Goal: Task Accomplishment & Management: Complete application form

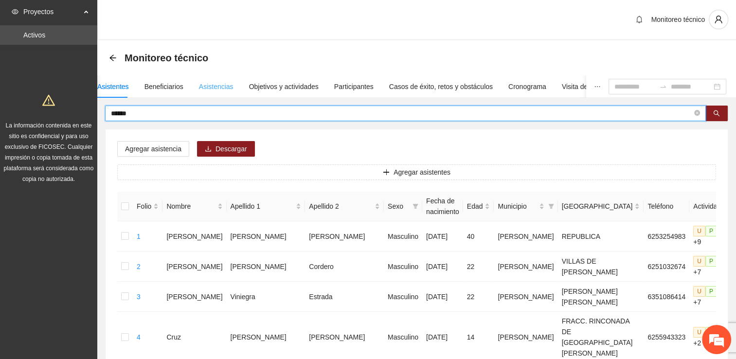
type input "******"
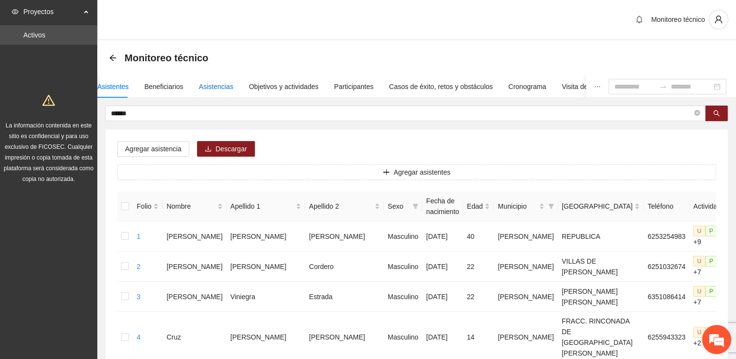
click at [208, 88] on div "Asistencias" at bounding box center [216, 86] width 35 height 11
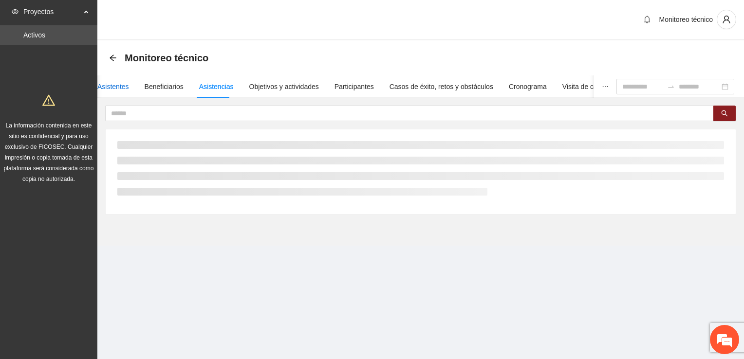
click at [115, 88] on div "Asistentes" at bounding box center [113, 86] width 32 height 11
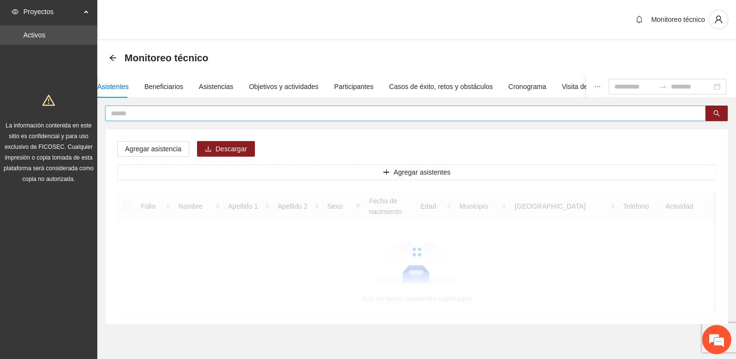
click at [144, 115] on input "text" at bounding box center [402, 113] width 582 height 11
type input "******"
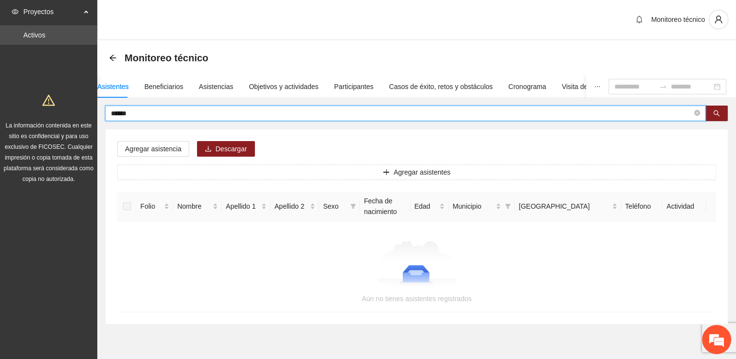
drag, startPoint x: 138, startPoint y: 116, endPoint x: 78, endPoint y: 115, distance: 59.4
click at [78, 115] on section "Proyectos Activos La información contenida en este sitio es confidencial y para…" at bounding box center [368, 191] width 736 height 383
paste input "**********"
drag, startPoint x: 131, startPoint y: 113, endPoint x: 88, endPoint y: 108, distance: 44.2
click at [88, 108] on section "**********" at bounding box center [368, 191] width 736 height 383
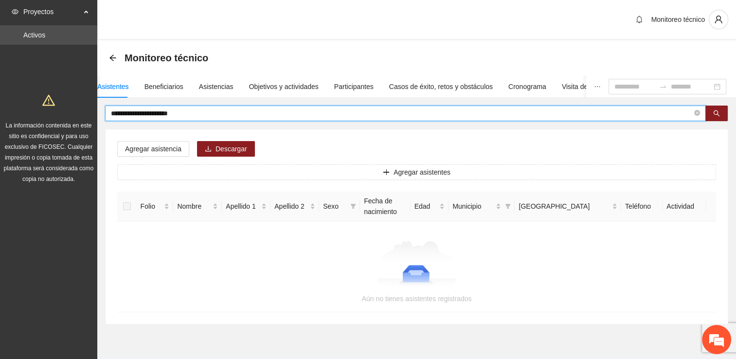
drag, startPoint x: 177, startPoint y: 113, endPoint x: 134, endPoint y: 112, distance: 42.9
click at [134, 112] on input "**********" at bounding box center [402, 113] width 582 height 11
drag, startPoint x: 137, startPoint y: 114, endPoint x: 56, endPoint y: 125, distance: 82.0
click at [56, 125] on section "Proyectos Activos La información contenida en este sitio es confidencial y para…" at bounding box center [368, 191] width 736 height 383
type input "****"
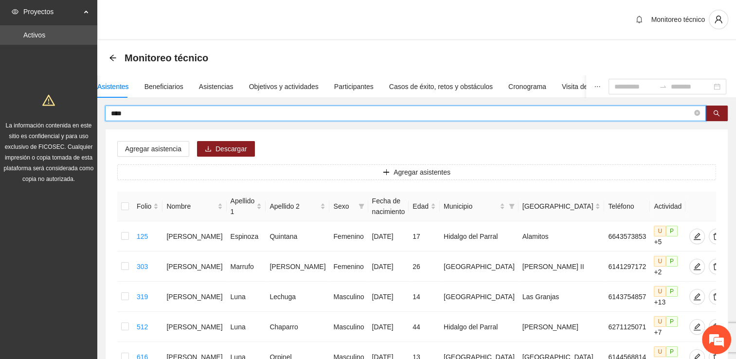
drag, startPoint x: 130, startPoint y: 112, endPoint x: 81, endPoint y: 108, distance: 49.8
click at [78, 114] on section "Proyectos Activos La información contenida en este sitio es confidencial y para…" at bounding box center [368, 235] width 736 height 470
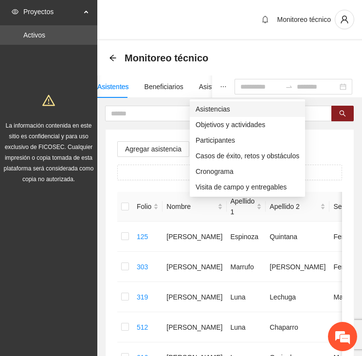
click at [210, 110] on span "Asistencias" at bounding box center [248, 109] width 104 height 11
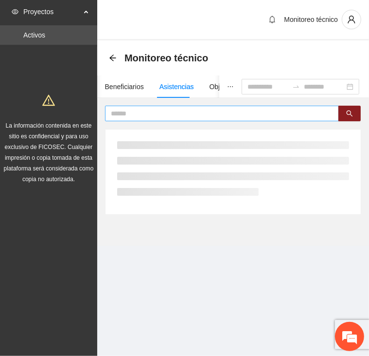
click at [182, 112] on input "text" at bounding box center [218, 113] width 215 height 11
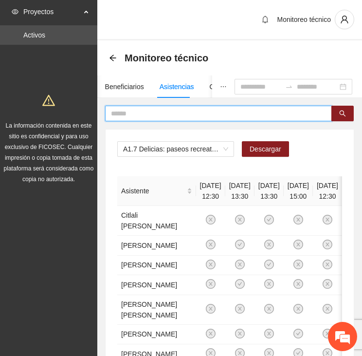
click at [156, 111] on input "text" at bounding box center [214, 113] width 207 height 11
type input "*"
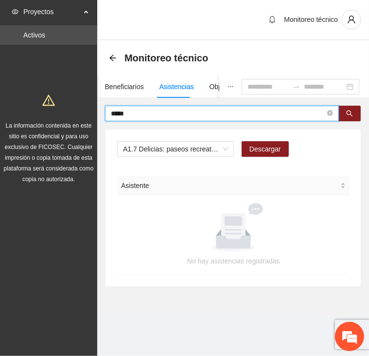
drag, startPoint x: 125, startPoint y: 116, endPoint x: 95, endPoint y: 116, distance: 30.2
click at [95, 116] on section "Proyectos Activos La información contenida en este sitio es confidencial y para…" at bounding box center [184, 178] width 369 height 356
type input "*"
type input "*****"
click at [183, 149] on span "A1.7 Delicias: paseos recreativos" at bounding box center [175, 149] width 105 height 15
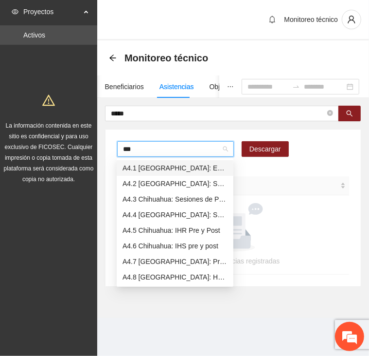
type input "****"
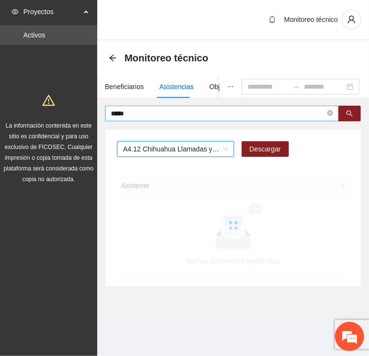
click at [160, 112] on input "*****" at bounding box center [218, 113] width 215 height 11
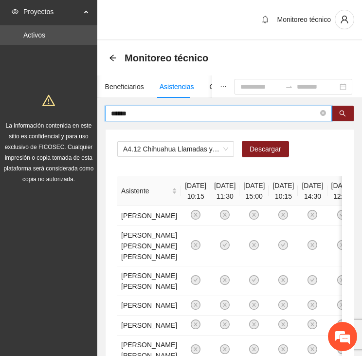
drag, startPoint x: 171, startPoint y: 111, endPoint x: 92, endPoint y: 110, distance: 79.9
click at [92, 110] on section "Proyectos Activos La información contenida en este sitio es confidencial y para…" at bounding box center [181, 356] width 362 height 713
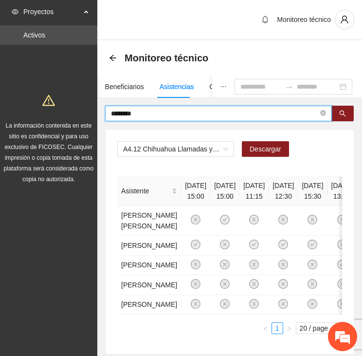
drag, startPoint x: 142, startPoint y: 114, endPoint x: 66, endPoint y: 111, distance: 76.0
click at [66, 111] on section "Proyectos Activos La información contenida en este sitio es confidencial y para…" at bounding box center [181, 211] width 362 height 423
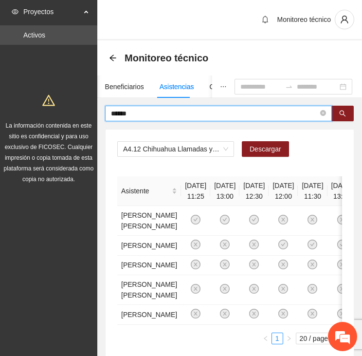
drag, startPoint x: 140, startPoint y: 113, endPoint x: 87, endPoint y: 106, distance: 53.6
click at [87, 106] on section "Proyectos Activos La información contenida en este sitio es confidencial y para…" at bounding box center [181, 211] width 362 height 423
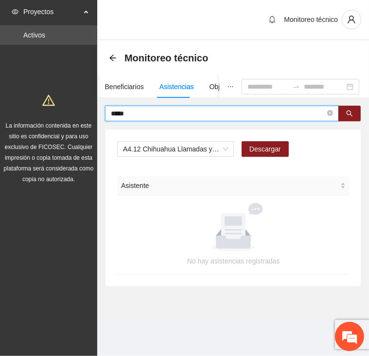
click at [116, 110] on input "*****" at bounding box center [218, 113] width 215 height 11
drag, startPoint x: 90, startPoint y: 114, endPoint x: 57, endPoint y: 109, distance: 33.1
click at [57, 109] on section "Proyectos Activos La información contenida en este sitio es confidencial y para…" at bounding box center [184, 178] width 369 height 356
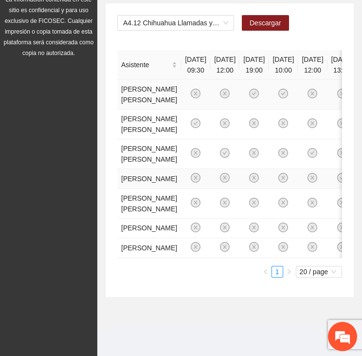
scroll to position [25, 0]
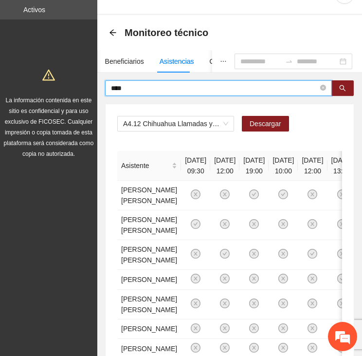
drag, startPoint x: 136, startPoint y: 85, endPoint x: 99, endPoint y: 86, distance: 37.0
click at [99, 86] on div "**** A4.12 Chihuahua Llamadas y/o mensajes a usuarios para programación, seguim…" at bounding box center [229, 239] width 265 height 318
type input "******"
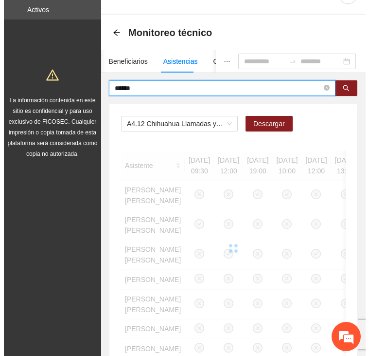
scroll to position [0, 0]
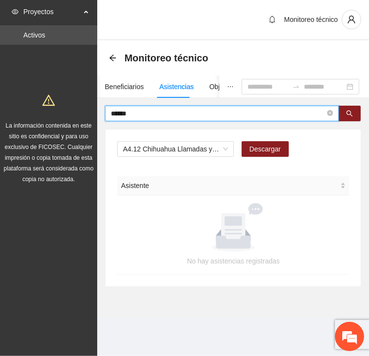
drag, startPoint x: 151, startPoint y: 112, endPoint x: 70, endPoint y: 105, distance: 81.6
click at [70, 105] on section "Proyectos Activos La información contenida en este sitio es confidencial y para…" at bounding box center [184, 178] width 369 height 356
click at [126, 109] on input "text" at bounding box center [218, 113] width 215 height 11
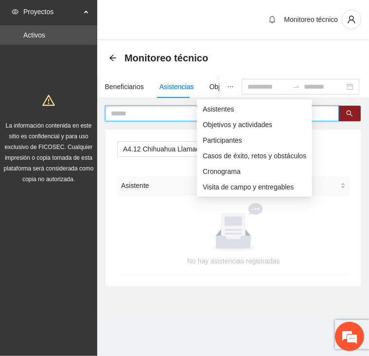
click at [227, 85] on icon "ellipsis" at bounding box center [230, 86] width 7 height 7
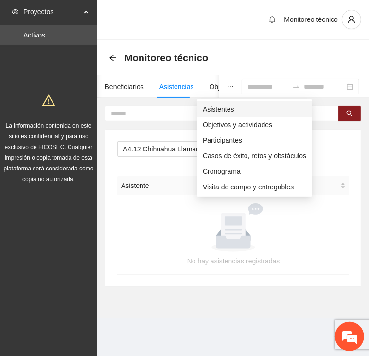
click at [211, 109] on span "Asistentes" at bounding box center [255, 109] width 104 height 11
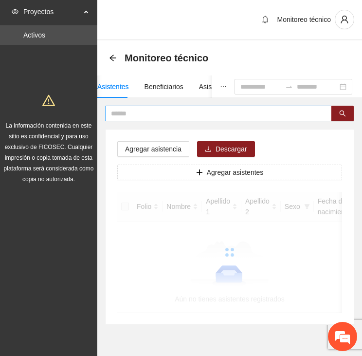
click at [152, 114] on input "text" at bounding box center [214, 113] width 207 height 11
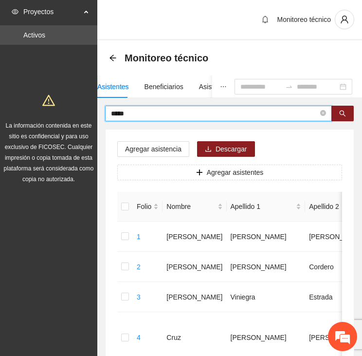
type input "*****"
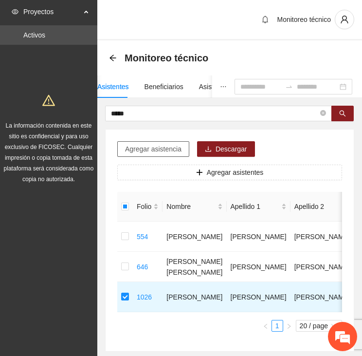
click at [166, 145] on span "Agregar asistencia" at bounding box center [153, 149] width 56 height 11
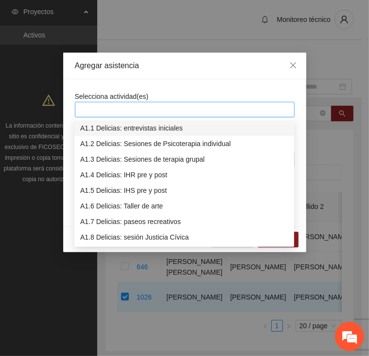
click at [221, 110] on div at bounding box center [184, 110] width 215 height 12
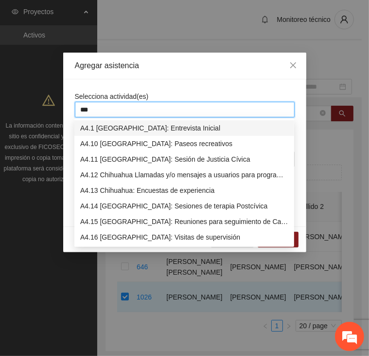
type input "****"
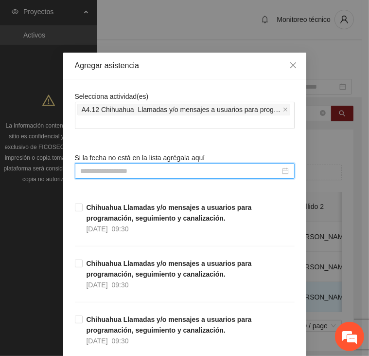
click at [201, 168] on input at bounding box center [181, 171] width 200 height 11
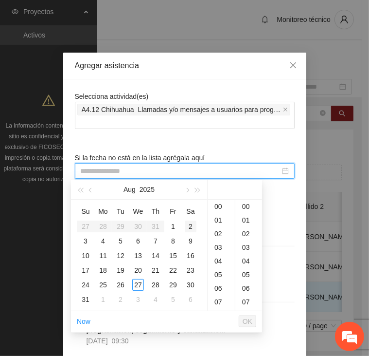
click at [189, 226] on div "2" at bounding box center [191, 227] width 12 height 12
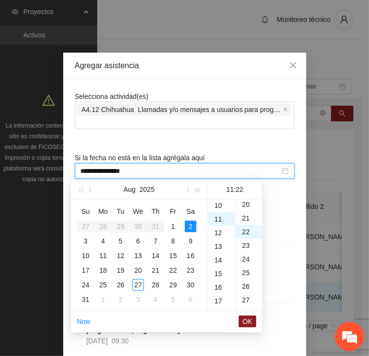
scroll to position [300, 0]
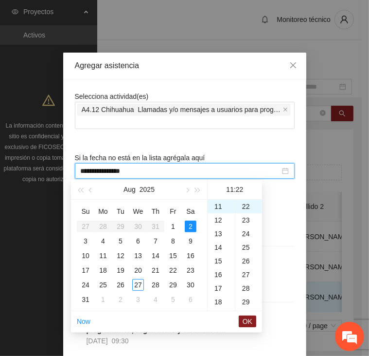
type input "**********"
click at [243, 324] on span "OK" at bounding box center [248, 321] width 10 height 11
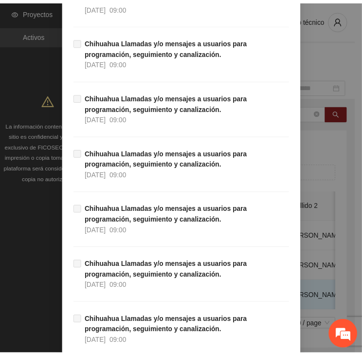
scroll to position [8803, 0]
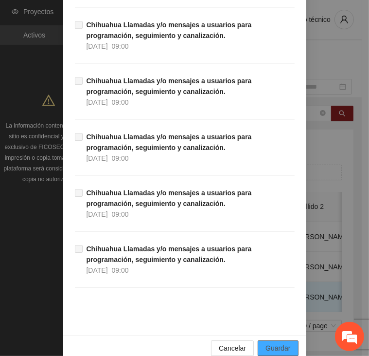
click at [276, 343] on span "Guardar" at bounding box center [278, 348] width 25 height 11
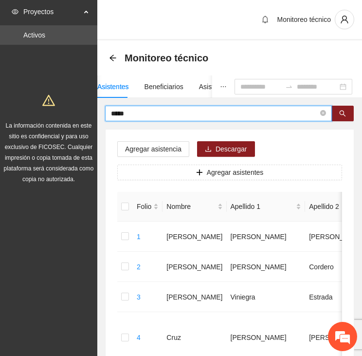
drag, startPoint x: 138, startPoint y: 112, endPoint x: 67, endPoint y: 110, distance: 71.6
type input "******"
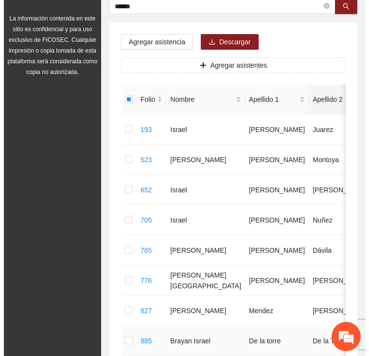
scroll to position [0, 0]
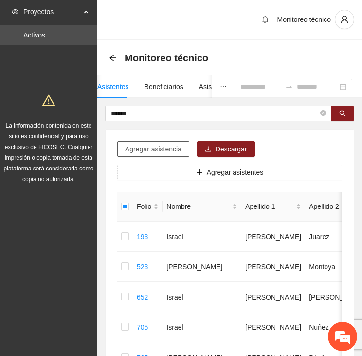
click at [173, 149] on span "Agregar asistencia" at bounding box center [153, 149] width 56 height 11
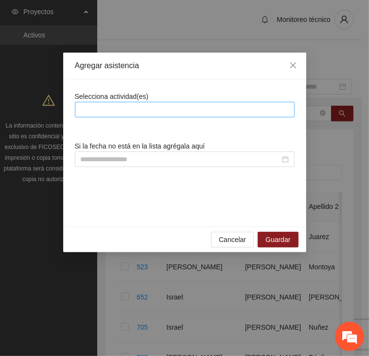
click at [166, 103] on div at bounding box center [185, 110] width 220 height 16
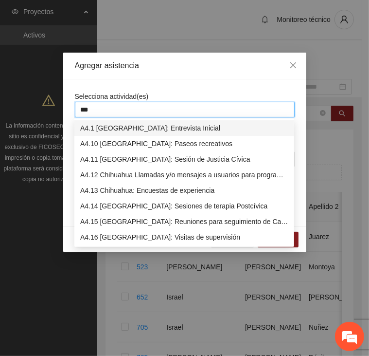
type input "****"
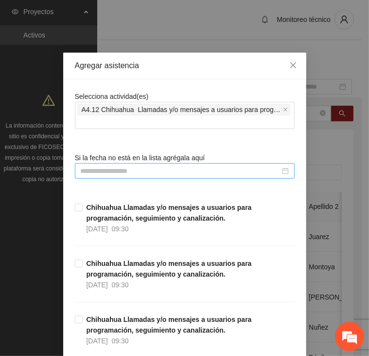
click at [144, 171] on input at bounding box center [181, 171] width 200 height 11
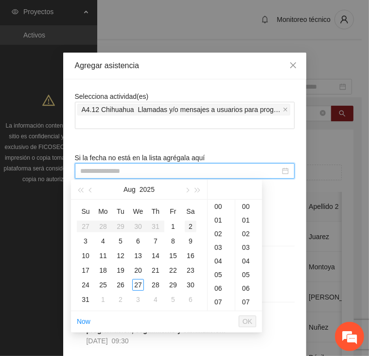
click at [191, 224] on div "2" at bounding box center [191, 227] width 12 height 12
type input "**********"
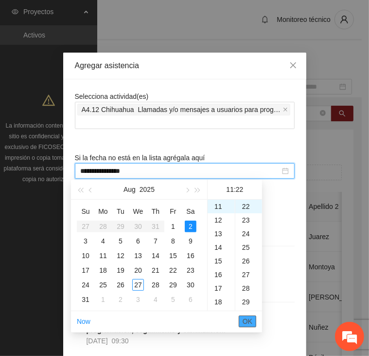
click at [245, 321] on span "OK" at bounding box center [248, 321] width 10 height 11
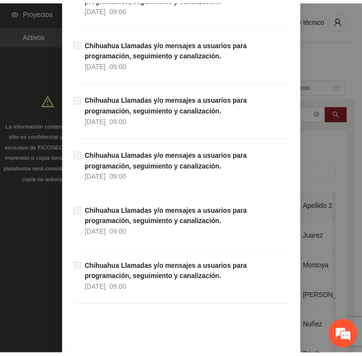
scroll to position [8803, 0]
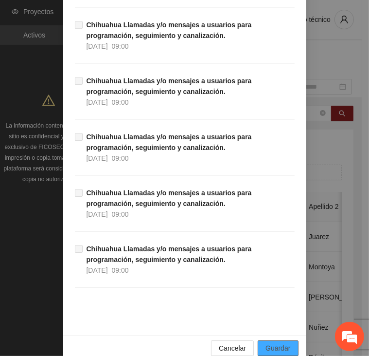
click at [267, 343] on span "Guardar" at bounding box center [278, 348] width 25 height 11
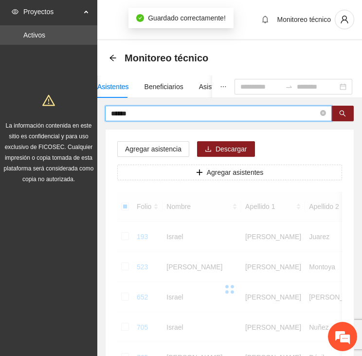
drag, startPoint x: 154, startPoint y: 111, endPoint x: 88, endPoint y: 113, distance: 66.2
click at [88, 113] on section "Proyectos Activos La información contenida en este sitio es confidencial y para…" at bounding box center [181, 295] width 362 height 591
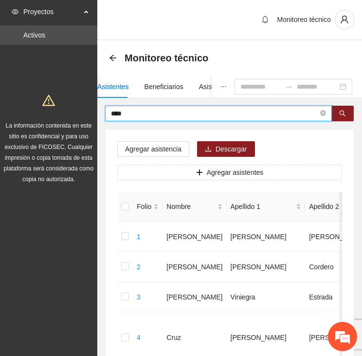
type input "****"
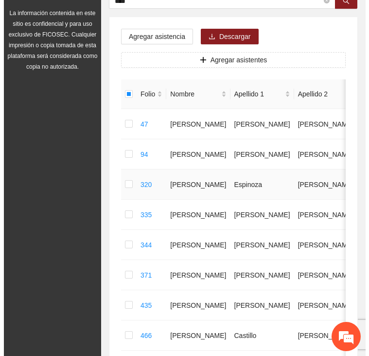
scroll to position [0, 0]
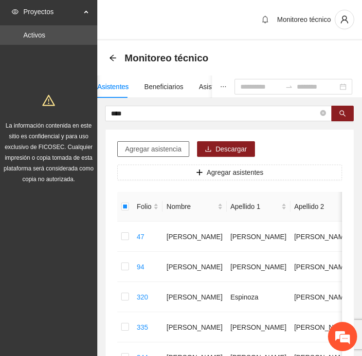
click at [160, 146] on span "Agregar asistencia" at bounding box center [153, 149] width 56 height 11
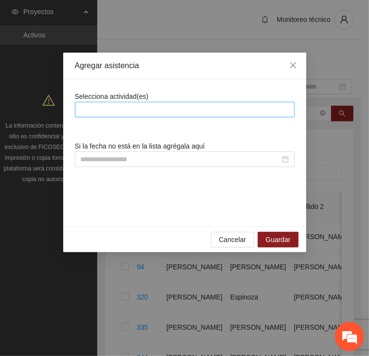
click at [158, 105] on div at bounding box center [184, 110] width 215 height 12
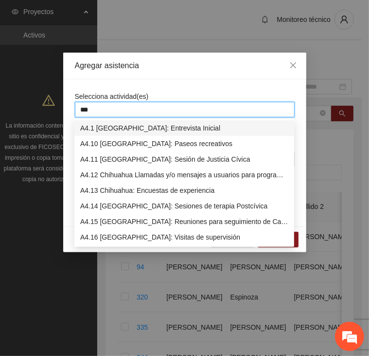
type input "****"
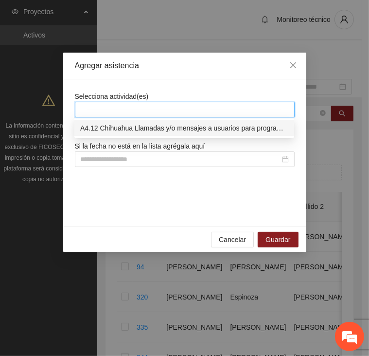
click at [131, 80] on div "Selecciona actividad(es) 4.12 Si la fecha no está en la lista agrégala aquí" at bounding box center [184, 152] width 243 height 147
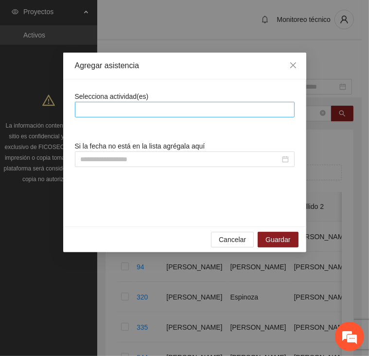
click at [153, 107] on div at bounding box center [184, 110] width 215 height 12
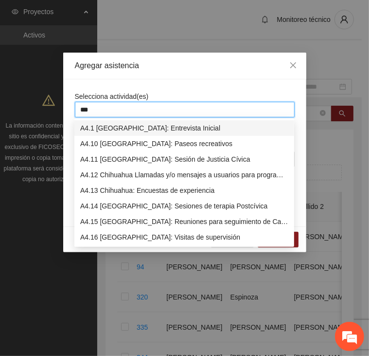
type input "****"
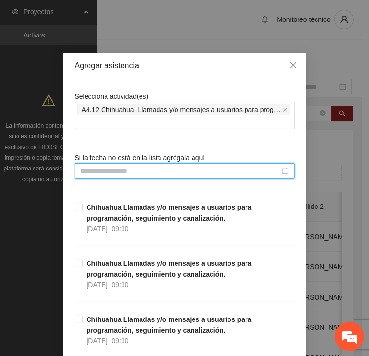
click at [147, 170] on input at bounding box center [181, 171] width 200 height 11
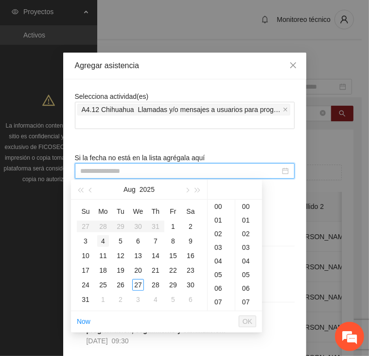
click at [104, 240] on div "4" at bounding box center [103, 241] width 12 height 12
type input "**********"
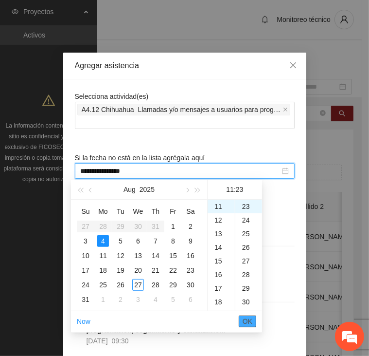
click at [249, 319] on span "OK" at bounding box center [248, 321] width 10 height 11
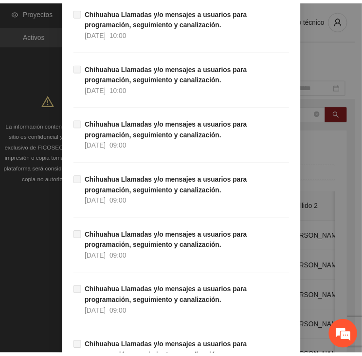
scroll to position [8803, 0]
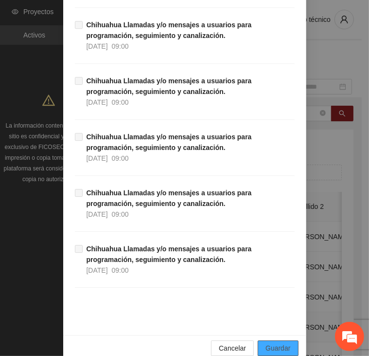
click at [289, 340] on button "Guardar" at bounding box center [278, 348] width 40 height 16
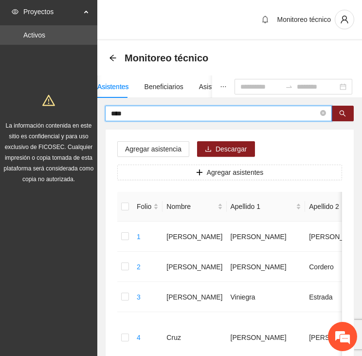
drag, startPoint x: 149, startPoint y: 116, endPoint x: 72, endPoint y: 110, distance: 77.6
type input "***"
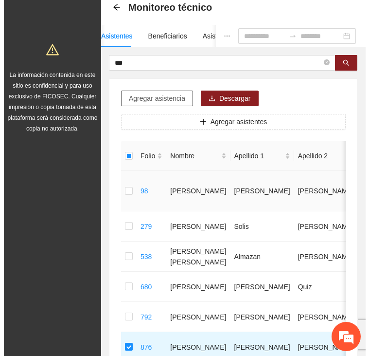
scroll to position [49, 0]
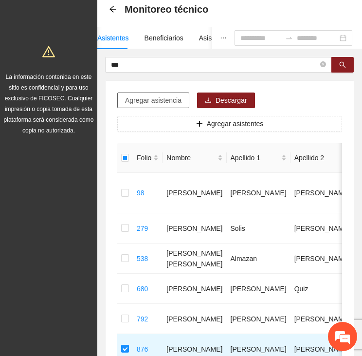
click at [163, 101] on span "Agregar asistencia" at bounding box center [153, 100] width 56 height 11
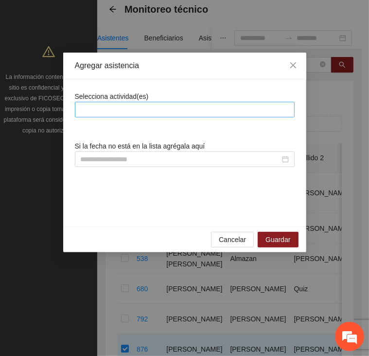
click at [154, 110] on div at bounding box center [184, 110] width 215 height 12
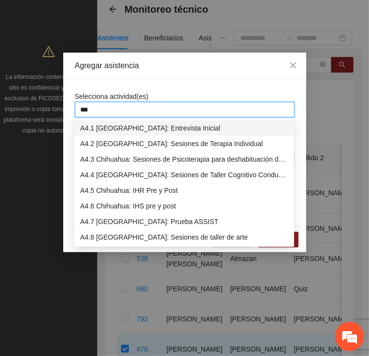
type input "****"
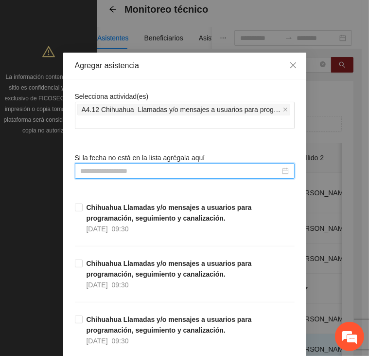
click at [176, 172] on input at bounding box center [181, 171] width 200 height 11
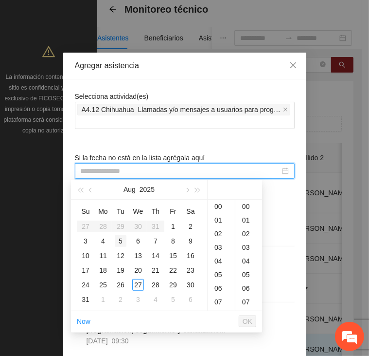
click at [118, 239] on div "5" at bounding box center [121, 241] width 12 height 12
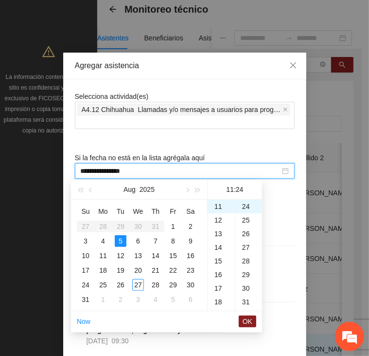
type input "**********"
click at [247, 323] on span "OK" at bounding box center [248, 321] width 10 height 11
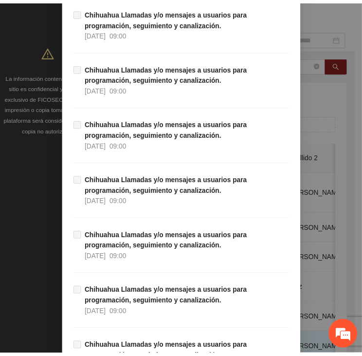
scroll to position [8803, 0]
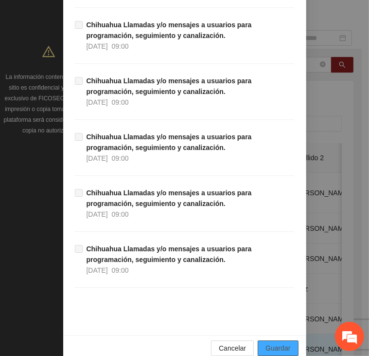
click at [278, 343] on span "Guardar" at bounding box center [278, 348] width 25 height 11
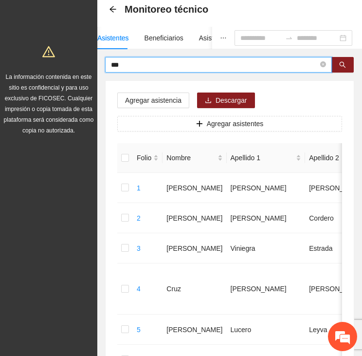
drag, startPoint x: 150, startPoint y: 62, endPoint x: 70, endPoint y: 69, distance: 80.6
type input "****"
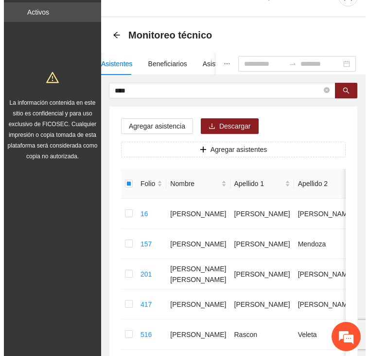
scroll to position [0, 0]
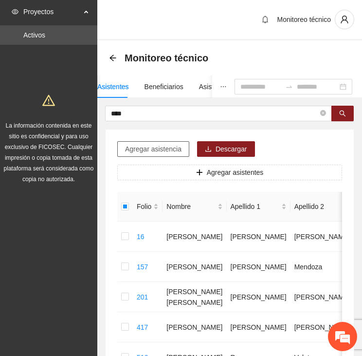
click at [164, 147] on span "Agregar asistencia" at bounding box center [153, 149] width 56 height 11
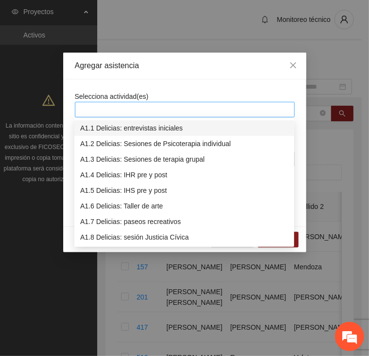
click at [156, 110] on div at bounding box center [184, 110] width 215 height 12
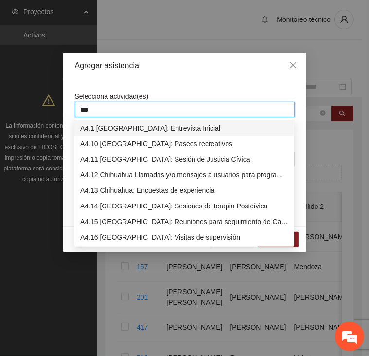
type input "****"
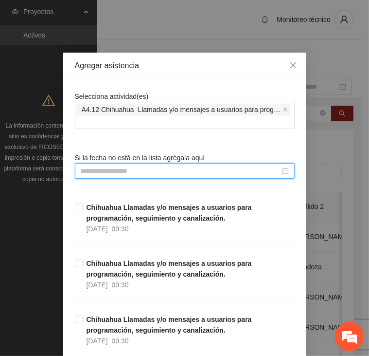
click at [154, 168] on input at bounding box center [181, 171] width 200 height 11
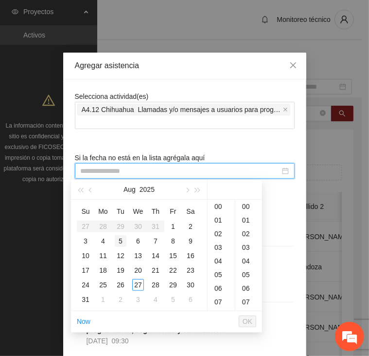
click at [121, 241] on div "5" at bounding box center [121, 241] width 12 height 12
type input "**********"
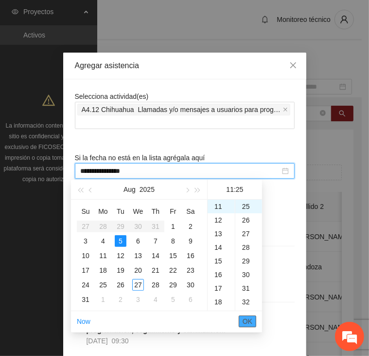
click at [246, 321] on span "OK" at bounding box center [248, 321] width 10 height 11
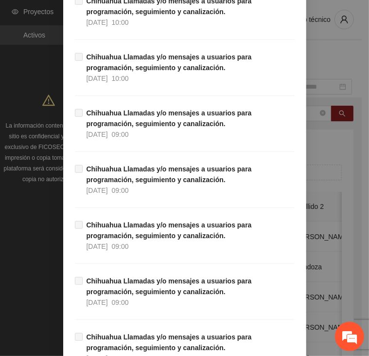
scroll to position [8803, 0]
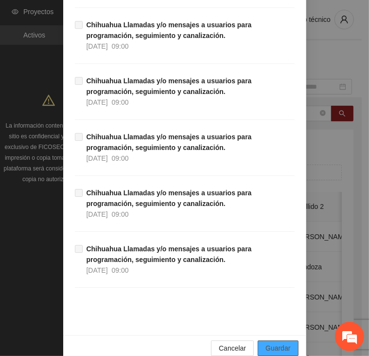
click at [273, 343] on span "Guardar" at bounding box center [278, 348] width 25 height 11
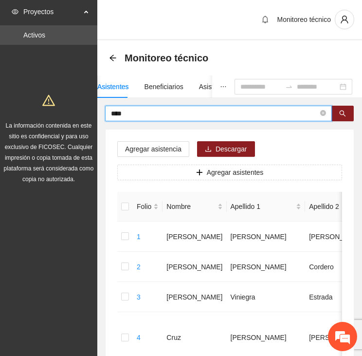
drag, startPoint x: 144, startPoint y: 110, endPoint x: 49, endPoint y: 112, distance: 95.0
click at [142, 110] on input "text" at bounding box center [214, 113] width 207 height 11
type input "*****"
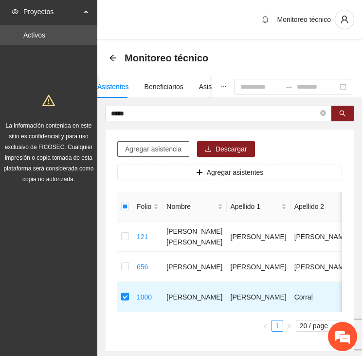
click at [136, 146] on span "Agregar asistencia" at bounding box center [153, 149] width 56 height 11
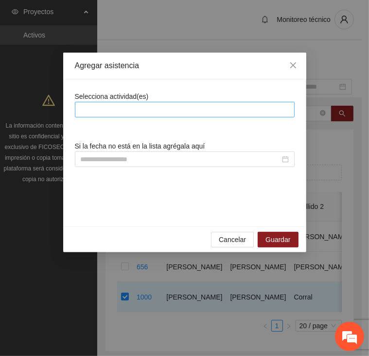
click at [154, 109] on div at bounding box center [184, 110] width 215 height 12
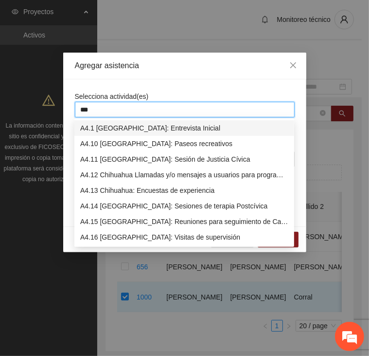
type input "****"
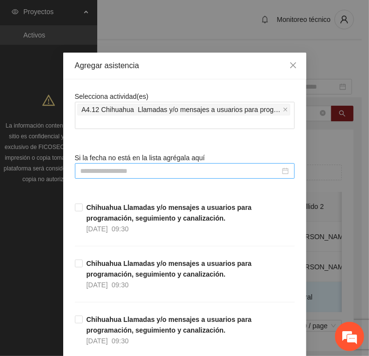
click at [134, 173] on input at bounding box center [181, 171] width 200 height 11
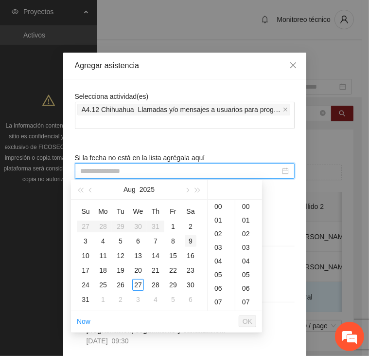
drag, startPoint x: 188, startPoint y: 231, endPoint x: 195, endPoint y: 243, distance: 13.9
click at [188, 230] on div "2" at bounding box center [191, 227] width 12 height 12
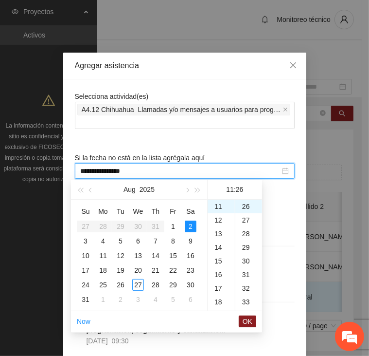
type input "**********"
click at [243, 323] on span "OK" at bounding box center [248, 321] width 10 height 11
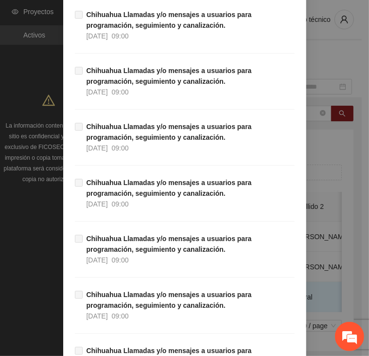
scroll to position [8803, 0]
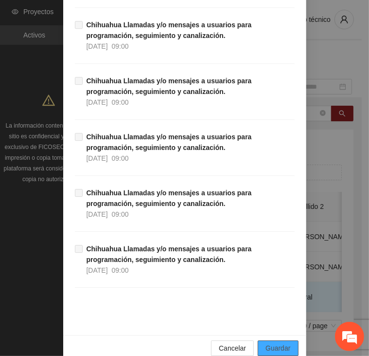
click at [283, 343] on span "Guardar" at bounding box center [278, 348] width 25 height 11
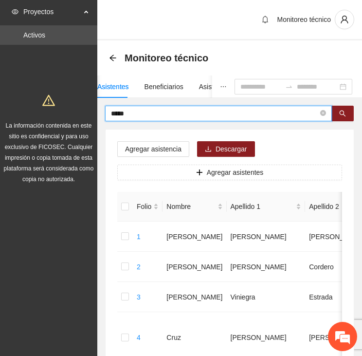
drag, startPoint x: 140, startPoint y: 112, endPoint x: 71, endPoint y: 115, distance: 69.2
type input "********"
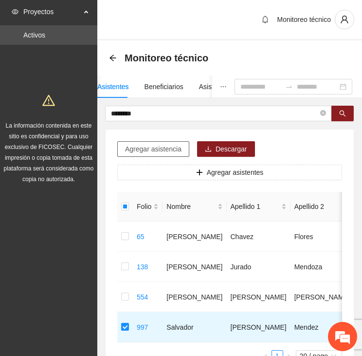
click at [158, 147] on span "Agregar asistencia" at bounding box center [153, 149] width 56 height 11
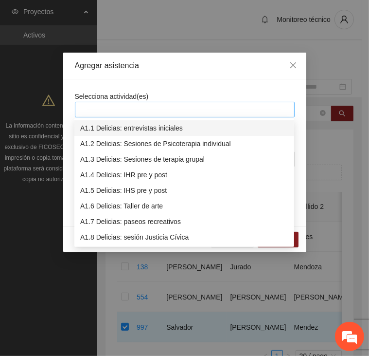
click at [168, 105] on div at bounding box center [184, 110] width 215 height 12
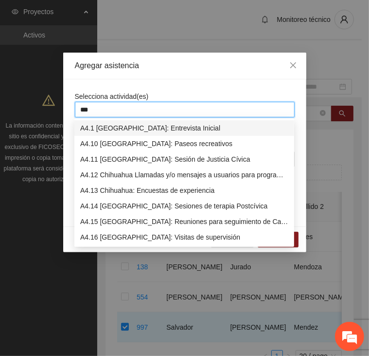
type input "****"
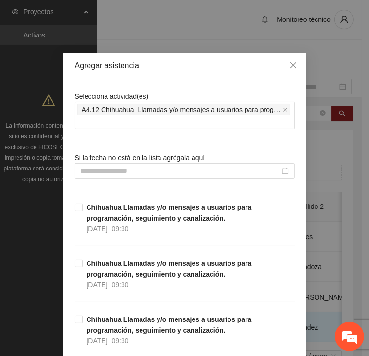
click at [210, 169] on input at bounding box center [181, 171] width 200 height 11
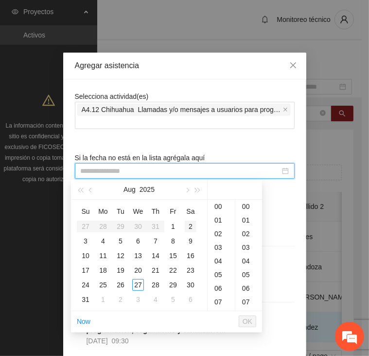
click at [194, 222] on div "2" at bounding box center [191, 227] width 12 height 12
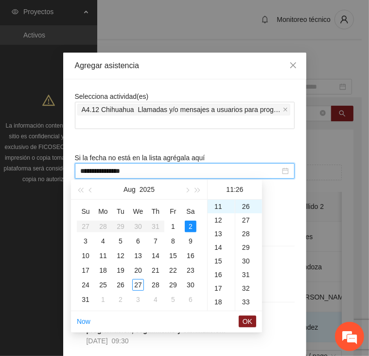
scroll to position [354, 0]
type input "**********"
click at [250, 321] on span "OK" at bounding box center [248, 321] width 10 height 11
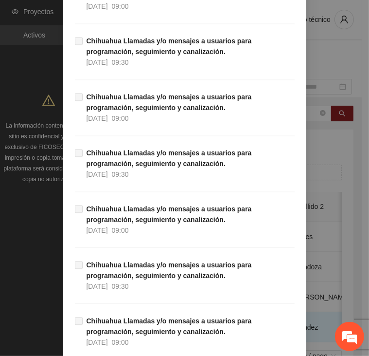
scroll to position [8803, 0]
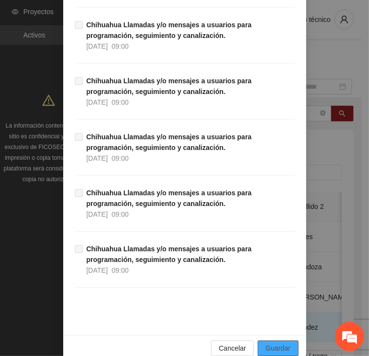
click at [276, 343] on span "Guardar" at bounding box center [278, 348] width 25 height 11
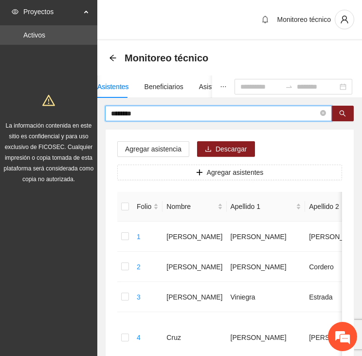
drag, startPoint x: 167, startPoint y: 116, endPoint x: 94, endPoint y: 111, distance: 73.2
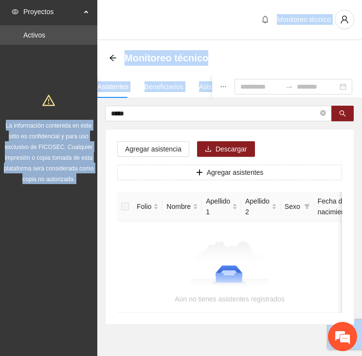
drag, startPoint x: 129, startPoint y: 107, endPoint x: 77, endPoint y: 108, distance: 52.1
click at [77, 108] on section "Proyectos Activos La información contenida en este sitio es confidencial y para…" at bounding box center [181, 191] width 362 height 383
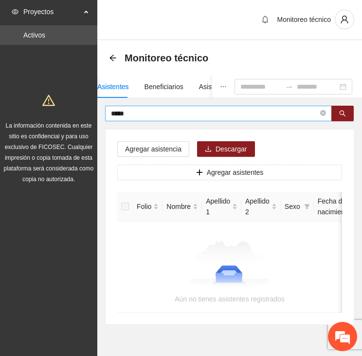
drag, startPoint x: 77, startPoint y: 108, endPoint x: 127, endPoint y: 113, distance: 49.9
click at [127, 113] on input "*****" at bounding box center [214, 113] width 207 height 11
click at [130, 112] on input "*****" at bounding box center [214, 113] width 207 height 11
type input "*"
type input "******"
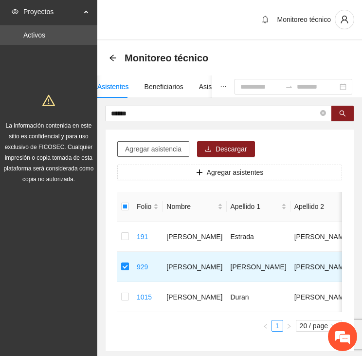
click at [155, 150] on span "Agregar asistencia" at bounding box center [153, 149] width 56 height 11
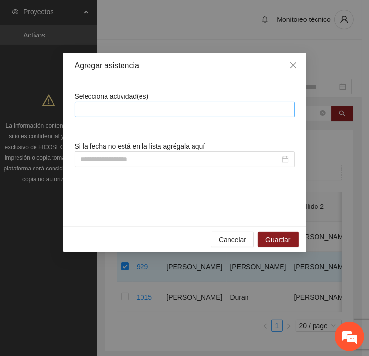
click at [158, 107] on div at bounding box center [184, 110] width 215 height 12
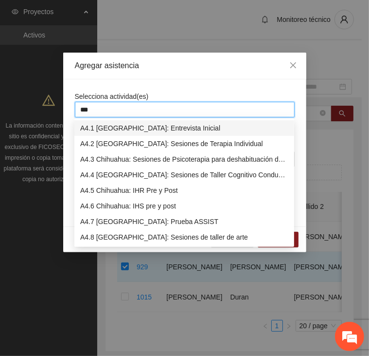
type input "****"
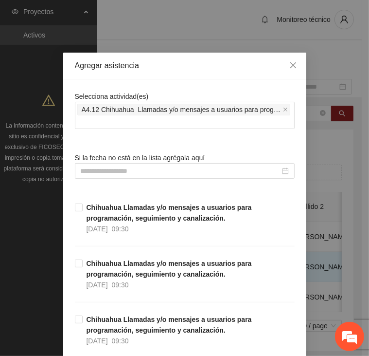
click at [141, 172] on input at bounding box center [181, 171] width 200 height 11
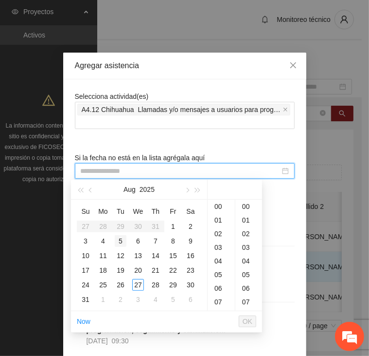
click at [121, 239] on div "5" at bounding box center [121, 241] width 12 height 12
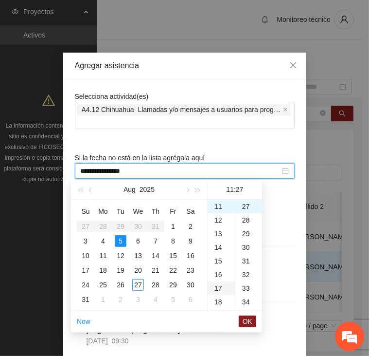
type input "**********"
click at [250, 323] on span "OK" at bounding box center [248, 321] width 10 height 11
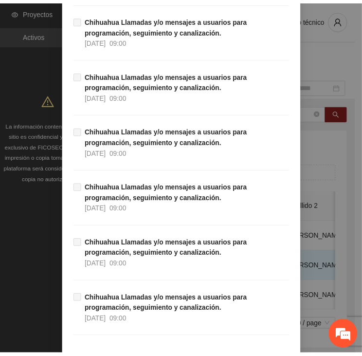
scroll to position [8803, 0]
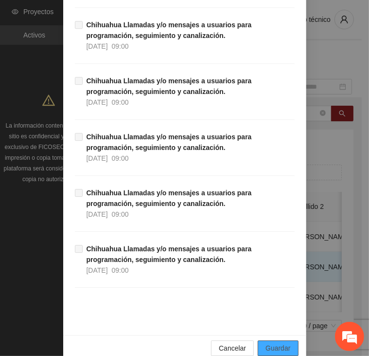
click at [259, 340] on button "Guardar" at bounding box center [278, 348] width 40 height 16
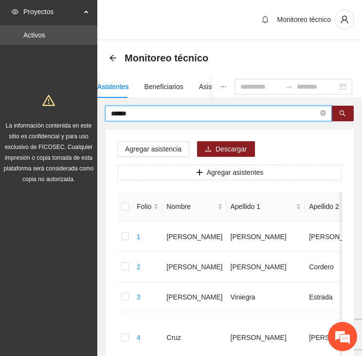
drag, startPoint x: 144, startPoint y: 114, endPoint x: 86, endPoint y: 112, distance: 58.0
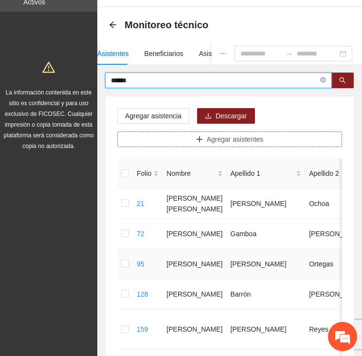
scroll to position [0, 0]
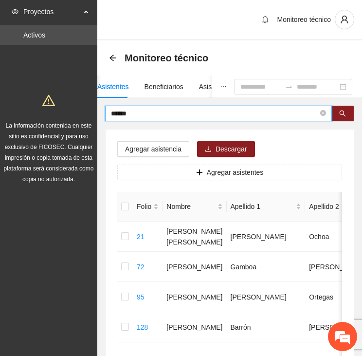
drag, startPoint x: 133, startPoint y: 111, endPoint x: 72, endPoint y: 116, distance: 61.5
type input "*********"
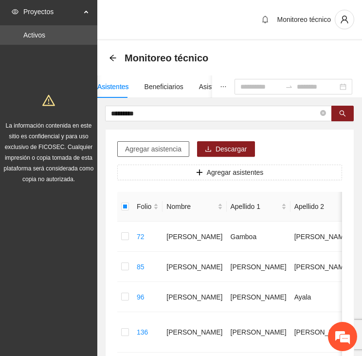
click at [153, 145] on span "Agregar asistencia" at bounding box center [153, 149] width 56 height 11
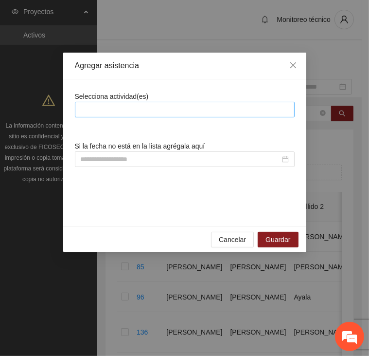
click at [142, 110] on div at bounding box center [184, 110] width 215 height 12
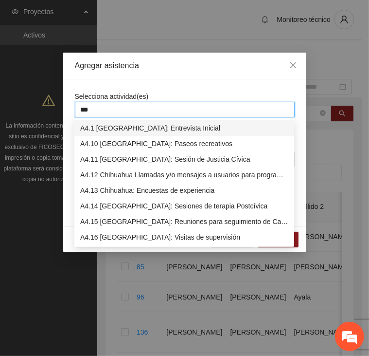
type input "****"
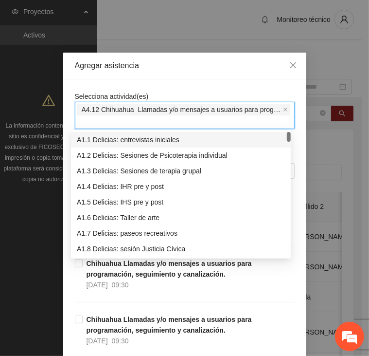
click at [157, 75] on div "Agregar asistencia" at bounding box center [184, 66] width 243 height 27
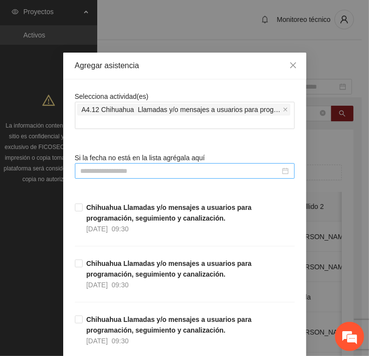
click at [142, 171] on input at bounding box center [181, 171] width 200 height 11
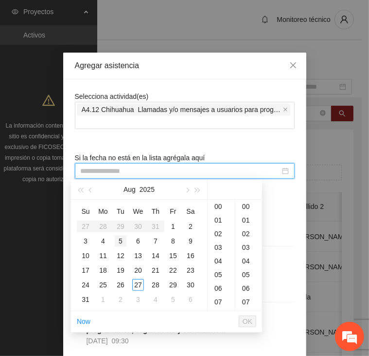
click at [120, 241] on div "5" at bounding box center [121, 241] width 12 height 12
type input "**********"
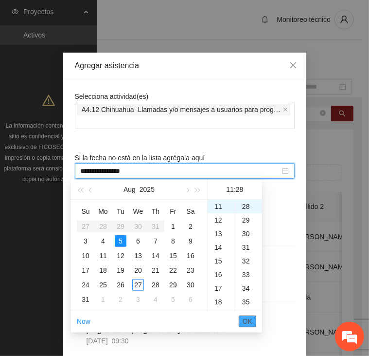
click at [253, 322] on button "OK" at bounding box center [248, 321] width 18 height 12
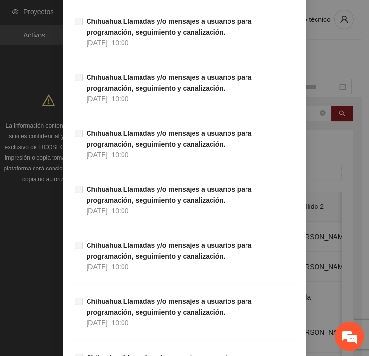
scroll to position [8803, 0]
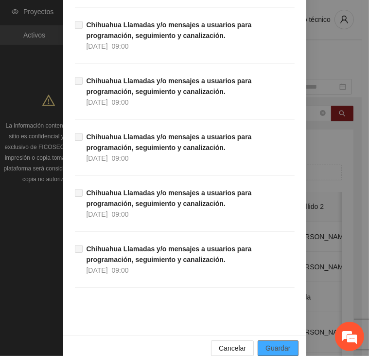
click at [266, 343] on span "Guardar" at bounding box center [278, 348] width 25 height 11
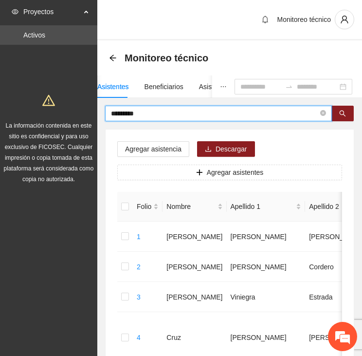
drag, startPoint x: 153, startPoint y: 118, endPoint x: 97, endPoint y: 119, distance: 56.0
type input "******"
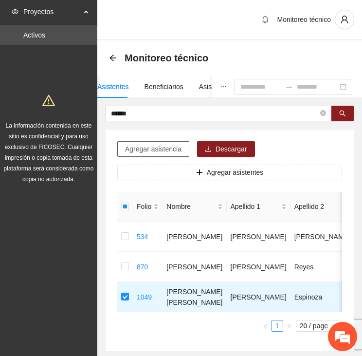
click at [160, 147] on span "Agregar asistencia" at bounding box center [153, 149] width 56 height 11
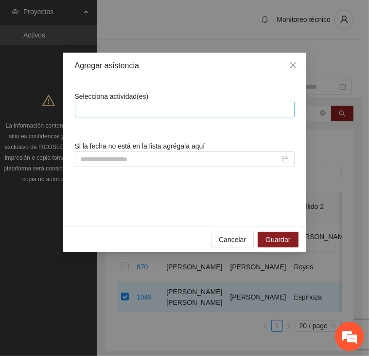
click at [155, 110] on div at bounding box center [184, 110] width 215 height 12
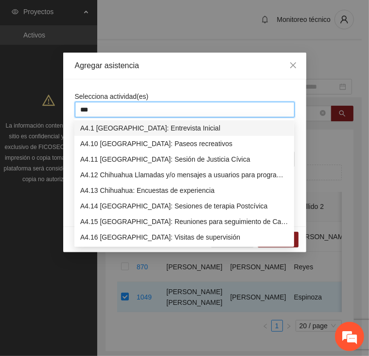
type input "****"
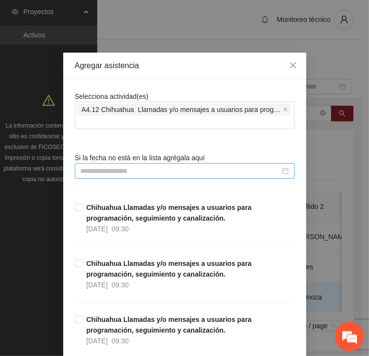
click at [124, 171] on input at bounding box center [181, 171] width 200 height 11
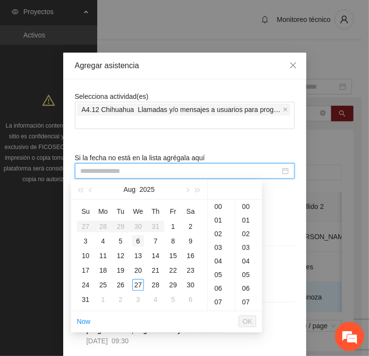
click at [137, 241] on div "6" at bounding box center [138, 241] width 12 height 12
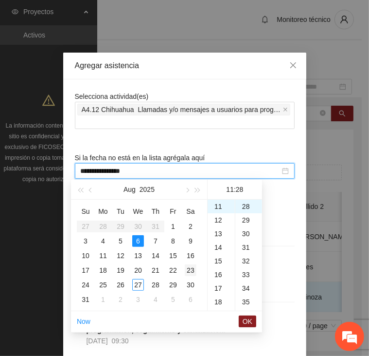
scroll to position [382, 0]
type input "**********"
click at [240, 317] on button "OK" at bounding box center [248, 321] width 18 height 12
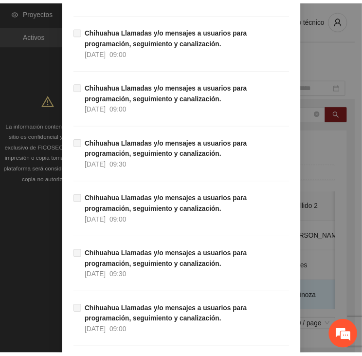
scroll to position [8803, 0]
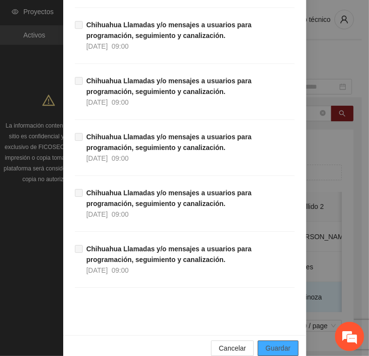
click at [273, 343] on span "Guardar" at bounding box center [278, 348] width 25 height 11
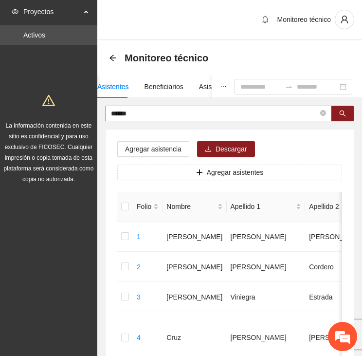
drag, startPoint x: 146, startPoint y: 105, endPoint x: 142, endPoint y: 108, distance: 5.2
drag, startPoint x: 141, startPoint y: 113, endPoint x: 93, endPoint y: 111, distance: 47.7
type input "*******"
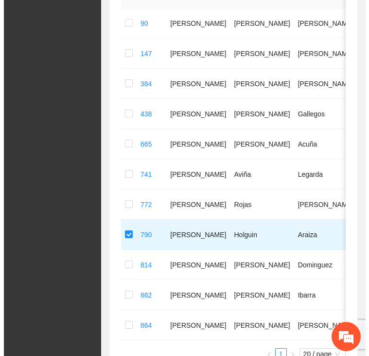
scroll to position [0, 0]
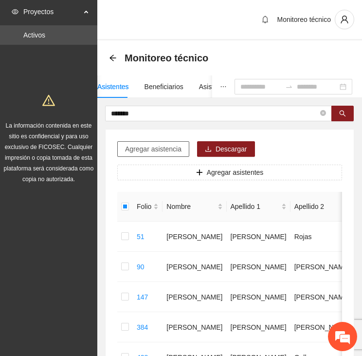
click at [143, 146] on span "Agregar asistencia" at bounding box center [153, 149] width 56 height 11
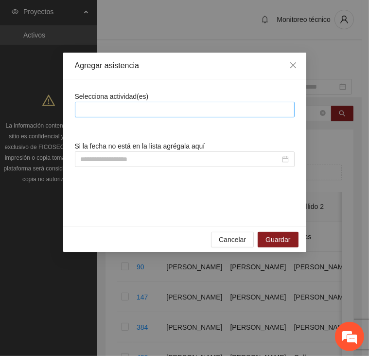
click at [156, 107] on div at bounding box center [184, 110] width 215 height 12
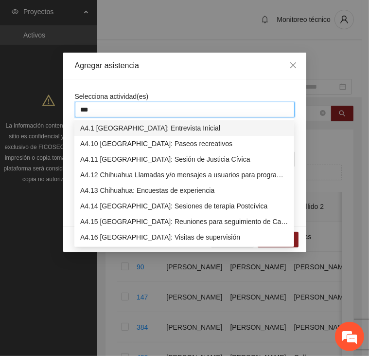
type input "****"
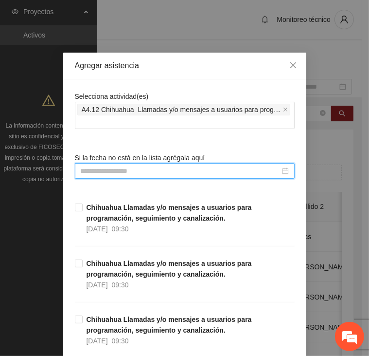
click at [158, 170] on input at bounding box center [181, 171] width 200 height 11
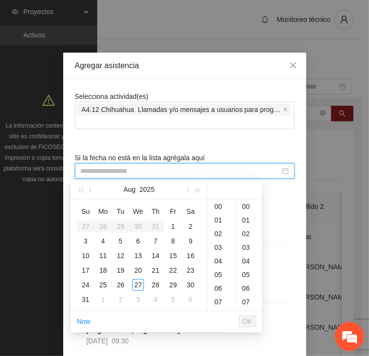
type input "**********"
click at [134, 239] on div "6" at bounding box center [138, 241] width 12 height 12
type input "**********"
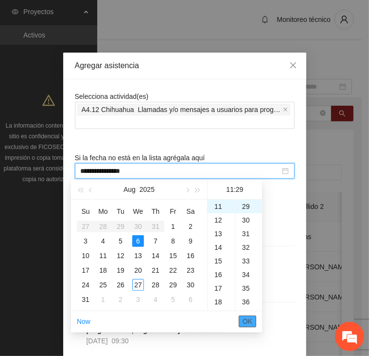
click at [249, 320] on span "OK" at bounding box center [248, 321] width 10 height 11
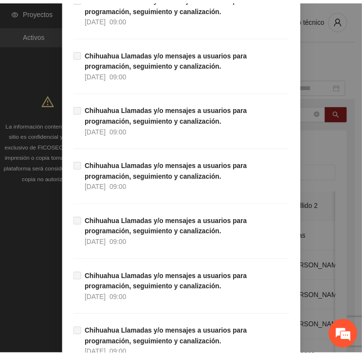
scroll to position [8803, 0]
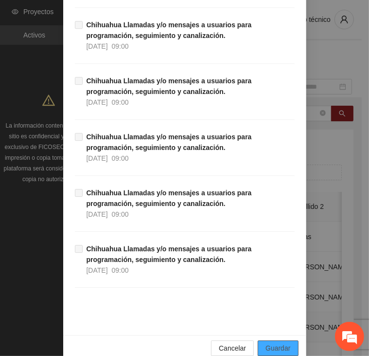
click at [277, 343] on span "Guardar" at bounding box center [278, 348] width 25 height 11
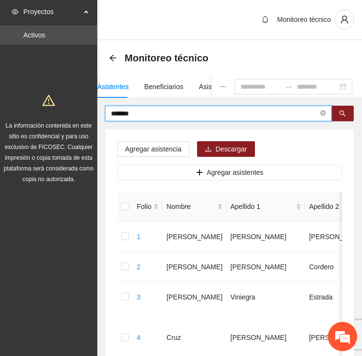
drag, startPoint x: 136, startPoint y: 112, endPoint x: 92, endPoint y: 114, distance: 44.3
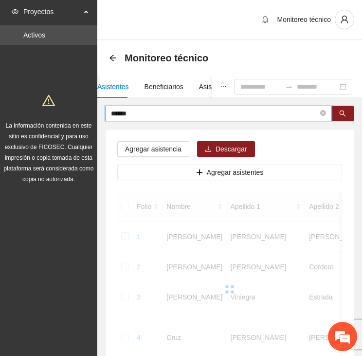
drag, startPoint x: 143, startPoint y: 115, endPoint x: 90, endPoint y: 115, distance: 53.1
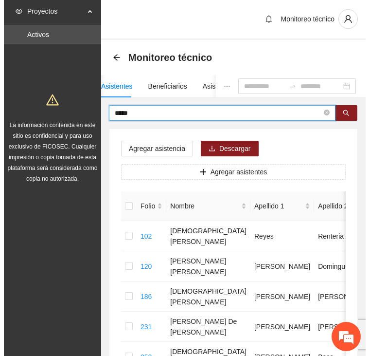
scroll to position [0, 0]
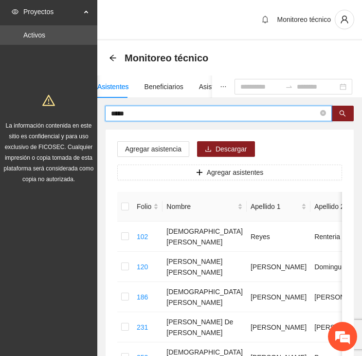
drag, startPoint x: 142, startPoint y: 114, endPoint x: 92, endPoint y: 116, distance: 50.7
type input "******"
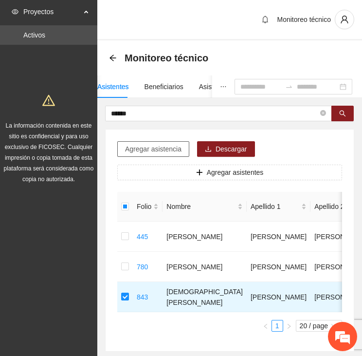
click at [143, 146] on span "Agregar asistencia" at bounding box center [153, 149] width 56 height 11
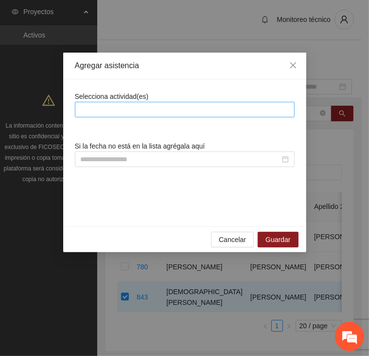
click at [148, 105] on div at bounding box center [184, 110] width 215 height 12
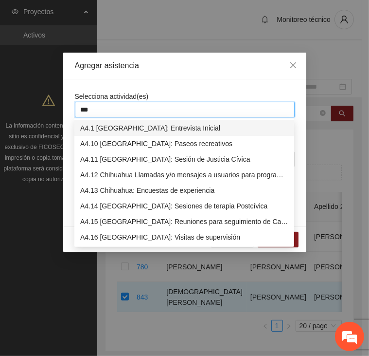
type input "****"
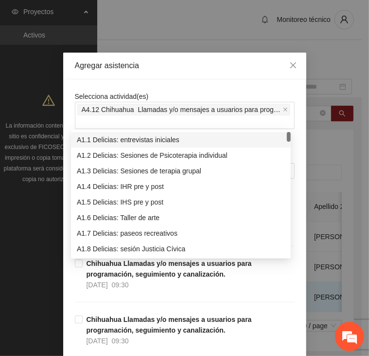
click at [219, 72] on div "Agregar asistencia" at bounding box center [184, 66] width 243 height 27
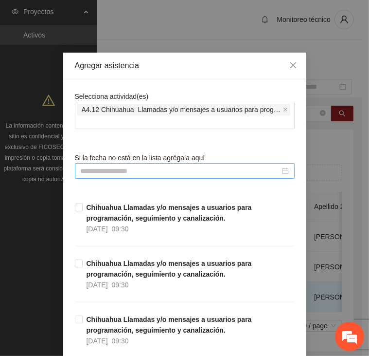
click at [170, 174] on input at bounding box center [181, 171] width 200 height 11
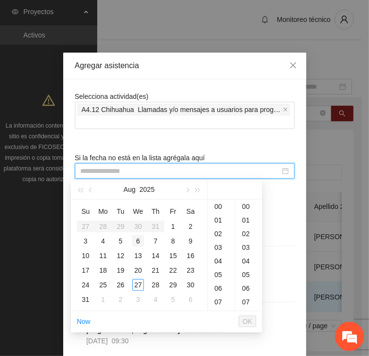
click at [142, 241] on div "6" at bounding box center [138, 241] width 12 height 12
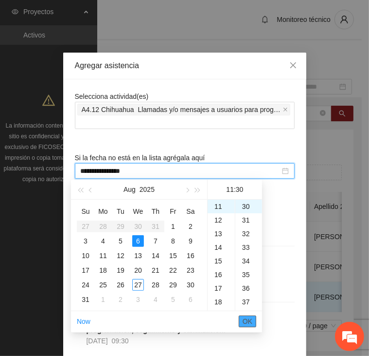
type input "**********"
click at [251, 319] on span "OK" at bounding box center [248, 321] width 10 height 11
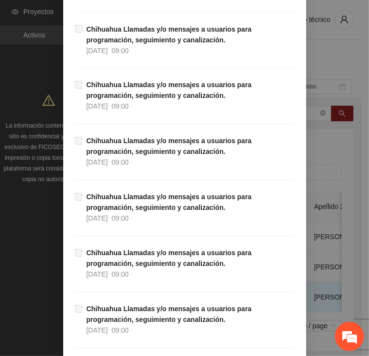
scroll to position [8803, 0]
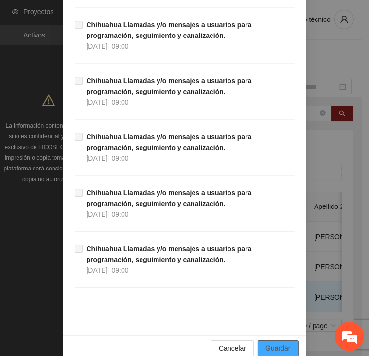
click at [267, 343] on span "Guardar" at bounding box center [278, 348] width 25 height 11
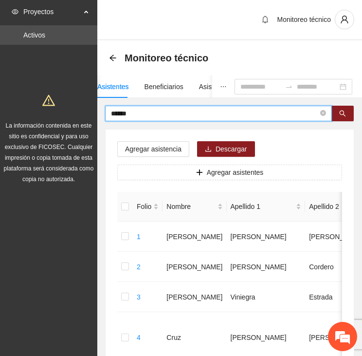
drag, startPoint x: 133, startPoint y: 115, endPoint x: 62, endPoint y: 117, distance: 71.6
type input "*****"
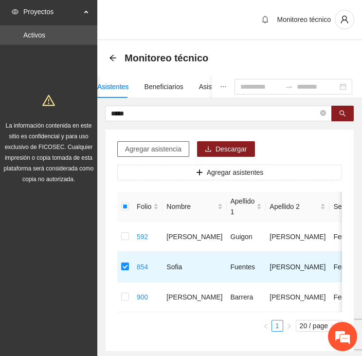
click at [142, 144] on span "Agregar asistencia" at bounding box center [153, 149] width 56 height 11
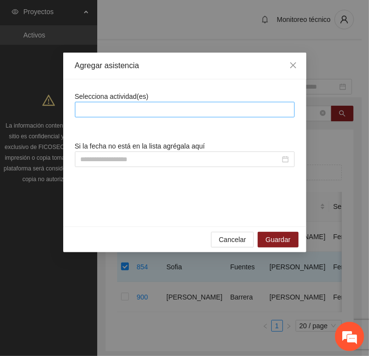
click at [164, 110] on div at bounding box center [184, 110] width 215 height 12
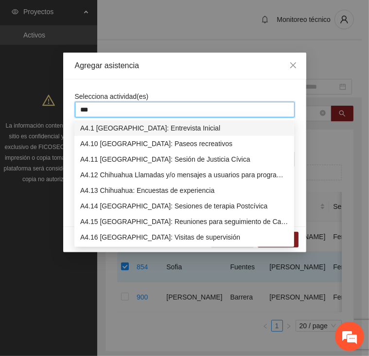
type input "****"
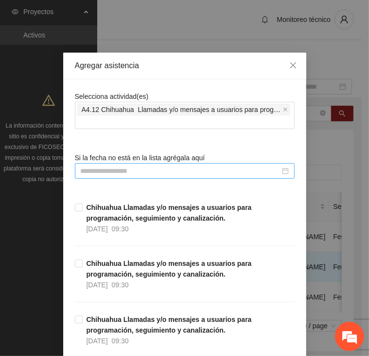
click at [158, 169] on input at bounding box center [181, 171] width 200 height 11
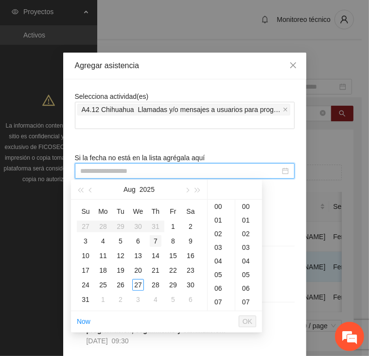
type input "**********"
click at [141, 243] on div "6" at bounding box center [138, 241] width 12 height 12
type input "**********"
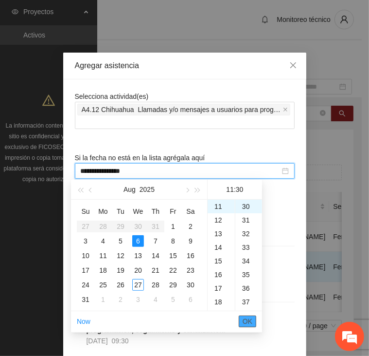
click at [252, 321] on button "OK" at bounding box center [248, 321] width 18 height 12
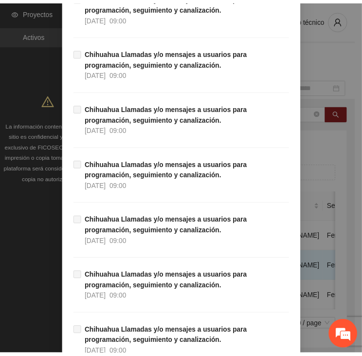
scroll to position [8803, 0]
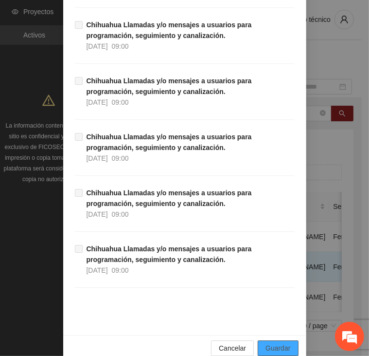
click at [276, 343] on span "Guardar" at bounding box center [278, 348] width 25 height 11
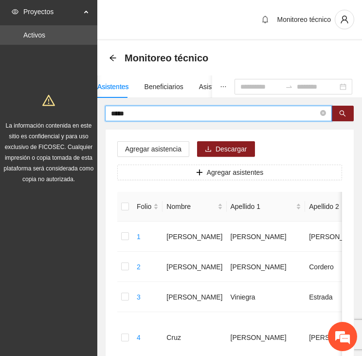
drag, startPoint x: 143, startPoint y: 111, endPoint x: 53, endPoint y: 107, distance: 90.6
type input "******"
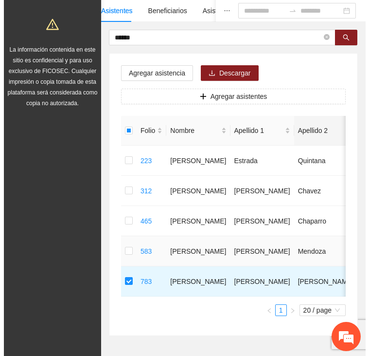
scroll to position [0, 0]
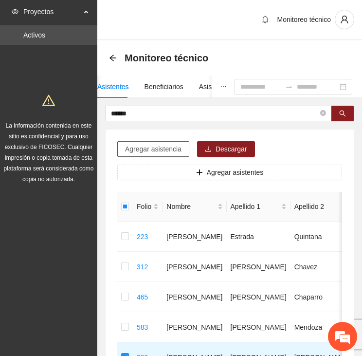
click at [160, 153] on span "Agregar asistencia" at bounding box center [153, 149] width 56 height 11
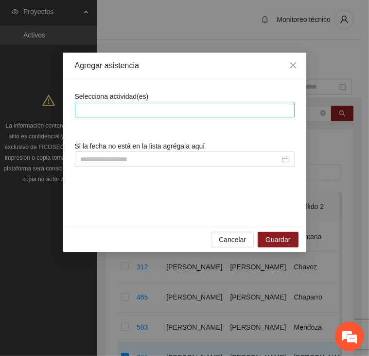
click at [170, 111] on div at bounding box center [184, 110] width 215 height 12
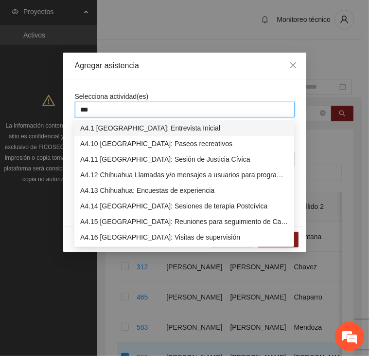
type input "****"
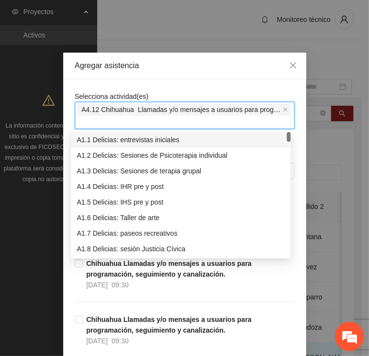
click at [154, 94] on div "Selecciona actividad(es) A4.12 Chihuahua Llamadas y/o mensajes a usuarios para …" at bounding box center [185, 110] width 220 height 38
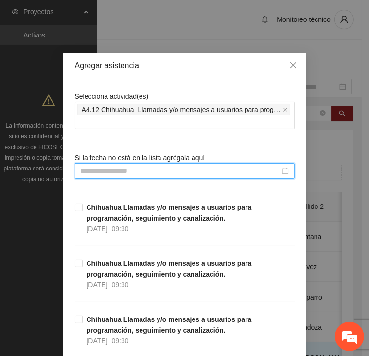
click at [163, 172] on input at bounding box center [181, 171] width 200 height 11
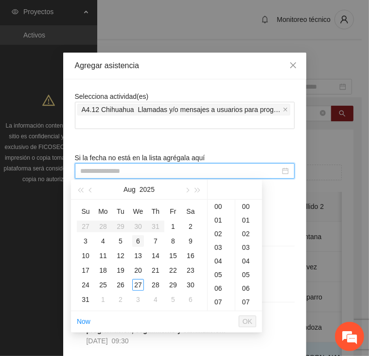
click at [138, 240] on div "6" at bounding box center [138, 241] width 12 height 12
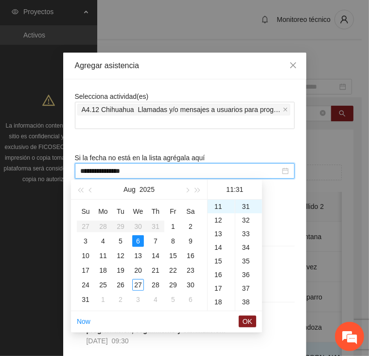
type input "**********"
drag, startPoint x: 249, startPoint y: 319, endPoint x: 249, endPoint y: 307, distance: 12.2
click at [251, 319] on span "OK" at bounding box center [248, 321] width 10 height 11
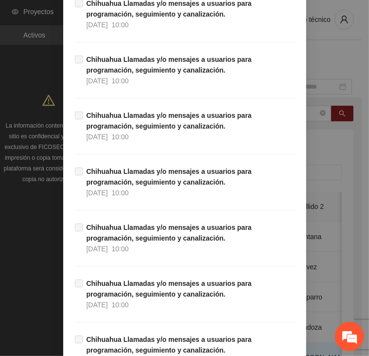
scroll to position [8803, 0]
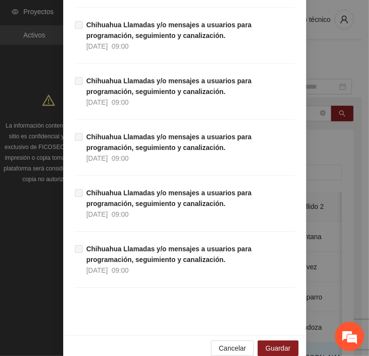
click at [265, 335] on div "Cancelar Guardar" at bounding box center [184, 348] width 243 height 26
click at [277, 343] on span "Guardar" at bounding box center [278, 348] width 25 height 11
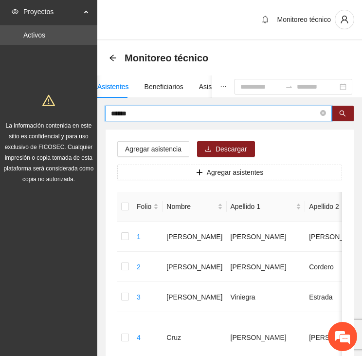
drag, startPoint x: 122, startPoint y: 112, endPoint x: 88, endPoint y: 114, distance: 34.1
type input "********"
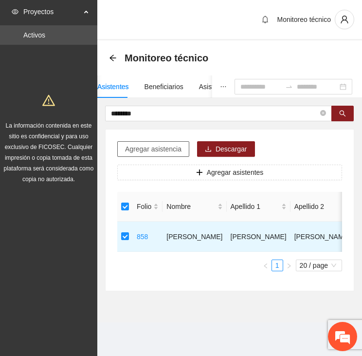
click at [166, 151] on span "Agregar asistencia" at bounding box center [153, 149] width 56 height 11
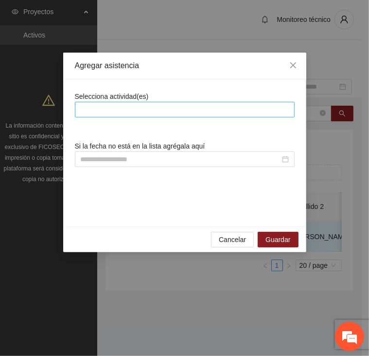
click at [151, 108] on div at bounding box center [184, 110] width 215 height 12
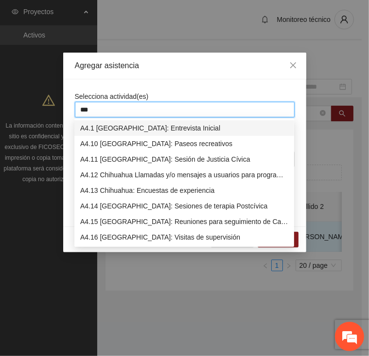
type input "****"
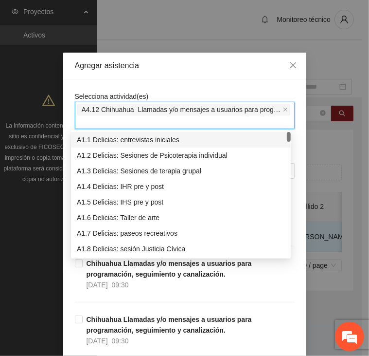
click at [203, 27] on div "Agregar asistencia Selecciona actividad(es) A4.12 Chihuahua Llamadas y/o mensaj…" at bounding box center [184, 178] width 369 height 356
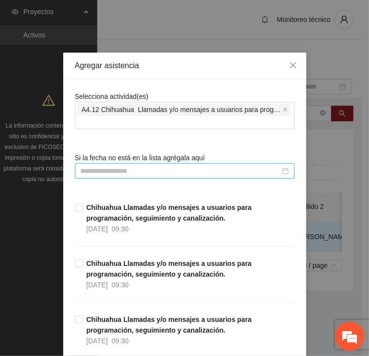
click at [161, 172] on input at bounding box center [181, 171] width 200 height 11
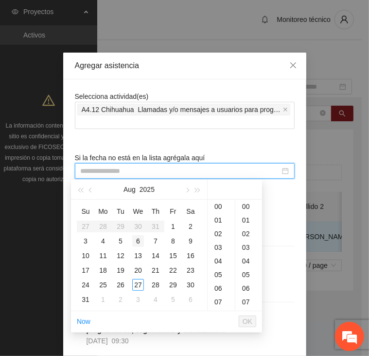
click at [136, 239] on div "6" at bounding box center [138, 241] width 12 height 12
type input "**********"
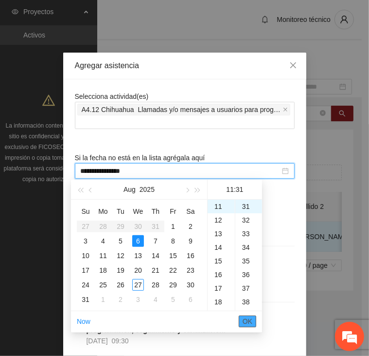
click at [248, 321] on span "OK" at bounding box center [248, 321] width 10 height 11
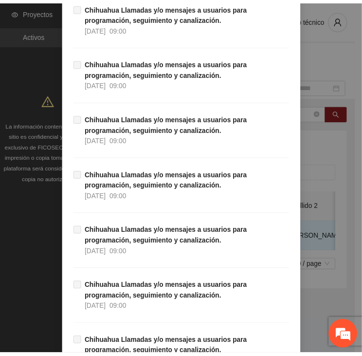
scroll to position [8803, 0]
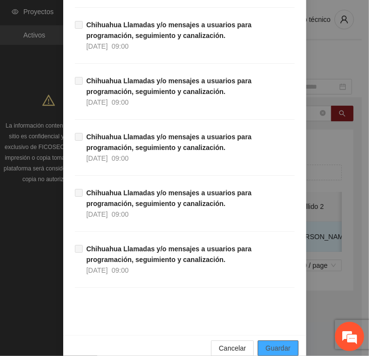
click at [273, 343] on span "Guardar" at bounding box center [278, 348] width 25 height 11
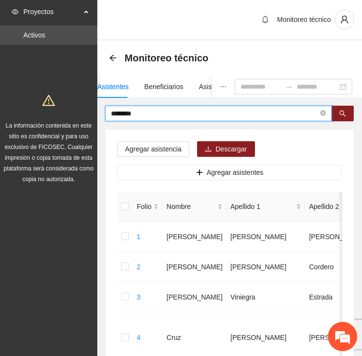
drag, startPoint x: 146, startPoint y: 115, endPoint x: 9, endPoint y: 110, distance: 137.3
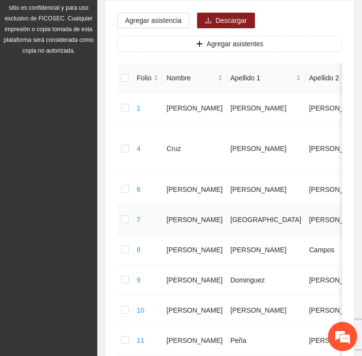
scroll to position [97, 0]
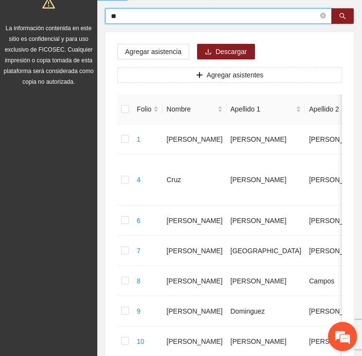
type input "*"
type input "*****"
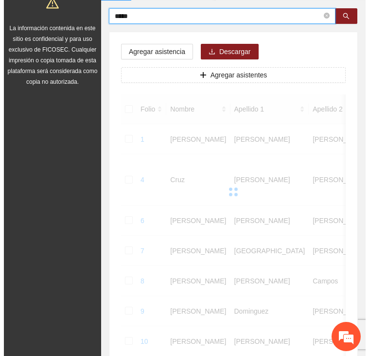
scroll to position [71, 0]
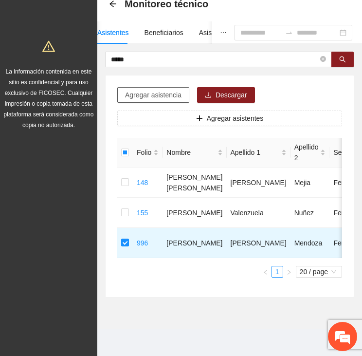
click at [147, 90] on span "Agregar asistencia" at bounding box center [153, 95] width 56 height 11
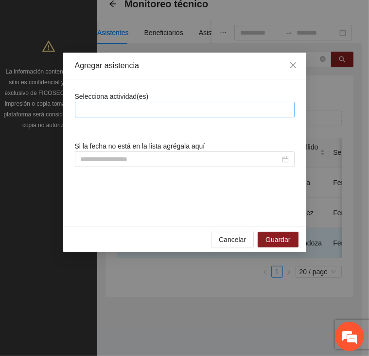
click at [134, 113] on div at bounding box center [184, 110] width 215 height 12
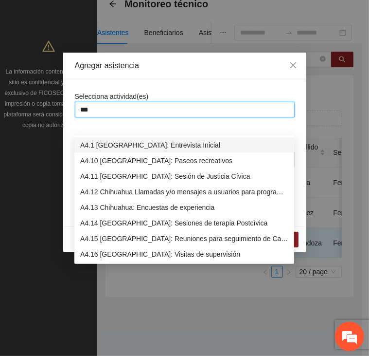
type input "****"
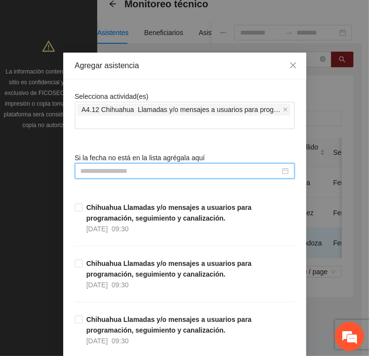
click at [129, 169] on input at bounding box center [181, 171] width 200 height 11
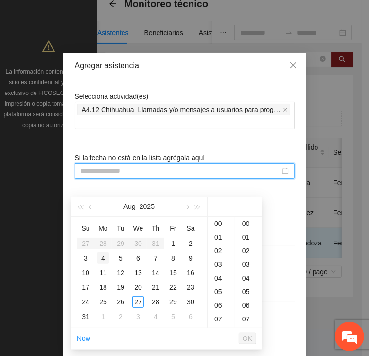
click at [106, 252] on div "4" at bounding box center [103, 258] width 12 height 12
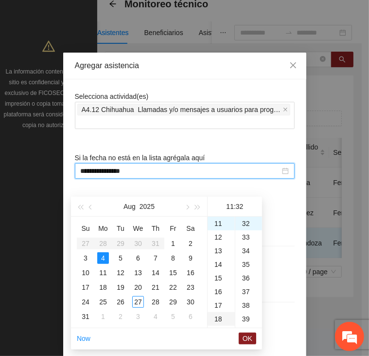
type input "**********"
click at [245, 333] on span "OK" at bounding box center [248, 338] width 10 height 11
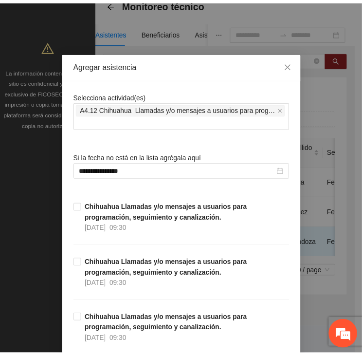
scroll to position [8803, 0]
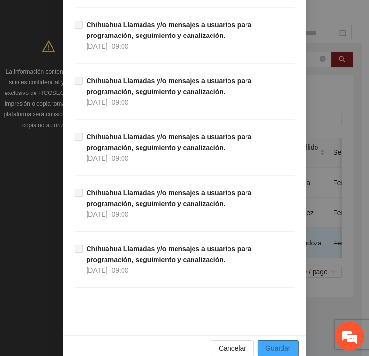
click at [272, 343] on span "Guardar" at bounding box center [278, 348] width 25 height 11
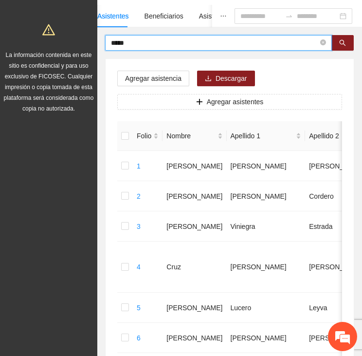
drag, startPoint x: 114, startPoint y: 40, endPoint x: 82, endPoint y: 42, distance: 32.6
type input "*****"
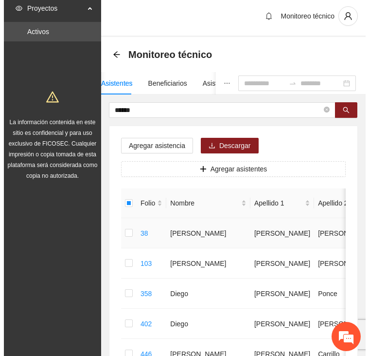
scroll to position [0, 0]
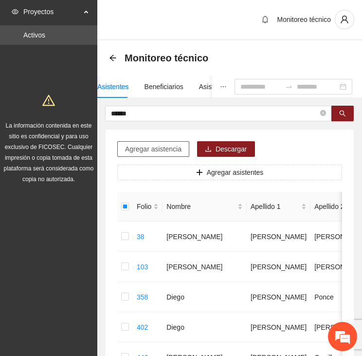
click at [158, 150] on span "Agregar asistencia" at bounding box center [153, 149] width 56 height 11
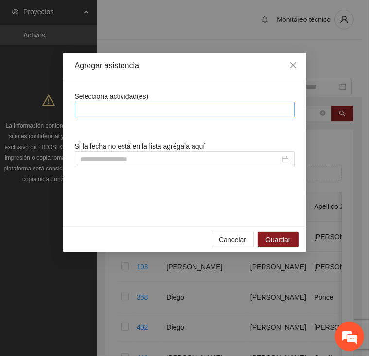
click at [153, 108] on div at bounding box center [184, 110] width 215 height 12
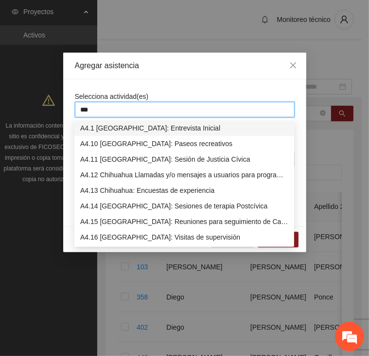
type input "****"
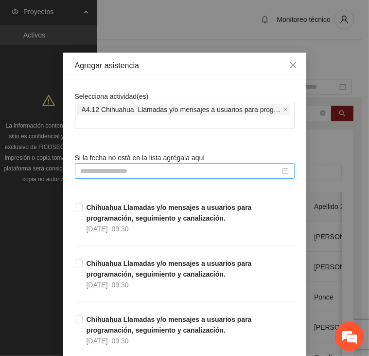
click at [128, 172] on input at bounding box center [181, 171] width 200 height 11
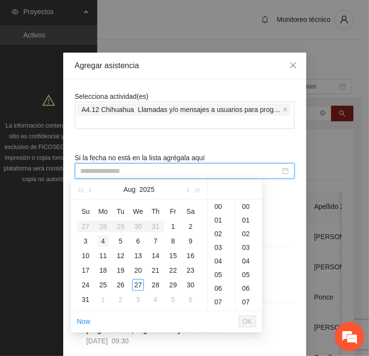
click at [103, 240] on div "4" at bounding box center [103, 241] width 12 height 12
type input "**********"
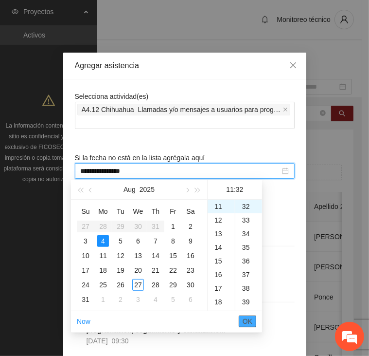
click at [247, 319] on span "OK" at bounding box center [248, 321] width 10 height 11
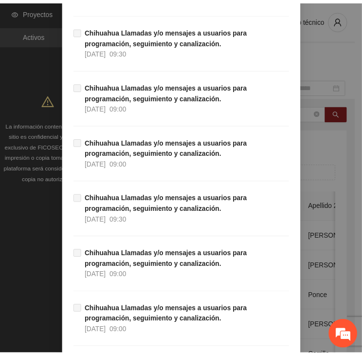
scroll to position [8803, 0]
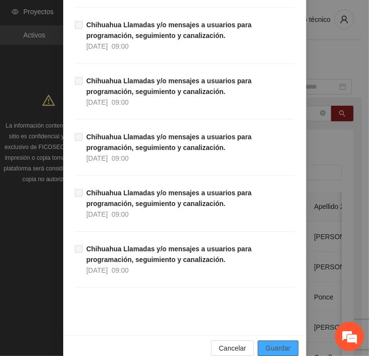
click at [269, 343] on span "Guardar" at bounding box center [278, 348] width 25 height 11
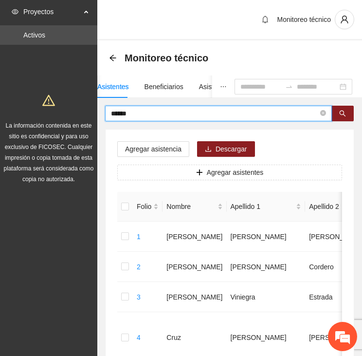
drag, startPoint x: 154, startPoint y: 114, endPoint x: 79, endPoint y: 118, distance: 74.6
type input "****"
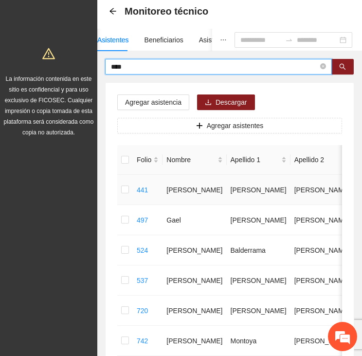
scroll to position [292, 0]
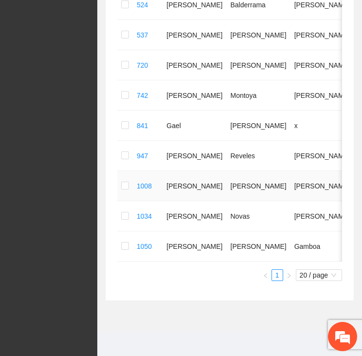
click at [118, 192] on td at bounding box center [125, 186] width 16 height 30
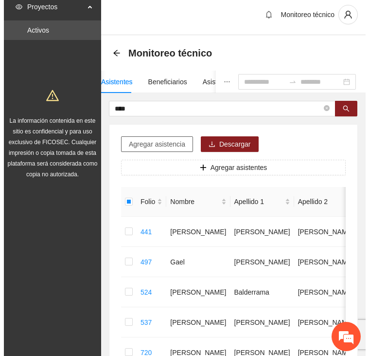
scroll to position [0, 0]
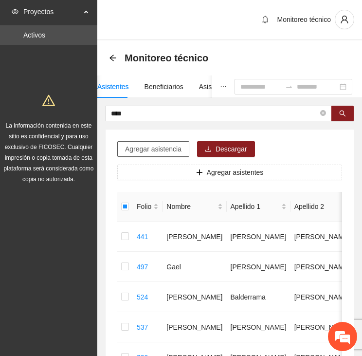
click at [150, 147] on span "Agregar asistencia" at bounding box center [153, 149] width 56 height 11
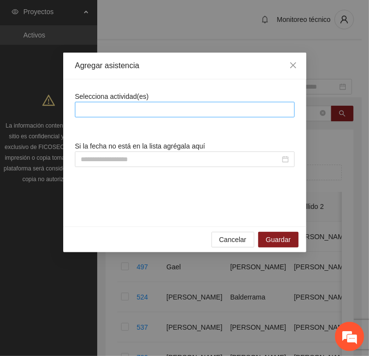
click at [141, 108] on div at bounding box center [184, 110] width 215 height 12
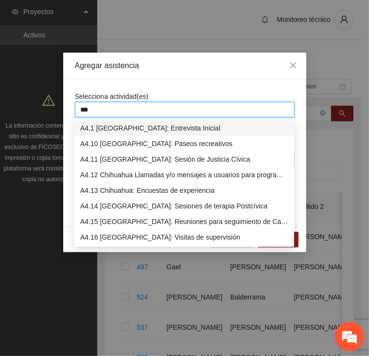
type input "****"
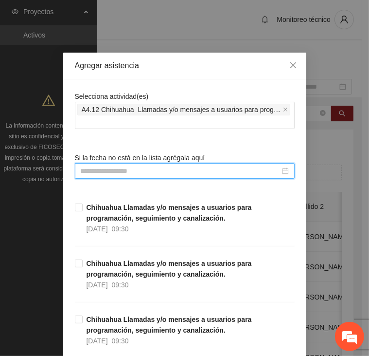
click at [155, 171] on input at bounding box center [181, 171] width 200 height 11
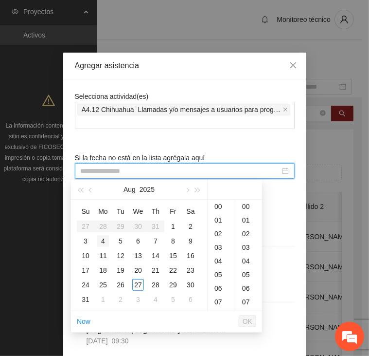
click at [95, 239] on td "4" at bounding box center [103, 241] width 18 height 15
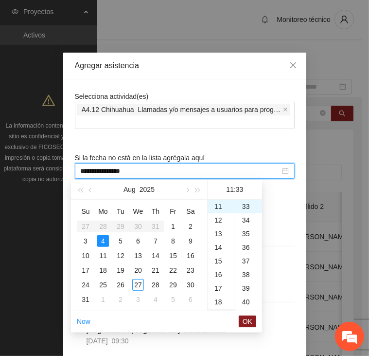
type input "**********"
drag, startPoint x: 246, startPoint y: 321, endPoint x: 246, endPoint y: 315, distance: 5.9
click at [247, 321] on span "OK" at bounding box center [248, 321] width 10 height 11
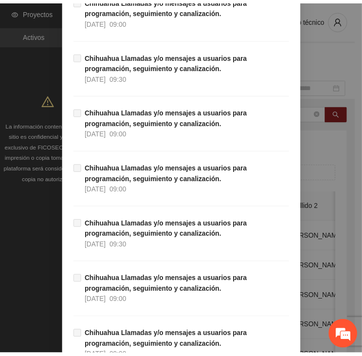
scroll to position [8803, 0]
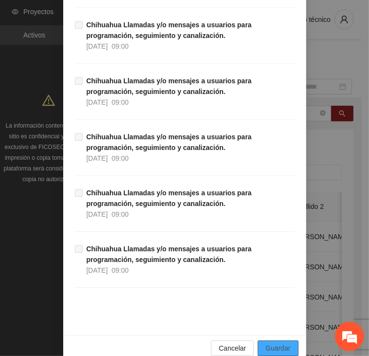
click at [272, 343] on span "Guardar" at bounding box center [278, 348] width 25 height 11
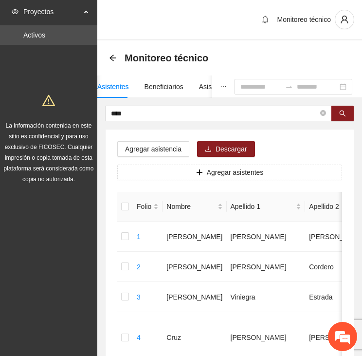
drag, startPoint x: 146, startPoint y: 111, endPoint x: 56, endPoint y: 110, distance: 89.6
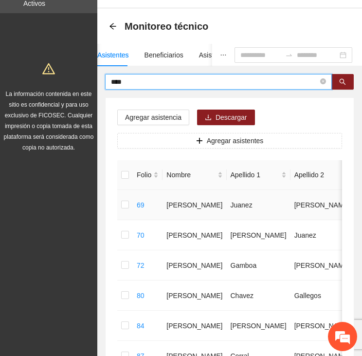
scroll to position [0, 0]
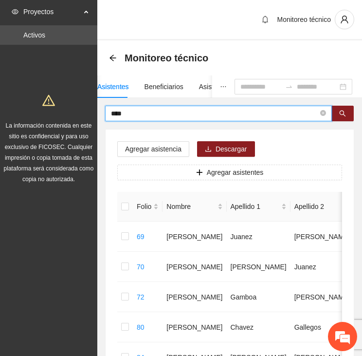
drag, startPoint x: 96, startPoint y: 112, endPoint x: 54, endPoint y: 111, distance: 41.9
type input "*******"
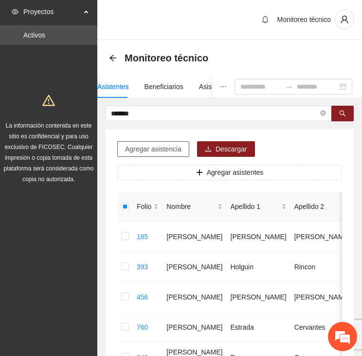
click at [164, 149] on span "Agregar asistencia" at bounding box center [153, 149] width 56 height 11
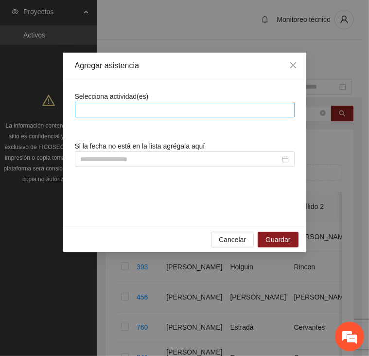
click at [164, 110] on div at bounding box center [184, 110] width 215 height 12
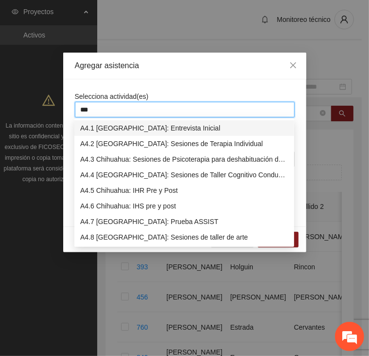
type input "****"
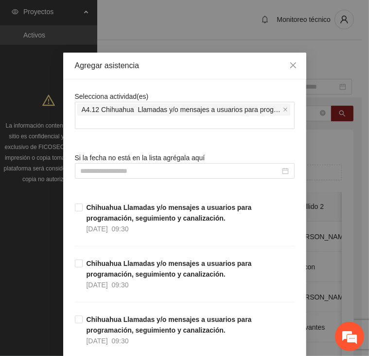
click at [169, 168] on input at bounding box center [181, 171] width 200 height 11
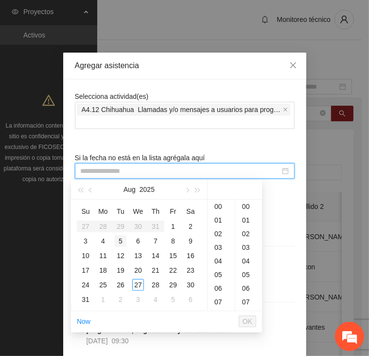
click at [118, 241] on div "5" at bounding box center [121, 241] width 12 height 12
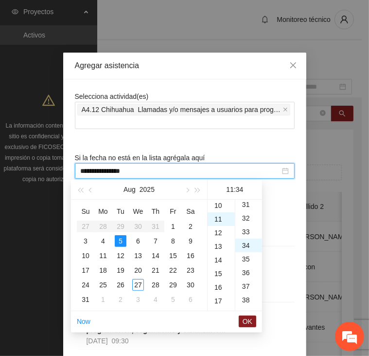
type input "**********"
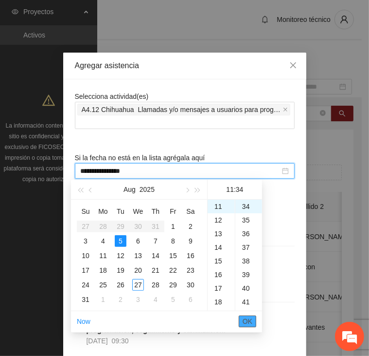
click at [241, 320] on button "OK" at bounding box center [248, 321] width 18 height 12
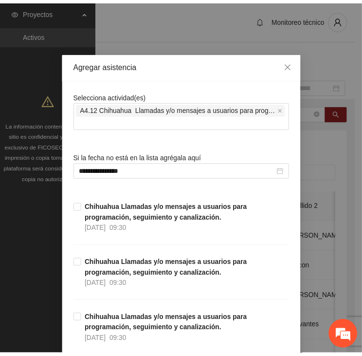
scroll to position [8803, 0]
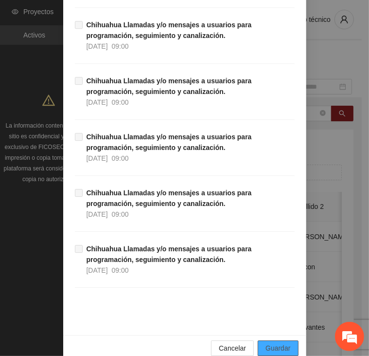
drag, startPoint x: 268, startPoint y: 327, endPoint x: 290, endPoint y: 318, distance: 23.4
click at [269, 343] on span "Guardar" at bounding box center [278, 348] width 25 height 11
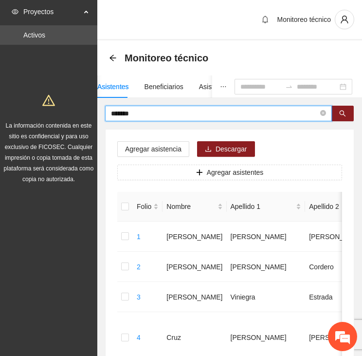
drag, startPoint x: 149, startPoint y: 113, endPoint x: 64, endPoint y: 120, distance: 86.0
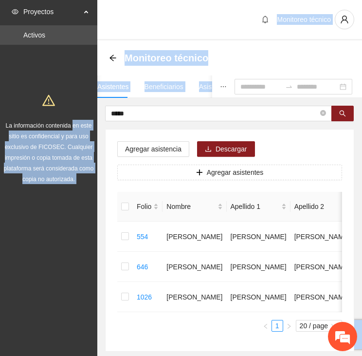
drag, startPoint x: 136, startPoint y: 106, endPoint x: 74, endPoint y: 112, distance: 63.1
click at [74, 112] on section "Proyectos Activos La información contenida en este sitio es confidencial y para…" at bounding box center [181, 205] width 362 height 410
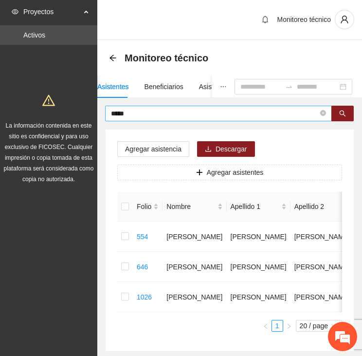
drag, startPoint x: 74, startPoint y: 112, endPoint x: 137, endPoint y: 116, distance: 63.9
click at [137, 116] on input "*****" at bounding box center [214, 113] width 207 height 11
type input "*"
click at [139, 113] on input "text" at bounding box center [214, 113] width 207 height 11
type input "*"
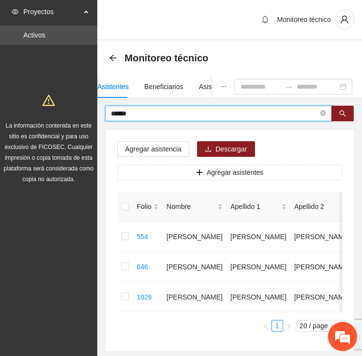
type input "******"
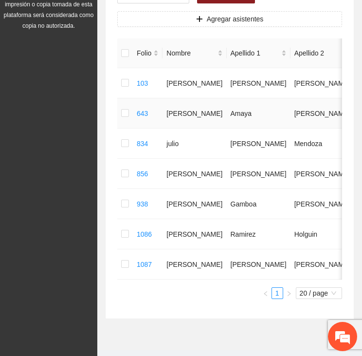
scroll to position [191, 0]
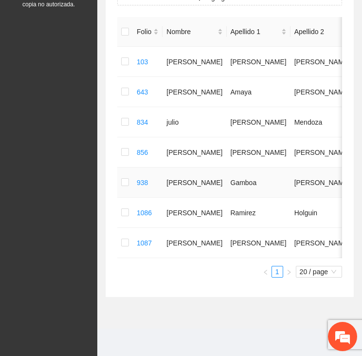
click at [123, 175] on td at bounding box center [125, 182] width 16 height 30
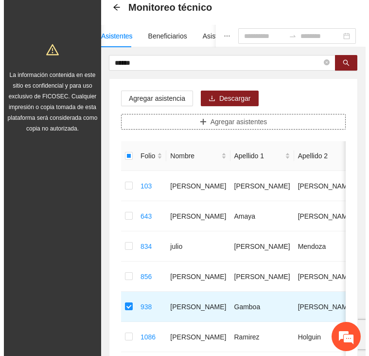
scroll to position [0, 0]
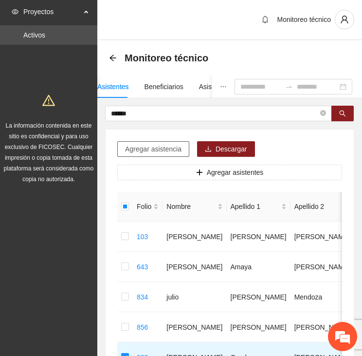
click at [160, 147] on span "Agregar asistencia" at bounding box center [153, 149] width 56 height 11
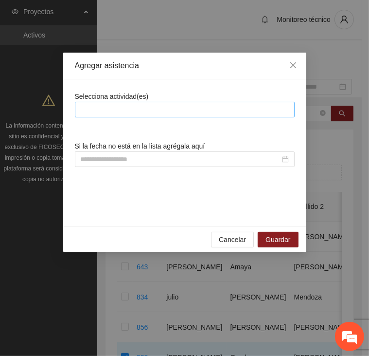
click at [173, 108] on div at bounding box center [184, 110] width 215 height 12
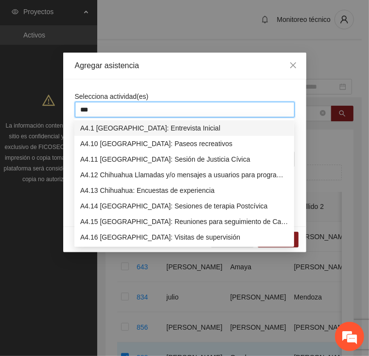
type input "****"
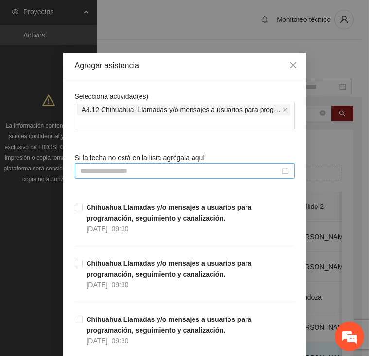
click at [160, 169] on input at bounding box center [181, 171] width 200 height 11
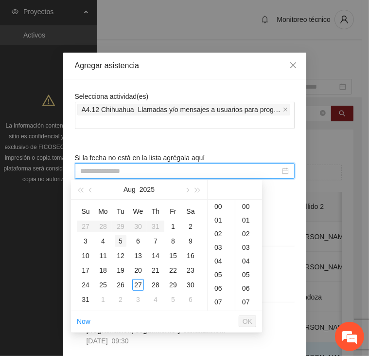
click at [119, 242] on div "5" at bounding box center [121, 241] width 12 height 12
type input "**********"
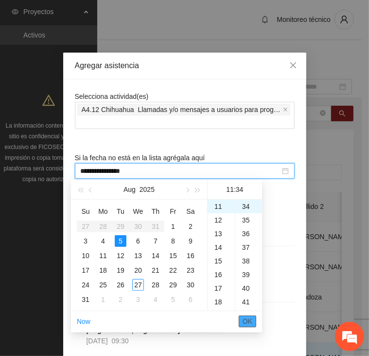
click at [252, 321] on span "OK" at bounding box center [248, 321] width 10 height 11
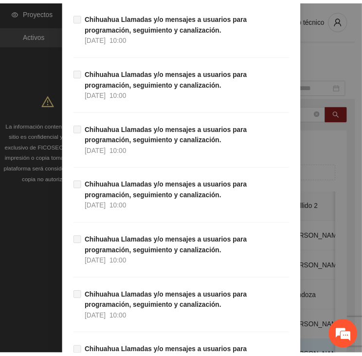
scroll to position [8803, 0]
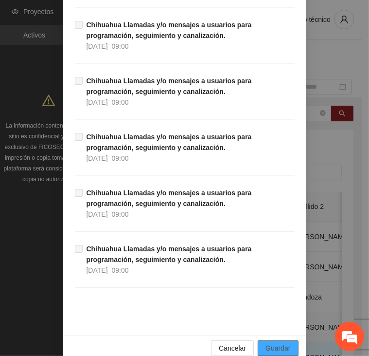
click at [260, 340] on button "Guardar" at bounding box center [278, 348] width 40 height 16
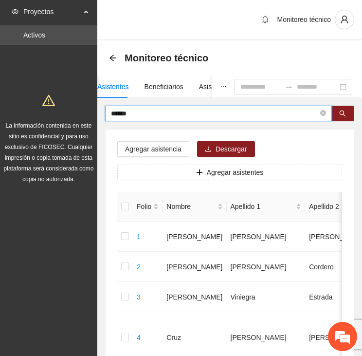
drag, startPoint x: 137, startPoint y: 112, endPoint x: 60, endPoint y: 109, distance: 76.5
type input "****"
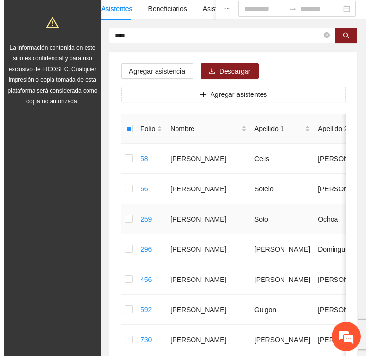
scroll to position [0, 0]
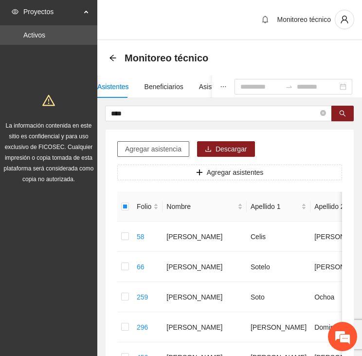
click at [138, 147] on span "Agregar asistencia" at bounding box center [153, 149] width 56 height 11
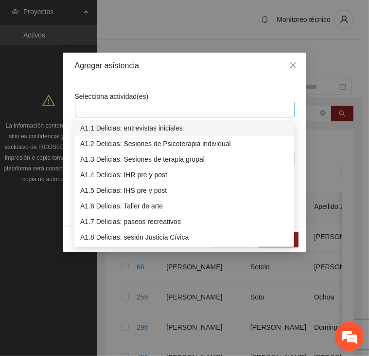
click at [155, 107] on div at bounding box center [184, 110] width 215 height 12
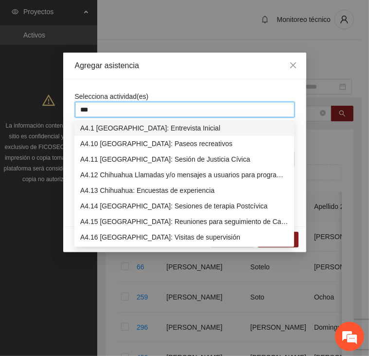
type input "****"
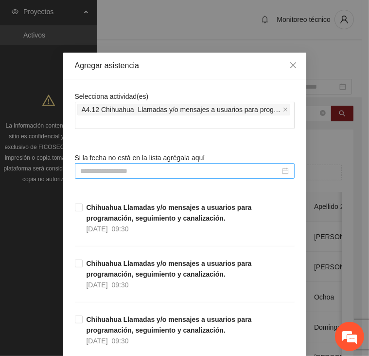
click at [155, 171] on input at bounding box center [181, 171] width 200 height 11
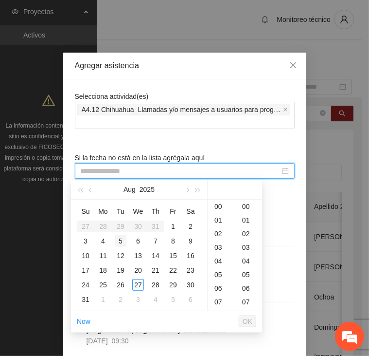
click at [119, 241] on div "5" at bounding box center [121, 241] width 12 height 12
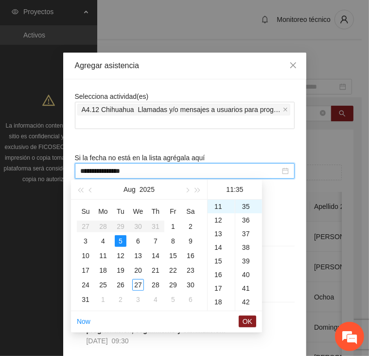
type input "**********"
click at [248, 319] on span "OK" at bounding box center [248, 321] width 10 height 11
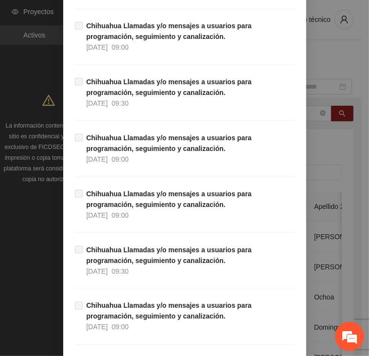
scroll to position [8803, 0]
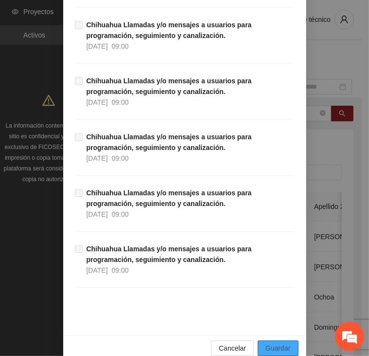
click at [280, 343] on span "Guardar" at bounding box center [278, 348] width 25 height 11
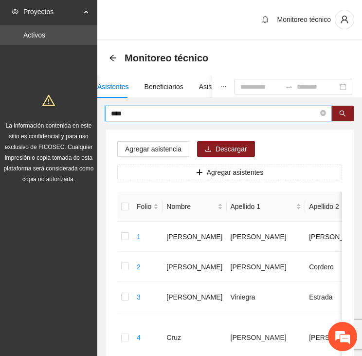
drag, startPoint x: 164, startPoint y: 115, endPoint x: 89, endPoint y: 118, distance: 74.5
type input "*****"
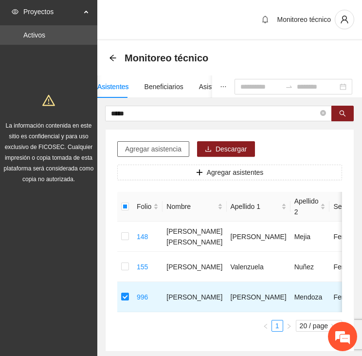
click at [160, 148] on span "Agregar asistencia" at bounding box center [153, 149] width 56 height 11
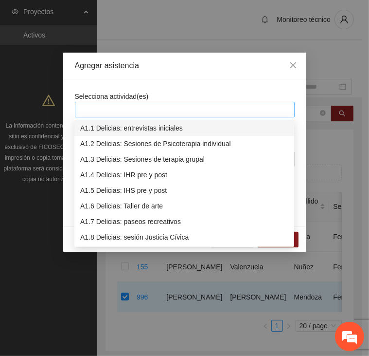
click at [171, 109] on div at bounding box center [184, 110] width 215 height 12
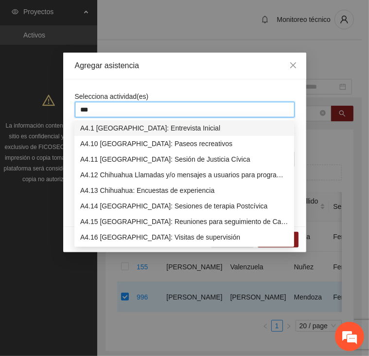
type input "****"
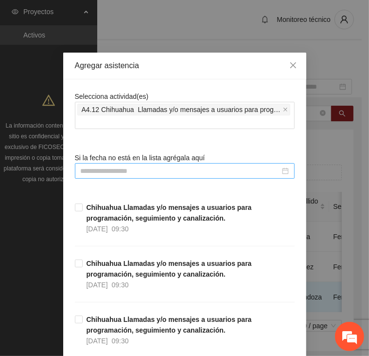
click at [138, 169] on input at bounding box center [181, 171] width 200 height 11
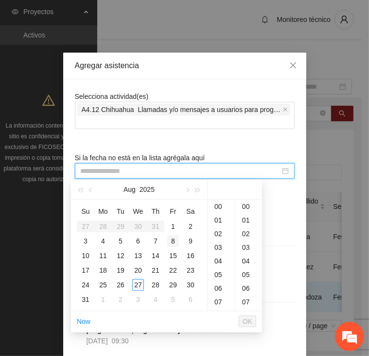
click at [173, 239] on div "8" at bounding box center [173, 241] width 12 height 12
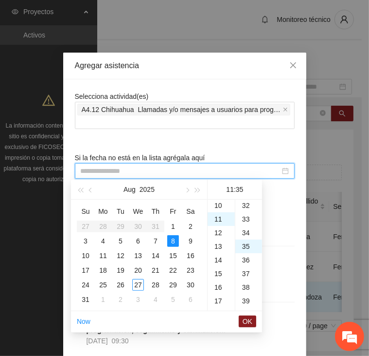
type input "**********"
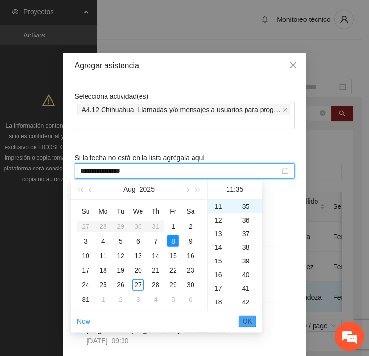
click at [253, 322] on button "OK" at bounding box center [248, 321] width 18 height 12
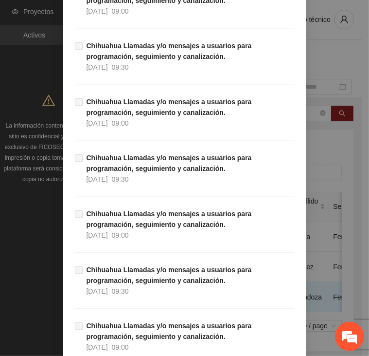
scroll to position [8803, 0]
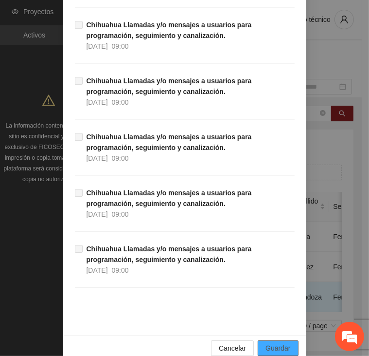
click at [275, 343] on span "Guardar" at bounding box center [278, 348] width 25 height 11
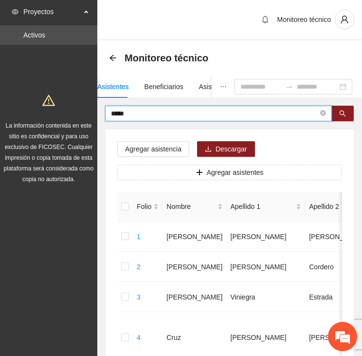
drag, startPoint x: 141, startPoint y: 111, endPoint x: 35, endPoint y: 114, distance: 105.7
type input "*****"
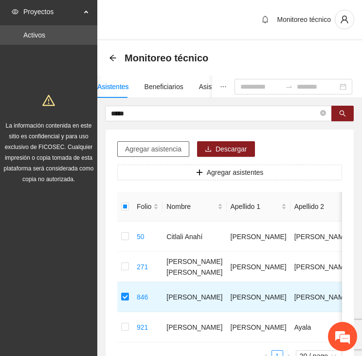
click at [159, 147] on span "Agregar asistencia" at bounding box center [153, 149] width 56 height 11
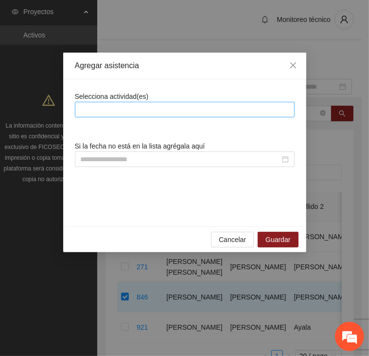
click at [158, 108] on div at bounding box center [184, 110] width 215 height 12
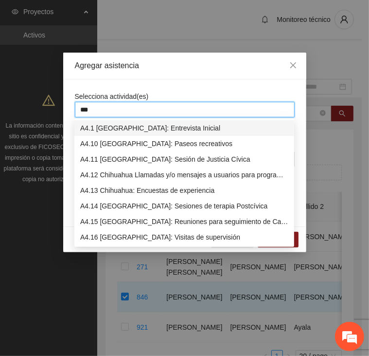
type input "****"
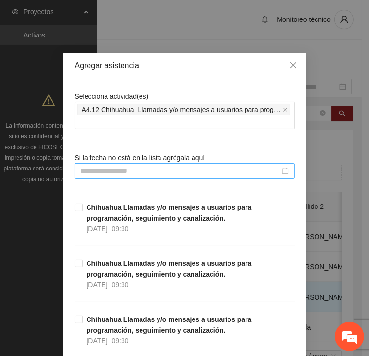
click at [120, 167] on input at bounding box center [181, 171] width 200 height 11
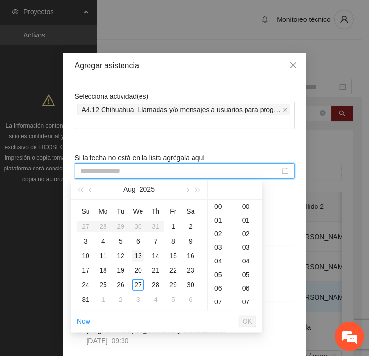
drag, startPoint x: 106, startPoint y: 252, endPoint x: 129, endPoint y: 258, distance: 24.2
click at [105, 252] on div "11" at bounding box center [103, 256] width 12 height 12
type input "**********"
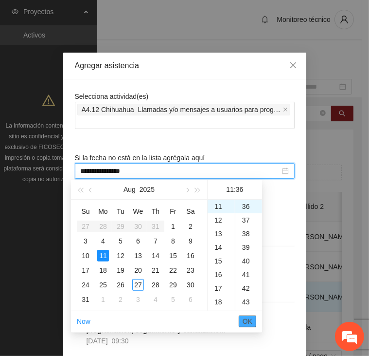
click at [247, 315] on li "OK" at bounding box center [248, 321] width 18 height 17
click at [248, 319] on span "OK" at bounding box center [248, 321] width 10 height 11
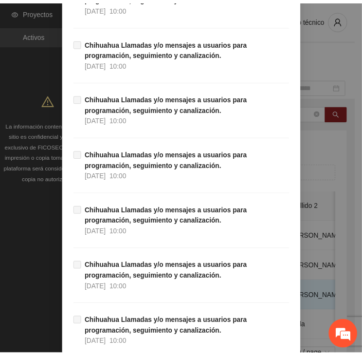
scroll to position [8803, 0]
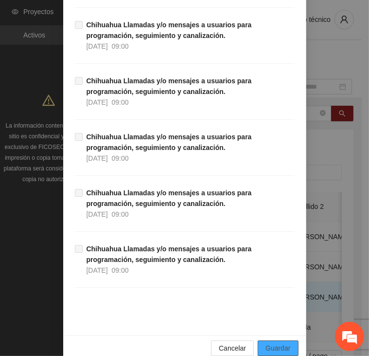
click at [267, 343] on span "Guardar" at bounding box center [278, 348] width 25 height 11
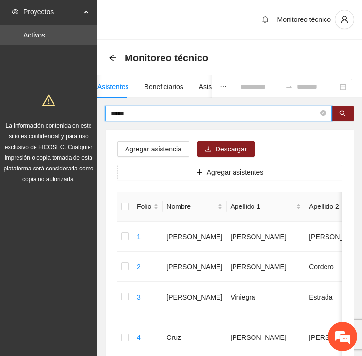
drag, startPoint x: 125, startPoint y: 112, endPoint x: 49, endPoint y: 118, distance: 76.6
type input "*****"
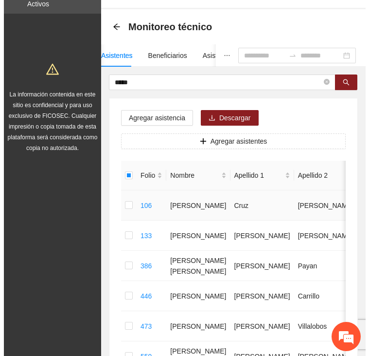
scroll to position [12, 0]
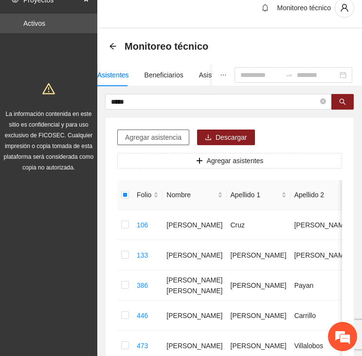
click at [179, 130] on button "Agregar asistencia" at bounding box center [153, 137] width 72 height 16
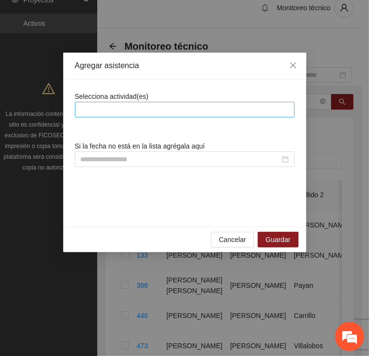
click at [180, 104] on div at bounding box center [184, 110] width 215 height 12
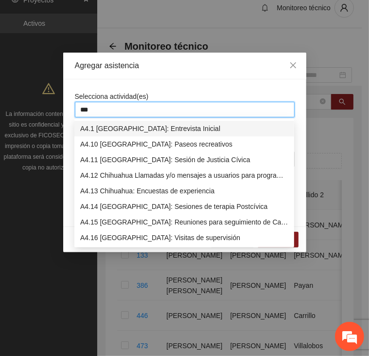
type input "****"
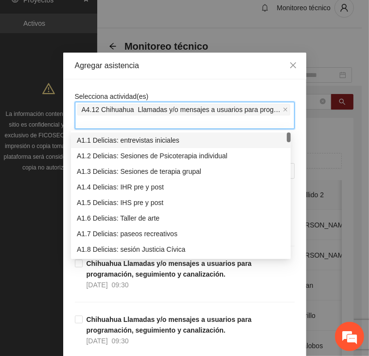
click at [185, 92] on div "Selecciona actividad(es) A4.12 Chihuahua Llamadas y/o mensajes a usuarios para …" at bounding box center [185, 110] width 220 height 38
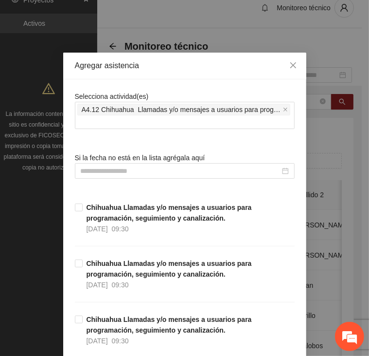
click at [218, 161] on div "Si la fecha no está en la lista agrégala aquí" at bounding box center [185, 165] width 220 height 26
click at [216, 172] on input at bounding box center [181, 171] width 200 height 11
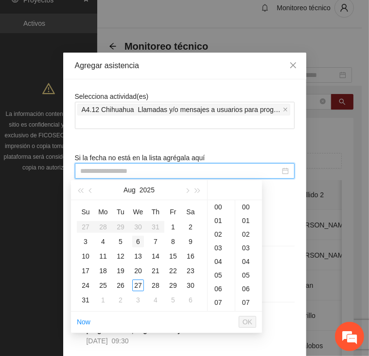
type input "**********"
click at [102, 253] on div "11" at bounding box center [103, 256] width 12 height 12
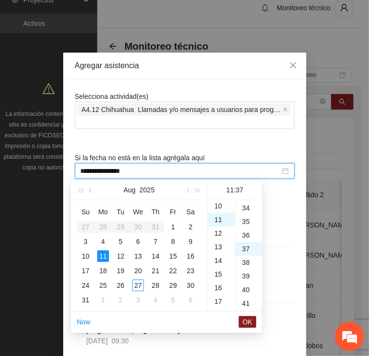
scroll to position [504, 0]
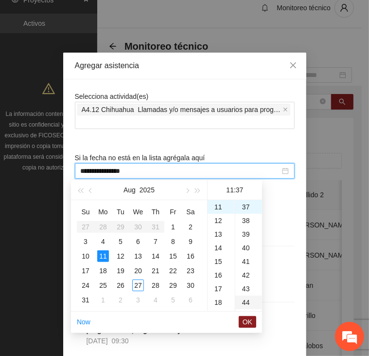
type input "**********"
click at [241, 322] on button "OK" at bounding box center [248, 322] width 18 height 12
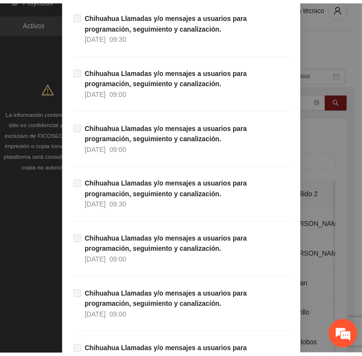
scroll to position [8803, 0]
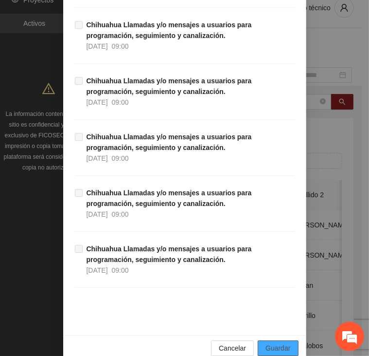
click at [267, 343] on span "Guardar" at bounding box center [278, 348] width 25 height 11
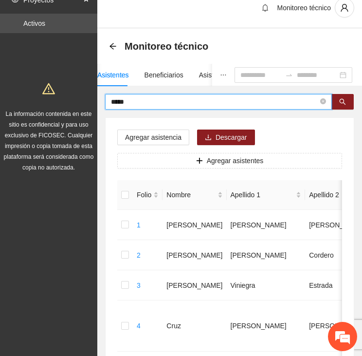
drag, startPoint x: 126, startPoint y: 99, endPoint x: 77, endPoint y: 104, distance: 48.9
type input "********"
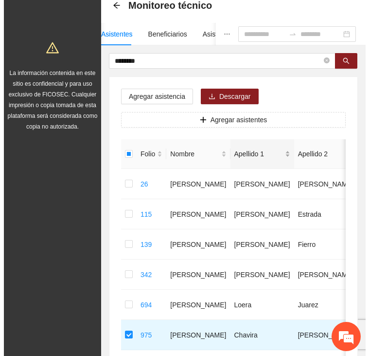
scroll to position [0, 0]
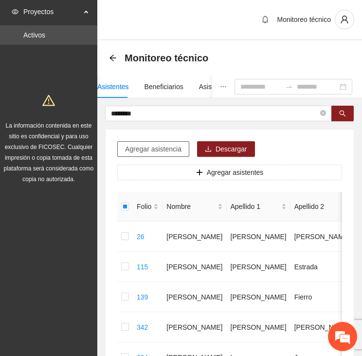
click at [173, 142] on button "Agregar asistencia" at bounding box center [153, 149] width 72 height 16
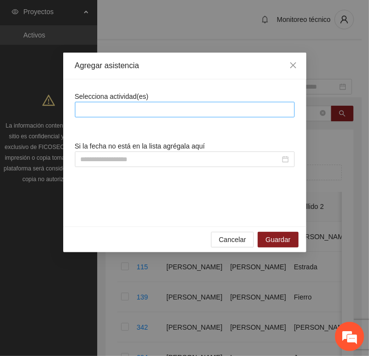
click at [148, 106] on div at bounding box center [184, 110] width 215 height 12
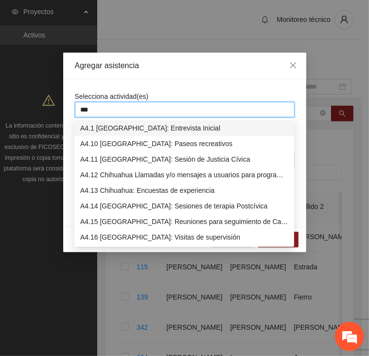
type input "****"
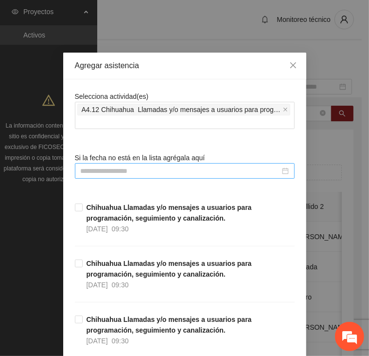
click at [134, 169] on input at bounding box center [181, 171] width 200 height 11
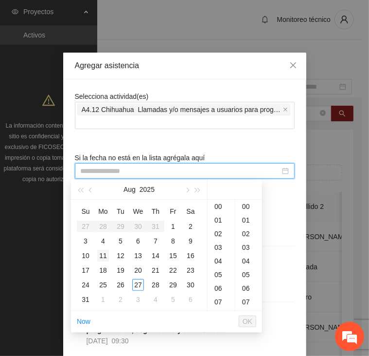
click at [105, 253] on div "11" at bounding box center [103, 256] width 12 height 12
type input "**********"
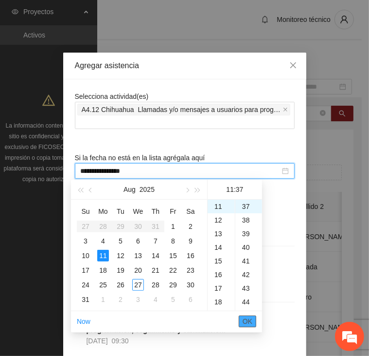
click at [246, 319] on span "OK" at bounding box center [248, 321] width 10 height 11
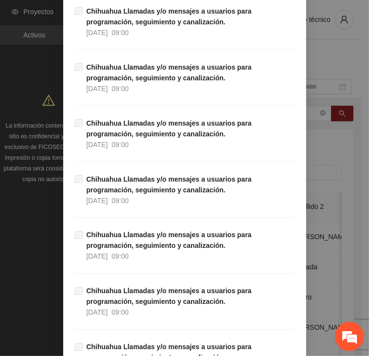
scroll to position [8803, 0]
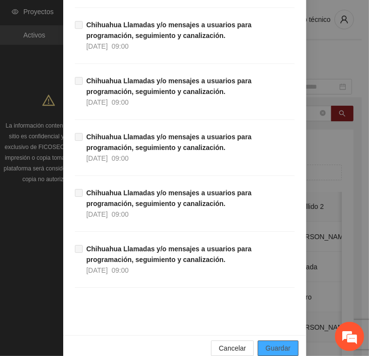
click at [272, 343] on span "Guardar" at bounding box center [278, 348] width 25 height 11
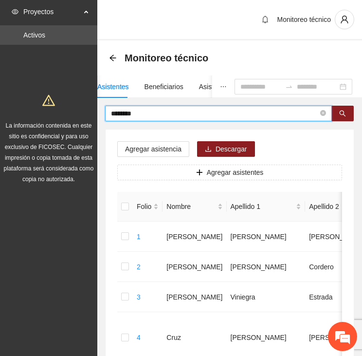
drag, startPoint x: 130, startPoint y: 116, endPoint x: 88, endPoint y: 116, distance: 42.3
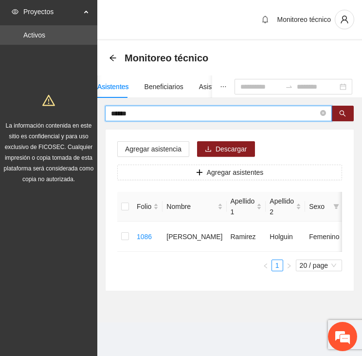
drag, startPoint x: 136, startPoint y: 110, endPoint x: 83, endPoint y: 118, distance: 54.0
click at [83, 118] on section "Proyectos Activos La información contenida en este sitio es confidencial y para…" at bounding box center [181, 178] width 362 height 356
type input "*****"
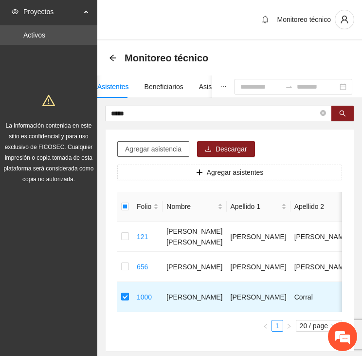
click at [162, 146] on span "Agregar asistencia" at bounding box center [153, 149] width 56 height 11
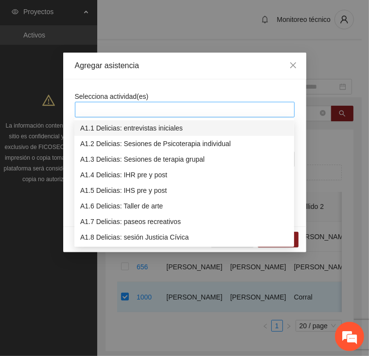
click at [160, 104] on div at bounding box center [184, 110] width 215 height 12
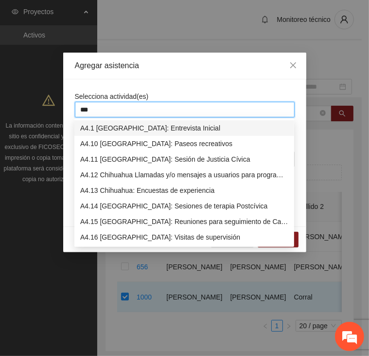
type input "****"
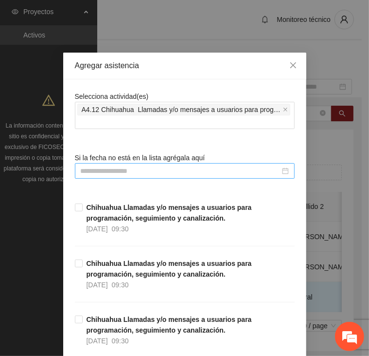
click at [136, 172] on input at bounding box center [181, 171] width 200 height 11
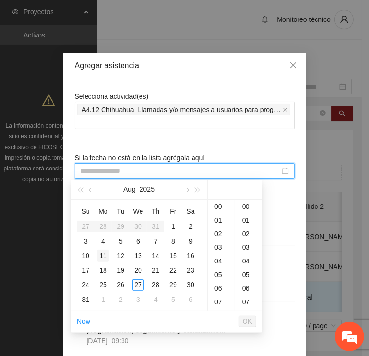
click at [103, 253] on div "11" at bounding box center [103, 256] width 12 height 12
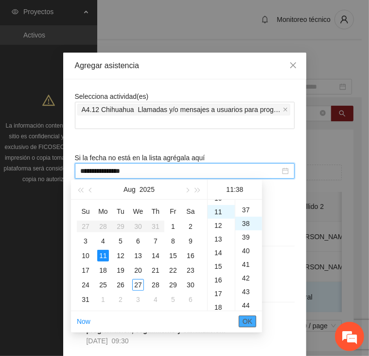
type input "**********"
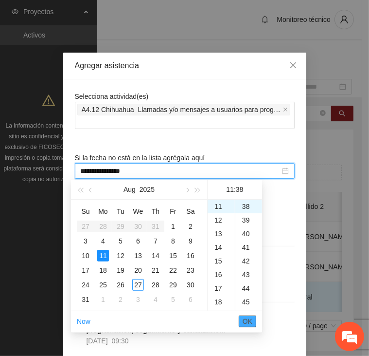
click at [249, 319] on span "OK" at bounding box center [248, 321] width 10 height 11
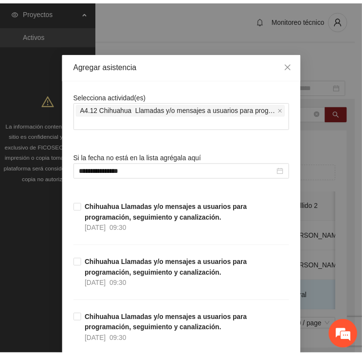
scroll to position [8803, 0]
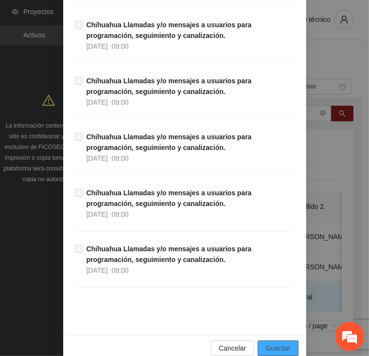
drag, startPoint x: 282, startPoint y: 334, endPoint x: 288, endPoint y: 332, distance: 6.0
click at [282, 343] on span "Guardar" at bounding box center [278, 348] width 25 height 11
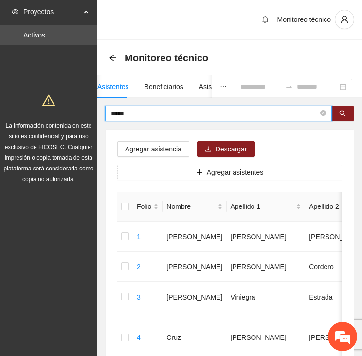
drag, startPoint x: 130, startPoint y: 116, endPoint x: 91, endPoint y: 111, distance: 39.7
type input "******"
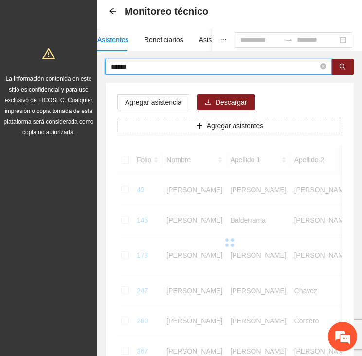
scroll to position [292, 0]
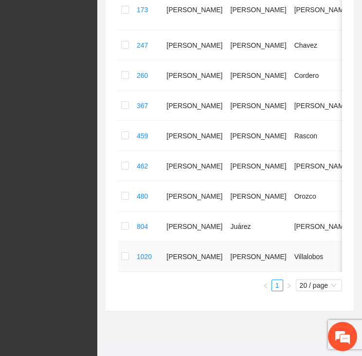
click at [121, 265] on td at bounding box center [125, 256] width 16 height 30
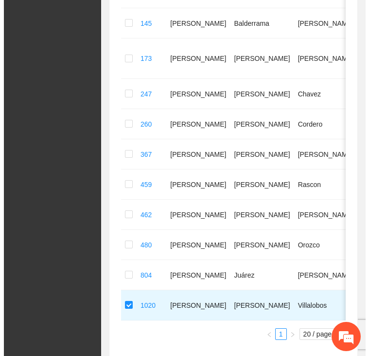
scroll to position [0, 0]
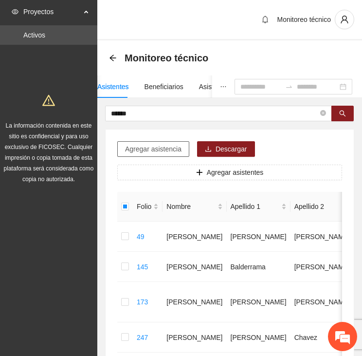
click at [152, 149] on span "Agregar asistencia" at bounding box center [153, 149] width 56 height 11
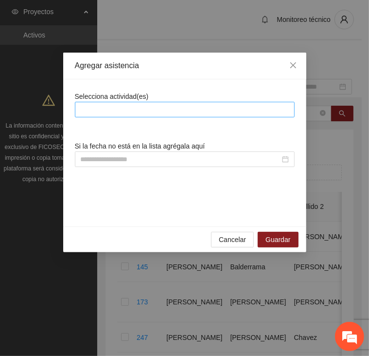
click at [154, 107] on div at bounding box center [184, 110] width 215 height 12
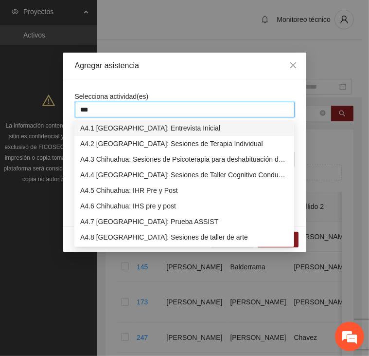
type input "****"
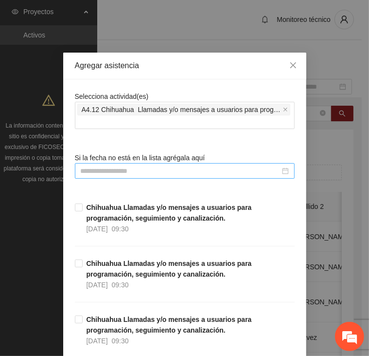
click at [177, 163] on div at bounding box center [185, 171] width 220 height 16
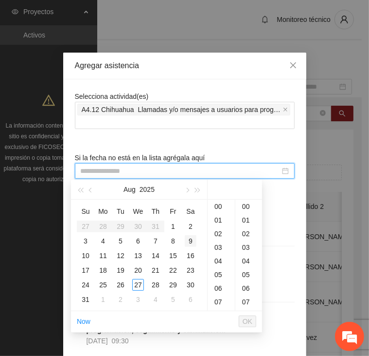
click at [184, 239] on td "9" at bounding box center [191, 241] width 18 height 15
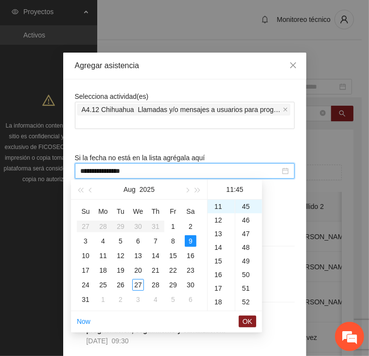
type input "**********"
click at [251, 320] on span "OK" at bounding box center [248, 321] width 10 height 11
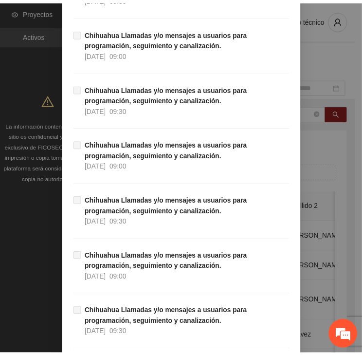
scroll to position [8803, 0]
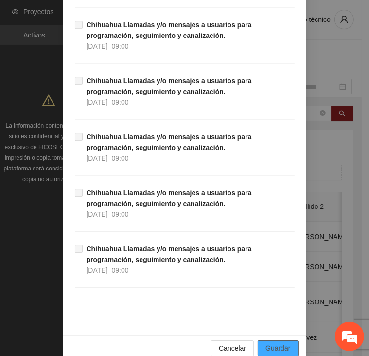
click at [291, 340] on button "Guardar" at bounding box center [278, 348] width 40 height 16
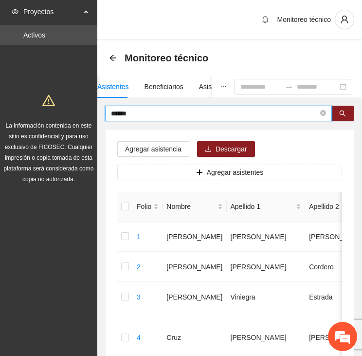
drag, startPoint x: 133, startPoint y: 112, endPoint x: 89, endPoint y: 107, distance: 45.1
type input "*****"
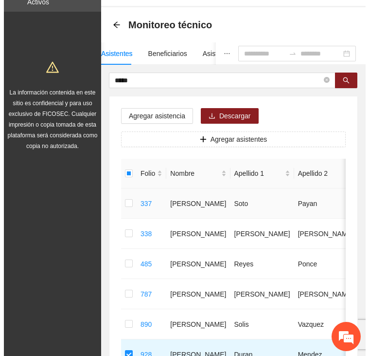
scroll to position [0, 0]
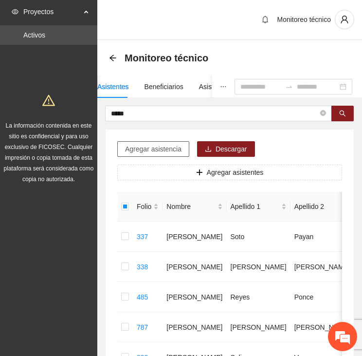
click at [149, 148] on span "Agregar asistencia" at bounding box center [153, 149] width 56 height 11
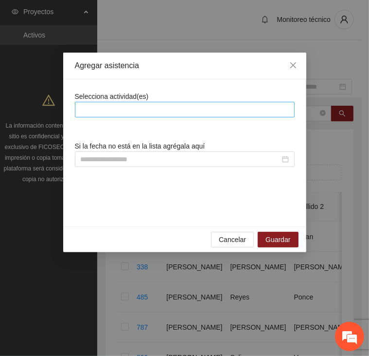
click at [159, 107] on div at bounding box center [184, 110] width 215 height 12
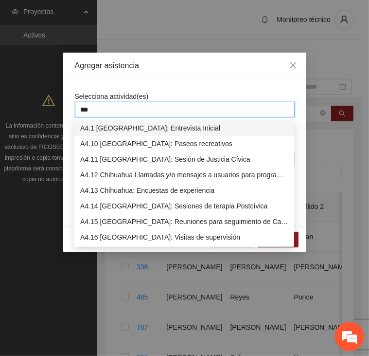
type input "****"
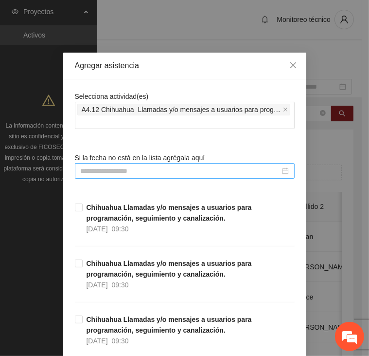
click at [167, 169] on input at bounding box center [181, 171] width 200 height 11
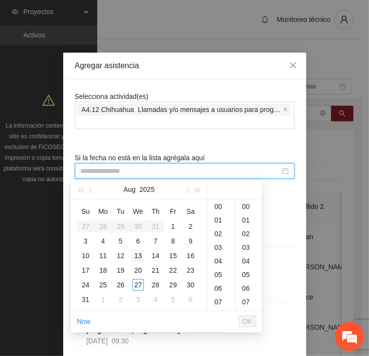
click at [136, 254] on div "13" at bounding box center [138, 256] width 12 height 12
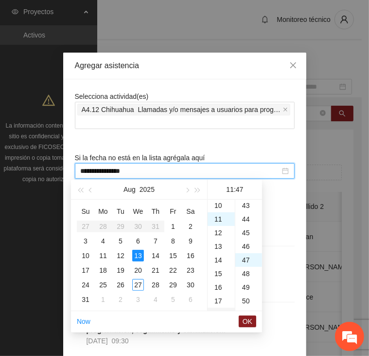
scroll to position [641, 0]
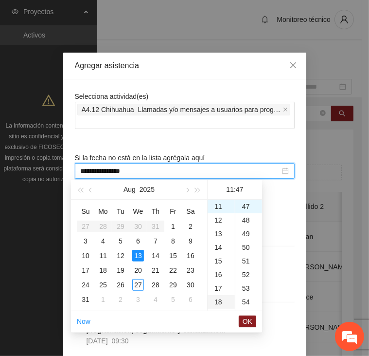
type input "**********"
click at [249, 319] on span "OK" at bounding box center [248, 321] width 10 height 11
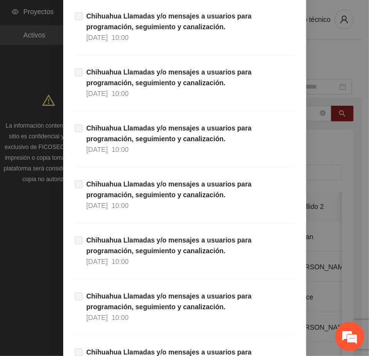
scroll to position [8803, 0]
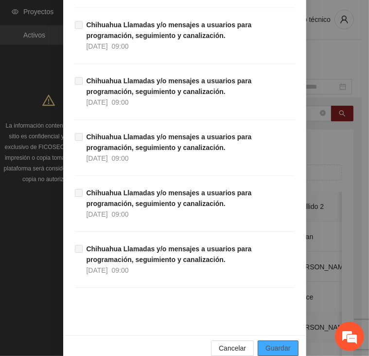
click at [276, 343] on span "Guardar" at bounding box center [278, 348] width 25 height 11
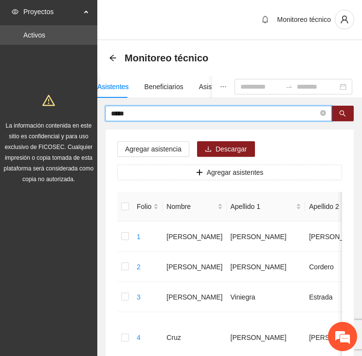
drag, startPoint x: 138, startPoint y: 113, endPoint x: 93, endPoint y: 113, distance: 44.8
type input "******"
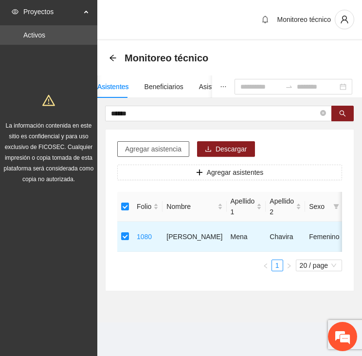
click at [157, 145] on span "Agregar asistencia" at bounding box center [153, 149] width 56 height 11
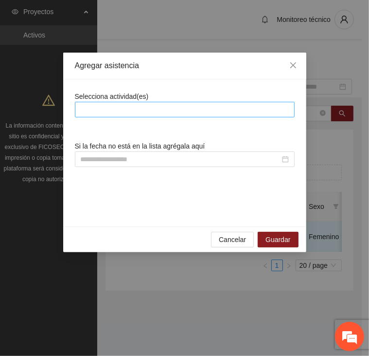
click at [158, 112] on div at bounding box center [184, 110] width 215 height 12
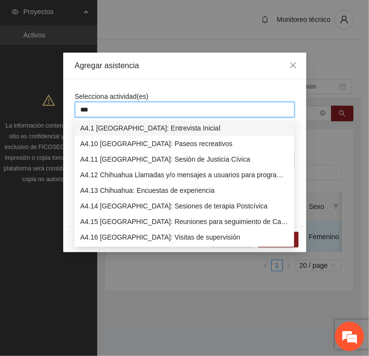
type input "****"
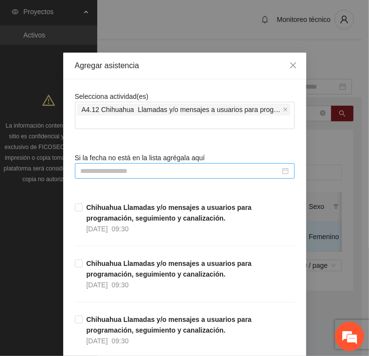
click at [166, 170] on input at bounding box center [181, 171] width 200 height 11
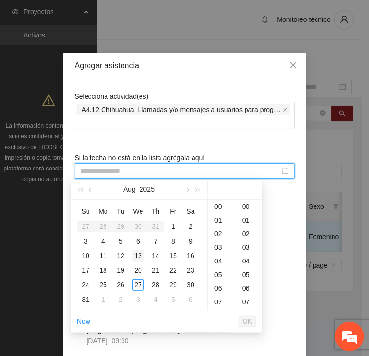
click at [139, 255] on div "13" at bounding box center [138, 256] width 12 height 12
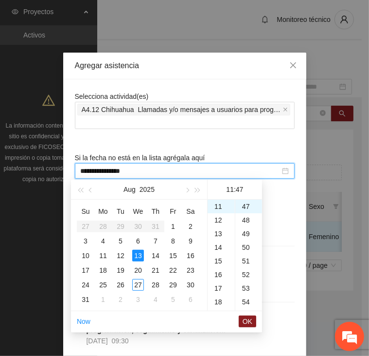
type input "**********"
click at [250, 319] on span "OK" at bounding box center [248, 321] width 10 height 11
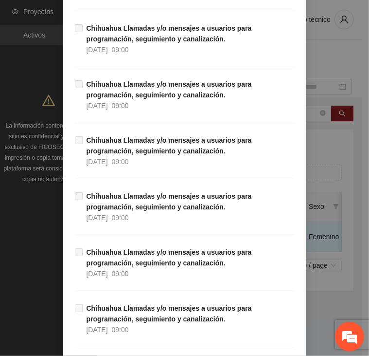
scroll to position [8803, 0]
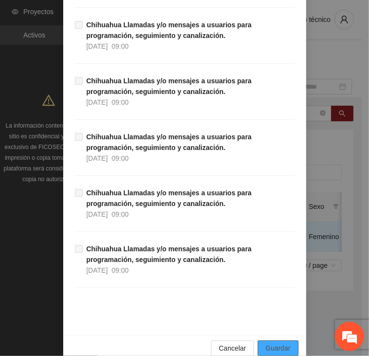
click at [281, 343] on span "Guardar" at bounding box center [278, 348] width 25 height 11
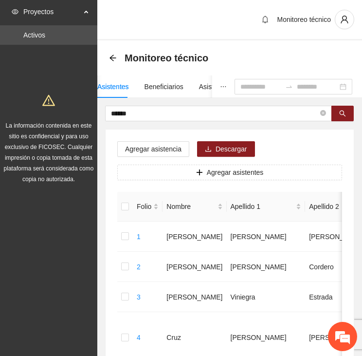
drag, startPoint x: 136, startPoint y: 111, endPoint x: 69, endPoint y: 107, distance: 67.3
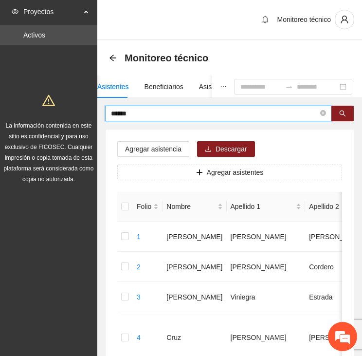
click at [142, 112] on input "******" at bounding box center [214, 113] width 207 height 11
type input "********"
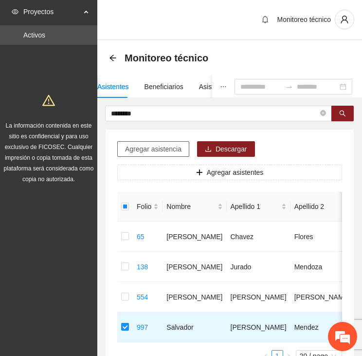
click at [156, 149] on span "Agregar asistencia" at bounding box center [153, 149] width 56 height 11
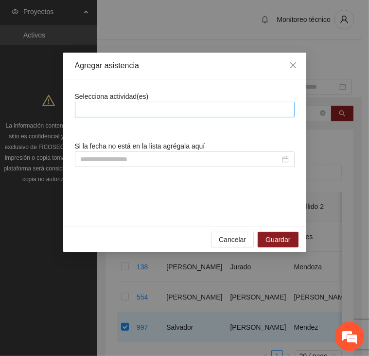
click at [144, 110] on div at bounding box center [184, 110] width 215 height 12
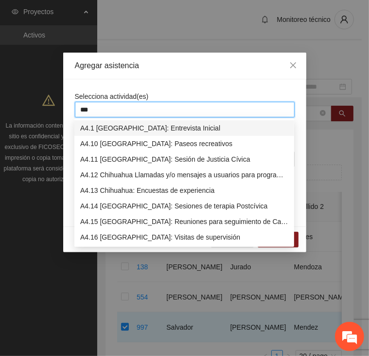
type input "****"
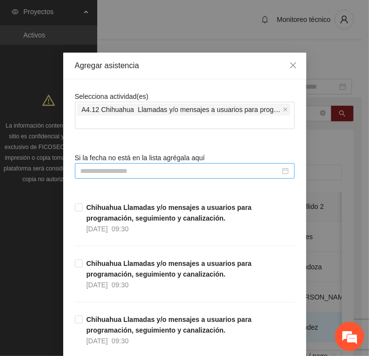
click at [140, 171] on input at bounding box center [181, 171] width 200 height 11
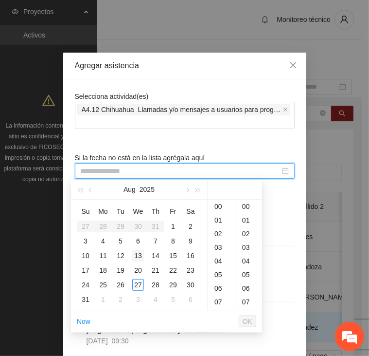
click at [139, 258] on div "13" at bounding box center [138, 256] width 12 height 12
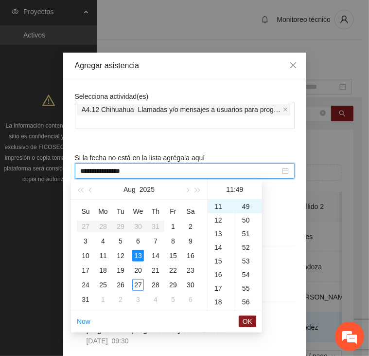
type input "**********"
click at [251, 321] on span "OK" at bounding box center [248, 321] width 10 height 11
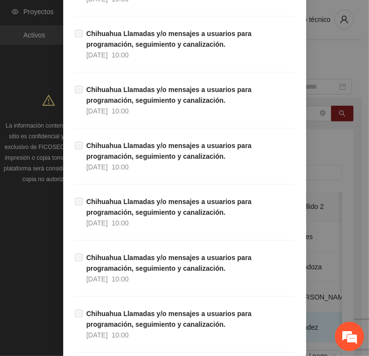
scroll to position [8803, 0]
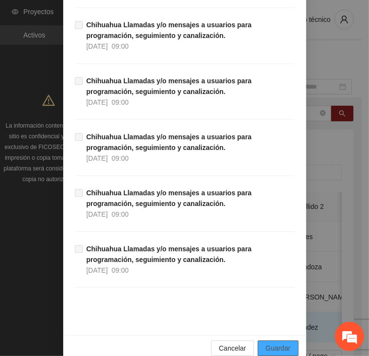
click at [273, 343] on span "Guardar" at bounding box center [278, 348] width 25 height 11
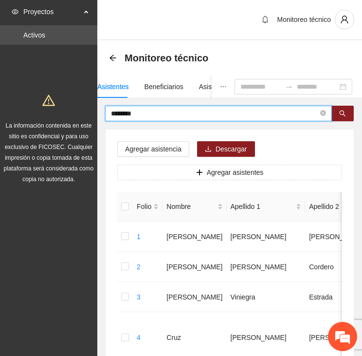
drag, startPoint x: 137, startPoint y: 112, endPoint x: 78, endPoint y: 114, distance: 58.9
type input "********"
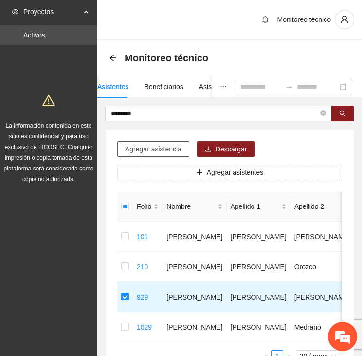
click at [144, 149] on span "Agregar asistencia" at bounding box center [153, 149] width 56 height 11
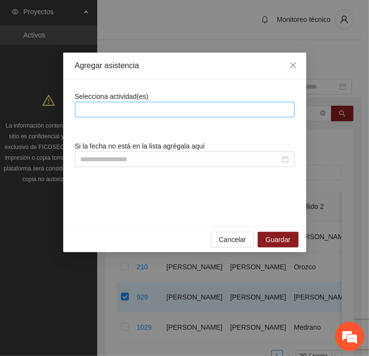
click at [146, 102] on div at bounding box center [185, 110] width 220 height 16
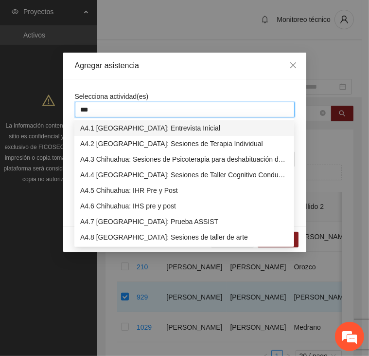
type input "****"
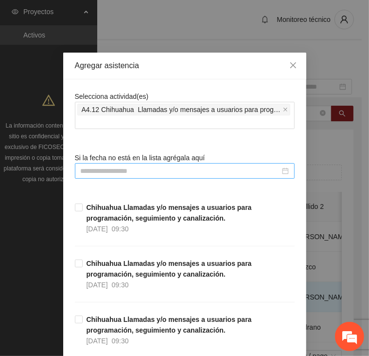
click at [204, 170] on input at bounding box center [181, 171] width 200 height 11
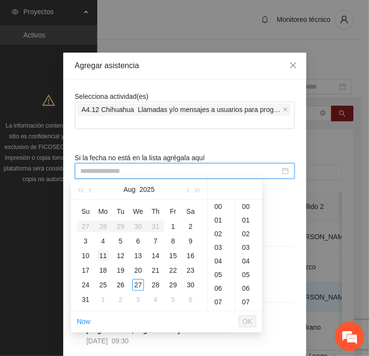
click at [100, 251] on div "11" at bounding box center [103, 256] width 12 height 12
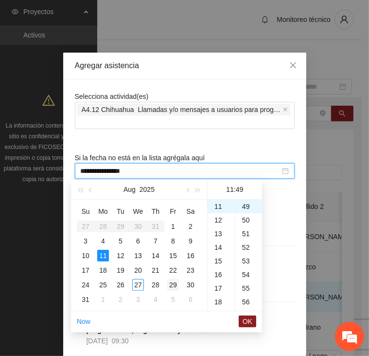
scroll to position [668, 0]
type input "**********"
click at [248, 321] on span "OK" at bounding box center [248, 321] width 10 height 11
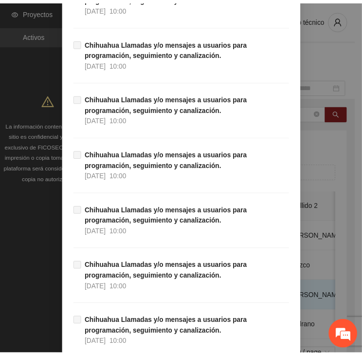
scroll to position [8803, 0]
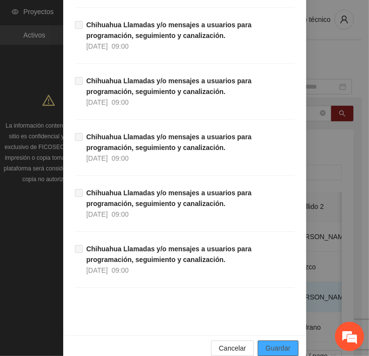
click at [280, 343] on span "Guardar" at bounding box center [278, 348] width 25 height 11
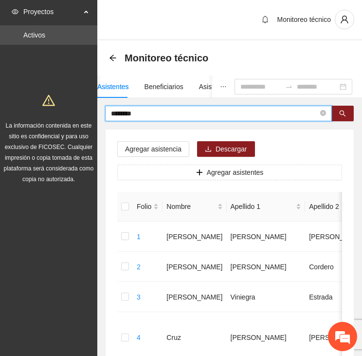
drag, startPoint x: 169, startPoint y: 112, endPoint x: 97, endPoint y: 115, distance: 72.6
type input "******"
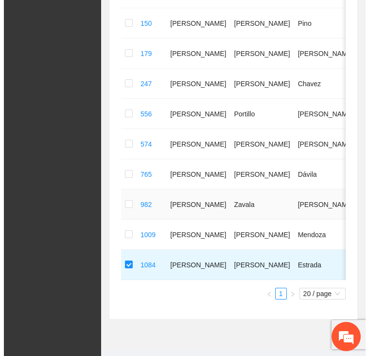
scroll to position [0, 0]
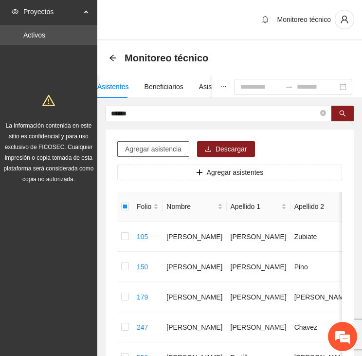
click at [154, 146] on span "Agregar asistencia" at bounding box center [153, 149] width 56 height 11
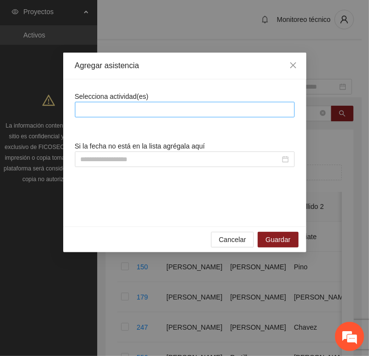
click at [147, 108] on div at bounding box center [184, 110] width 215 height 12
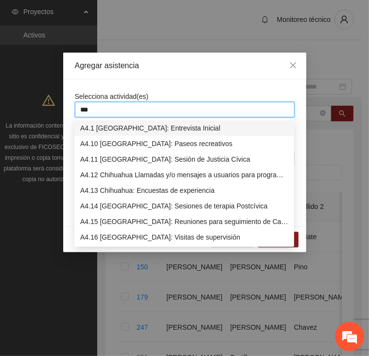
type input "****"
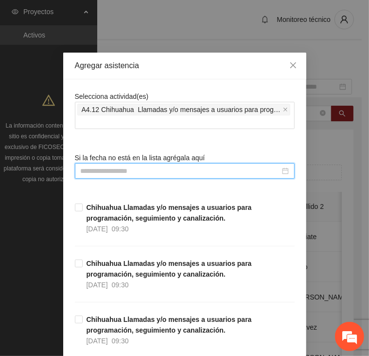
click at [140, 169] on input at bounding box center [181, 171] width 200 height 11
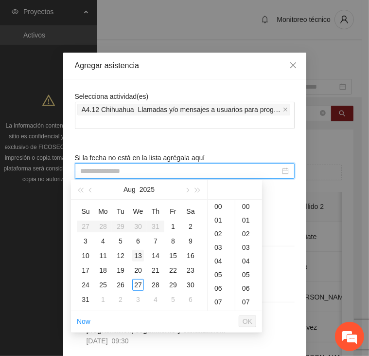
click at [136, 256] on div "13" at bounding box center [138, 256] width 12 height 12
type input "**********"
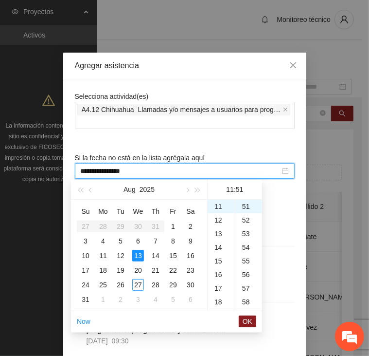
drag, startPoint x: 250, startPoint y: 321, endPoint x: 270, endPoint y: 283, distance: 42.7
click at [251, 321] on span "OK" at bounding box center [248, 321] width 10 height 11
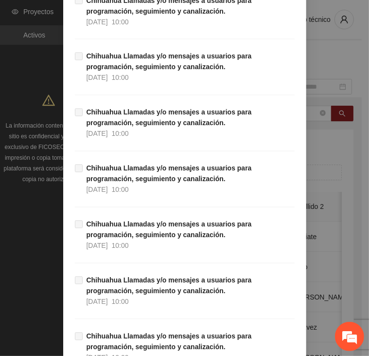
scroll to position [8803, 0]
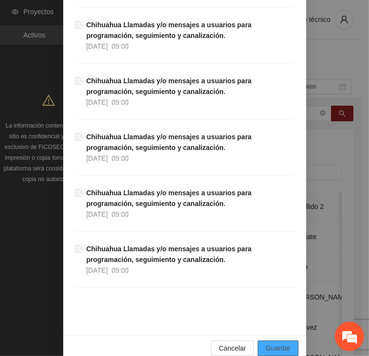
click at [258, 340] on button "Guardar" at bounding box center [278, 348] width 40 height 16
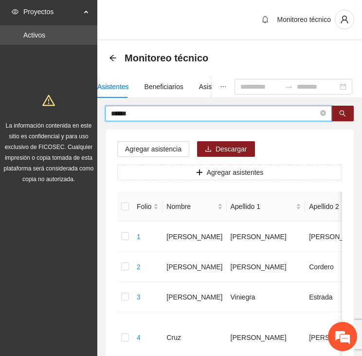
drag, startPoint x: 146, startPoint y: 112, endPoint x: 120, endPoint y: 139, distance: 37.2
type input "*******"
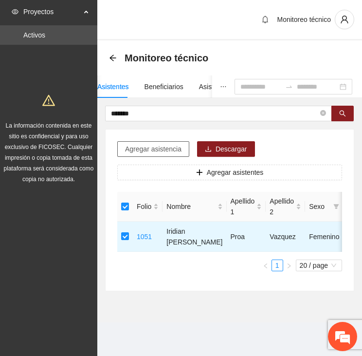
click at [166, 147] on span "Agregar asistencia" at bounding box center [153, 149] width 56 height 11
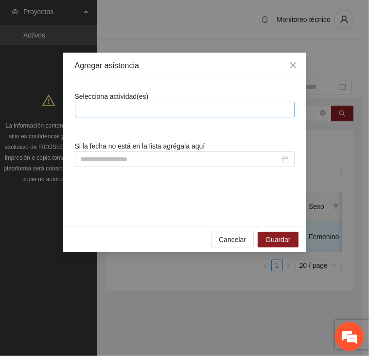
click at [162, 110] on div at bounding box center [184, 110] width 215 height 12
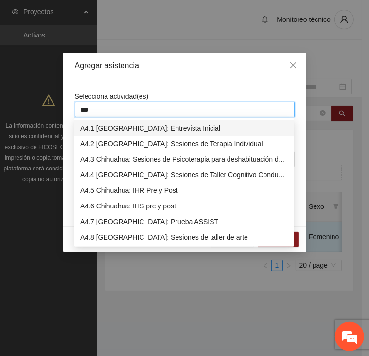
type input "****"
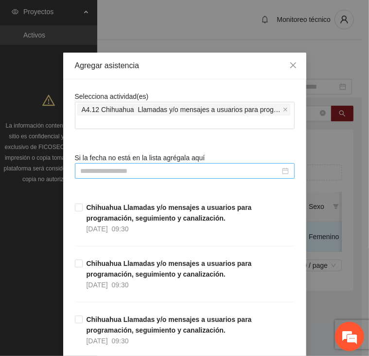
click at [128, 167] on input at bounding box center [181, 171] width 200 height 11
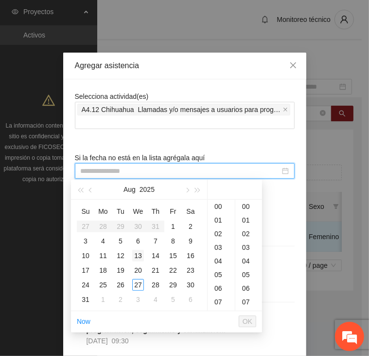
click at [137, 256] on div "13" at bounding box center [138, 256] width 12 height 12
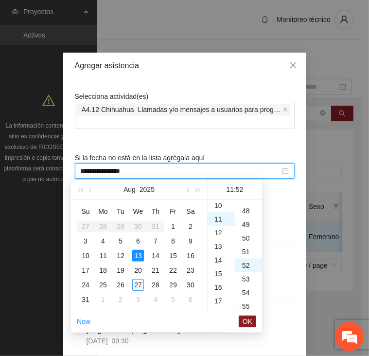
scroll to position [709, 0]
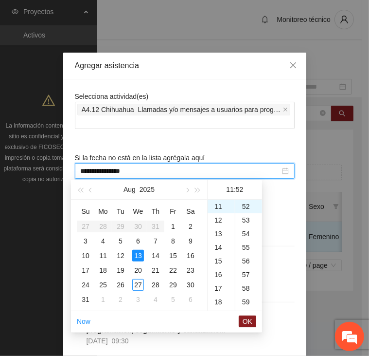
type input "**********"
click at [248, 321] on span "OK" at bounding box center [248, 321] width 10 height 11
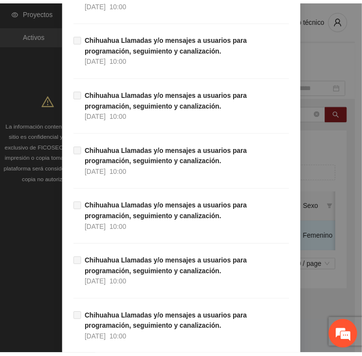
scroll to position [8803, 0]
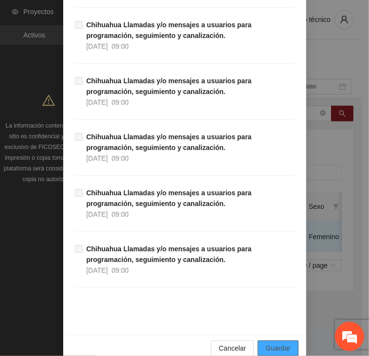
click at [279, 343] on span "Guardar" at bounding box center [278, 348] width 25 height 11
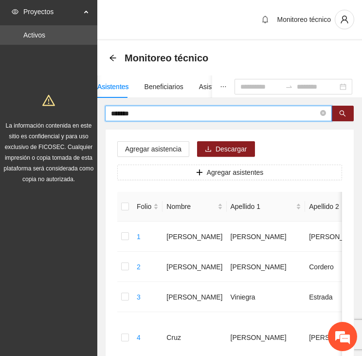
drag, startPoint x: 133, startPoint y: 116, endPoint x: 69, endPoint y: 115, distance: 64.7
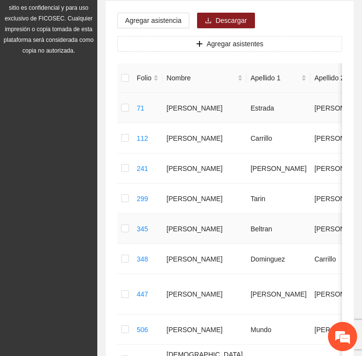
scroll to position [0, 0]
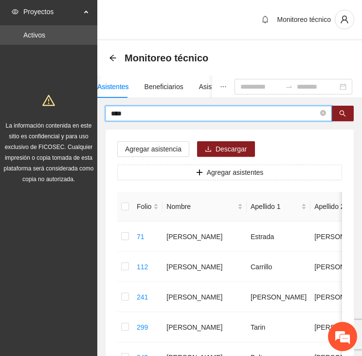
drag, startPoint x: 146, startPoint y: 110, endPoint x: 94, endPoint y: 110, distance: 51.6
type input "*****"
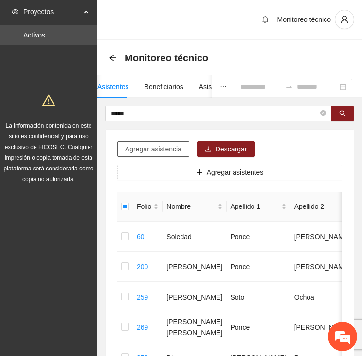
click at [144, 144] on span "Agregar asistencia" at bounding box center [153, 149] width 56 height 11
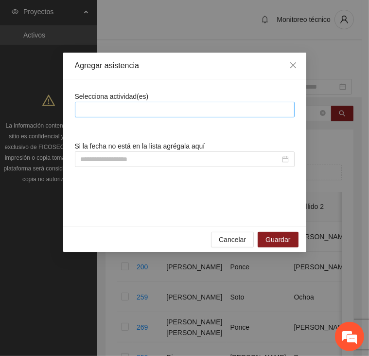
click at [138, 107] on div at bounding box center [184, 110] width 215 height 12
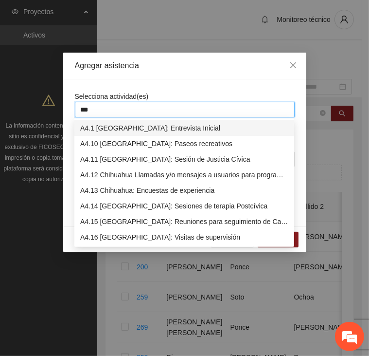
type input "****"
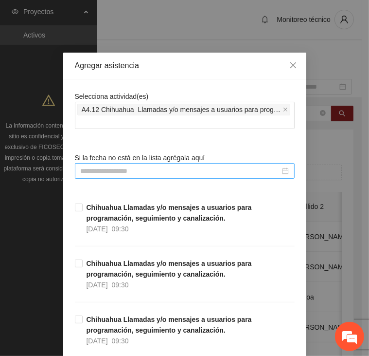
click at [121, 169] on input at bounding box center [181, 171] width 200 height 11
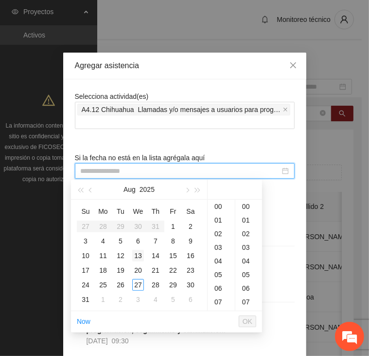
click at [136, 252] on div "13" at bounding box center [138, 256] width 12 height 12
type input "**********"
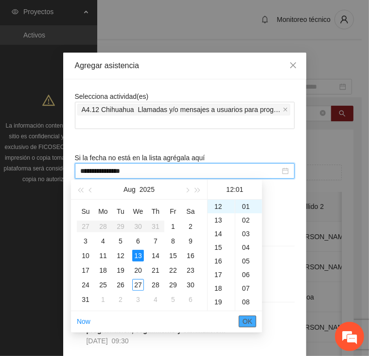
click at [252, 319] on button "OK" at bounding box center [248, 321] width 18 height 12
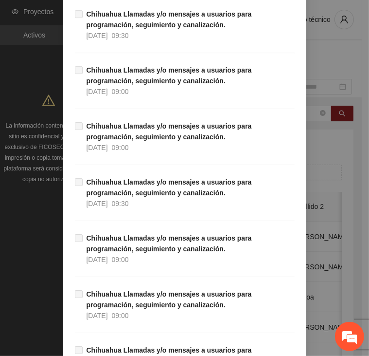
scroll to position [8803, 0]
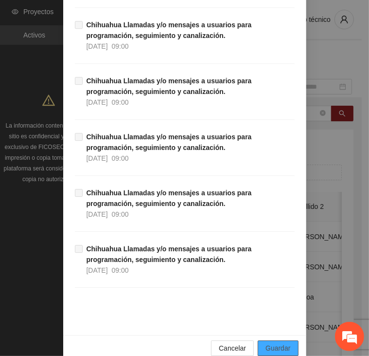
click at [272, 343] on span "Guardar" at bounding box center [278, 348] width 25 height 11
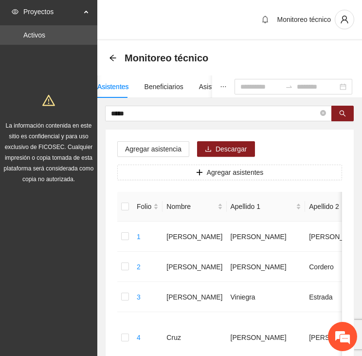
drag, startPoint x: 144, startPoint y: 115, endPoint x: 69, endPoint y: 118, distance: 75.0
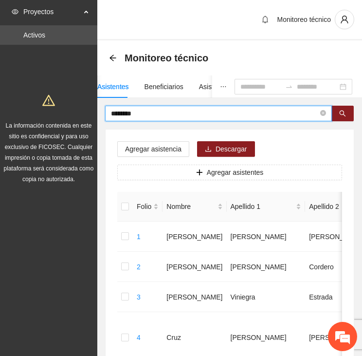
type input "********"
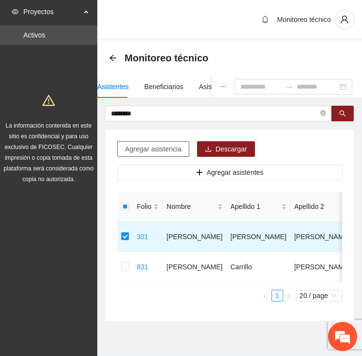
click at [153, 141] on button "Agregar asistencia" at bounding box center [153, 149] width 72 height 16
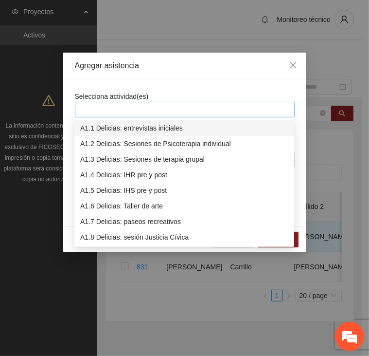
click at [156, 105] on div at bounding box center [184, 110] width 215 height 12
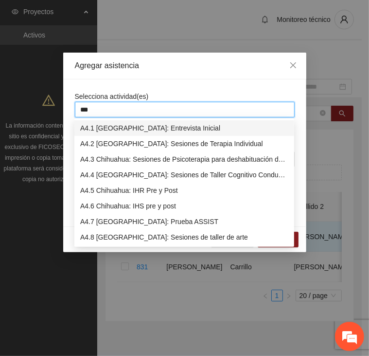
type input "****"
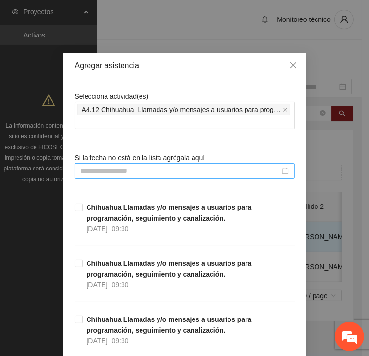
click at [144, 175] on input at bounding box center [181, 171] width 200 height 11
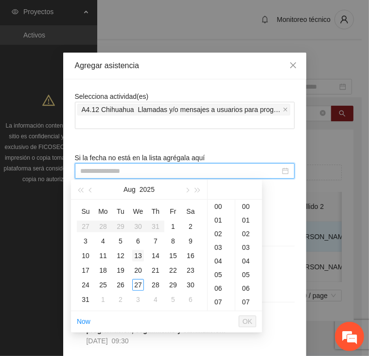
click at [140, 256] on div "13" at bounding box center [138, 256] width 12 height 12
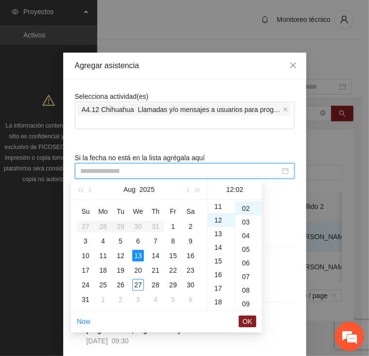
scroll to position [27, 0]
type input "**********"
drag, startPoint x: 246, startPoint y: 322, endPoint x: 245, endPoint y: 314, distance: 8.3
click at [246, 322] on span "OK" at bounding box center [248, 321] width 10 height 11
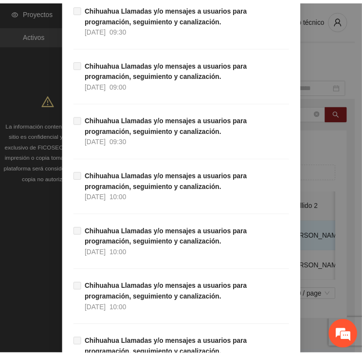
scroll to position [8803, 0]
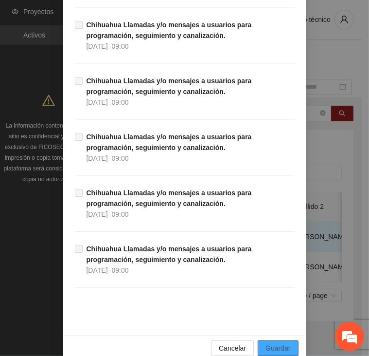
click at [284, 343] on span "Guardar" at bounding box center [278, 348] width 25 height 11
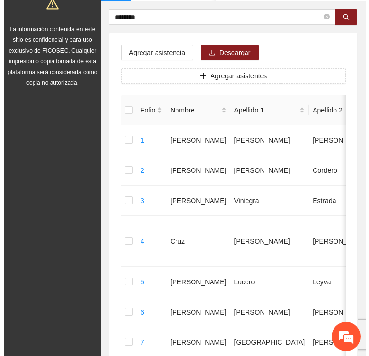
scroll to position [0, 0]
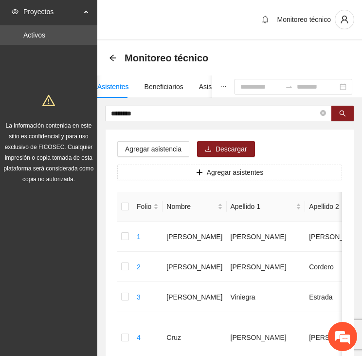
drag, startPoint x: 150, startPoint y: 114, endPoint x: 49, endPoint y: 117, distance: 100.8
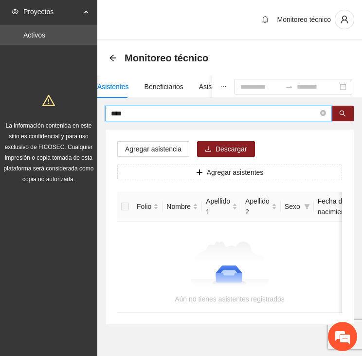
drag, startPoint x: 128, startPoint y: 112, endPoint x: 33, endPoint y: 120, distance: 95.2
click at [18, 118] on section "Proyectos Activos La información contenida en este sitio es confidencial y para…" at bounding box center [181, 191] width 362 height 383
type input "****"
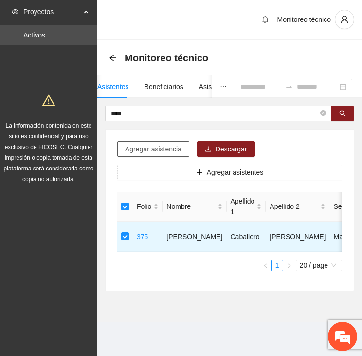
click at [160, 144] on span "Agregar asistencia" at bounding box center [153, 149] width 56 height 11
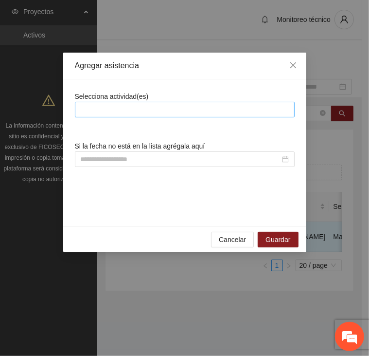
click at [139, 111] on div at bounding box center [184, 110] width 215 height 12
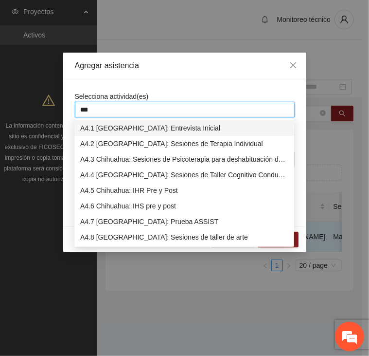
type input "****"
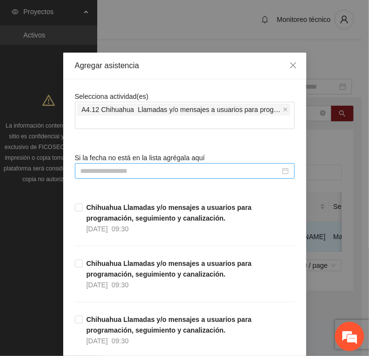
click at [99, 169] on input at bounding box center [181, 171] width 200 height 11
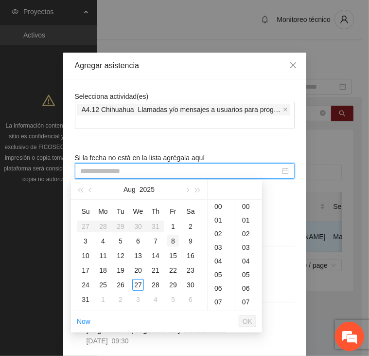
drag, startPoint x: 175, startPoint y: 227, endPoint x: 177, endPoint y: 239, distance: 11.8
click at [177, 227] on div "1" at bounding box center [173, 227] width 12 height 12
type input "**********"
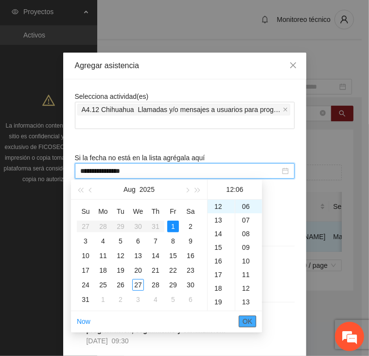
click at [251, 322] on span "OK" at bounding box center [248, 321] width 10 height 11
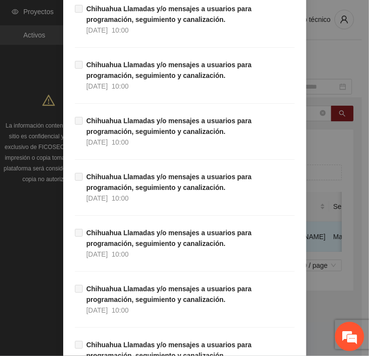
scroll to position [8824, 0]
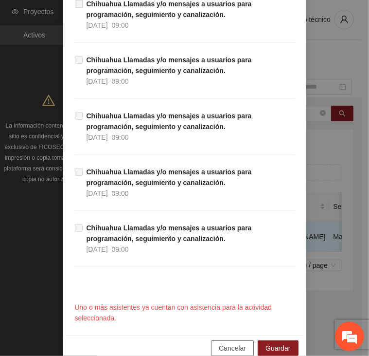
click at [234, 343] on span "Cancelar" at bounding box center [232, 348] width 27 height 11
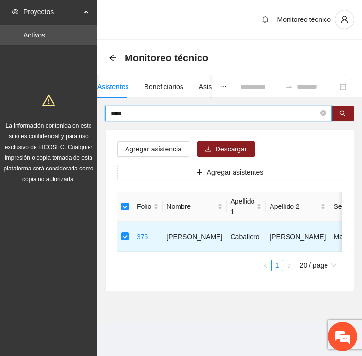
drag, startPoint x: 136, startPoint y: 113, endPoint x: 64, endPoint y: 116, distance: 72.6
click at [64, 116] on section "Proyectos Activos La información contenida en este sitio es confidencial y para…" at bounding box center [181, 178] width 362 height 356
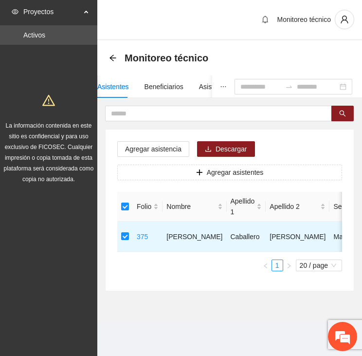
click at [189, 289] on div "Agregar asistencia Descargar Agregar asistentes Folio Nombre Apellido 1 Apellid…" at bounding box center [230, 209] width 248 height 161
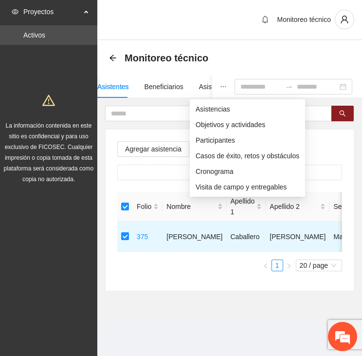
click at [212, 88] on button "button" at bounding box center [223, 86] width 22 height 22
click at [202, 121] on span "Objetivos y actividades" at bounding box center [248, 124] width 104 height 11
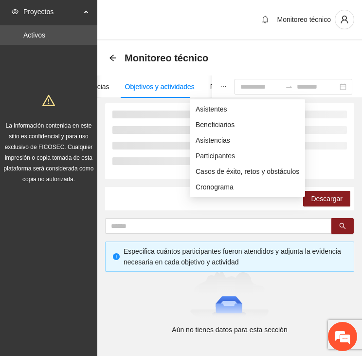
click at [220, 85] on icon "ellipsis" at bounding box center [223, 86] width 7 height 7
click at [208, 107] on span "Asistentes" at bounding box center [248, 109] width 104 height 11
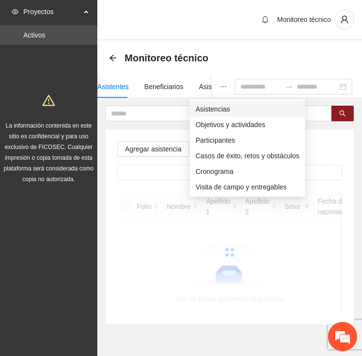
click at [210, 110] on span "Asistencias" at bounding box center [248, 109] width 104 height 11
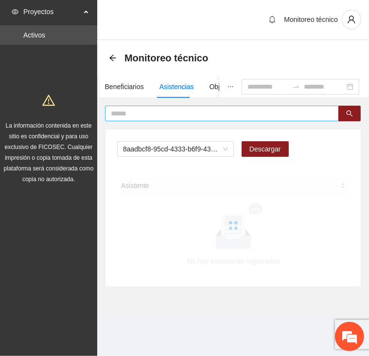
click at [156, 116] on input "text" at bounding box center [218, 113] width 215 height 11
type input "****"
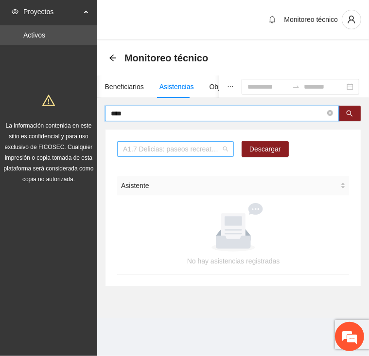
click at [164, 146] on span "A1.7 Delicias: paseos recreativos" at bounding box center [175, 149] width 105 height 15
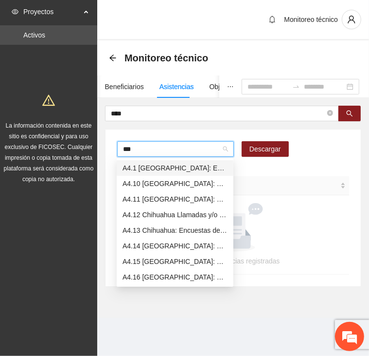
type input "****"
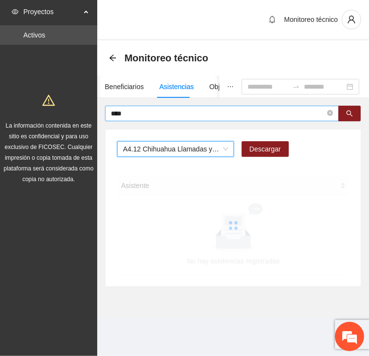
click at [141, 114] on input "****" at bounding box center [218, 113] width 215 height 11
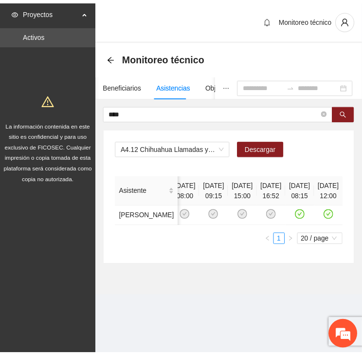
scroll to position [0, 728]
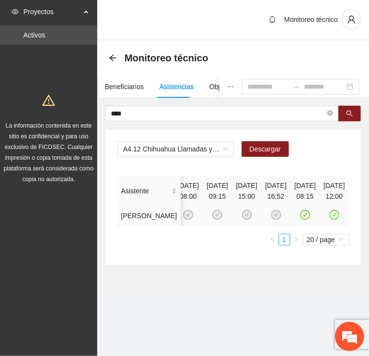
click at [331, 219] on icon "check-circle" at bounding box center [335, 215] width 8 height 8
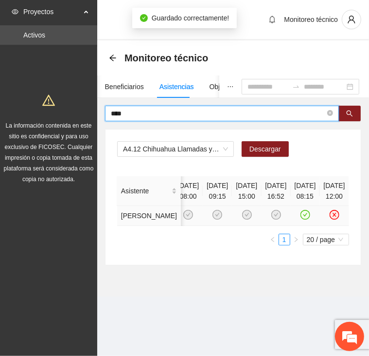
drag, startPoint x: 131, startPoint y: 113, endPoint x: 70, endPoint y: 110, distance: 60.9
click at [70, 110] on section "Proyectos Activos La información contenida en este sitio es confidencial y para…" at bounding box center [184, 178] width 369 height 356
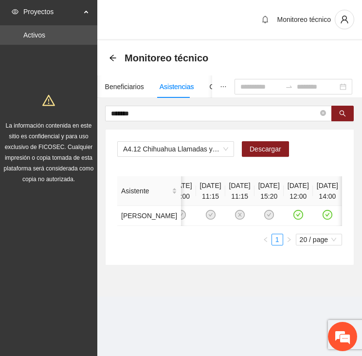
scroll to position [0, 255]
click at [326, 216] on icon "check-circle" at bounding box center [328, 214] width 4 height 3
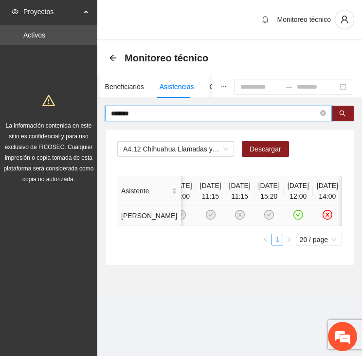
drag, startPoint x: 136, startPoint y: 110, endPoint x: 99, endPoint y: 112, distance: 37.5
click at [99, 112] on div "******* A4.12 Chihuahua Llamadas y/o mensajes a usuarios para programación, seg…" at bounding box center [229, 186] width 265 height 160
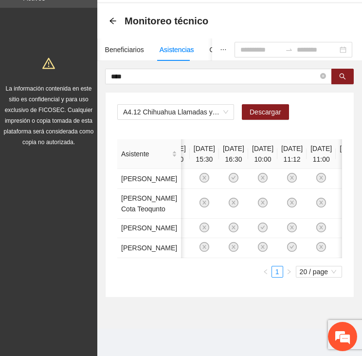
scroll to position [0, 516]
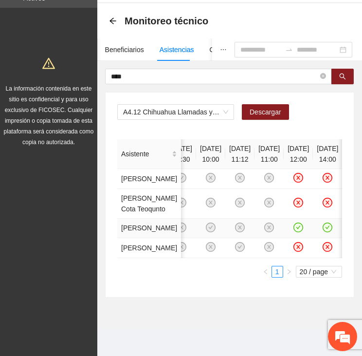
click at [324, 223] on icon "check-circle" at bounding box center [328, 227] width 8 height 8
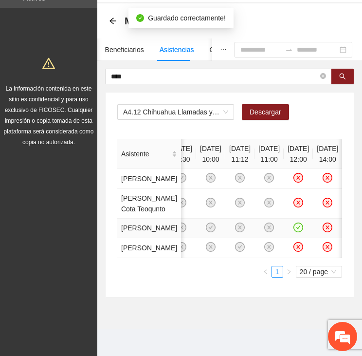
click at [324, 223] on icon "close-circle" at bounding box center [328, 227] width 8 height 8
click at [294, 223] on icon "check-circle" at bounding box center [298, 227] width 8 height 8
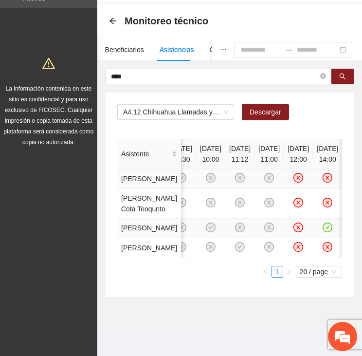
scroll to position [0, 0]
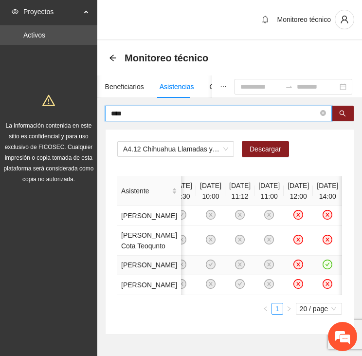
drag, startPoint x: 141, startPoint y: 113, endPoint x: 104, endPoint y: 115, distance: 36.6
click at [104, 115] on div "**** A4.12 Chihuahua Llamadas y/o mensajes a usuarios para programación, seguim…" at bounding box center [229, 220] width 265 height 229
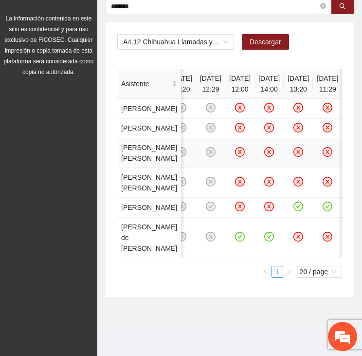
scroll to position [146, 0]
click at [235, 241] on icon "check-circle" at bounding box center [240, 237] width 10 height 10
drag, startPoint x: 315, startPoint y: 335, endPoint x: 296, endPoint y: 334, distance: 19.5
click at [296, 277] on div "Asistente [DATE] 14:00 [DATE] 13:00 [DATE] 17:00 [DATE] 13:00 [DATE] 15:30 [DAT…" at bounding box center [229, 173] width 225 height 208
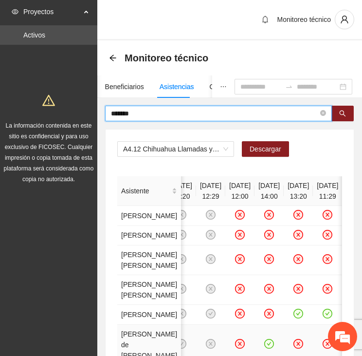
drag, startPoint x: 141, startPoint y: 113, endPoint x: 70, endPoint y: 112, distance: 71.1
click at [70, 112] on section "Proyectos Activos La información contenida en este sitio es confidencial y para…" at bounding box center [181, 231] width 362 height 463
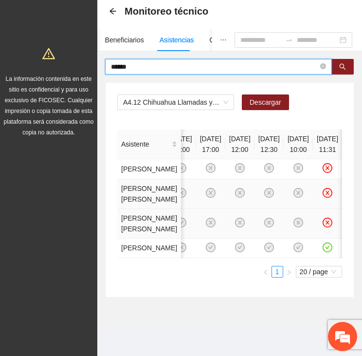
scroll to position [97, 0]
drag, startPoint x: 128, startPoint y: 15, endPoint x: 74, endPoint y: 17, distance: 53.1
click at [74, 17] on section "Proyectos Activos La información contenida en este sitio es confidencial y para…" at bounding box center [181, 154] width 362 height 403
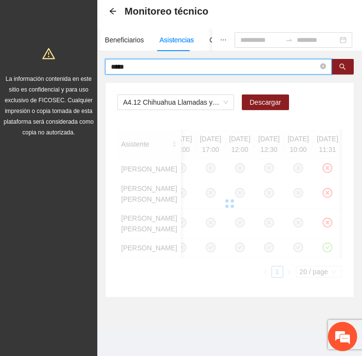
scroll to position [56, 0]
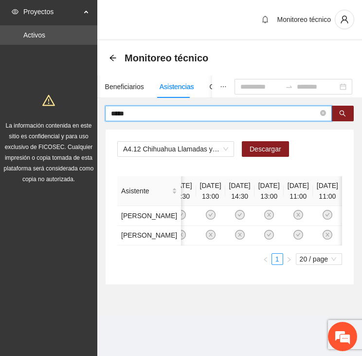
drag, startPoint x: 138, startPoint y: 58, endPoint x: 93, endPoint y: 62, distance: 45.4
click at [93, 62] on section "Proyectos Activos La información contenida en este sitio es confidencial y para…" at bounding box center [181, 178] width 362 height 356
type input "******"
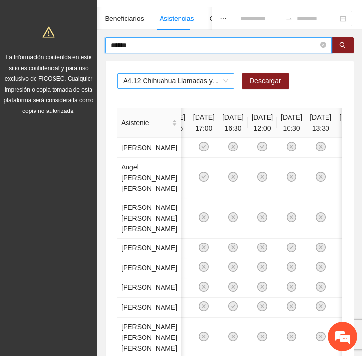
scroll to position [0, 0]
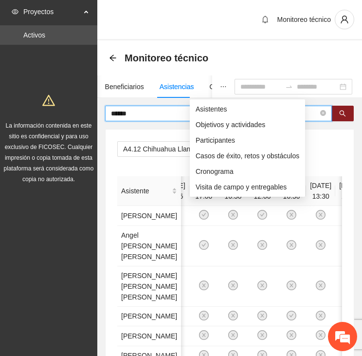
click at [220, 88] on icon "ellipsis" at bounding box center [223, 86] width 7 height 7
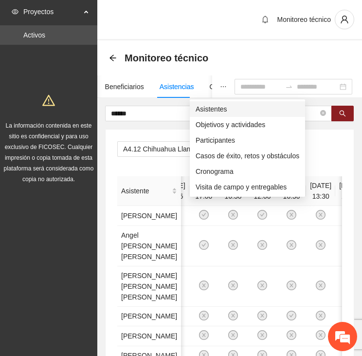
click at [213, 110] on span "Asistentes" at bounding box center [248, 109] width 104 height 11
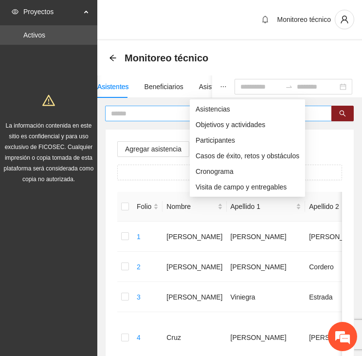
click at [151, 110] on input "text" at bounding box center [214, 113] width 207 height 11
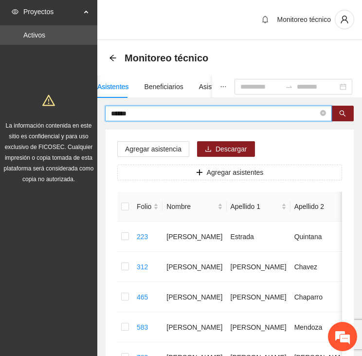
drag, startPoint x: 118, startPoint y: 114, endPoint x: 67, endPoint y: 115, distance: 51.1
click at [67, 115] on section "Proyectos Activos La información contenida en este sitio es confidencial y para…" at bounding box center [181, 235] width 362 height 470
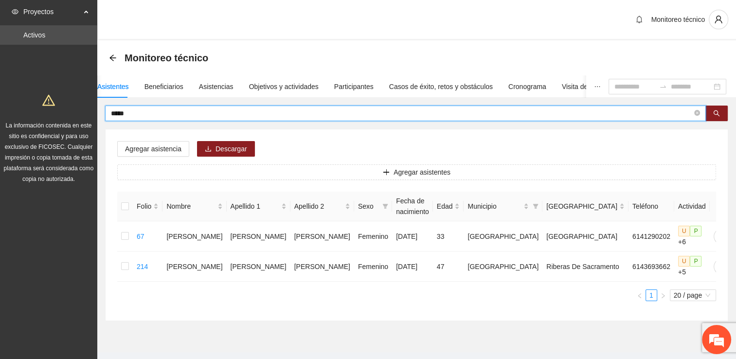
drag, startPoint x: 137, startPoint y: 114, endPoint x: 94, endPoint y: 112, distance: 43.4
click at [94, 112] on section "Proyectos Activos La información contenida en este sitio es confidencial y para…" at bounding box center [368, 190] width 736 height 380
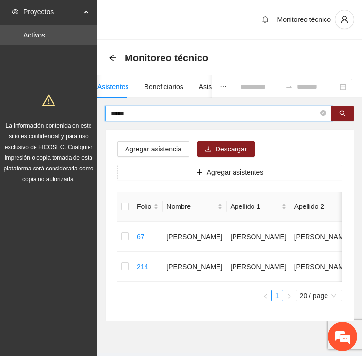
click at [142, 106] on span "*****" at bounding box center [218, 114] width 227 height 16
type input "*******"
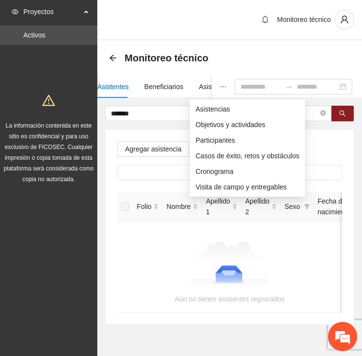
click at [220, 87] on icon "ellipsis" at bounding box center [223, 86] width 7 height 7
click at [205, 108] on span "Asistencias" at bounding box center [248, 109] width 104 height 11
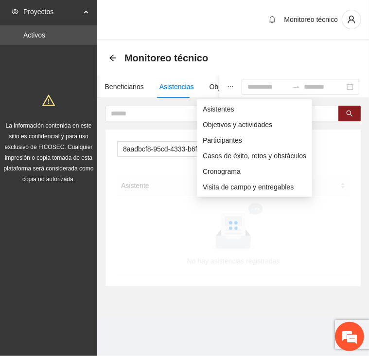
click at [227, 88] on icon "ellipsis" at bounding box center [230, 86] width 7 height 7
click at [211, 111] on span "Asistentes" at bounding box center [255, 109] width 104 height 11
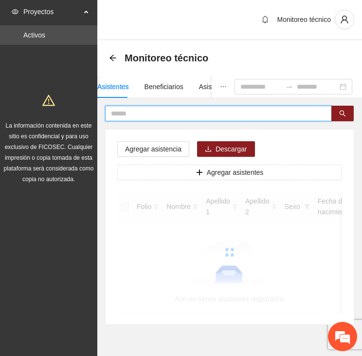
click at [152, 116] on input "text" at bounding box center [214, 113] width 207 height 11
type input "********"
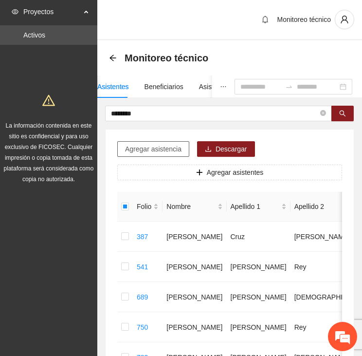
click at [167, 150] on span "Agregar asistencia" at bounding box center [153, 149] width 56 height 11
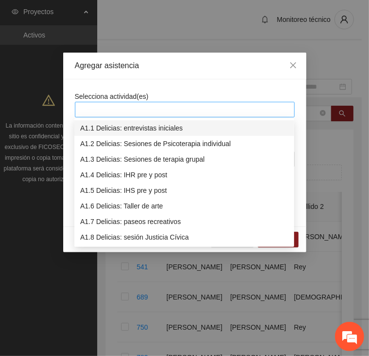
click at [173, 112] on div at bounding box center [184, 110] width 215 height 12
click at [298, 65] on span "Close" at bounding box center [293, 66] width 26 height 26
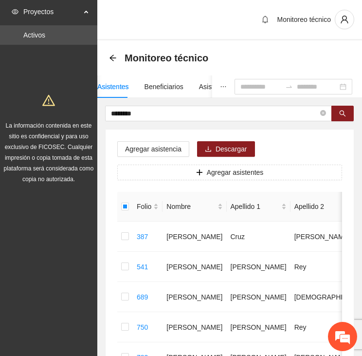
click at [212, 81] on button "button" at bounding box center [223, 86] width 22 height 22
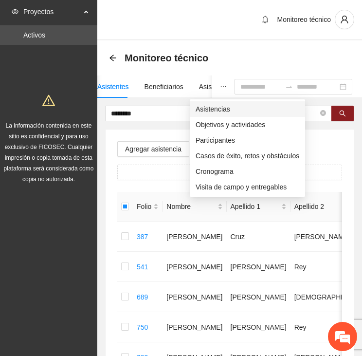
click at [203, 109] on span "Asistencias" at bounding box center [248, 109] width 104 height 11
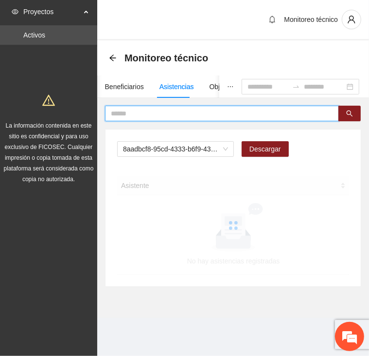
click at [170, 112] on input "text" at bounding box center [218, 113] width 215 height 11
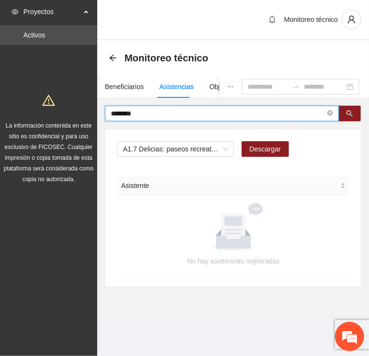
drag, startPoint x: 143, startPoint y: 111, endPoint x: 75, endPoint y: 113, distance: 68.2
click at [75, 113] on section "Proyectos Activos La información contenida en este sitio es confidencial y para…" at bounding box center [184, 178] width 369 height 356
type input "********"
click at [169, 150] on span "A1.7 Delicias: paseos recreativos" at bounding box center [175, 149] width 105 height 15
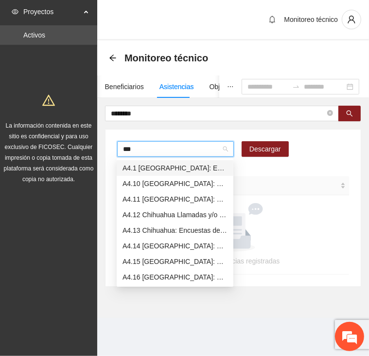
type input "****"
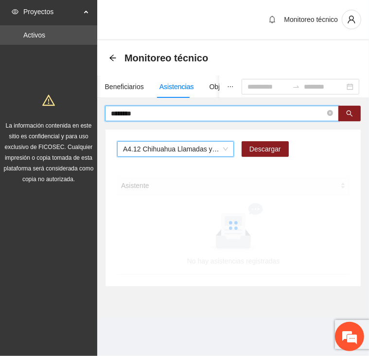
click at [150, 114] on input "********" at bounding box center [218, 113] width 215 height 11
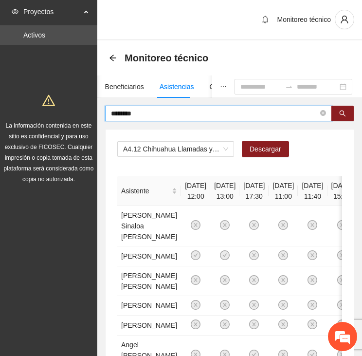
click at [151, 114] on input "********" at bounding box center [214, 113] width 207 height 11
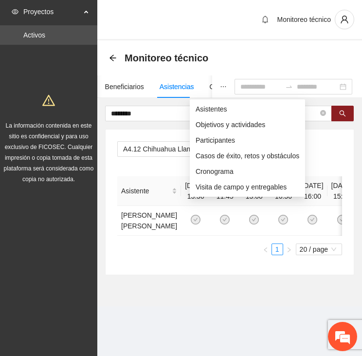
click at [220, 83] on icon "ellipsis" at bounding box center [223, 86] width 7 height 7
click at [210, 109] on span "Asistentes" at bounding box center [248, 109] width 104 height 11
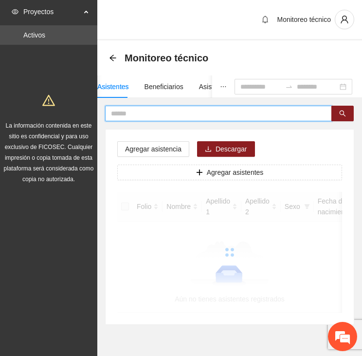
click at [171, 112] on input "text" at bounding box center [214, 113] width 207 height 11
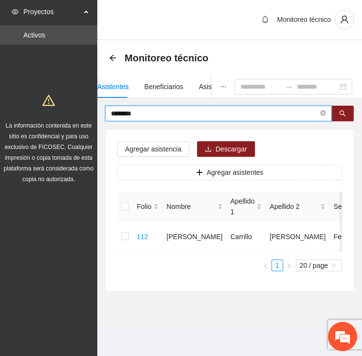
drag, startPoint x: 144, startPoint y: 112, endPoint x: 82, endPoint y: 114, distance: 61.4
click at [82, 114] on section "Proyectos Activos La información contenida en este sitio es confidencial y para…" at bounding box center [181, 178] width 362 height 356
type input "********"
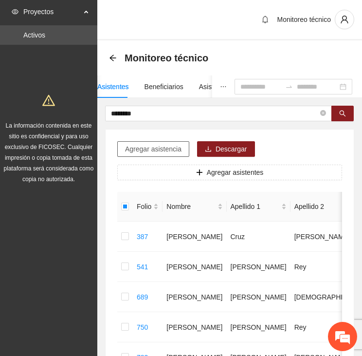
click at [169, 147] on span "Agregar asistencia" at bounding box center [153, 149] width 56 height 11
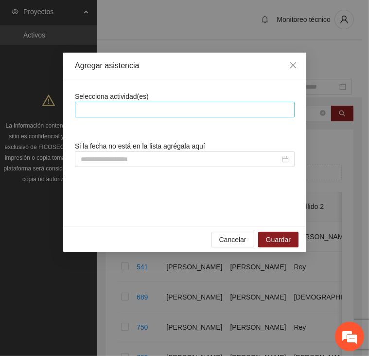
click at [155, 104] on div at bounding box center [184, 110] width 215 height 12
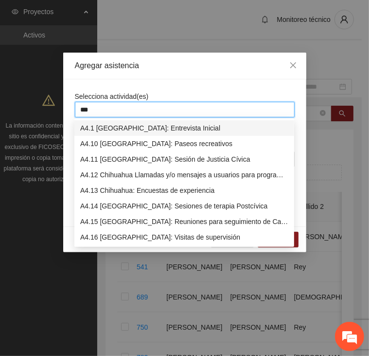
type input "****"
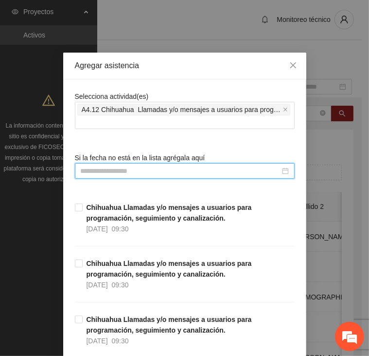
click at [168, 170] on input at bounding box center [181, 171] width 200 height 11
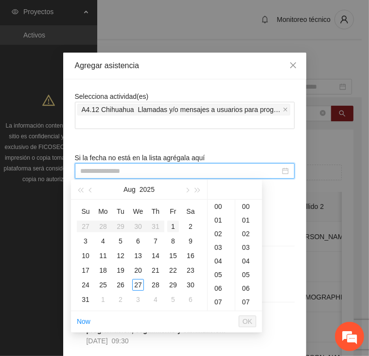
click at [169, 226] on div "1" at bounding box center [173, 227] width 12 height 12
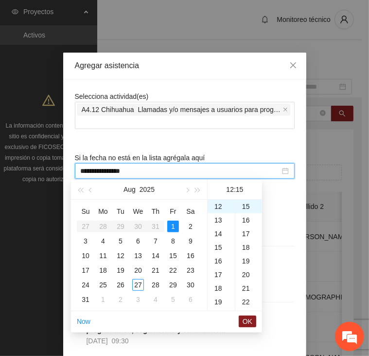
type input "**********"
click at [251, 322] on span "OK" at bounding box center [248, 321] width 10 height 11
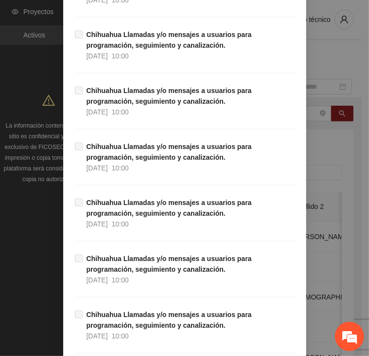
scroll to position [6050, 0]
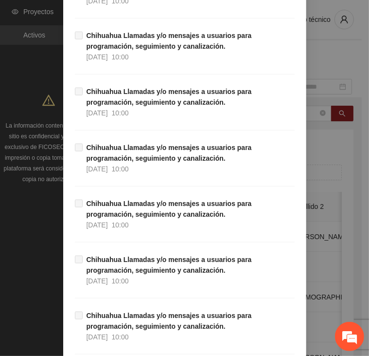
click at [350, 159] on div "**********" at bounding box center [184, 178] width 369 height 356
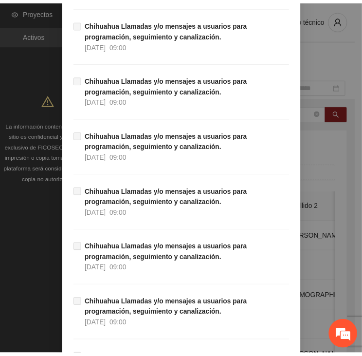
scroll to position [8824, 0]
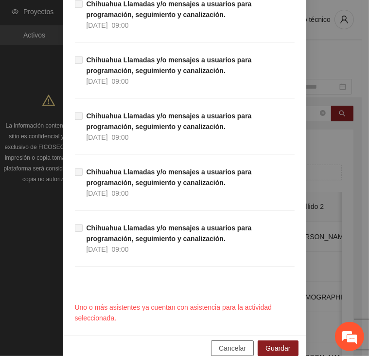
click at [225, 343] on span "Cancelar" at bounding box center [232, 348] width 27 height 11
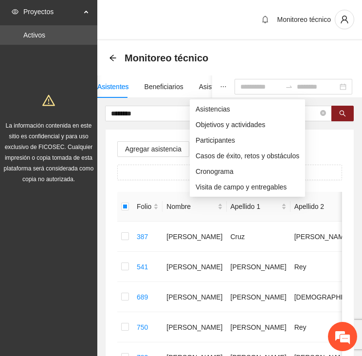
click at [220, 83] on icon "ellipsis" at bounding box center [223, 86] width 7 height 7
click at [216, 110] on span "Asistencias" at bounding box center [248, 109] width 104 height 11
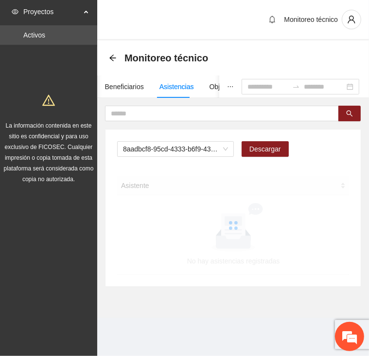
click at [181, 159] on div "8aadbcf8-95cd-4333-b6f9-4314c3142350 Descargar" at bounding box center [233, 152] width 232 height 23
click at [181, 151] on span "8aadbcf8-95cd-4333-b6f9-4314c3142350" at bounding box center [175, 149] width 105 height 15
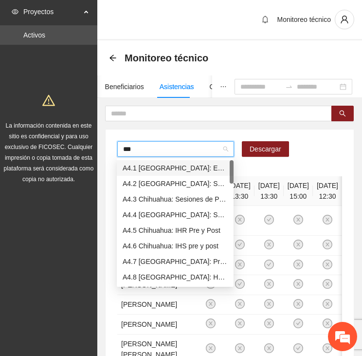
type input "****"
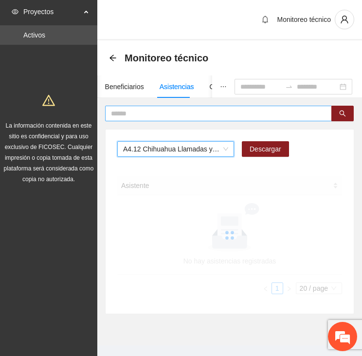
click at [146, 110] on input "text" at bounding box center [214, 113] width 207 height 11
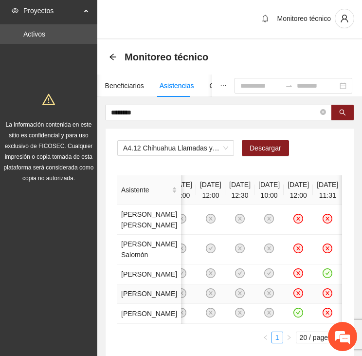
scroll to position [0, 0]
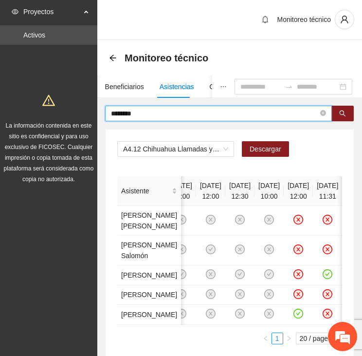
drag, startPoint x: 140, startPoint y: 114, endPoint x: 53, endPoint y: 111, distance: 86.7
click at [53, 112] on section "Proyectos Activos La información contenida en este sitio es confidencial y para…" at bounding box center [181, 211] width 362 height 423
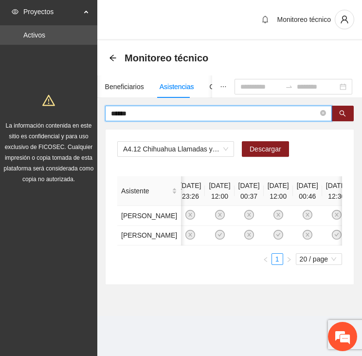
drag, startPoint x: 128, startPoint y: 112, endPoint x: 57, endPoint y: 108, distance: 70.7
click at [58, 108] on section "Proyectos Activos La información contenida en este sitio es confidencial y para…" at bounding box center [181, 178] width 362 height 356
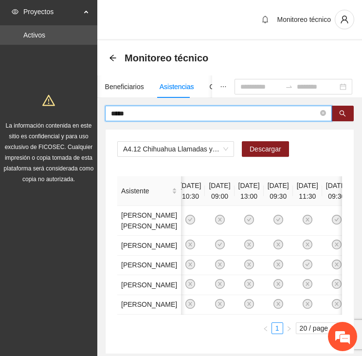
drag, startPoint x: 135, startPoint y: 113, endPoint x: 80, endPoint y: 109, distance: 55.7
click at [80, 109] on section "Proyectos Activos La información contenida en este sitio es confidencial y para…" at bounding box center [181, 206] width 362 height 412
type input "*******"
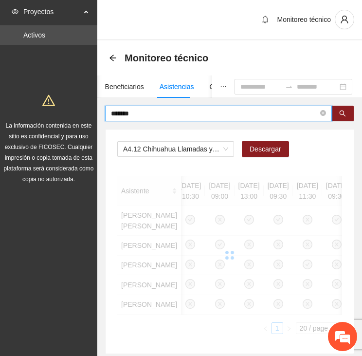
scroll to position [0, 36]
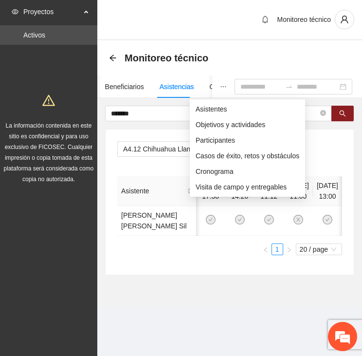
click at [212, 79] on button "button" at bounding box center [223, 86] width 22 height 22
click at [206, 106] on span "Asistentes" at bounding box center [248, 109] width 104 height 11
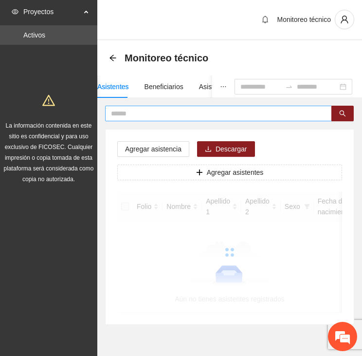
click at [144, 115] on input "text" at bounding box center [214, 113] width 207 height 11
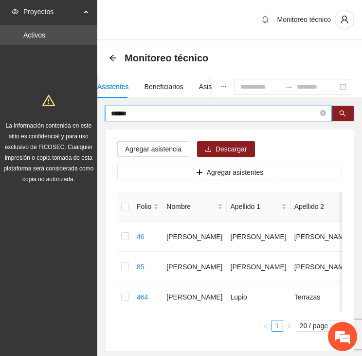
drag, startPoint x: 142, startPoint y: 109, endPoint x: 82, endPoint y: 110, distance: 60.4
click at [82, 110] on section "Proyectos Activos La información contenida en este sitio es confidencial y para…" at bounding box center [181, 205] width 362 height 410
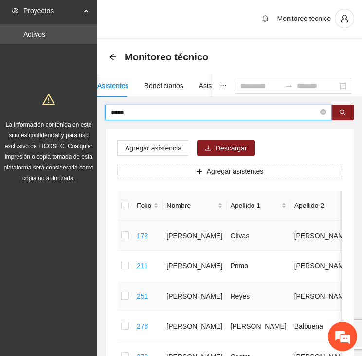
scroll to position [0, 0]
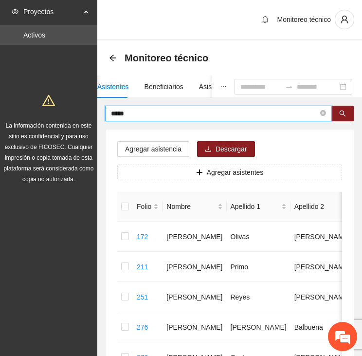
drag, startPoint x: 138, startPoint y: 116, endPoint x: 74, endPoint y: 114, distance: 64.8
click at [74, 114] on section "Proyectos Activos La información contenida en este sitio es confidencial y para…" at bounding box center [181, 325] width 362 height 651
type input "*******"
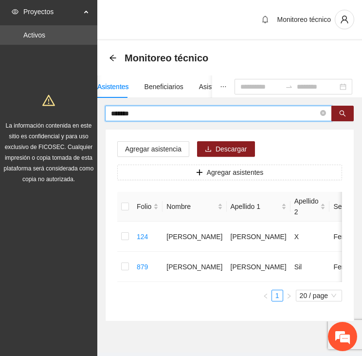
drag, startPoint x: 148, startPoint y: 112, endPoint x: 105, endPoint y: 110, distance: 42.9
click at [105, 110] on span "*******" at bounding box center [218, 114] width 227 height 16
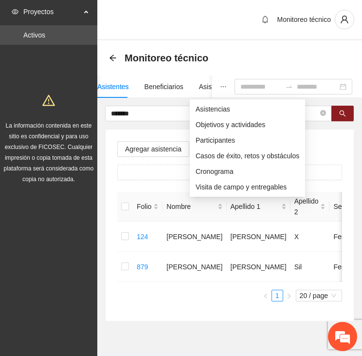
click at [220, 83] on icon "ellipsis" at bounding box center [223, 86] width 7 height 7
click at [200, 111] on span "Asistencias" at bounding box center [248, 109] width 104 height 11
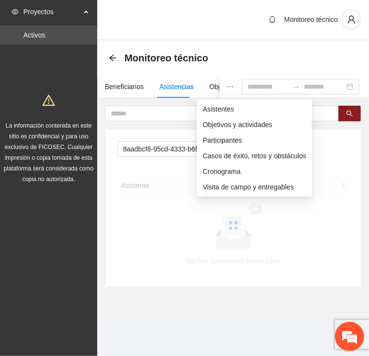
click at [227, 86] on icon "ellipsis" at bounding box center [230, 86] width 7 height 7
click at [204, 108] on span "Asistentes" at bounding box center [255, 109] width 104 height 11
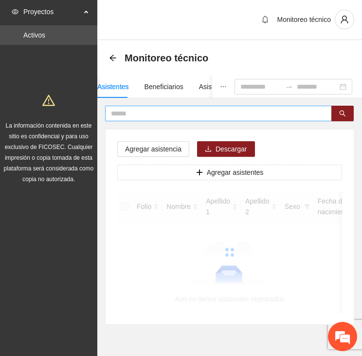
click at [156, 114] on input "text" at bounding box center [214, 113] width 207 height 11
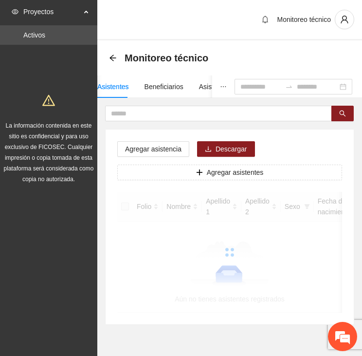
click at [220, 87] on icon "ellipsis" at bounding box center [223, 86] width 7 height 7
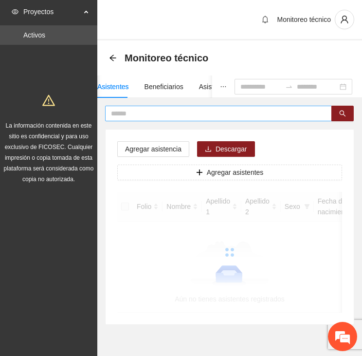
click at [146, 115] on input "text" at bounding box center [214, 113] width 207 height 11
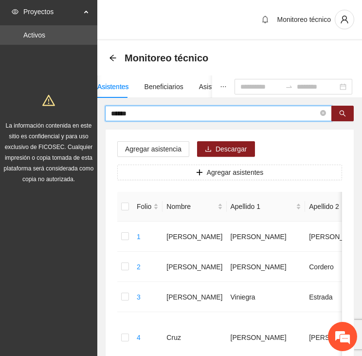
type input "******"
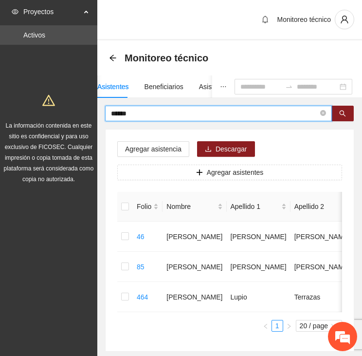
drag, startPoint x: 136, startPoint y: 113, endPoint x: 70, endPoint y: 114, distance: 66.2
click at [70, 114] on section "Proyectos Activos La información contenida en este sitio es confidencial y para…" at bounding box center [181, 205] width 362 height 410
type input "*"
type input "********"
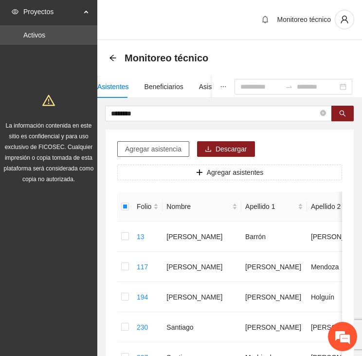
click at [152, 146] on span "Agregar asistencia" at bounding box center [153, 149] width 56 height 11
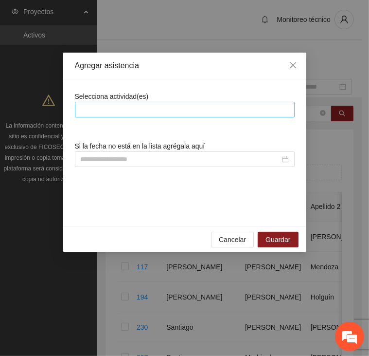
click at [158, 107] on div at bounding box center [184, 110] width 215 height 12
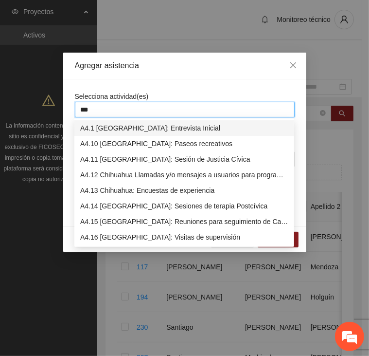
type input "****"
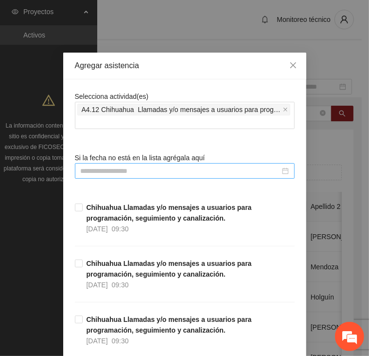
click at [154, 170] on input at bounding box center [181, 171] width 200 height 11
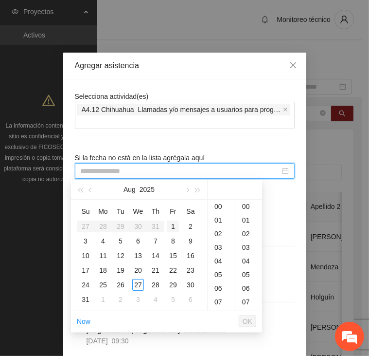
click at [176, 227] on div "1" at bounding box center [173, 227] width 12 height 12
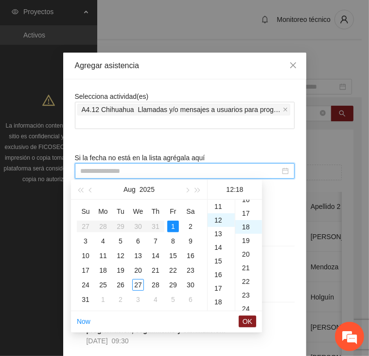
scroll to position [245, 0]
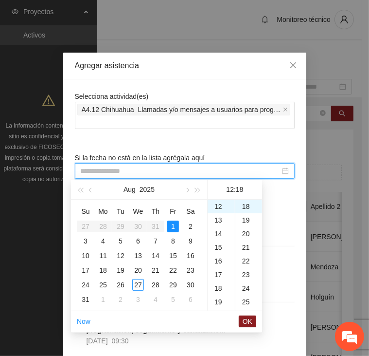
type input "**********"
click at [245, 322] on span "OK" at bounding box center [248, 321] width 10 height 11
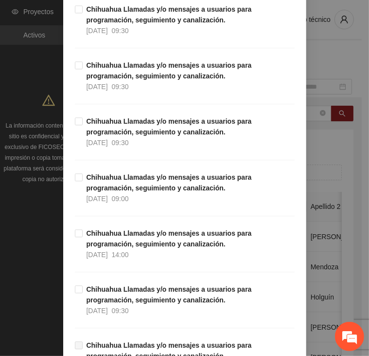
scroll to position [324, 0]
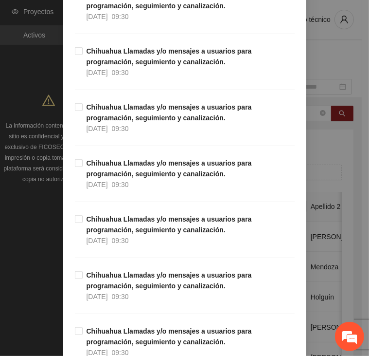
click at [351, 51] on div "**********" at bounding box center [184, 178] width 369 height 356
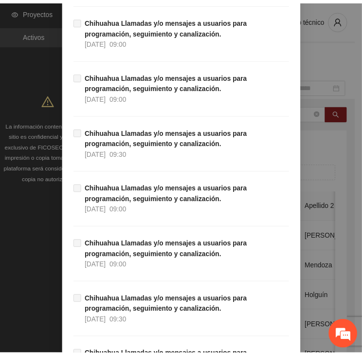
scroll to position [8824, 0]
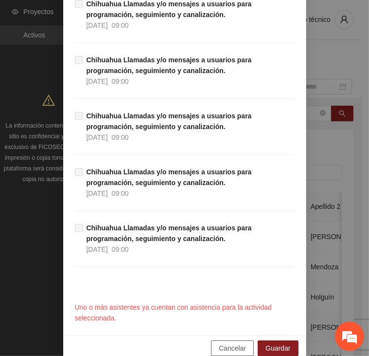
click at [225, 343] on span "Cancelar" at bounding box center [232, 348] width 27 height 11
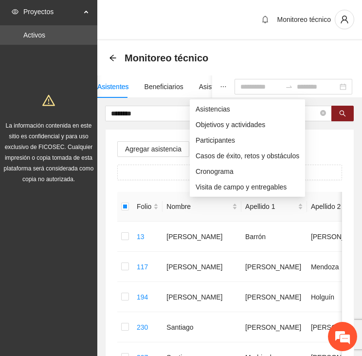
click at [220, 84] on icon "ellipsis" at bounding box center [223, 86] width 7 height 7
click at [208, 109] on span "Asistencias" at bounding box center [248, 109] width 104 height 11
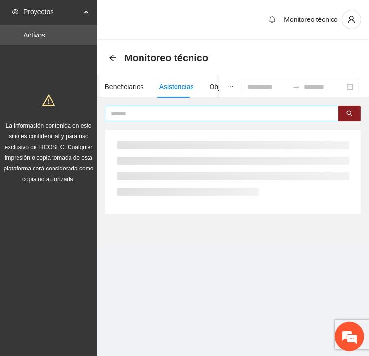
click at [184, 119] on span at bounding box center [222, 114] width 234 height 16
type input "********"
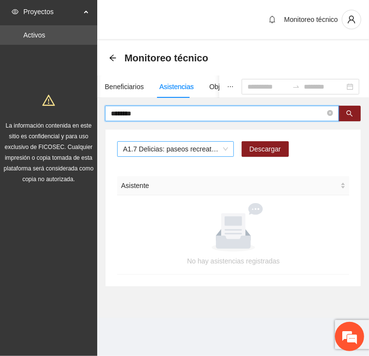
click at [189, 146] on span "A1.7 Delicias: paseos recreativos" at bounding box center [175, 149] width 105 height 15
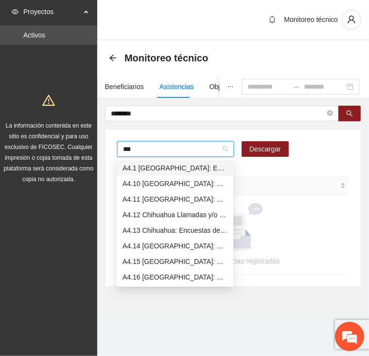
type input "****"
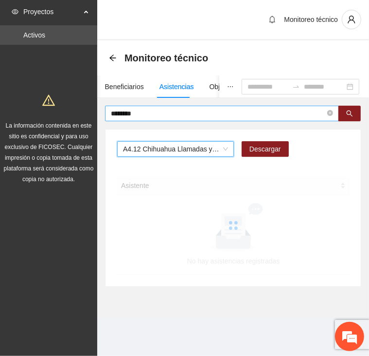
click at [149, 116] on input "********" at bounding box center [218, 113] width 215 height 11
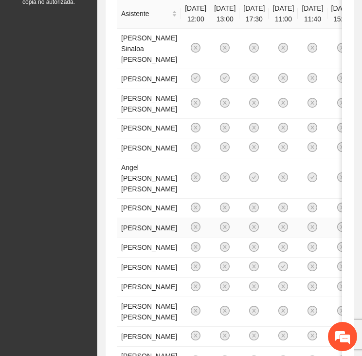
scroll to position [0, 0]
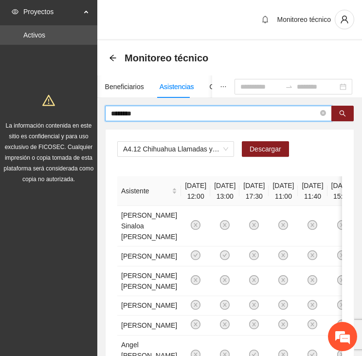
click at [149, 115] on input "********" at bounding box center [214, 113] width 207 height 11
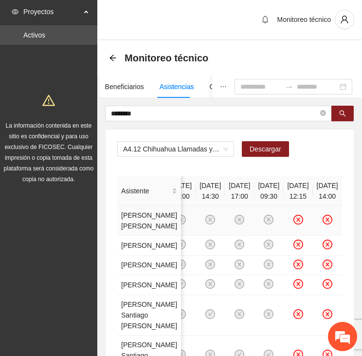
click at [326, 222] on icon "close-circle" at bounding box center [328, 220] width 4 height 4
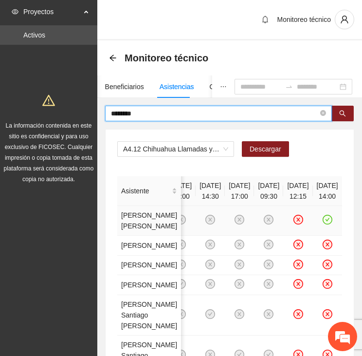
drag, startPoint x: 158, startPoint y: 109, endPoint x: 86, endPoint y: 105, distance: 71.7
click at [88, 112] on section "Proyectos Activos La información contenida en este sitio es confidencial y para…" at bounding box center [181, 251] width 362 height 503
type input "*****"
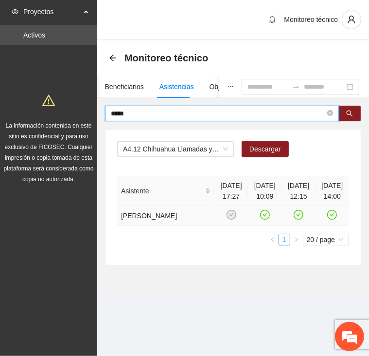
click at [295, 218] on icon "check-circle" at bounding box center [299, 215] width 8 height 8
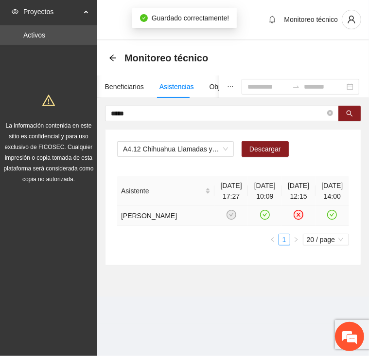
click at [329, 218] on icon "check-circle" at bounding box center [333, 215] width 8 height 8
click at [295, 216] on icon "close-circle" at bounding box center [299, 215] width 8 height 8
click at [329, 219] on icon "close-circle" at bounding box center [333, 215] width 8 height 8
click at [295, 218] on icon "check-circle" at bounding box center [299, 215] width 8 height 8
click at [329, 217] on icon "check-circle" at bounding box center [333, 215] width 8 height 8
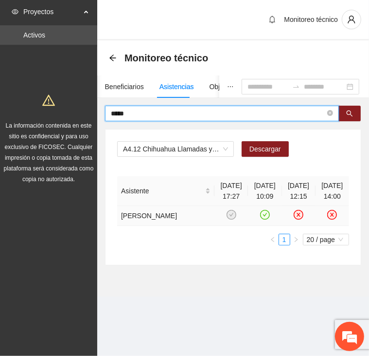
drag, startPoint x: 87, startPoint y: 111, endPoint x: 74, endPoint y: 109, distance: 13.5
click at [74, 109] on section "Proyectos Activos La información contenida en este sitio es confidencial y para…" at bounding box center [184, 178] width 369 height 356
click at [128, 114] on input "text" at bounding box center [218, 113] width 215 height 11
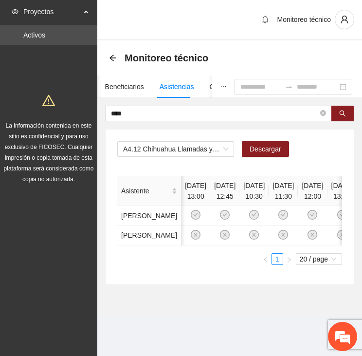
scroll to position [0, 343]
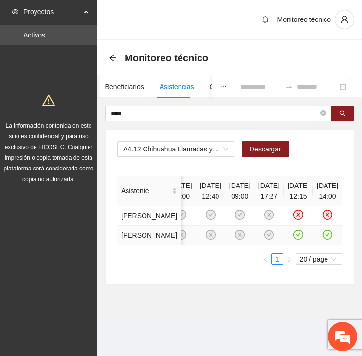
click at [324, 239] on icon "check-circle" at bounding box center [328, 234] width 8 height 8
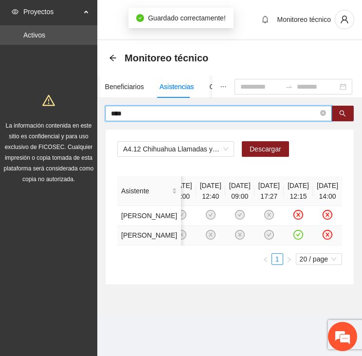
drag, startPoint x: 134, startPoint y: 113, endPoint x: 87, endPoint y: 113, distance: 47.2
click at [87, 113] on section "Proyectos Activos La información contenida en este sitio es confidencial y para…" at bounding box center [181, 178] width 362 height 356
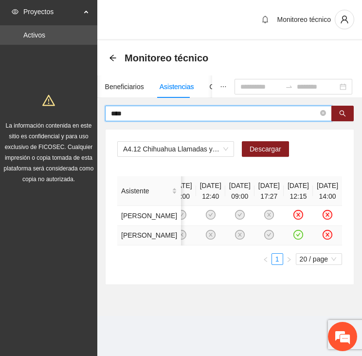
click at [147, 117] on input "****" at bounding box center [214, 113] width 207 height 11
click at [145, 110] on input "****" at bounding box center [214, 113] width 207 height 11
type input "******"
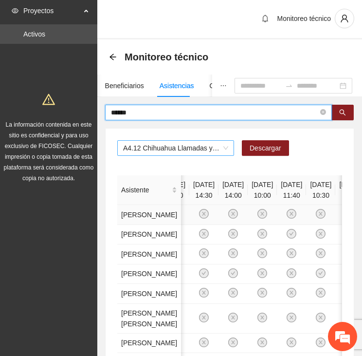
scroll to position [0, 0]
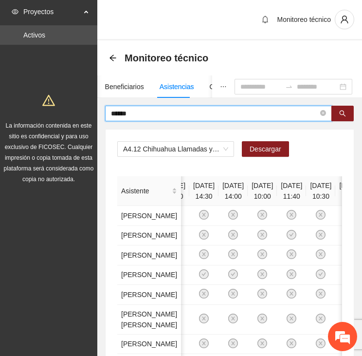
click at [154, 115] on input "******" at bounding box center [214, 113] width 207 height 11
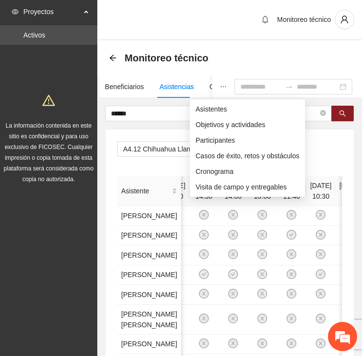
click at [220, 85] on icon "ellipsis" at bounding box center [223, 86] width 7 height 7
click at [212, 110] on span "Asistentes" at bounding box center [248, 109] width 104 height 11
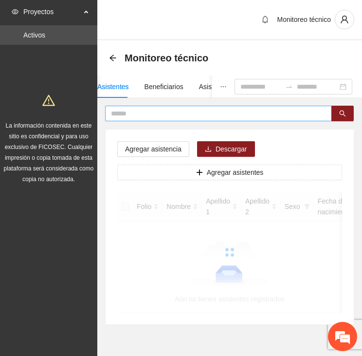
click at [160, 112] on input "text" at bounding box center [214, 113] width 207 height 11
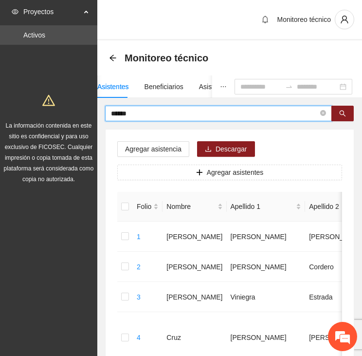
type input "******"
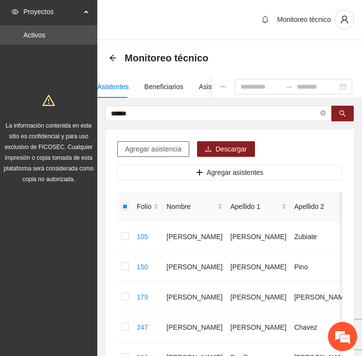
click at [161, 147] on span "Agregar asistencia" at bounding box center [153, 149] width 56 height 11
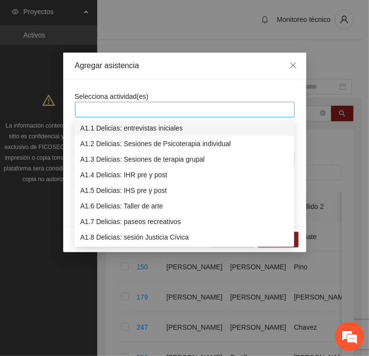
click at [160, 110] on div at bounding box center [184, 110] width 215 height 12
type input "*"
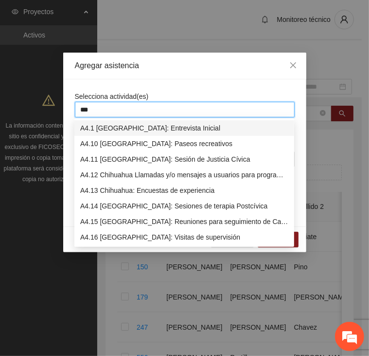
type input "****"
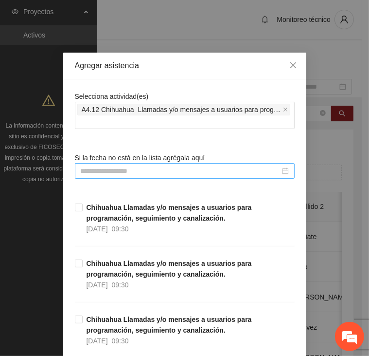
click at [123, 171] on input at bounding box center [181, 171] width 200 height 11
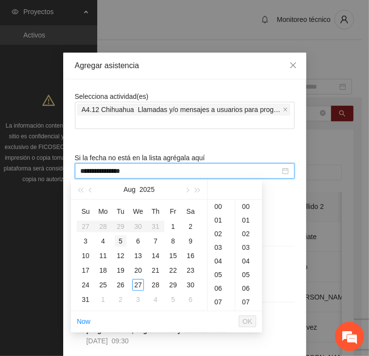
type input "**********"
click at [173, 227] on div "1" at bounding box center [173, 227] width 12 height 12
type input "**********"
click at [252, 321] on button "OK" at bounding box center [248, 321] width 18 height 12
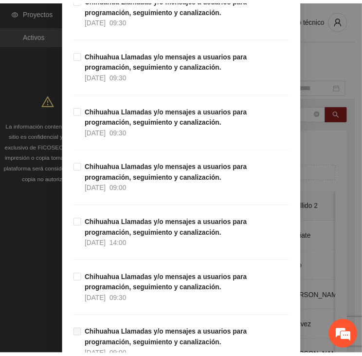
scroll to position [0, 0]
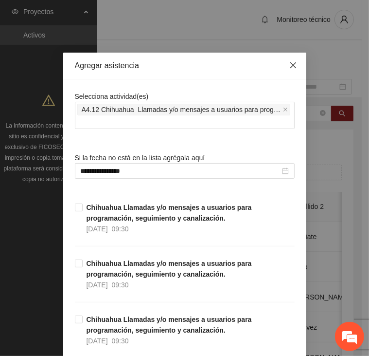
click at [292, 64] on icon "close" at bounding box center [294, 65] width 8 height 8
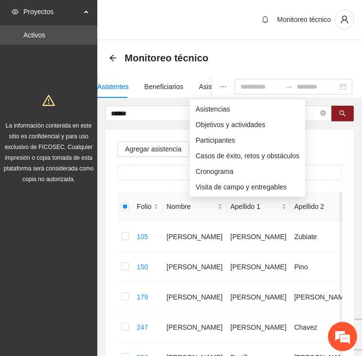
drag, startPoint x: 202, startPoint y: 84, endPoint x: 202, endPoint y: 98, distance: 14.1
click at [220, 84] on icon "ellipsis" at bounding box center [223, 86] width 7 height 7
click at [211, 110] on span "Asistencias" at bounding box center [248, 109] width 104 height 11
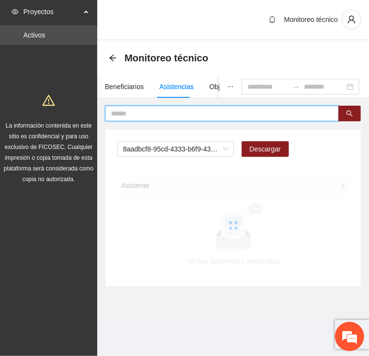
click at [182, 117] on input "text" at bounding box center [218, 113] width 215 height 11
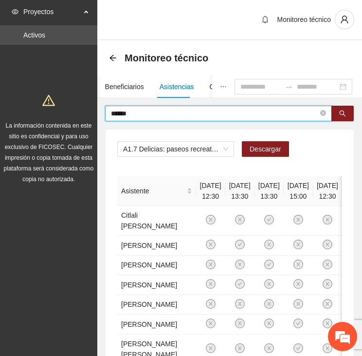
type input "******"
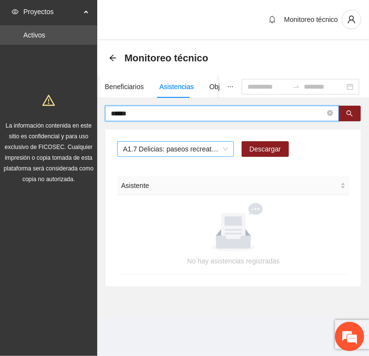
click at [167, 149] on span "A1.7 Delicias: paseos recreativos" at bounding box center [175, 149] width 105 height 15
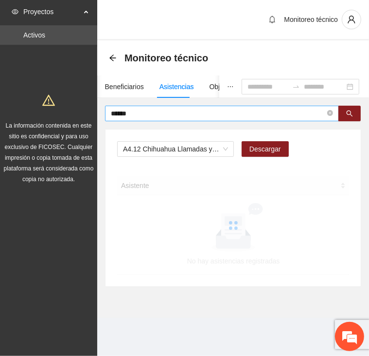
click at [161, 119] on span "******" at bounding box center [222, 114] width 234 height 16
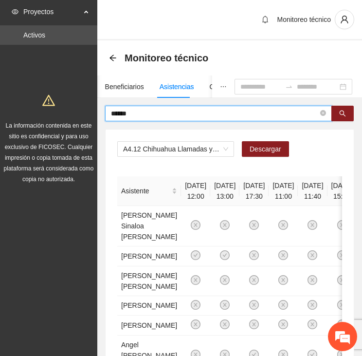
click at [143, 113] on input "******" at bounding box center [214, 113] width 207 height 11
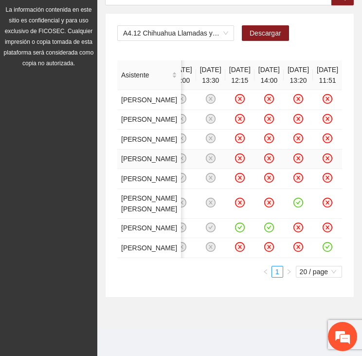
scroll to position [184, 0]
click at [236, 231] on icon "check-circle" at bounding box center [240, 227] width 8 height 8
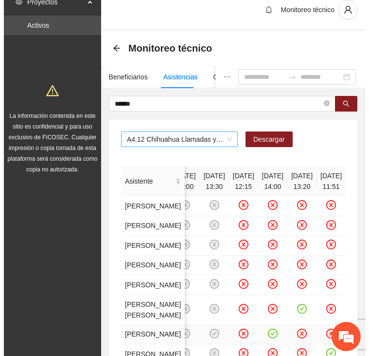
scroll to position [0, 0]
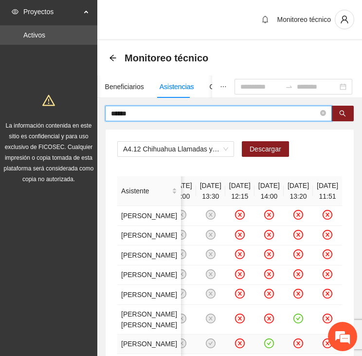
drag, startPoint x: 133, startPoint y: 116, endPoint x: 85, endPoint y: 120, distance: 48.8
click at [85, 120] on section "Proyectos Activos La información contenida en este sitio es confidencial y para…" at bounding box center [181, 236] width 362 height 472
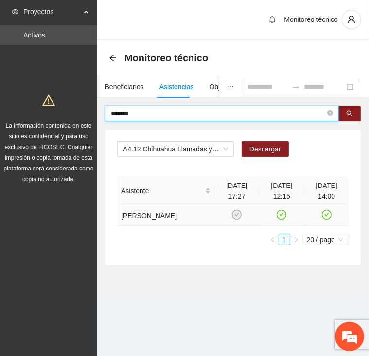
click at [282, 213] on icon "check-circle" at bounding box center [282, 215] width 8 height 8
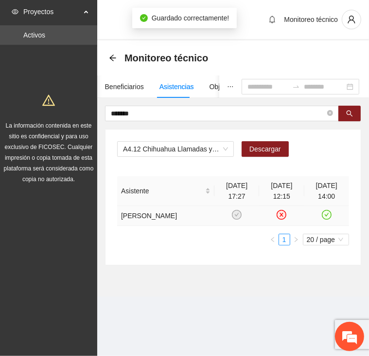
click at [329, 214] on icon "check-circle" at bounding box center [327, 215] width 8 height 8
click at [279, 211] on icon "close-circle" at bounding box center [282, 215] width 8 height 8
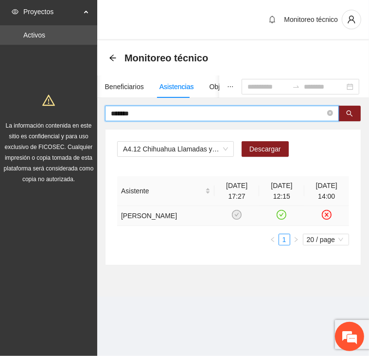
drag, startPoint x: 150, startPoint y: 113, endPoint x: 82, endPoint y: 113, distance: 68.6
click at [82, 113] on section "Proyectos Activos La información contenida en este sitio es confidencial y para…" at bounding box center [184, 178] width 369 height 356
click at [140, 113] on input "*******" at bounding box center [218, 113] width 215 height 11
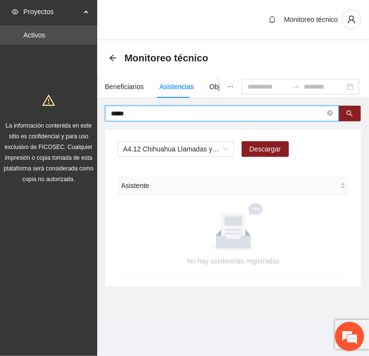
drag, startPoint x: 136, startPoint y: 114, endPoint x: 41, endPoint y: 113, distance: 94.9
click at [41, 113] on section "Proyectos Activos La información contenida en este sitio es confidencial y para…" at bounding box center [184, 178] width 369 height 356
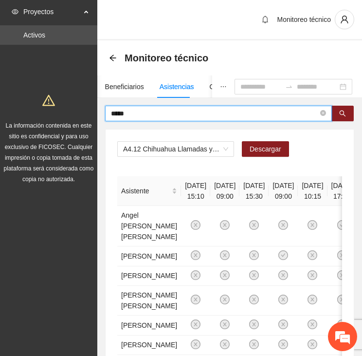
drag, startPoint x: 138, startPoint y: 114, endPoint x: 98, endPoint y: 114, distance: 39.9
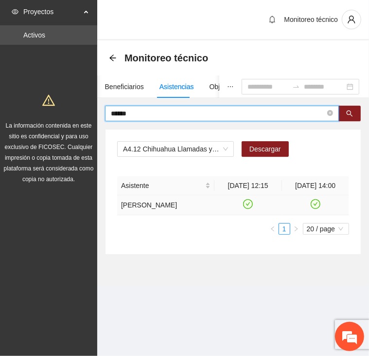
click at [249, 201] on icon "check-circle" at bounding box center [248, 204] width 8 height 8
drag, startPoint x: 132, startPoint y: 112, endPoint x: 67, endPoint y: 112, distance: 65.2
click at [67, 112] on section "Proyectos Activos La información contenida en este sitio es confidencial y para…" at bounding box center [184, 178] width 369 height 356
click at [138, 111] on input "text" at bounding box center [218, 113] width 215 height 11
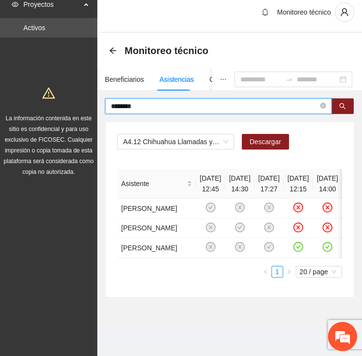
scroll to position [0, 37]
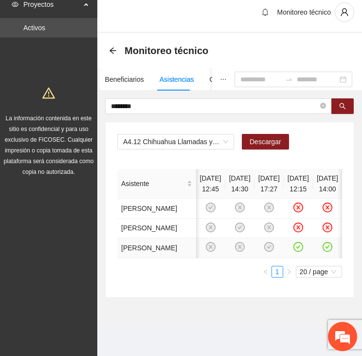
click at [294, 243] on icon "check-circle" at bounding box center [298, 247] width 8 height 8
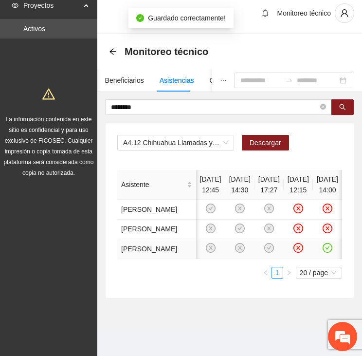
scroll to position [0, 0]
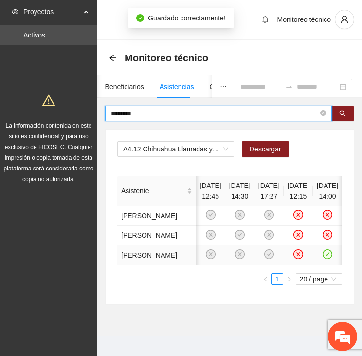
drag, startPoint x: 149, startPoint y: 112, endPoint x: 56, endPoint y: 108, distance: 93.6
click at [56, 108] on section "Proyectos Activos La información contenida en este sitio es confidencial y para…" at bounding box center [181, 181] width 362 height 363
click at [142, 114] on input "********" at bounding box center [214, 113] width 207 height 11
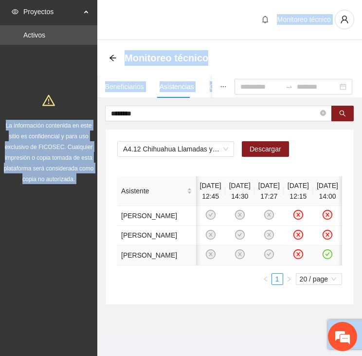
drag, startPoint x: 158, startPoint y: 107, endPoint x: 78, endPoint y: 102, distance: 80.5
click at [78, 102] on section "Proyectos Activos La información contenida en este sitio es confidencial y para…" at bounding box center [181, 181] width 362 height 363
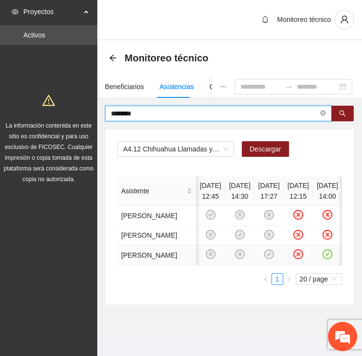
drag, startPoint x: 78, startPoint y: 102, endPoint x: 133, endPoint y: 112, distance: 56.3
click at [133, 112] on input "********" at bounding box center [214, 113] width 207 height 11
drag, startPoint x: 138, startPoint y: 110, endPoint x: 104, endPoint y: 106, distance: 34.4
click at [105, 106] on span "********" at bounding box center [218, 114] width 227 height 16
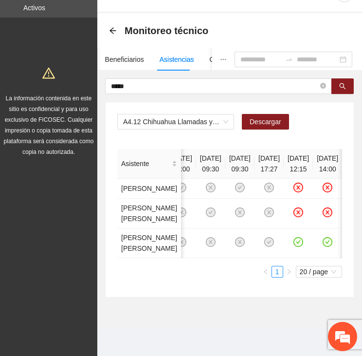
scroll to position [0, 430]
click at [294, 238] on icon "check-circle" at bounding box center [298, 242] width 8 height 8
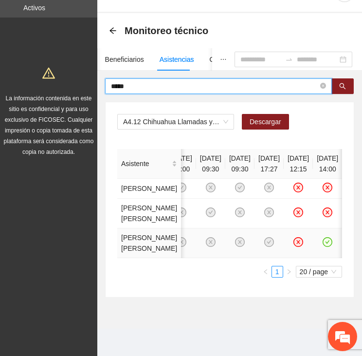
drag, startPoint x: 149, startPoint y: 7, endPoint x: 99, endPoint y: 8, distance: 49.7
click at [99, 78] on div "***** A4.12 Chihuahua Llamadas y/o mensajes a usuarios para programación, segui…" at bounding box center [229, 187] width 265 height 219
click at [146, 81] on input "text" at bounding box center [214, 86] width 207 height 11
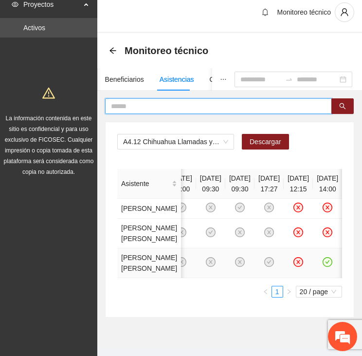
click at [163, 107] on input "text" at bounding box center [214, 106] width 207 height 11
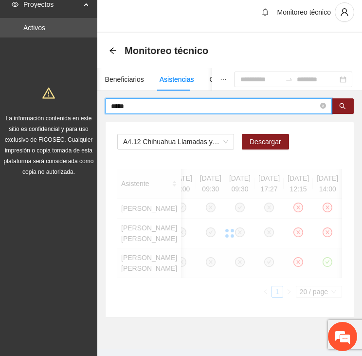
scroll to position [0, 80]
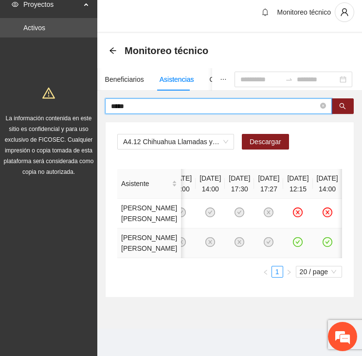
click at [294, 246] on icon "check-circle" at bounding box center [298, 242] width 8 height 8
drag, startPoint x: 156, startPoint y: 107, endPoint x: 93, endPoint y: 109, distance: 63.3
click at [93, 109] on section "Proyectos Activos La información contenida en este sitio es confidencial y para…" at bounding box center [181, 174] width 362 height 363
click at [152, 103] on input "text" at bounding box center [214, 106] width 207 height 11
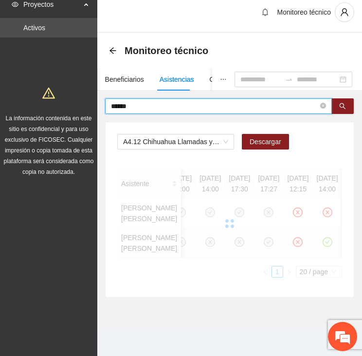
drag, startPoint x: 138, startPoint y: 108, endPoint x: 58, endPoint y: 102, distance: 80.5
click at [58, 102] on section "Proyectos Activos La información contenida en este sitio es confidencial y para…" at bounding box center [181, 174] width 362 height 363
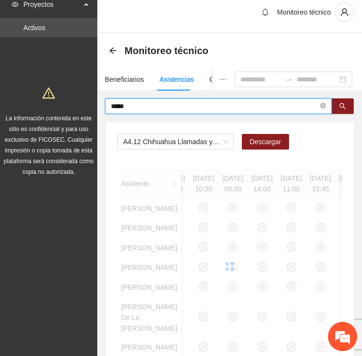
scroll to position [0, 0]
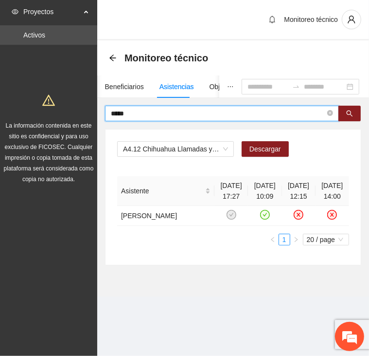
click at [173, 110] on input "*****" at bounding box center [218, 113] width 215 height 11
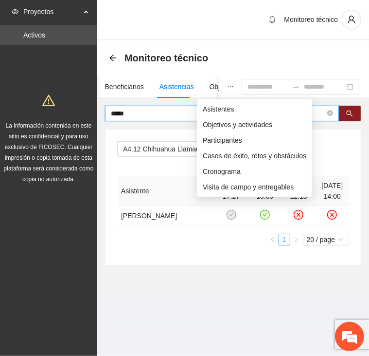
click at [227, 89] on icon "ellipsis" at bounding box center [230, 86] width 7 height 7
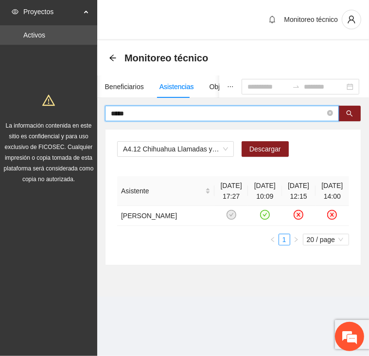
drag, startPoint x: 177, startPoint y: 114, endPoint x: 98, endPoint y: 116, distance: 78.4
click at [98, 116] on div "***** A4.12 Chihuahua Llamadas y/o mensajes a usuarios para programación, segui…" at bounding box center [233, 186] width 272 height 160
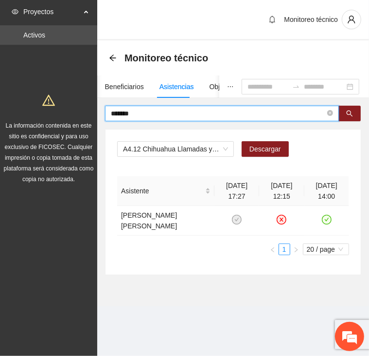
drag, startPoint x: 142, startPoint y: 117, endPoint x: 96, endPoint y: 118, distance: 45.8
click at [96, 118] on section "Proyectos Activos La información contenida en este sitio es confidencial y para…" at bounding box center [184, 178] width 369 height 356
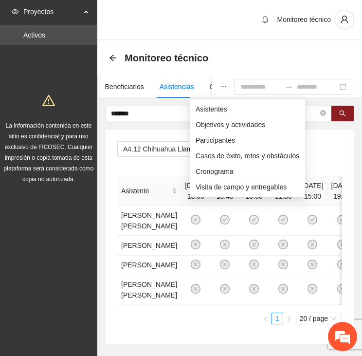
click at [220, 84] on icon "ellipsis" at bounding box center [223, 86] width 7 height 7
click at [205, 108] on span "Asistentes" at bounding box center [248, 109] width 104 height 11
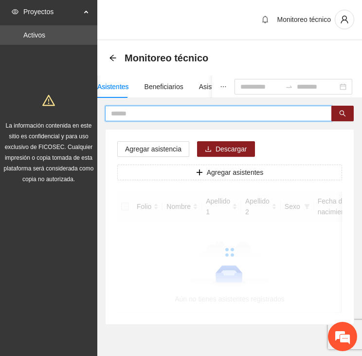
click at [145, 115] on input "text" at bounding box center [214, 113] width 207 height 11
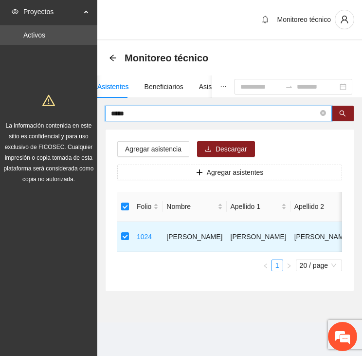
drag, startPoint x: 153, startPoint y: 111, endPoint x: 68, endPoint y: 114, distance: 85.7
click at [68, 114] on section "Proyectos Activos La información contenida en este sitio es confidencial y para…" at bounding box center [181, 178] width 362 height 356
drag, startPoint x: 115, startPoint y: 112, endPoint x: 57, endPoint y: 111, distance: 57.9
click at [57, 111] on section "Proyectos Activos La información contenida en este sitio es confidencial y para…" at bounding box center [181, 178] width 362 height 356
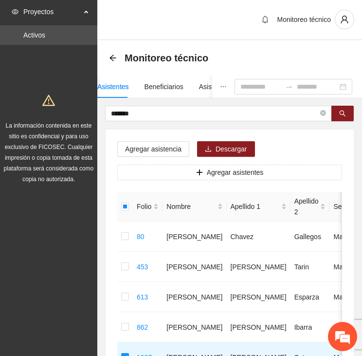
drag, startPoint x: 144, startPoint y: 112, endPoint x: 66, endPoint y: 115, distance: 78.0
click at [66, 115] on section "Proyectos Activos La información contenida en este sitio es confidencial y para…" at bounding box center [181, 235] width 362 height 470
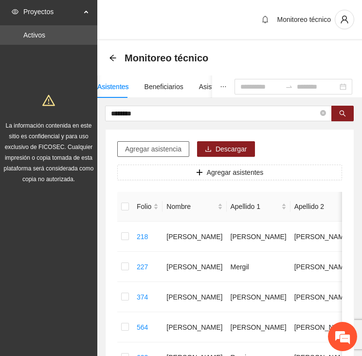
click at [137, 146] on span "Agregar asistencia" at bounding box center [153, 149] width 56 height 11
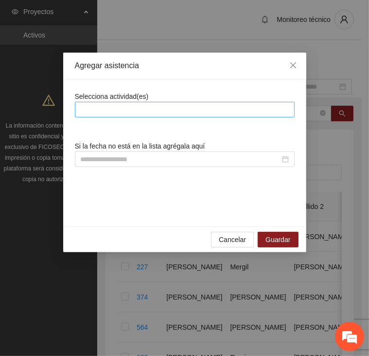
click at [141, 108] on div at bounding box center [184, 110] width 215 height 12
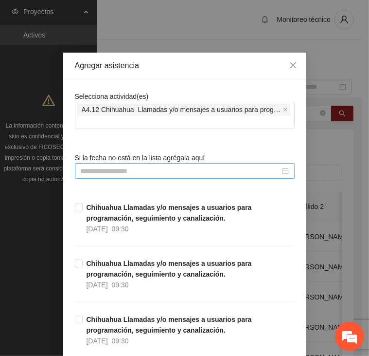
click at [161, 165] on div at bounding box center [185, 171] width 220 height 16
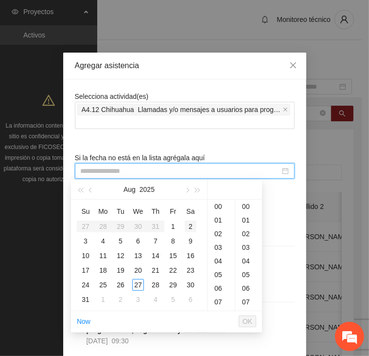
click at [188, 226] on div "2" at bounding box center [191, 227] width 12 height 12
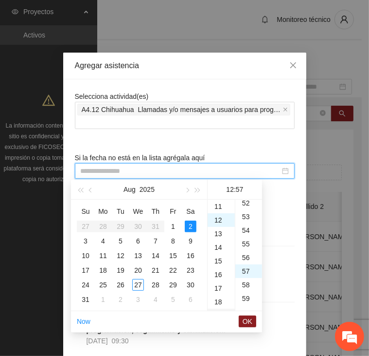
scroll to position [777, 0]
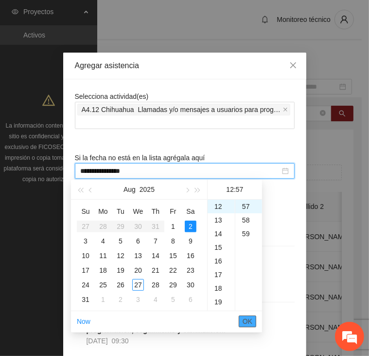
click at [245, 325] on span "OK" at bounding box center [248, 321] width 10 height 11
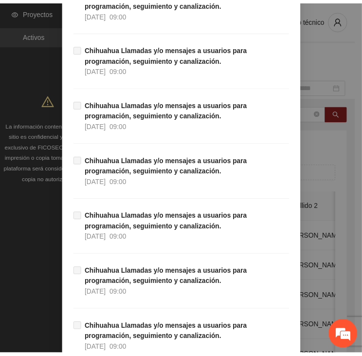
scroll to position [8803, 0]
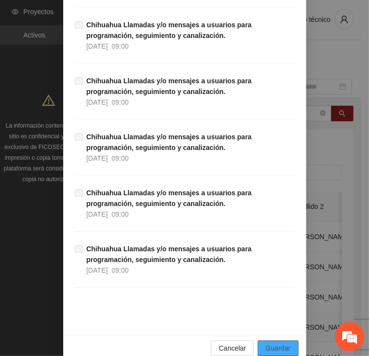
click at [286, 343] on span "Guardar" at bounding box center [278, 348] width 25 height 11
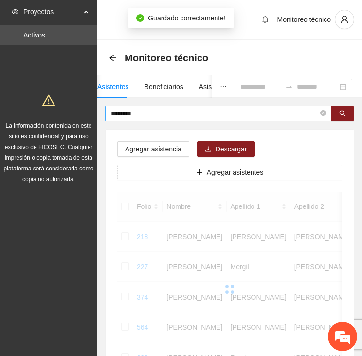
click at [159, 112] on input "********" at bounding box center [214, 113] width 207 height 11
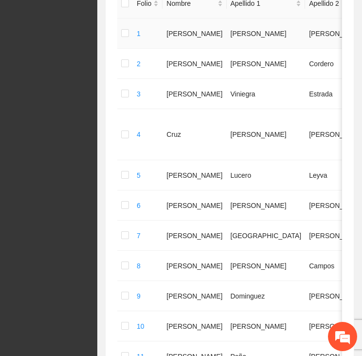
scroll to position [0, 0]
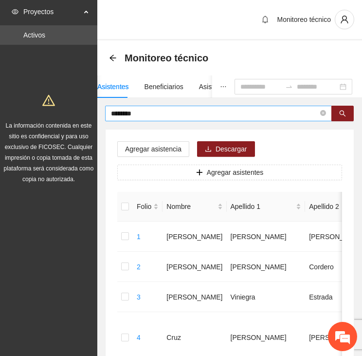
click at [153, 112] on input "********" at bounding box center [214, 113] width 207 height 11
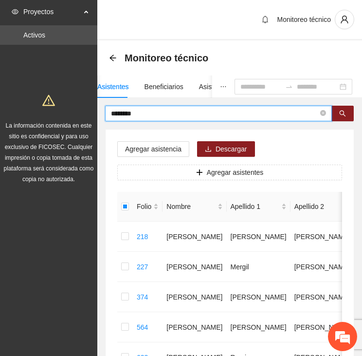
drag, startPoint x: 139, startPoint y: 112, endPoint x: 75, endPoint y: 112, distance: 63.3
click at [75, 113] on section "Proyectos Activos La información contenida en este sitio es confidencial y para…" at bounding box center [181, 295] width 362 height 591
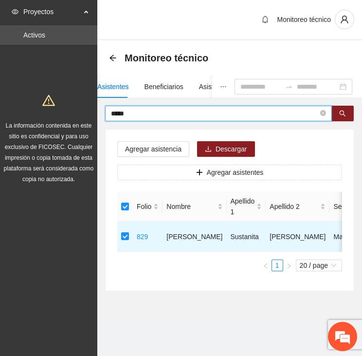
drag, startPoint x: 100, startPoint y: 114, endPoint x: 80, endPoint y: 112, distance: 20.5
click at [80, 112] on section "Proyectos Activos La información contenida en este sitio es confidencial y para…" at bounding box center [181, 178] width 362 height 356
click at [128, 110] on input "text" at bounding box center [214, 113] width 207 height 11
click at [146, 110] on input "text" at bounding box center [214, 113] width 207 height 11
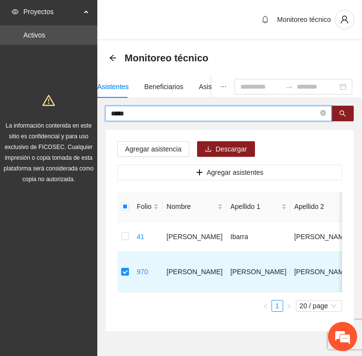
drag, startPoint x: 129, startPoint y: 112, endPoint x: 65, endPoint y: 120, distance: 63.8
click at [65, 120] on section "Proyectos Activos La información contenida en este sitio es confidencial y para…" at bounding box center [181, 195] width 362 height 390
click at [133, 115] on input "text" at bounding box center [214, 113] width 207 height 11
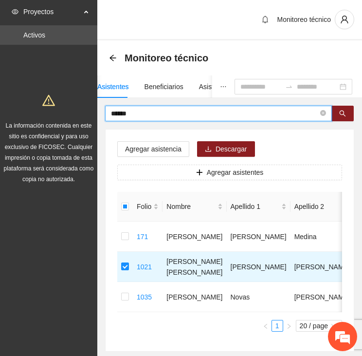
drag, startPoint x: 146, startPoint y: 113, endPoint x: 71, endPoint y: 111, distance: 75.0
click at [71, 111] on section "Proyectos Activos La información contenida en este sitio es confidencial y para…" at bounding box center [181, 205] width 362 height 410
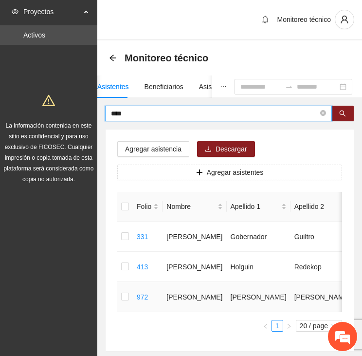
click at [120, 297] on td at bounding box center [125, 297] width 16 height 30
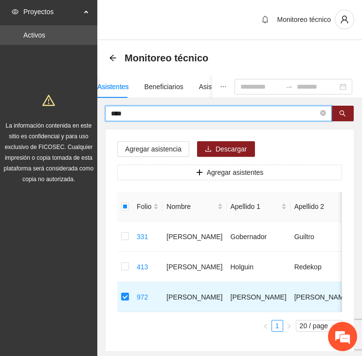
drag, startPoint x: 149, startPoint y: 116, endPoint x: 73, endPoint y: 112, distance: 76.5
click at [73, 112] on section "Proyectos Activos La información contenida en este sitio es confidencial y para…" at bounding box center [181, 205] width 362 height 410
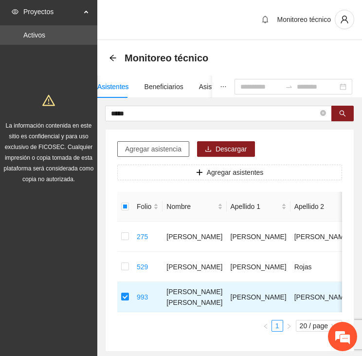
click at [140, 148] on span "Agregar asistencia" at bounding box center [153, 149] width 56 height 11
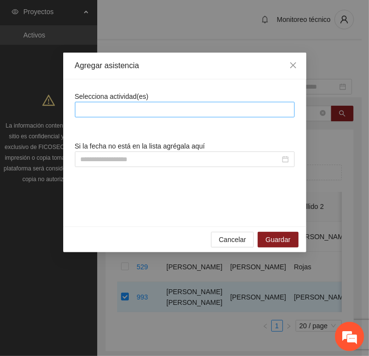
click at [149, 109] on div at bounding box center [184, 110] width 215 height 12
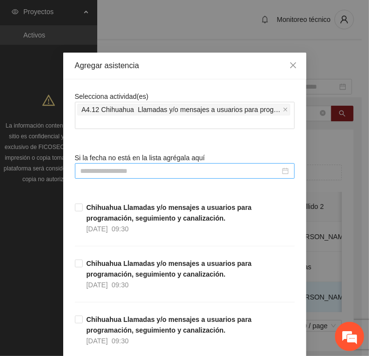
click at [165, 170] on input at bounding box center [181, 171] width 200 height 11
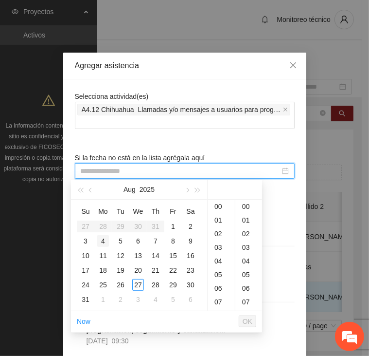
click at [105, 239] on div "4" at bounding box center [103, 241] width 12 height 12
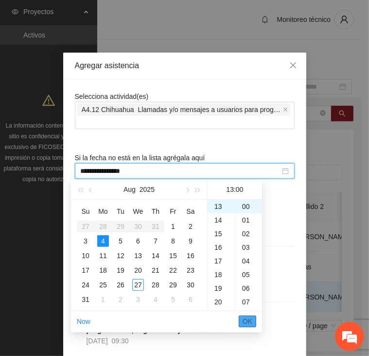
click at [248, 321] on span "OK" at bounding box center [248, 321] width 10 height 11
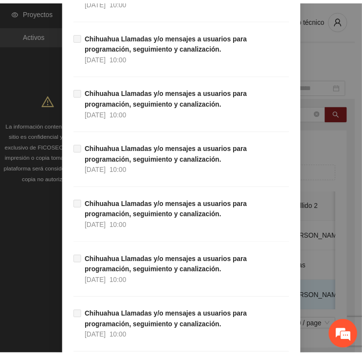
scroll to position [8803, 0]
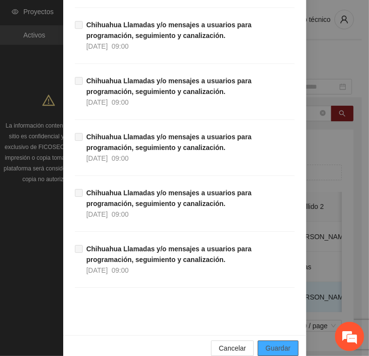
click at [276, 343] on span "Guardar" at bounding box center [278, 348] width 25 height 11
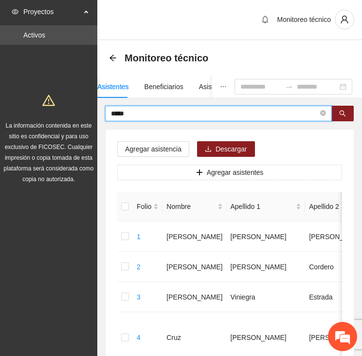
drag, startPoint x: 138, startPoint y: 113, endPoint x: 78, endPoint y: 101, distance: 61.5
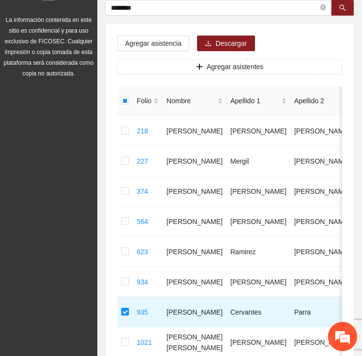
scroll to position [0, 0]
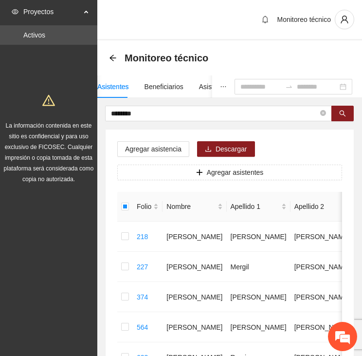
drag, startPoint x: 137, startPoint y: 114, endPoint x: 44, endPoint y: 117, distance: 93.0
click at [44, 117] on section "Proyectos Activos La información contenida en este sitio es confidencial y para…" at bounding box center [181, 295] width 362 height 591
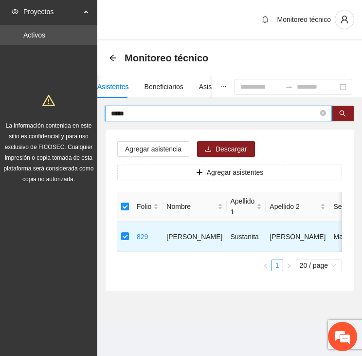
drag, startPoint x: 131, startPoint y: 114, endPoint x: 83, endPoint y: 117, distance: 48.3
click at [83, 117] on section "Proyectos Activos La información contenida en este sitio es confidencial y para…" at bounding box center [181, 178] width 362 height 356
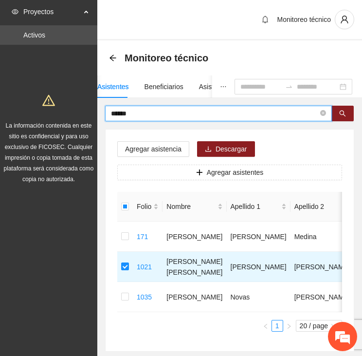
drag, startPoint x: 154, startPoint y: 110, endPoint x: 89, endPoint y: 112, distance: 65.7
click at [89, 112] on section "Proyectos Activos La información contenida en este sitio es confidencial y para…" at bounding box center [181, 205] width 362 height 410
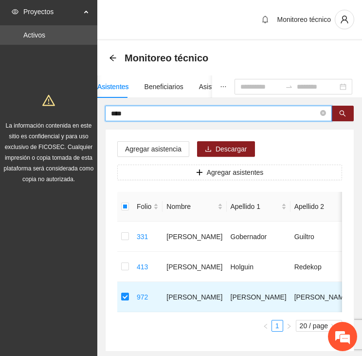
drag, startPoint x: 153, startPoint y: 111, endPoint x: 49, endPoint y: 114, distance: 104.2
click at [49, 114] on section "Proyectos Activos La información contenida en este sitio es confidencial y para…" at bounding box center [181, 205] width 362 height 410
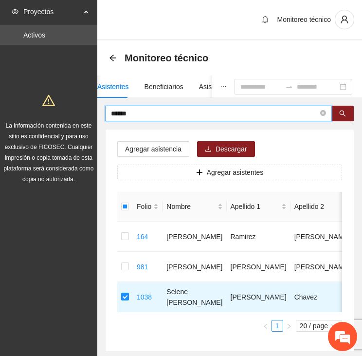
drag, startPoint x: 134, startPoint y: 110, endPoint x: 94, endPoint y: 112, distance: 40.0
click at [94, 112] on section "Proyectos Activos La información contenida en este sitio es confidencial y para…" at bounding box center [181, 205] width 362 height 410
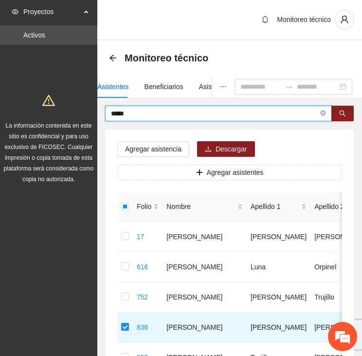
drag, startPoint x: 144, startPoint y: 117, endPoint x: 105, endPoint y: 116, distance: 39.0
click at [105, 116] on span "*****" at bounding box center [218, 114] width 227 height 16
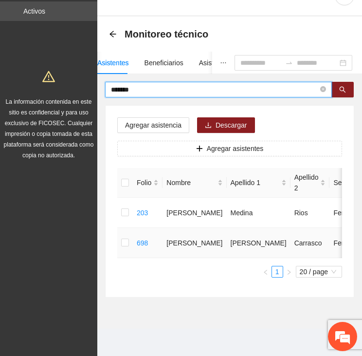
scroll to position [31, 0]
drag, startPoint x: 142, startPoint y: 82, endPoint x: 81, endPoint y: 83, distance: 61.3
click at [80, 83] on section "Proyectos Activos La información contenida en este sitio es confidencial y para…" at bounding box center [181, 166] width 362 height 380
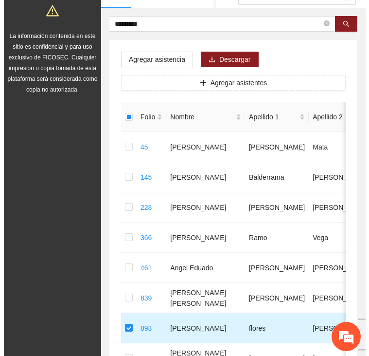
scroll to position [0, 0]
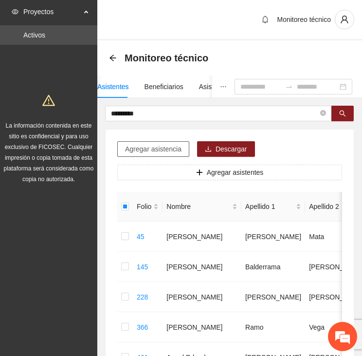
click at [162, 147] on span "Agregar asistencia" at bounding box center [153, 149] width 56 height 11
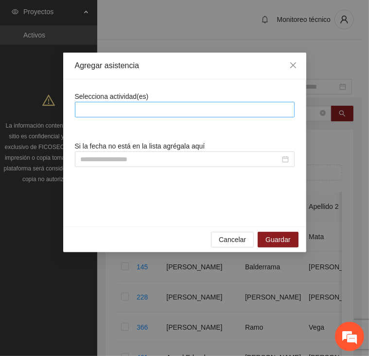
click at [173, 110] on div at bounding box center [184, 110] width 215 height 12
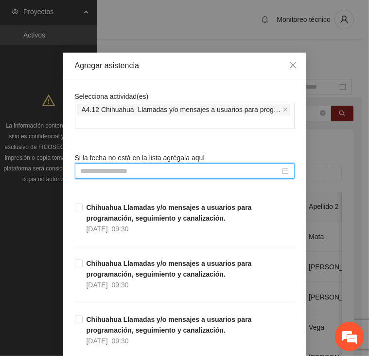
click at [137, 167] on input at bounding box center [181, 171] width 200 height 11
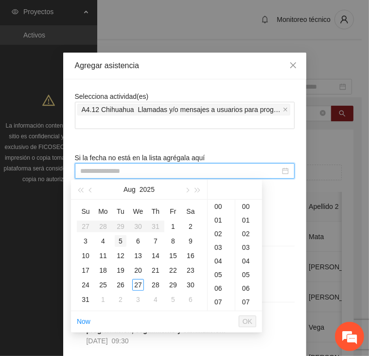
click at [119, 240] on div "5" at bounding box center [121, 241] width 12 height 12
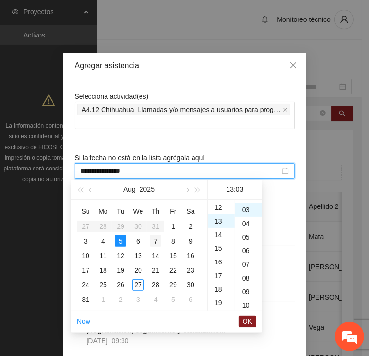
scroll to position [41, 0]
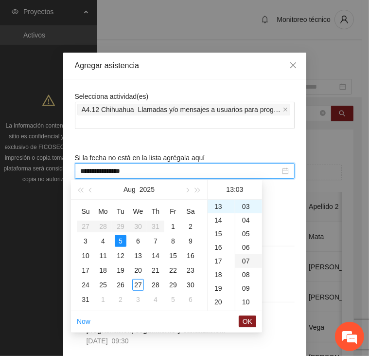
click at [246, 234] on div "05" at bounding box center [249, 234] width 27 height 14
click at [248, 303] on div "15" at bounding box center [249, 304] width 27 height 14
click at [249, 320] on span "OK" at bounding box center [248, 321] width 10 height 11
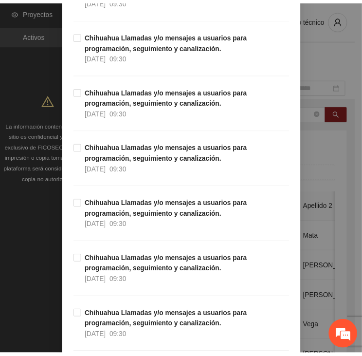
scroll to position [0, 0]
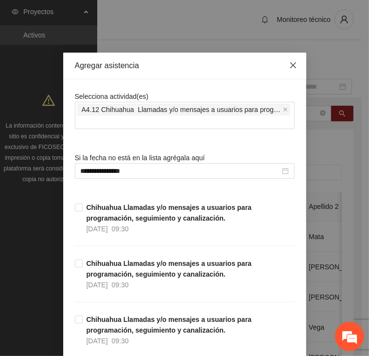
click at [292, 66] on icon "close" at bounding box center [294, 65] width 8 height 8
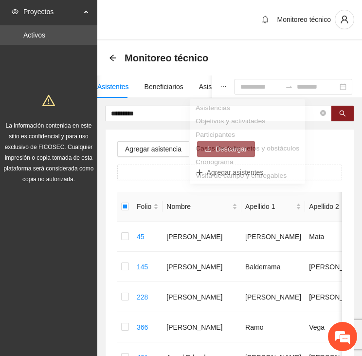
click at [220, 85] on icon "ellipsis" at bounding box center [223, 86] width 7 height 7
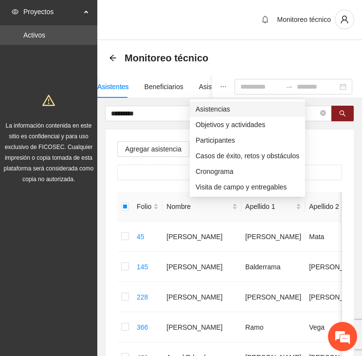
click at [212, 110] on span "Asistencias" at bounding box center [248, 109] width 104 height 11
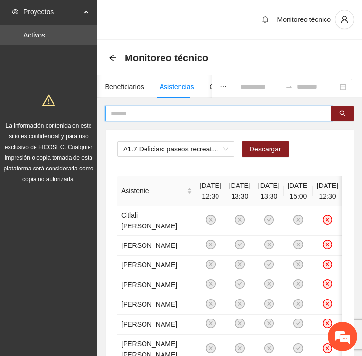
click at [188, 110] on input "text" at bounding box center [214, 113] width 207 height 11
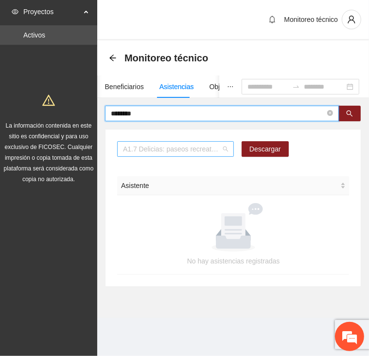
click at [169, 142] on span "A1.7 Delicias: paseos recreativos" at bounding box center [175, 149] width 105 height 15
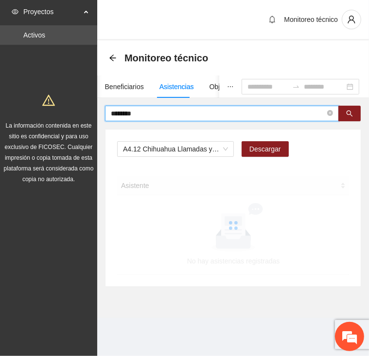
click at [154, 113] on input "********" at bounding box center [218, 113] width 215 height 11
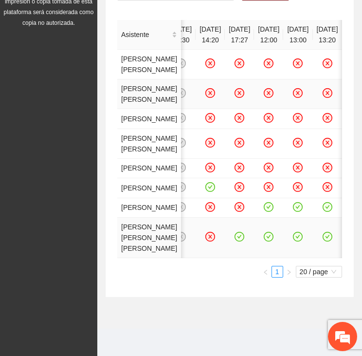
scroll to position [303, 0]
click at [265, 211] on icon "check-circle" at bounding box center [269, 206] width 8 height 8
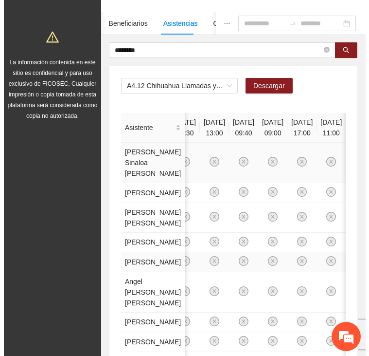
scroll to position [0, 0]
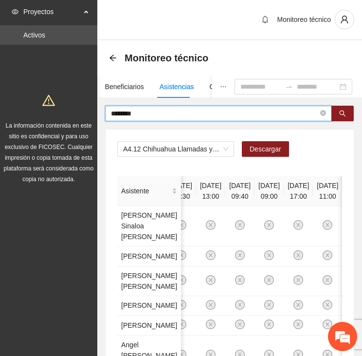
click at [152, 110] on input "********" at bounding box center [214, 113] width 207 height 11
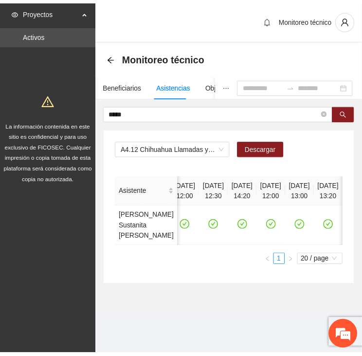
scroll to position [0, 204]
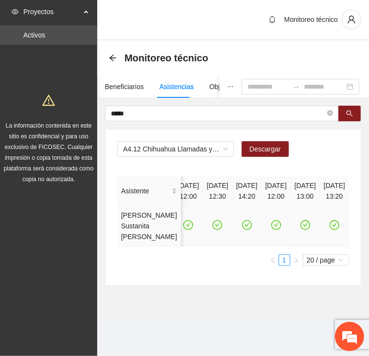
click at [272, 224] on icon "check-circle" at bounding box center [276, 225] width 8 height 8
click at [301, 224] on icon "check-circle" at bounding box center [305, 225] width 8 height 8
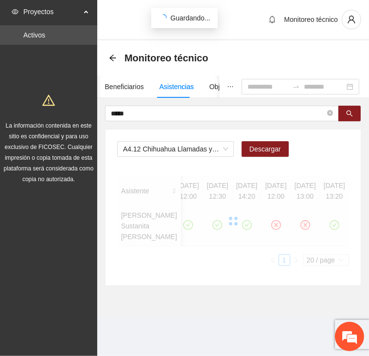
click at [243, 221] on div at bounding box center [233, 221] width 232 height 90
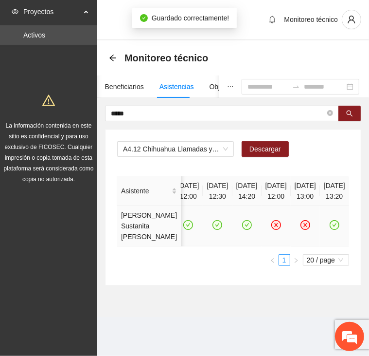
click at [275, 225] on icon "close-circle" at bounding box center [277, 225] width 4 height 4
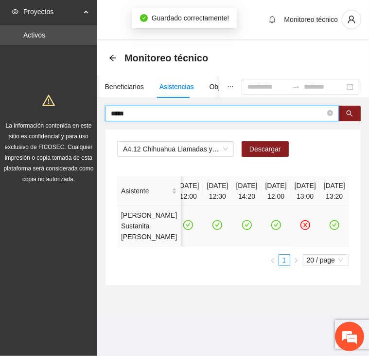
drag, startPoint x: 148, startPoint y: 112, endPoint x: 96, endPoint y: 109, distance: 52.2
click at [96, 109] on section "Proyectos Activos La información contenida en este sitio es confidencial y para…" at bounding box center [184, 178] width 369 height 356
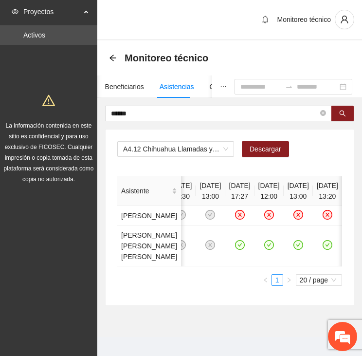
scroll to position [0, 211]
click at [294, 250] on icon "check-circle" at bounding box center [299, 245] width 10 height 10
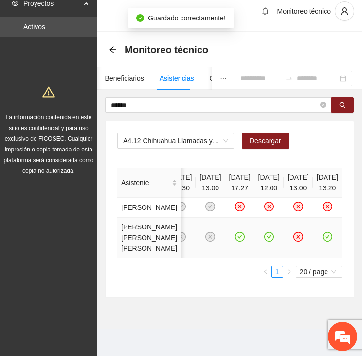
scroll to position [46, 0]
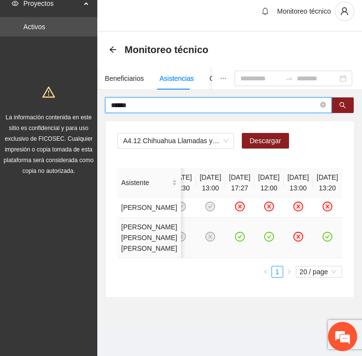
drag, startPoint x: 152, startPoint y: 69, endPoint x: 76, endPoint y: 64, distance: 76.1
click at [76, 64] on section "Proyectos Activos La información contenida en este sitio es confidencial y para…" at bounding box center [181, 174] width 362 height 364
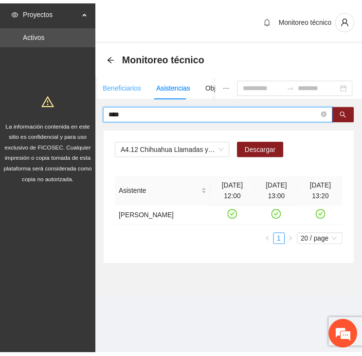
scroll to position [0, 0]
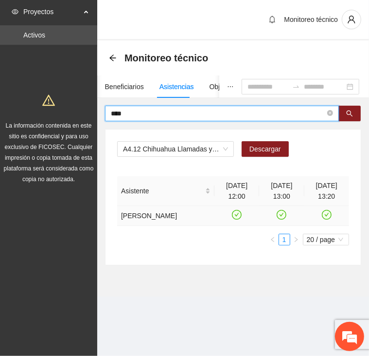
click at [290, 213] on td at bounding box center [281, 216] width 45 height 20
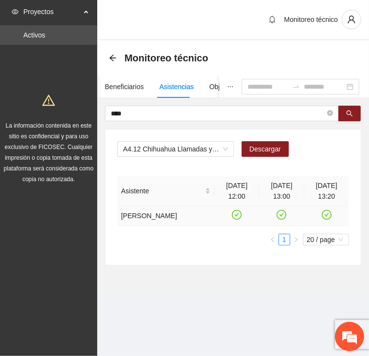
click at [282, 213] on icon "check-circle" at bounding box center [282, 215] width 8 height 8
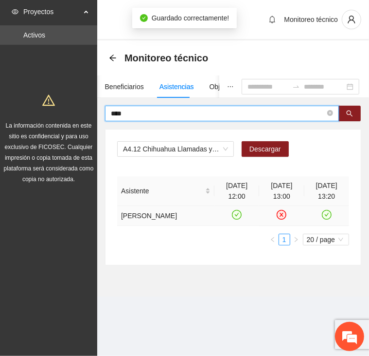
drag, startPoint x: 138, startPoint y: 112, endPoint x: 60, endPoint y: 112, distance: 77.4
click at [63, 112] on section "Proyectos Activos La información contenida en este sitio es confidencial y para…" at bounding box center [184, 178] width 369 height 356
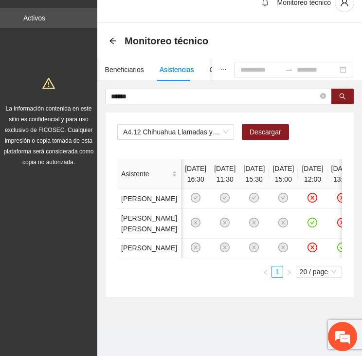
scroll to position [0, 80]
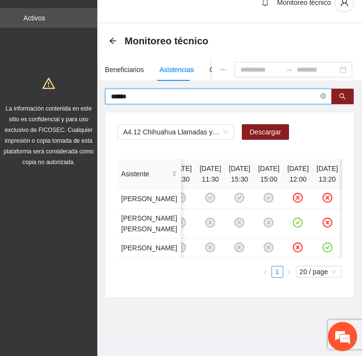
drag, startPoint x: 131, startPoint y: 15, endPoint x: 117, endPoint y: 16, distance: 14.1
click at [119, 91] on input "******" at bounding box center [214, 96] width 207 height 11
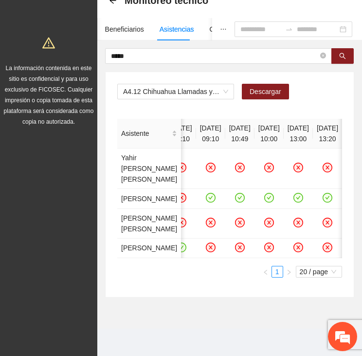
scroll to position [0, 866]
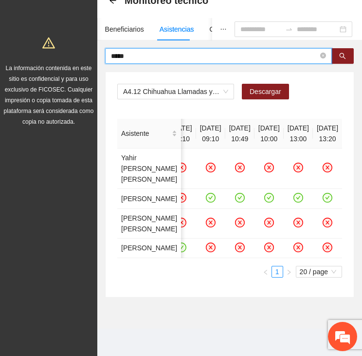
drag, startPoint x: 126, startPoint y: 16, endPoint x: 70, endPoint y: 16, distance: 56.0
click at [70, 16] on section "Proyectos Activos La información contenida en este sitio es confidencial y para…" at bounding box center [181, 149] width 362 height 413
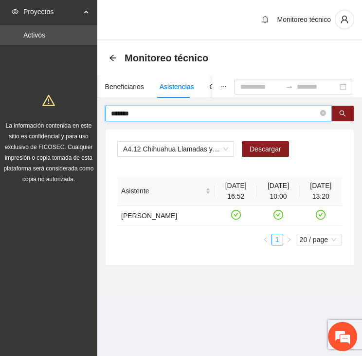
scroll to position [0, 0]
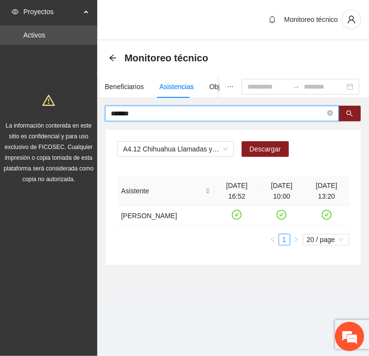
drag, startPoint x: 142, startPoint y: 110, endPoint x: 97, endPoint y: 123, distance: 46.5
click at [75, 103] on section "Proyectos Activos La información contenida en este sitio es confidencial y para…" at bounding box center [184, 178] width 369 height 356
drag, startPoint x: 140, startPoint y: 114, endPoint x: 88, endPoint y: 117, distance: 52.7
click at [88, 117] on section "Proyectos Activos La información contenida en este sitio es confidencial y para…" at bounding box center [184, 178] width 369 height 356
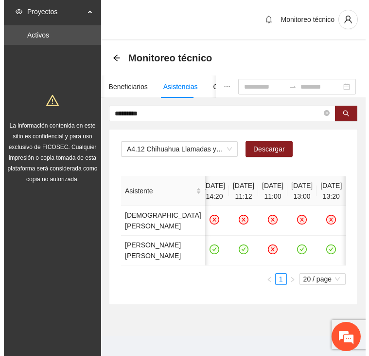
scroll to position [0, 735]
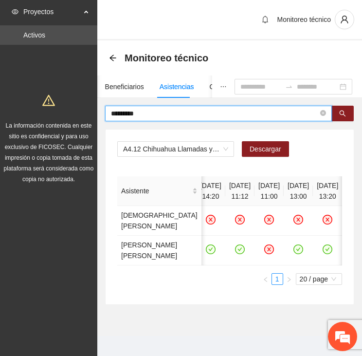
drag, startPoint x: 150, startPoint y: 109, endPoint x: 69, endPoint y: 113, distance: 81.4
click at [69, 113] on section "Proyectos Activos La información contenida en este sitio es confidencial y para…" at bounding box center [181, 181] width 362 height 363
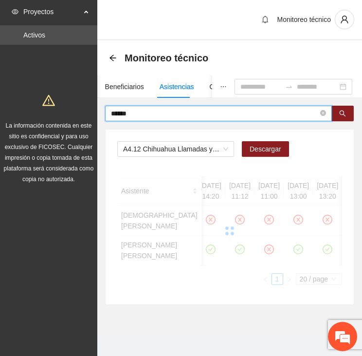
scroll to position [0, 0]
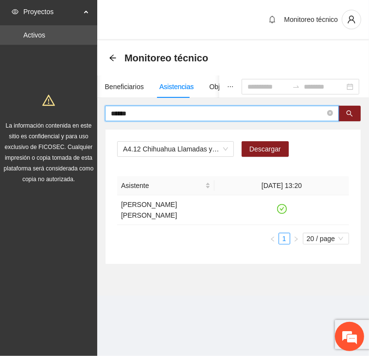
drag, startPoint x: 142, startPoint y: 110, endPoint x: 82, endPoint y: 112, distance: 60.4
click at [82, 112] on section "Proyectos Activos La información contenida en este sitio es confidencial y para…" at bounding box center [184, 178] width 369 height 356
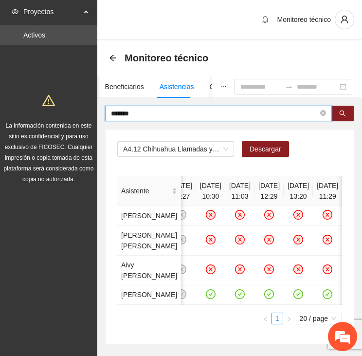
drag, startPoint x: 140, startPoint y: 114, endPoint x: 63, endPoint y: 105, distance: 77.5
click at [63, 105] on section "Proyectos Activos La información contenida en este sitio es confidencial y para…" at bounding box center [181, 201] width 362 height 403
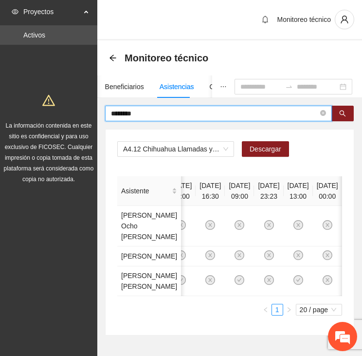
drag, startPoint x: 173, startPoint y: 114, endPoint x: 85, endPoint y: 117, distance: 88.7
click at [85, 117] on section "Proyectos Activos La información contenida en este sitio es confidencial y para…" at bounding box center [181, 197] width 362 height 394
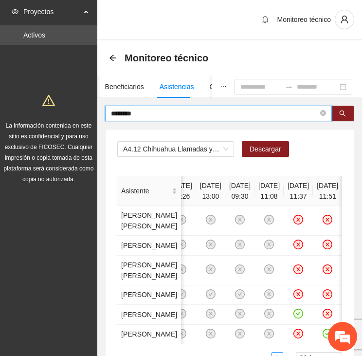
drag, startPoint x: 124, startPoint y: 112, endPoint x: 83, endPoint y: 110, distance: 41.4
click at [83, 110] on section "Proyectos Activos La información contenida en este sitio es confidencial y para…" at bounding box center [181, 221] width 362 height 442
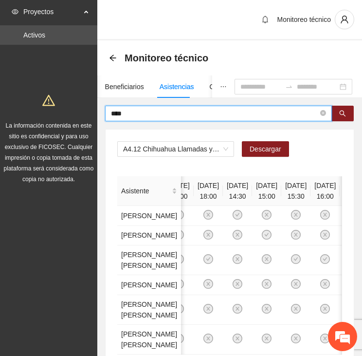
drag, startPoint x: 133, startPoint y: 112, endPoint x: 71, endPoint y: 116, distance: 62.4
click at [71, 116] on section "Proyectos Activos La información contenida en este sitio es confidencial y para…" at bounding box center [181, 226] width 362 height 452
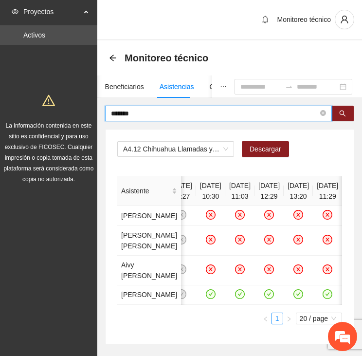
drag, startPoint x: 134, startPoint y: 111, endPoint x: 92, endPoint y: 118, distance: 41.9
click at [92, 118] on section "Proyectos Activos La información contenida en este sitio es confidencial y para…" at bounding box center [181, 201] width 362 height 403
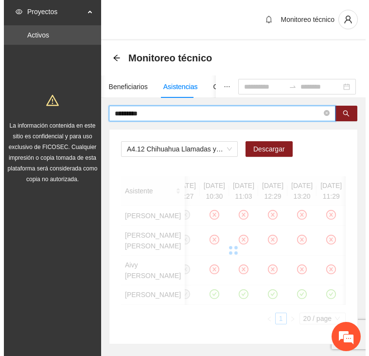
scroll to position [0, 692]
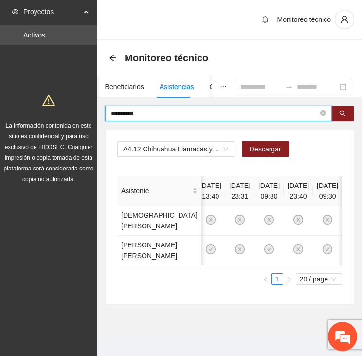
drag, startPoint x: 91, startPoint y: 118, endPoint x: 78, endPoint y: 116, distance: 12.4
click at [78, 116] on section "Proyectos Activos La información contenida en este sitio es confidencial y para…" at bounding box center [181, 181] width 362 height 363
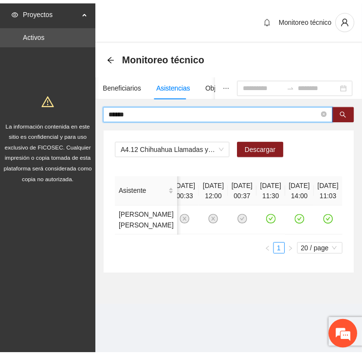
scroll to position [0, 203]
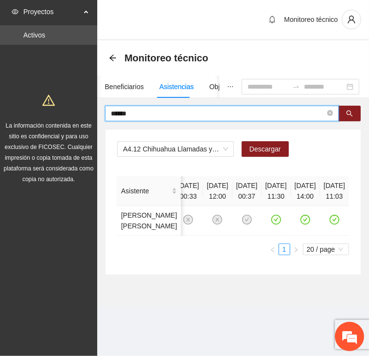
drag, startPoint x: 137, startPoint y: 113, endPoint x: 86, endPoint y: 113, distance: 51.1
click at [86, 113] on section "Proyectos Activos La información contenida en este sitio es confidencial y para…" at bounding box center [184, 178] width 369 height 356
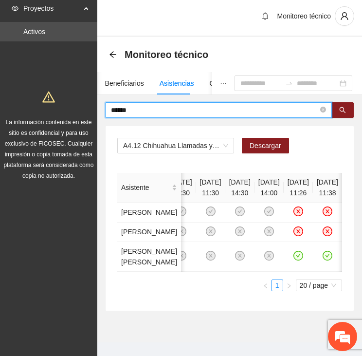
scroll to position [0, 0]
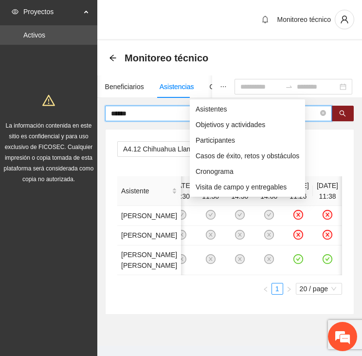
click at [220, 87] on icon "ellipsis" at bounding box center [223, 86] width 7 height 7
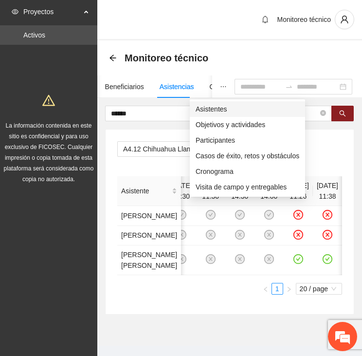
click at [202, 107] on span "Asistentes" at bounding box center [248, 109] width 104 height 11
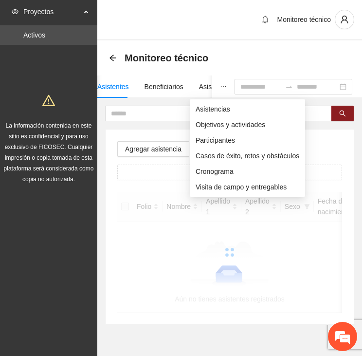
click at [220, 86] on icon "ellipsis" at bounding box center [223, 86] width 7 height 7
click at [206, 110] on span "Asistencias" at bounding box center [248, 109] width 104 height 11
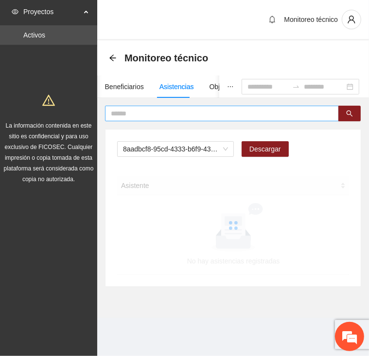
click at [157, 112] on input "text" at bounding box center [218, 113] width 215 height 11
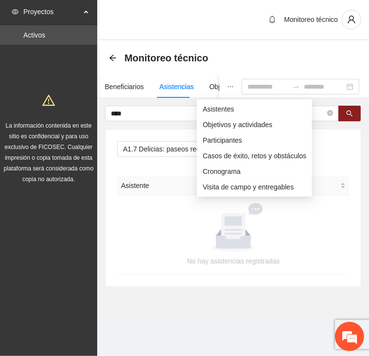
click at [220, 87] on button "button" at bounding box center [231, 86] width 22 height 22
click at [211, 111] on span "Asistentes" at bounding box center [255, 109] width 104 height 11
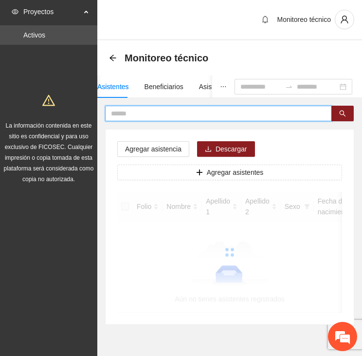
click at [167, 110] on input "text" at bounding box center [214, 113] width 207 height 11
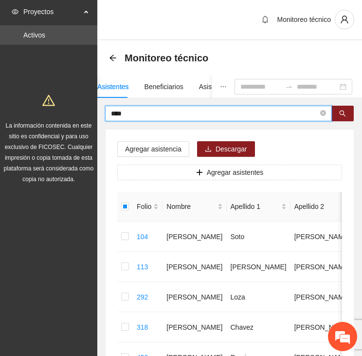
drag, startPoint x: 140, startPoint y: 109, endPoint x: 86, endPoint y: 105, distance: 54.1
click at [86, 105] on section "Proyectos Activos La información contenida en este sitio es confidencial y para…" at bounding box center [181, 340] width 362 height 681
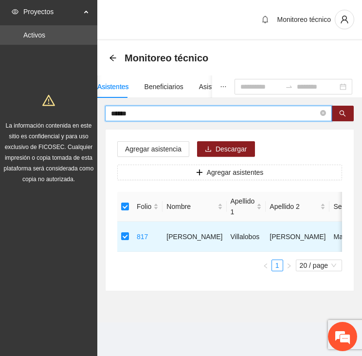
drag, startPoint x: 132, startPoint y: 109, endPoint x: 87, endPoint y: 103, distance: 46.1
click at [87, 103] on section "Proyectos Activos La información contenida en este sitio es confidencial y para…" at bounding box center [181, 178] width 362 height 356
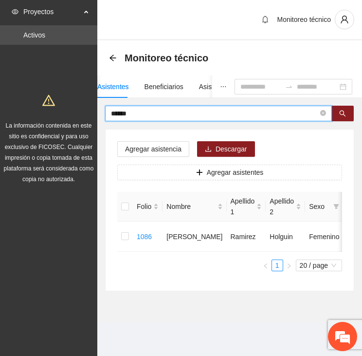
drag, startPoint x: 115, startPoint y: 110, endPoint x: 82, endPoint y: 108, distance: 33.1
click at [82, 108] on section "Proyectos Activos La información contenida en este sitio es confidencial y para…" at bounding box center [181, 178] width 362 height 356
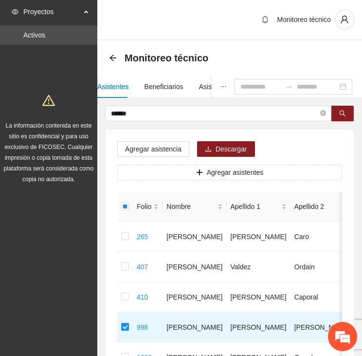
drag, startPoint x: 140, startPoint y: 114, endPoint x: 72, endPoint y: 112, distance: 68.2
click at [72, 112] on section "Proyectos Activos La información contenida en este sitio es confidencial y para…" at bounding box center [181, 265] width 362 height 531
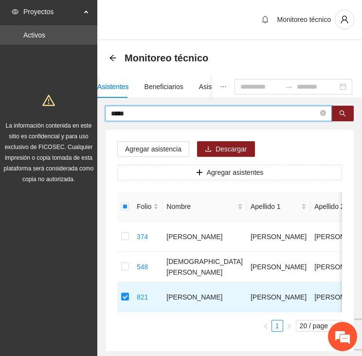
drag, startPoint x: 162, startPoint y: 112, endPoint x: 99, endPoint y: 116, distance: 62.9
click at [99, 116] on div "***** Agregar asistencia Descargar Agregar asistentes Folio Nombre Apellido 1 A…" at bounding box center [229, 229] width 265 height 246
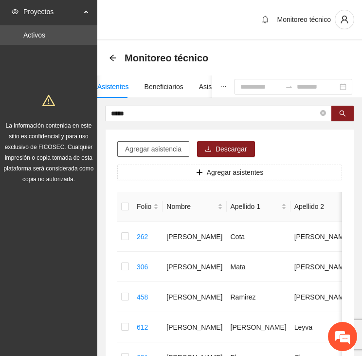
click at [159, 149] on span "Agregar asistencia" at bounding box center [153, 149] width 56 height 11
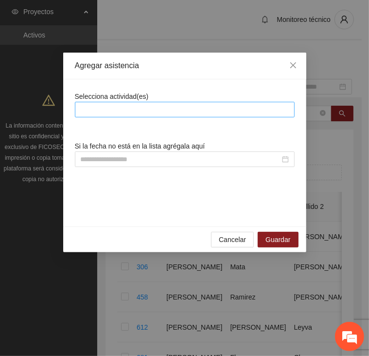
click at [150, 104] on div at bounding box center [184, 110] width 215 height 12
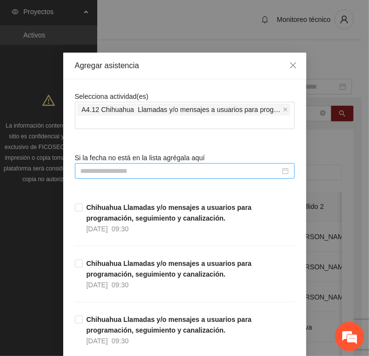
click at [142, 166] on input at bounding box center [181, 171] width 200 height 11
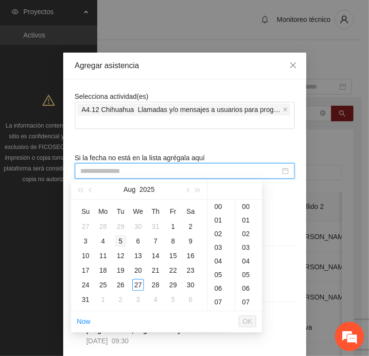
click at [123, 239] on div "5" at bounding box center [121, 241] width 12 height 12
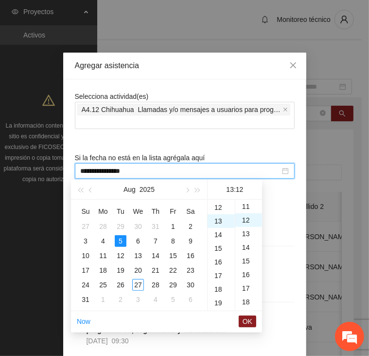
scroll to position [164, 0]
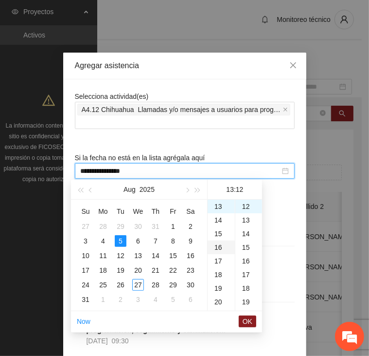
click at [219, 246] on div "16" at bounding box center [221, 247] width 27 height 14
click at [222, 262] on div "13" at bounding box center [221, 263] width 27 height 14
click at [245, 320] on span "OK" at bounding box center [248, 321] width 10 height 11
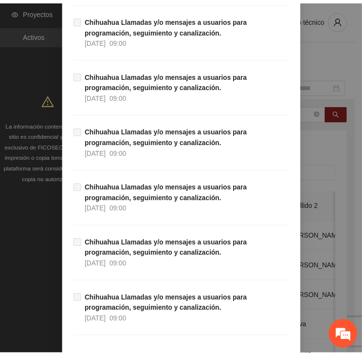
scroll to position [8803, 0]
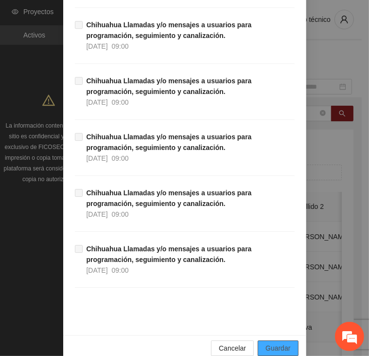
click at [268, 343] on span "Guardar" at bounding box center [278, 348] width 25 height 11
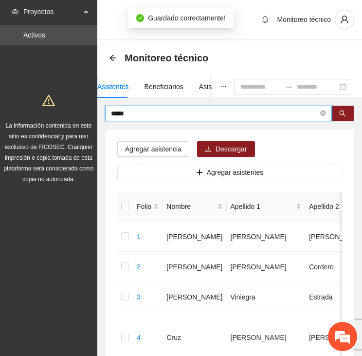
drag, startPoint x: 137, startPoint y: 113, endPoint x: 62, endPoint y: 109, distance: 74.6
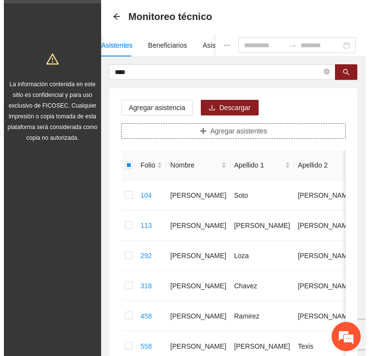
scroll to position [40, 0]
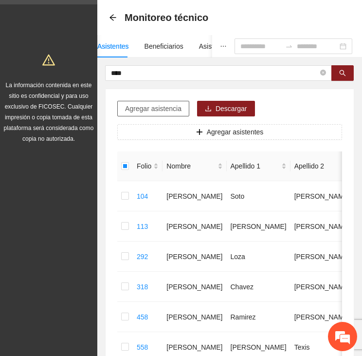
click at [157, 109] on span "Agregar asistencia" at bounding box center [153, 108] width 56 height 11
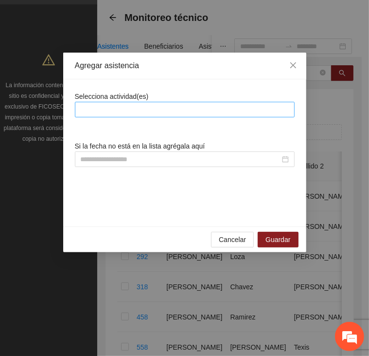
click at [177, 112] on div at bounding box center [184, 110] width 215 height 12
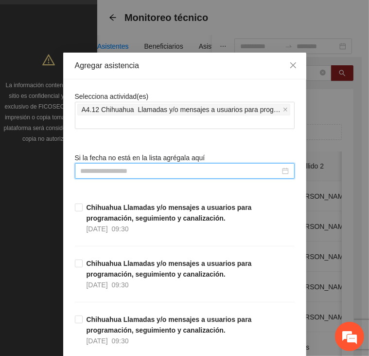
click at [153, 169] on input at bounding box center [181, 171] width 200 height 11
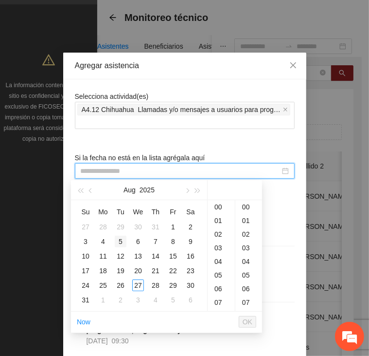
click at [119, 238] on div "5" at bounding box center [121, 242] width 12 height 12
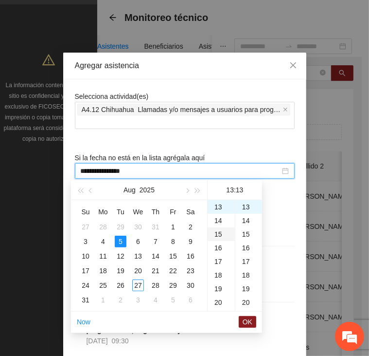
click at [220, 218] on div "14" at bounding box center [221, 221] width 27 height 14
click at [220, 218] on div "15" at bounding box center [221, 221] width 27 height 14
click at [249, 320] on span "OK" at bounding box center [248, 321] width 10 height 11
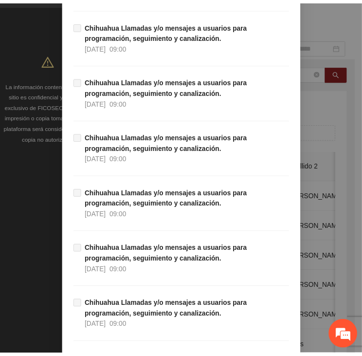
scroll to position [8803, 0]
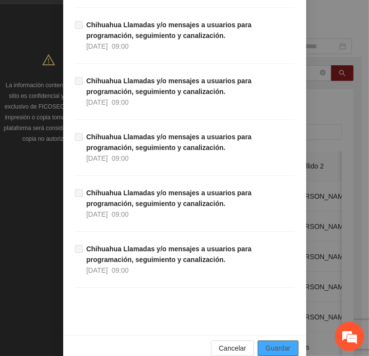
click at [272, 343] on span "Guardar" at bounding box center [278, 348] width 25 height 11
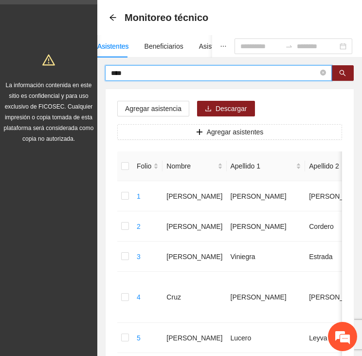
drag, startPoint x: 99, startPoint y: 74, endPoint x: 87, endPoint y: 75, distance: 11.7
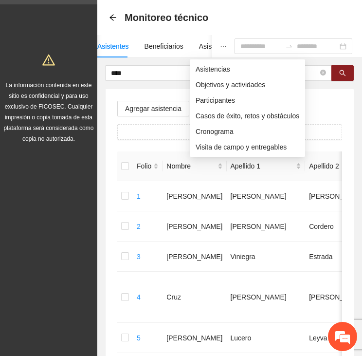
click at [220, 44] on icon "ellipsis" at bounding box center [223, 46] width 7 height 7
click at [210, 68] on span "Asistencias" at bounding box center [248, 69] width 104 height 11
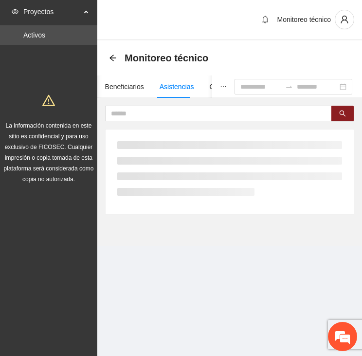
scroll to position [0, 0]
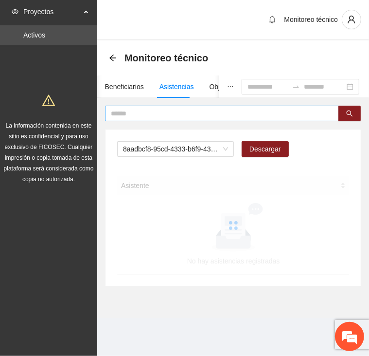
click at [162, 109] on input "text" at bounding box center [218, 113] width 215 height 11
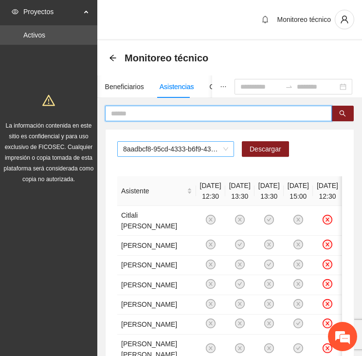
click at [161, 144] on span "8aadbcf8-95cd-4333-b6f9-4314c3142350" at bounding box center [175, 149] width 105 height 15
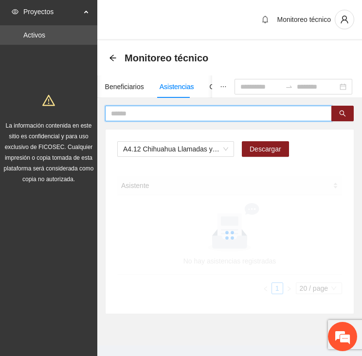
click at [148, 110] on input "text" at bounding box center [214, 113] width 207 height 11
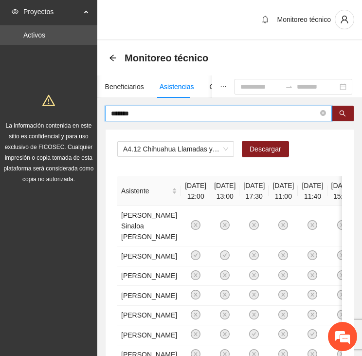
type input "*******"
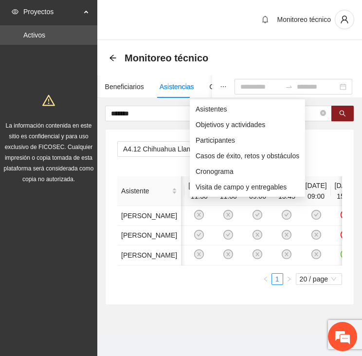
click at [212, 85] on button "button" at bounding box center [223, 86] width 22 height 22
click at [212, 110] on span "Asistentes" at bounding box center [248, 109] width 104 height 11
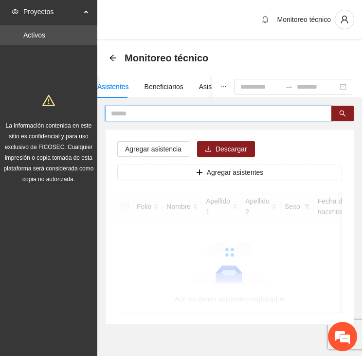
click at [171, 111] on input "text" at bounding box center [214, 113] width 207 height 11
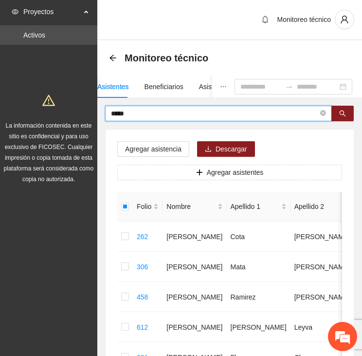
click at [132, 112] on input "*****" at bounding box center [214, 113] width 207 height 11
drag, startPoint x: 134, startPoint y: 113, endPoint x: 92, endPoint y: 112, distance: 42.4
click at [92, 112] on section "Proyectos Activos La información contenida en este sitio es confidencial y para…" at bounding box center [181, 265] width 362 height 531
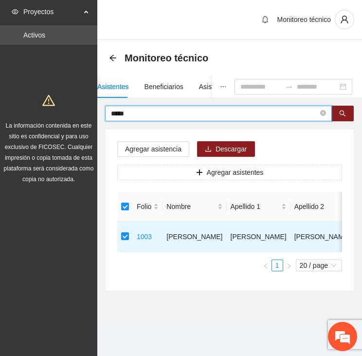
drag, startPoint x: 147, startPoint y: 114, endPoint x: 55, endPoint y: 117, distance: 93.0
click at [55, 117] on section "Proyectos Activos La información contenida en este sitio es confidencial y para…" at bounding box center [181, 178] width 362 height 356
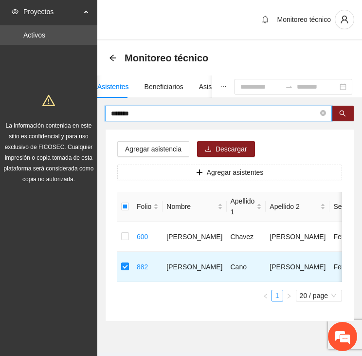
drag, startPoint x: 131, startPoint y: 112, endPoint x: 76, endPoint y: 111, distance: 55.0
click at [76, 110] on section "Proyectos Activos La información contenida en este sitio es confidencial y para…" at bounding box center [181, 190] width 362 height 380
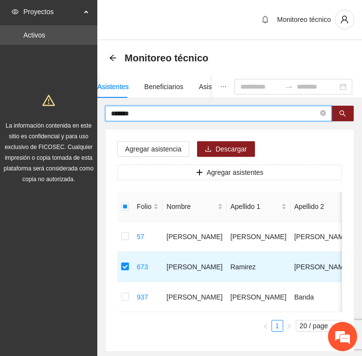
drag, startPoint x: 137, startPoint y: 110, endPoint x: 98, endPoint y: 110, distance: 39.4
click at [98, 110] on div "******* Agregar asistencia Descargar Agregar asistentes Folio Nombre Apellido 1…" at bounding box center [229, 229] width 265 height 246
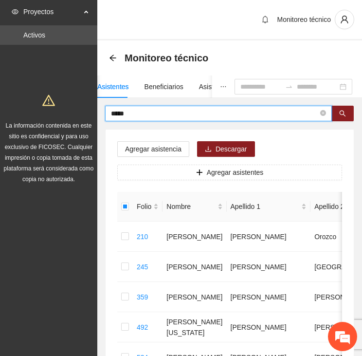
drag, startPoint x: 146, startPoint y: 116, endPoint x: 83, endPoint y: 112, distance: 62.9
click at [83, 111] on section "Proyectos Activos La información contenida en este sitio es confidencial y para…" at bounding box center [181, 295] width 362 height 591
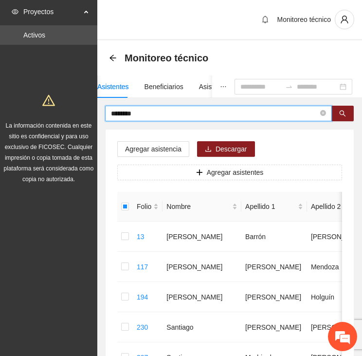
drag, startPoint x: 109, startPoint y: 119, endPoint x: 88, endPoint y: 120, distance: 21.0
click at [88, 122] on section "Proyectos Activos La información contenida en este sitio es confidencial y para…" at bounding box center [181, 356] width 362 height 712
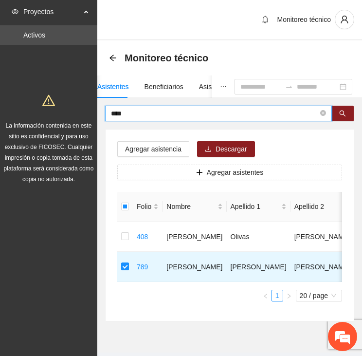
drag, startPoint x: 120, startPoint y: 112, endPoint x: 66, endPoint y: 114, distance: 54.6
click at [66, 114] on section "Proyectos Activos La información contenida en este sitio es confidencial y para…" at bounding box center [181, 190] width 362 height 380
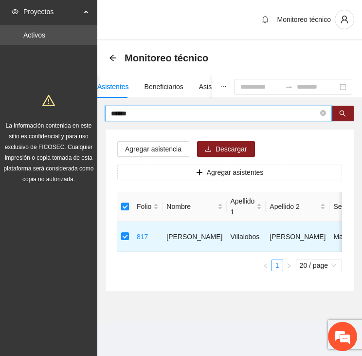
drag, startPoint x: 131, startPoint y: 111, endPoint x: 87, endPoint y: 120, distance: 45.6
click at [89, 113] on section "Proyectos Activos La información contenida en este sitio es confidencial y para…" at bounding box center [181, 178] width 362 height 356
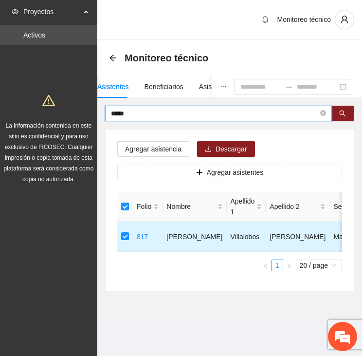
type input "*****"
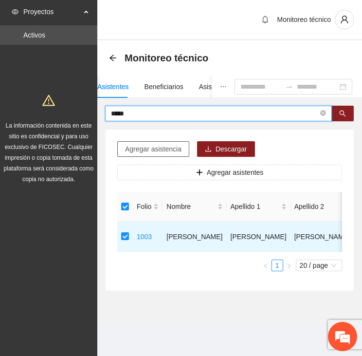
click at [146, 145] on span "Agregar asistencia" at bounding box center [153, 149] width 56 height 11
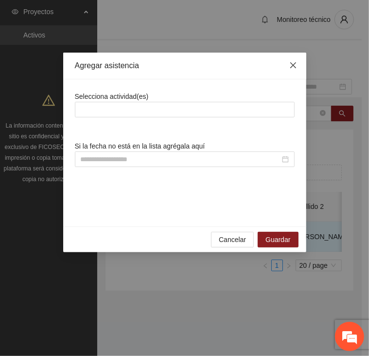
click at [294, 66] on icon "close" at bounding box center [294, 65] width 8 height 8
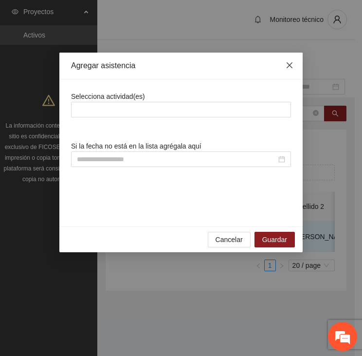
click at [294, 66] on div "Monitoreo técnico" at bounding box center [226, 57] width 234 height 19
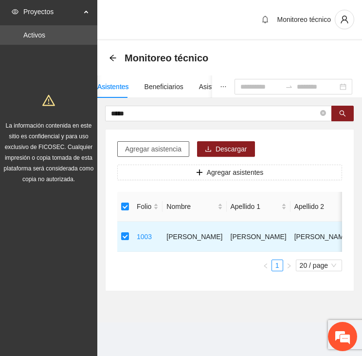
click at [140, 145] on span "Agregar asistencia" at bounding box center [153, 149] width 56 height 11
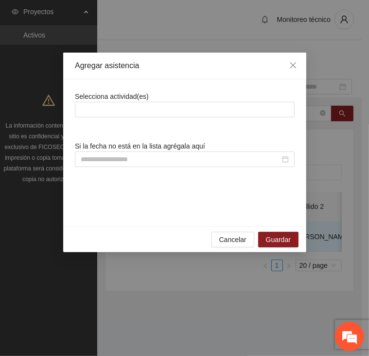
click at [129, 101] on div "Selecciona actividad(es)" at bounding box center [185, 104] width 220 height 26
click at [129, 105] on div at bounding box center [184, 110] width 215 height 12
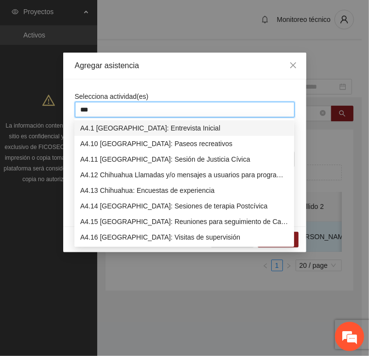
type input "****"
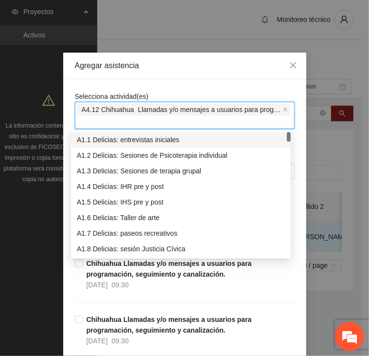
click at [156, 76] on div "Agregar asistencia" at bounding box center [184, 66] width 243 height 27
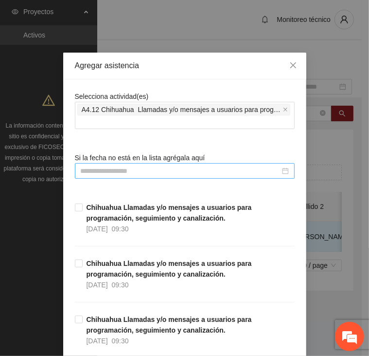
click at [151, 172] on input at bounding box center [181, 171] width 200 height 11
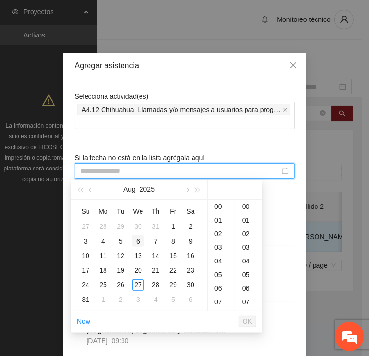
click at [135, 240] on div "6" at bounding box center [138, 241] width 12 height 12
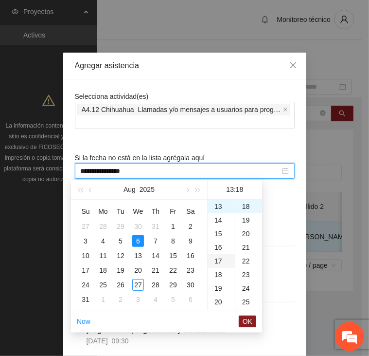
click at [222, 261] on div "17" at bounding box center [221, 261] width 27 height 14
click at [221, 246] on div "10" at bounding box center [221, 246] width 27 height 14
click at [246, 229] on div "20" at bounding box center [249, 234] width 27 height 14
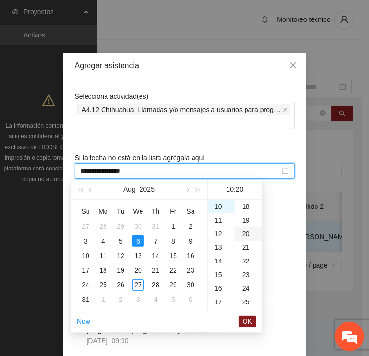
type input "**********"
drag, startPoint x: 245, startPoint y: 320, endPoint x: 249, endPoint y: 315, distance: 6.2
click at [245, 320] on span "OK" at bounding box center [248, 321] width 10 height 11
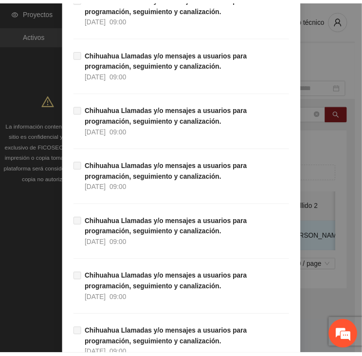
scroll to position [8803, 0]
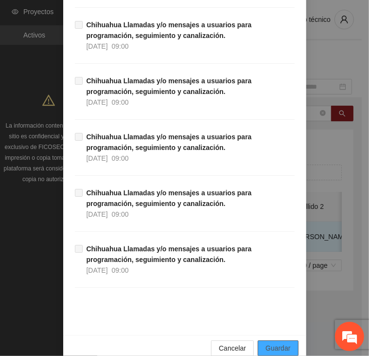
click at [266, 343] on span "Guardar" at bounding box center [278, 348] width 25 height 11
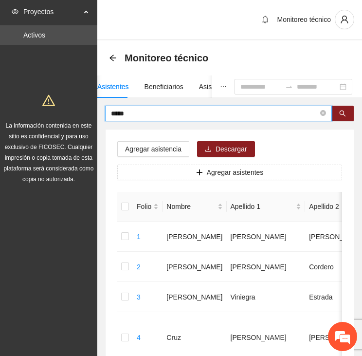
drag, startPoint x: 110, startPoint y: 111, endPoint x: 78, endPoint y: 107, distance: 32.5
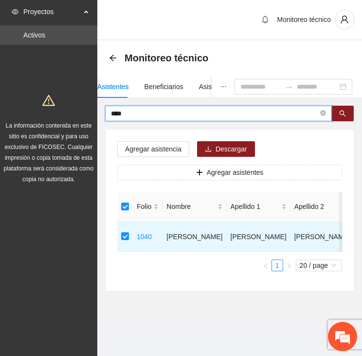
drag, startPoint x: 134, startPoint y: 114, endPoint x: 81, endPoint y: 134, distance: 56.5
click at [72, 118] on section "Proyectos Activos La información contenida en este sitio es confidencial y para…" at bounding box center [181, 178] width 362 height 356
type input "*"
click at [151, 111] on input "*" at bounding box center [214, 113] width 207 height 11
drag, startPoint x: 120, startPoint y: 115, endPoint x: 93, endPoint y: 114, distance: 26.3
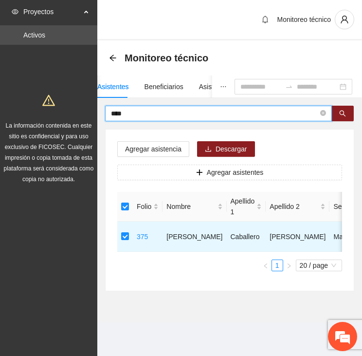
click at [93, 114] on section "Proyectos Activos La información contenida en este sitio es confidencial y para…" at bounding box center [181, 178] width 362 height 356
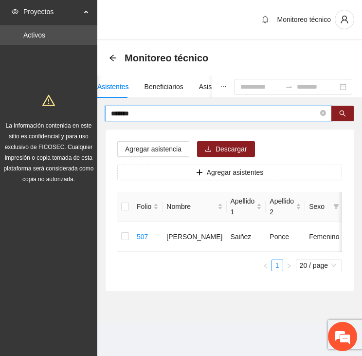
click at [139, 111] on input "*******" at bounding box center [214, 113] width 207 height 11
drag, startPoint x: 93, startPoint y: 105, endPoint x: 69, endPoint y: 99, distance: 25.1
click at [69, 99] on section "Proyectos Activos La información contenida en este sitio es confidencial y para…" at bounding box center [181, 178] width 362 height 356
type input "*******"
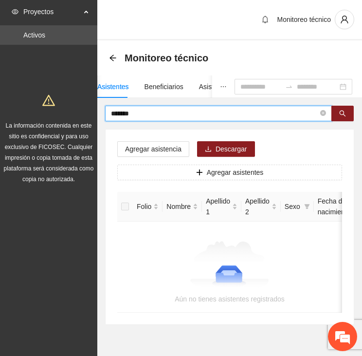
click at [154, 108] on input "*******" at bounding box center [214, 113] width 207 height 11
drag, startPoint x: 140, startPoint y: 110, endPoint x: 47, endPoint y: 112, distance: 93.0
click at [47, 112] on section "Proyectos Activos La información contenida en este sitio es confidencial y para…" at bounding box center [181, 191] width 362 height 383
type input "*"
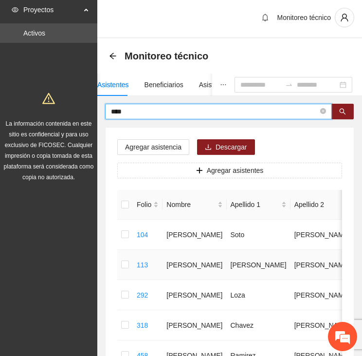
scroll to position [332, 0]
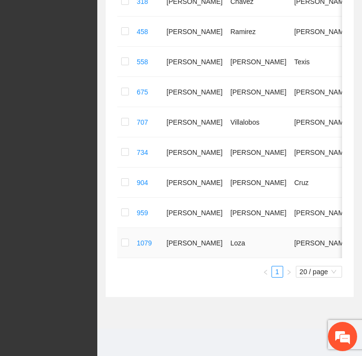
click at [132, 235] on td at bounding box center [125, 243] width 16 height 30
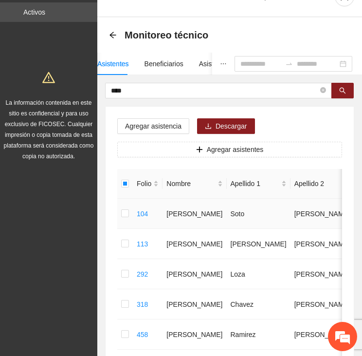
scroll to position [0, 0]
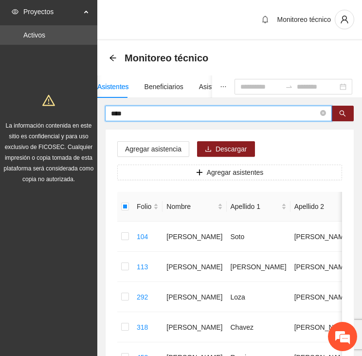
drag, startPoint x: 116, startPoint y: 114, endPoint x: 75, endPoint y: 114, distance: 40.9
click at [75, 114] on section "Proyectos Activos La información contenida en este sitio es confidencial y para…" at bounding box center [181, 340] width 362 height 681
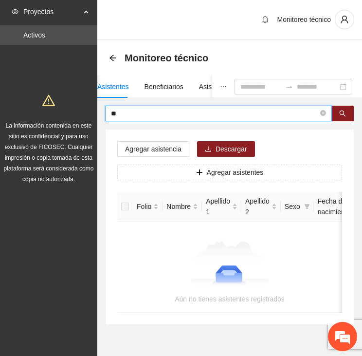
type input "*"
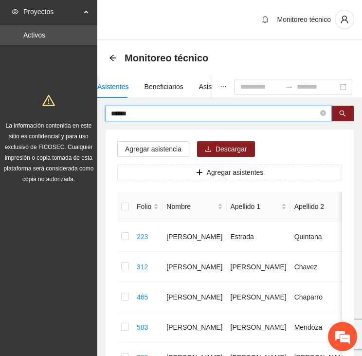
drag, startPoint x: 136, startPoint y: 114, endPoint x: 70, endPoint y: 112, distance: 66.7
click at [70, 112] on section "Proyectos Activos La información contenida en este sitio es confidencial y para…" at bounding box center [181, 235] width 362 height 470
type input "******"
drag, startPoint x: 109, startPoint y: 116, endPoint x: 90, endPoint y: 117, distance: 19.0
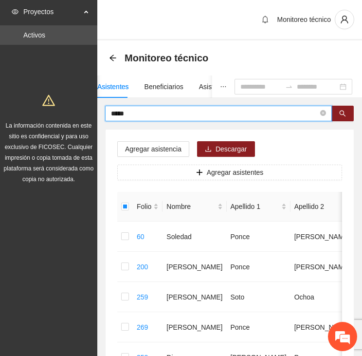
drag, startPoint x: 116, startPoint y: 112, endPoint x: 85, endPoint y: 114, distance: 31.2
click at [85, 114] on section "Proyectos Activos La información contenida en este sitio es confidencial y para…" at bounding box center [181, 325] width 362 height 651
type input "*"
type input "*****"
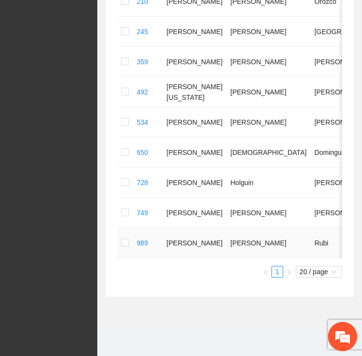
scroll to position [241, 0]
click at [122, 238] on label at bounding box center [125, 243] width 8 height 11
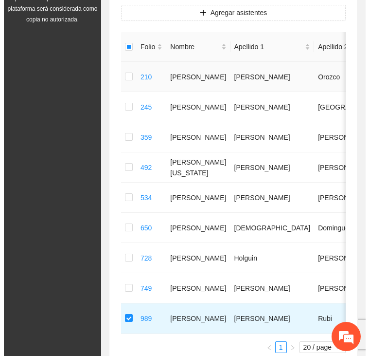
scroll to position [0, 0]
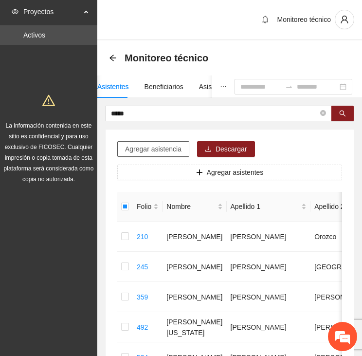
click at [157, 146] on span "Agregar asistencia" at bounding box center [153, 149] width 56 height 11
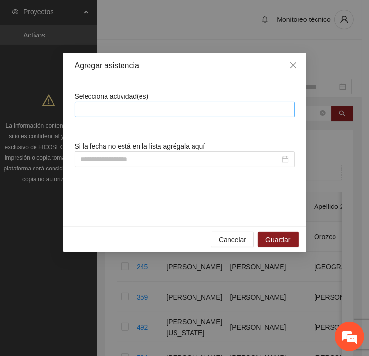
click at [171, 106] on div at bounding box center [184, 110] width 215 height 12
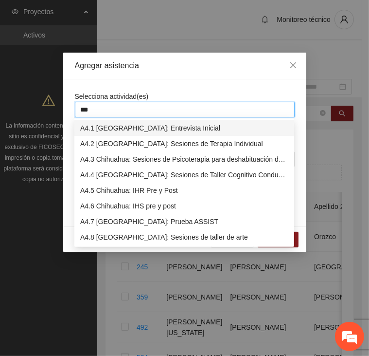
type input "****"
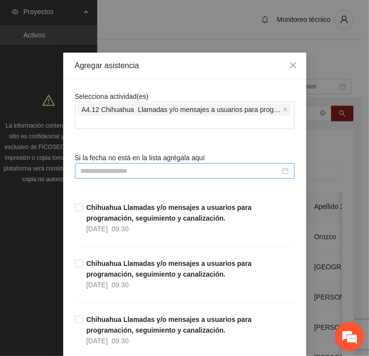
click at [128, 173] on input at bounding box center [181, 171] width 200 height 11
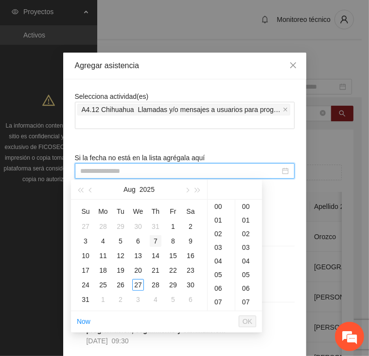
click at [152, 239] on div "7" at bounding box center [156, 241] width 12 height 12
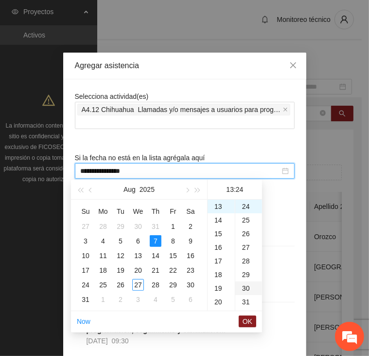
click at [247, 292] on div "30" at bounding box center [249, 288] width 27 height 14
type input "**********"
click at [248, 319] on span "OK" at bounding box center [248, 321] width 10 height 11
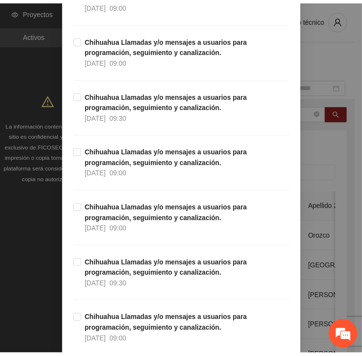
scroll to position [8803, 0]
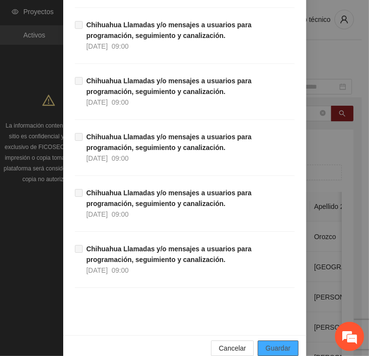
click at [267, 343] on span "Guardar" at bounding box center [278, 348] width 25 height 11
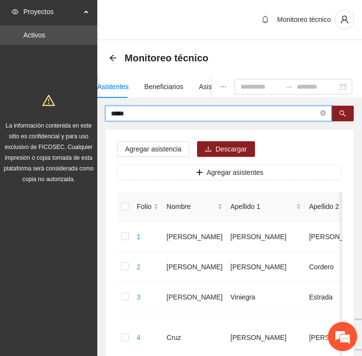
drag, startPoint x: 205, startPoint y: 111, endPoint x: 78, endPoint y: 114, distance: 127.6
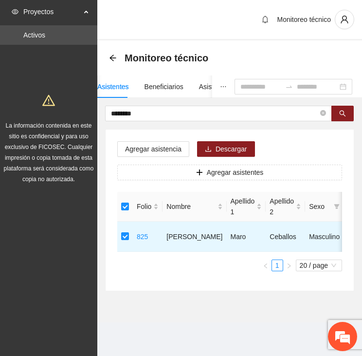
drag, startPoint x: 130, startPoint y: 115, endPoint x: 81, endPoint y: 119, distance: 49.8
click at [81, 119] on section "Proyectos Activos La información contenida en este sitio es confidencial y para…" at bounding box center [181, 178] width 362 height 356
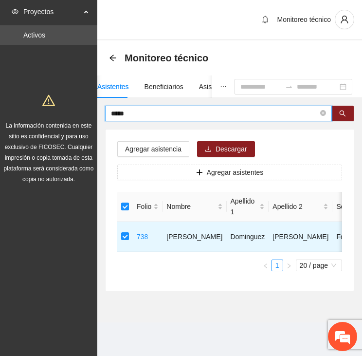
drag, startPoint x: 119, startPoint y: 114, endPoint x: 95, endPoint y: 112, distance: 23.4
click at [97, 113] on section "Proyectos Activos La información contenida en este sitio es confidencial y para…" at bounding box center [181, 178] width 362 height 356
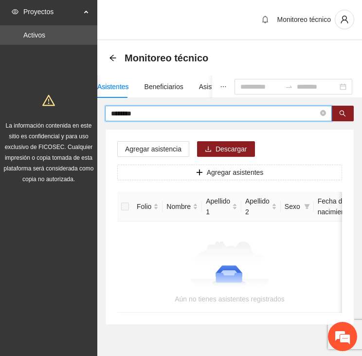
drag, startPoint x: 142, startPoint y: 110, endPoint x: 75, endPoint y: 110, distance: 67.2
click at [75, 110] on section "Proyectos Activos La información contenida en este sitio es confidencial y para…" at bounding box center [181, 191] width 362 height 383
click at [115, 114] on input "********" at bounding box center [214, 113] width 207 height 11
drag, startPoint x: 93, startPoint y: 118, endPoint x: 74, endPoint y: 119, distance: 20.0
click at [74, 119] on section "Proyectos Activos La información contenida en este sitio es confidencial y para…" at bounding box center [181, 191] width 362 height 383
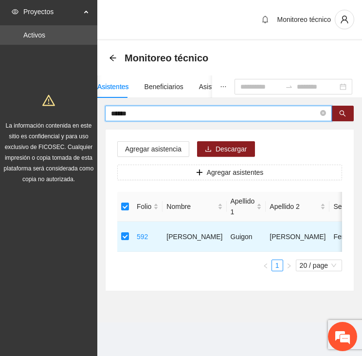
drag, startPoint x: 139, startPoint y: 113, endPoint x: 88, endPoint y: 113, distance: 51.6
click at [88, 113] on section "Proyectos Activos La información contenida en este sitio es confidencial y para…" at bounding box center [181, 178] width 362 height 356
drag, startPoint x: 120, startPoint y: 108, endPoint x: 91, endPoint y: 106, distance: 28.8
click at [91, 106] on section "Proyectos Activos La información contenida en este sitio es confidencial y para…" at bounding box center [181, 178] width 362 height 356
drag, startPoint x: 135, startPoint y: 114, endPoint x: 74, endPoint y: 114, distance: 61.3
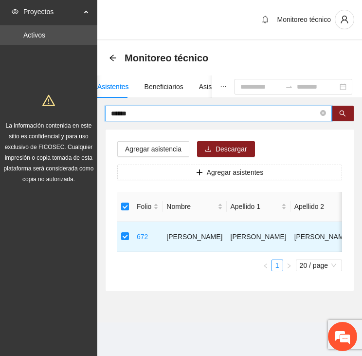
click at [74, 114] on section "Proyectos Activos La información contenida en este sitio es confidencial y para…" at bounding box center [181, 178] width 362 height 356
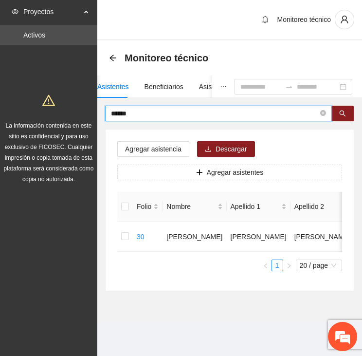
drag, startPoint x: 131, startPoint y: 110, endPoint x: 97, endPoint y: 113, distance: 33.8
click at [97, 113] on div "****** Agregar asistencia Descargar Agregar asistentes Folio Nombre Apellido 1 …" at bounding box center [229, 198] width 265 height 185
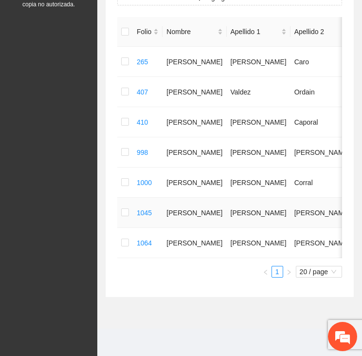
scroll to position [0, 0]
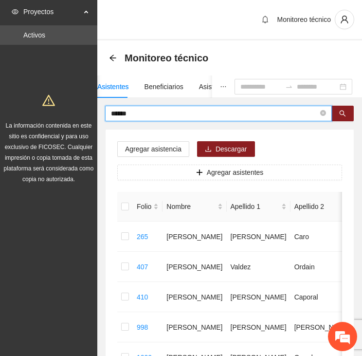
drag, startPoint x: 140, startPoint y: 114, endPoint x: 80, endPoint y: 109, distance: 60.6
click at [80, 109] on section "Proyectos Activos La información contenida en este sitio es confidencial y para…" at bounding box center [181, 265] width 362 height 531
type input "*"
type input "*******"
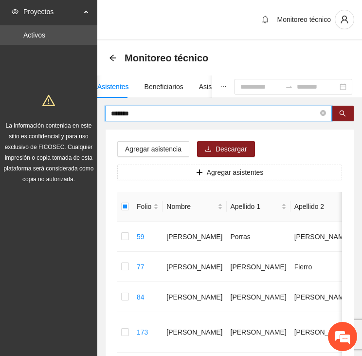
drag, startPoint x: 139, startPoint y: 112, endPoint x: 93, endPoint y: 122, distance: 46.9
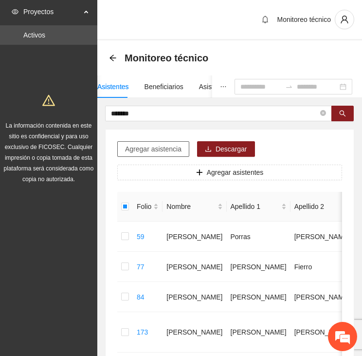
click at [167, 147] on span "Agregar asistencia" at bounding box center [153, 149] width 56 height 11
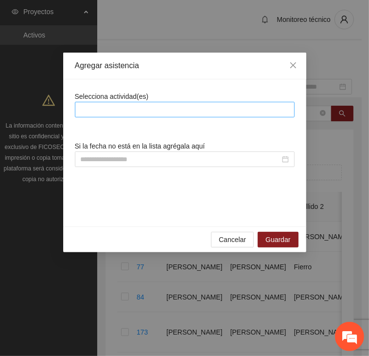
click at [159, 105] on div at bounding box center [184, 110] width 215 height 12
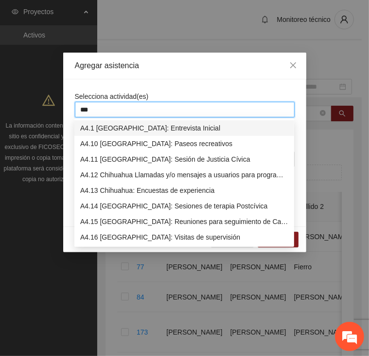
type input "****"
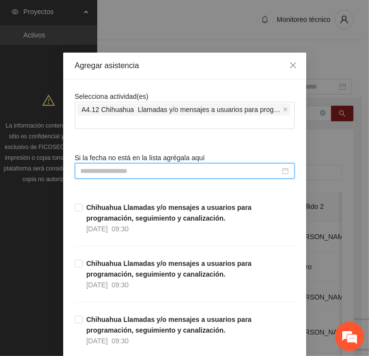
click at [170, 171] on input at bounding box center [181, 171] width 200 height 11
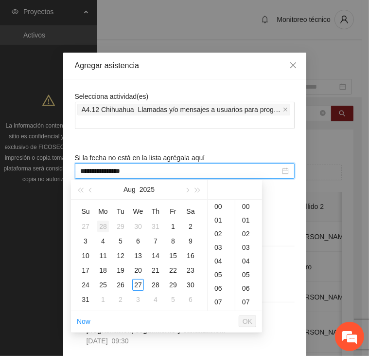
type input "**********"
click at [174, 241] on div "8" at bounding box center [173, 241] width 12 height 12
click at [217, 232] on div "15" at bounding box center [221, 234] width 27 height 14
type input "**********"
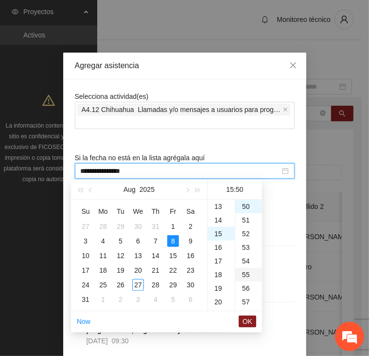
scroll to position [204, 0]
click at [249, 317] on span "OK" at bounding box center [248, 321] width 10 height 11
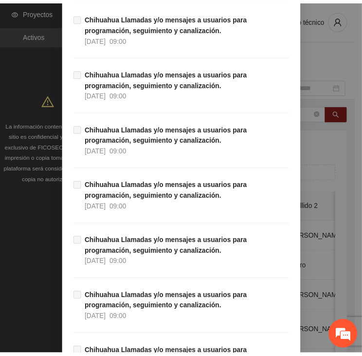
scroll to position [8803, 0]
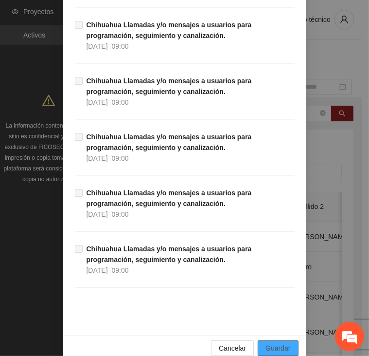
click at [282, 343] on span "Guardar" at bounding box center [278, 348] width 25 height 11
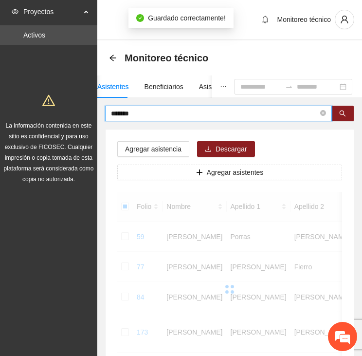
drag, startPoint x: 134, startPoint y: 112, endPoint x: 73, endPoint y: 109, distance: 61.0
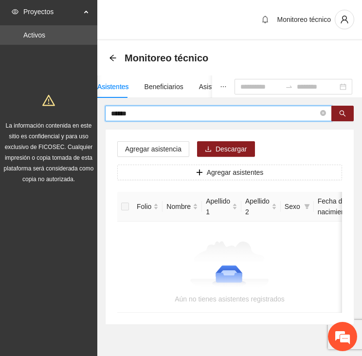
click at [113, 114] on input "******" at bounding box center [214, 113] width 207 height 11
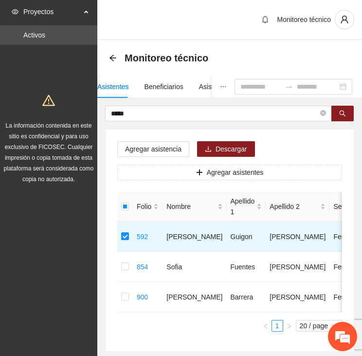
drag, startPoint x: 95, startPoint y: 110, endPoint x: 69, endPoint y: 111, distance: 26.3
click at [69, 111] on section "Proyectos Activos La información contenida en este sitio es confidencial y para…" at bounding box center [181, 205] width 362 height 410
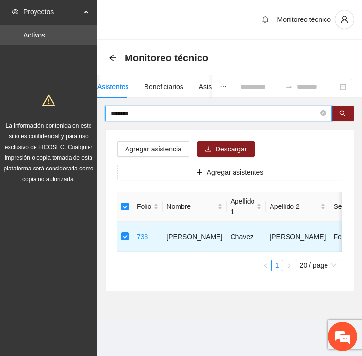
drag, startPoint x: 138, startPoint y: 116, endPoint x: 81, endPoint y: 104, distance: 58.2
click at [81, 104] on section "Proyectos Activos La información contenida en este sitio es confidencial y para…" at bounding box center [181, 178] width 362 height 356
drag, startPoint x: 121, startPoint y: 115, endPoint x: 54, endPoint y: 116, distance: 67.2
click at [54, 116] on section "Proyectos Activos La información contenida en este sitio es confidencial y para…" at bounding box center [181, 178] width 362 height 356
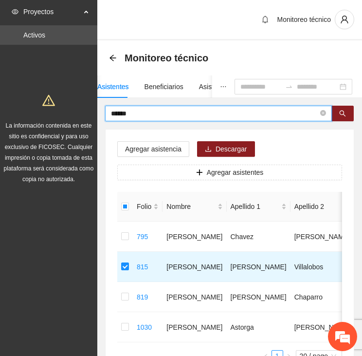
drag, startPoint x: 134, startPoint y: 114, endPoint x: 75, endPoint y: 110, distance: 59.1
click at [76, 110] on section "Proyectos Activos La información contenida en este sitio es confidencial y para…" at bounding box center [181, 220] width 362 height 440
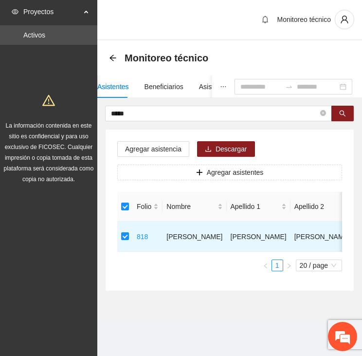
drag, startPoint x: 112, startPoint y: 114, endPoint x: 73, endPoint y: 116, distance: 39.9
click at [73, 116] on section "Proyectos Activos La información contenida en este sitio es confidencial y para…" at bounding box center [181, 178] width 362 height 356
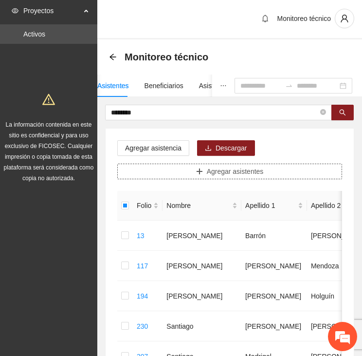
scroll to position [0, 0]
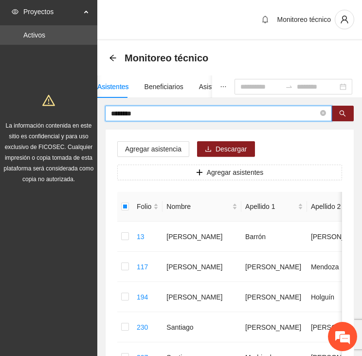
drag, startPoint x: 111, startPoint y: 112, endPoint x: 94, endPoint y: 110, distance: 16.7
click at [95, 110] on section "Proyectos Activos La información contenida en este sitio es confidencial y para…" at bounding box center [181, 356] width 362 height 712
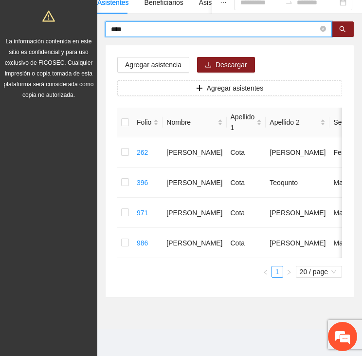
scroll to position [111, 0]
click at [119, 198] on td at bounding box center [125, 213] width 16 height 30
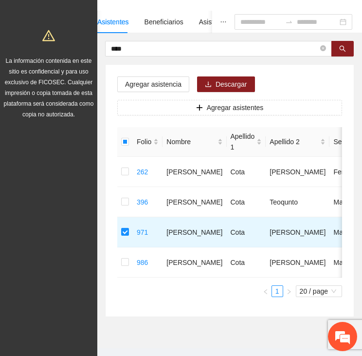
scroll to position [0, 0]
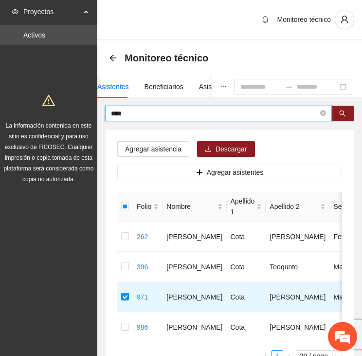
drag, startPoint x: 125, startPoint y: 109, endPoint x: 92, endPoint y: 109, distance: 33.6
click at [92, 109] on section "Proyectos Activos La información contenida en este sitio es confidencial y para…" at bounding box center [181, 220] width 362 height 440
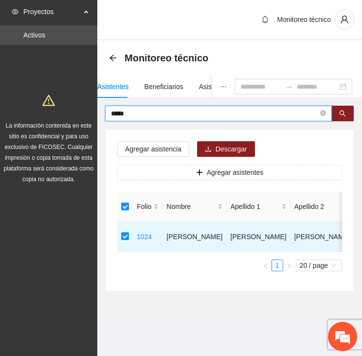
drag, startPoint x: 114, startPoint y: 112, endPoint x: 68, endPoint y: 113, distance: 46.3
click at [68, 113] on section "Proyectos Activos La información contenida en este sitio es confidencial y para…" at bounding box center [181, 178] width 362 height 356
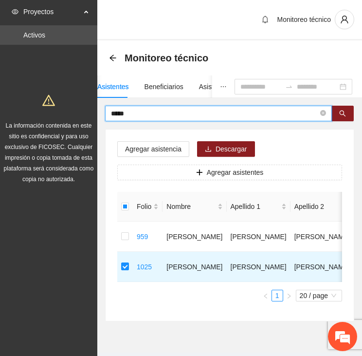
drag, startPoint x: 111, startPoint y: 116, endPoint x: 76, endPoint y: 115, distance: 35.1
click at [76, 115] on section "Proyectos Activos La información contenida en este sitio es confidencial y para…" at bounding box center [181, 190] width 362 height 380
type input "********"
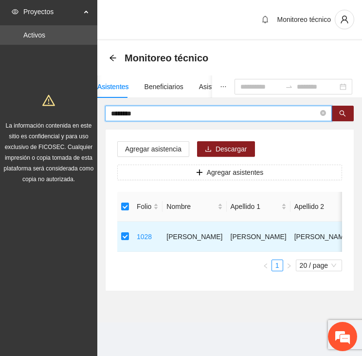
drag, startPoint x: 132, startPoint y: 114, endPoint x: 83, endPoint y: 114, distance: 49.2
click at [83, 114] on section "Proyectos Activos La información contenida en este sitio es confidencial y para…" at bounding box center [181, 178] width 362 height 356
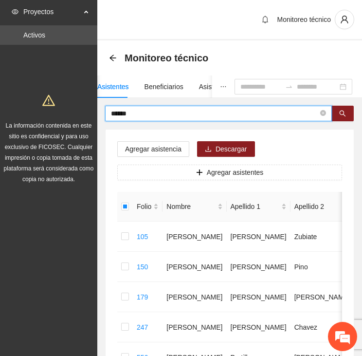
drag, startPoint x: 132, startPoint y: 112, endPoint x: 82, endPoint y: 116, distance: 50.3
click at [82, 116] on section "Proyectos Activos La información contenida en este sitio es confidencial y para…" at bounding box center [181, 310] width 362 height 621
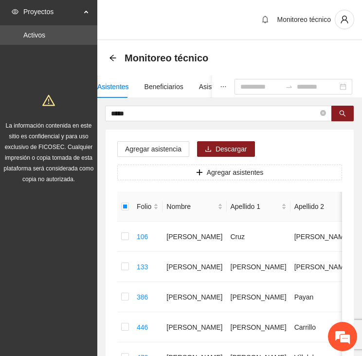
drag, startPoint x: 130, startPoint y: 114, endPoint x: 63, endPoint y: 116, distance: 67.7
click at [63, 116] on section "Proyectos Activos La información contenida en este sitio es confidencial y para…" at bounding box center [181, 325] width 362 height 651
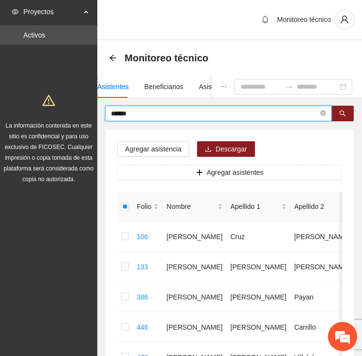
type input "******"
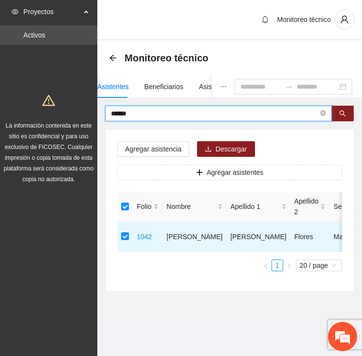
drag, startPoint x: 150, startPoint y: 112, endPoint x: 98, endPoint y: 115, distance: 52.6
click at [98, 115] on div "****** Agregar asistencia Descargar Agregar asistentes Folio Nombre Apellido 1 …" at bounding box center [229, 198] width 265 height 185
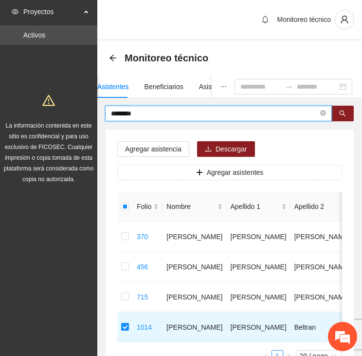
drag, startPoint x: 146, startPoint y: 115, endPoint x: 80, endPoint y: 111, distance: 65.3
click at [80, 111] on section "Proyectos Activos La información contenida en este sitio es confidencial y para…" at bounding box center [181, 220] width 362 height 440
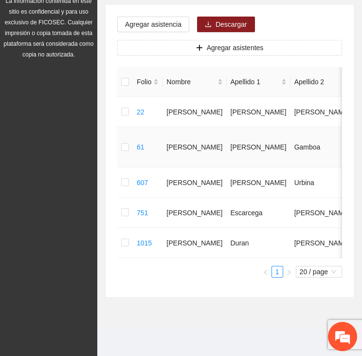
scroll to position [146, 0]
click at [120, 241] on td at bounding box center [125, 243] width 16 height 30
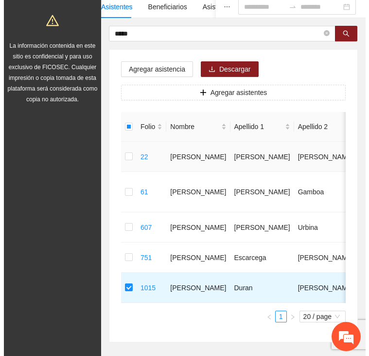
scroll to position [0, 0]
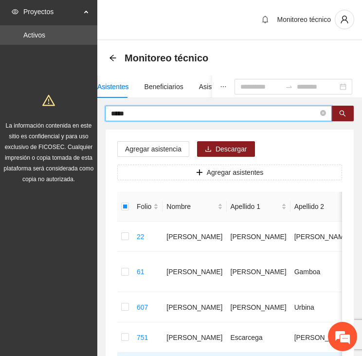
drag, startPoint x: 144, startPoint y: 114, endPoint x: 61, endPoint y: 116, distance: 82.8
click at [61, 115] on section "Proyectos Activos La información contenida en este sitio es confidencial y para…" at bounding box center [181, 240] width 362 height 480
type input "*******"
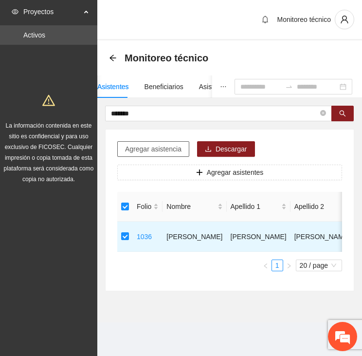
click at [137, 151] on button "Agregar asistencia" at bounding box center [153, 149] width 72 height 16
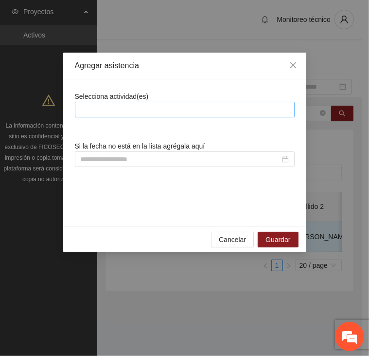
click at [136, 111] on div at bounding box center [184, 110] width 215 height 12
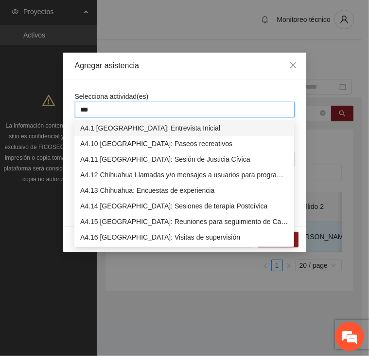
type input "****"
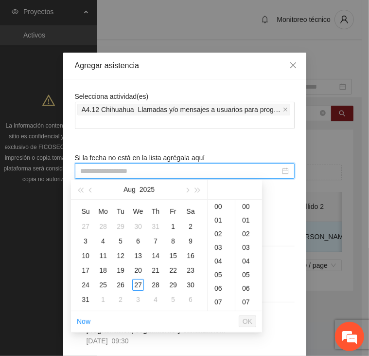
click at [131, 167] on input at bounding box center [181, 171] width 200 height 11
click at [175, 239] on div "8" at bounding box center [173, 241] width 12 height 12
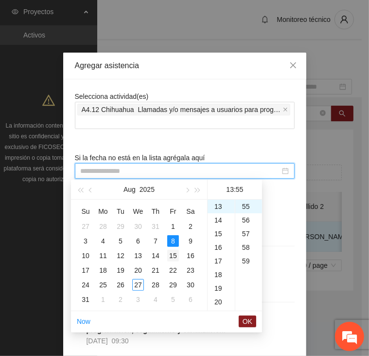
click at [179, 253] on div "15" at bounding box center [173, 256] width 12 height 12
click at [175, 243] on div "8" at bounding box center [173, 241] width 12 height 12
click at [220, 233] on div "15" at bounding box center [221, 234] width 27 height 14
click at [224, 220] on div "16" at bounding box center [221, 220] width 27 height 14
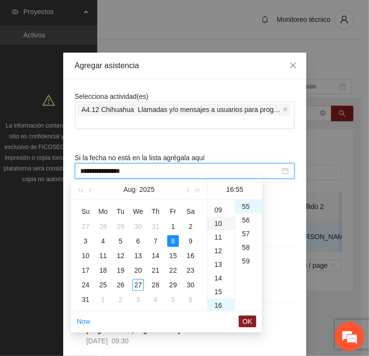
scroll to position [121, 0]
click at [220, 237] on div "11" at bounding box center [221, 236] width 27 height 14
click at [249, 220] on div "56" at bounding box center [249, 220] width 27 height 14
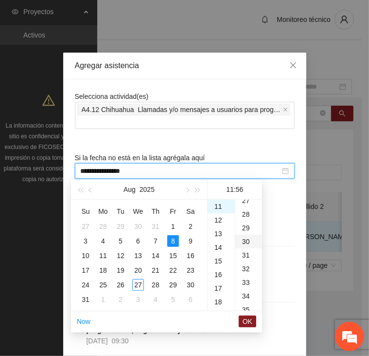
click at [246, 239] on div "30" at bounding box center [249, 242] width 27 height 14
type input "**********"
click at [252, 317] on span "OK" at bounding box center [248, 321] width 10 height 11
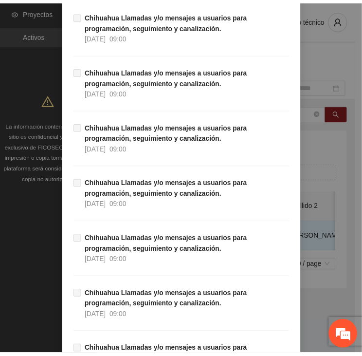
scroll to position [8803, 0]
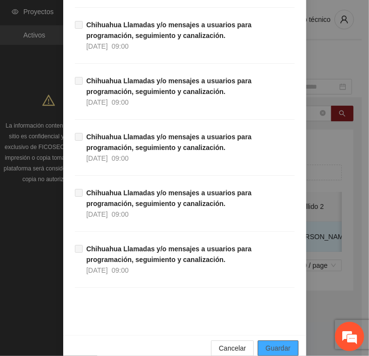
click at [273, 343] on span "Guardar" at bounding box center [278, 348] width 25 height 11
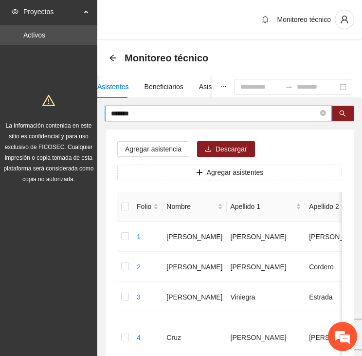
drag, startPoint x: 133, startPoint y: 112, endPoint x: 61, endPoint y: 126, distance: 73.4
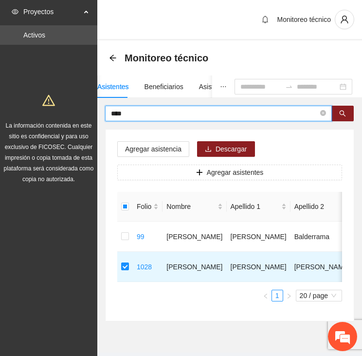
drag, startPoint x: 131, startPoint y: 111, endPoint x: 90, endPoint y: 116, distance: 41.7
click at [90, 115] on section "Proyectos Activos La información contenida en este sitio es confidencial y para…" at bounding box center [181, 190] width 362 height 380
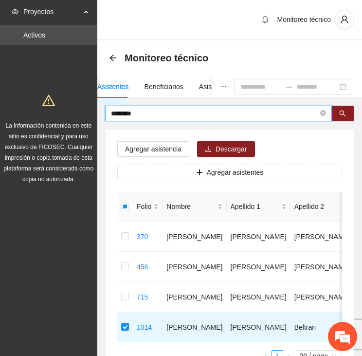
drag, startPoint x: 133, startPoint y: 112, endPoint x: 85, endPoint y: 112, distance: 48.7
click at [85, 112] on section "Proyectos Activos La información contenida en este sitio es confidencial y para…" at bounding box center [181, 220] width 362 height 440
drag, startPoint x: 148, startPoint y: 116, endPoint x: 95, endPoint y: 116, distance: 52.6
click at [95, 116] on section "Proyectos Activos La información contenida en este sitio es confidencial y para…" at bounding box center [181, 220] width 362 height 440
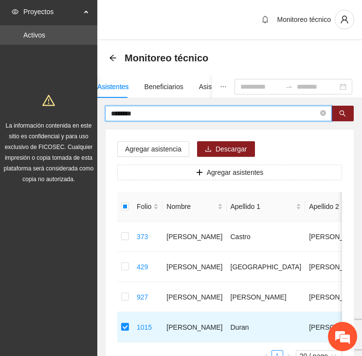
drag, startPoint x: 174, startPoint y: 114, endPoint x: 64, endPoint y: 117, distance: 109.6
click at [60, 115] on section "Proyectos Activos La información contenida en este sitio es confidencial y para…" at bounding box center [181, 220] width 362 height 440
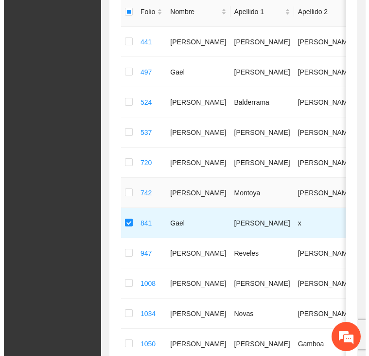
scroll to position [0, 0]
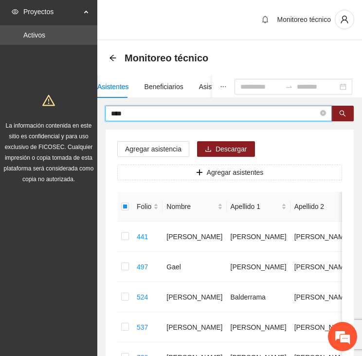
drag, startPoint x: 135, startPoint y: 112, endPoint x: 84, endPoint y: 136, distance: 56.6
click at [60, 112] on section "Proyectos Activos La información contenida en este sitio es confidencial y para…" at bounding box center [181, 325] width 362 height 651
type input "*****"
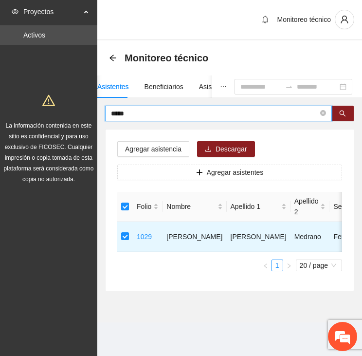
drag, startPoint x: 121, startPoint y: 112, endPoint x: 77, endPoint y: 113, distance: 43.8
click at [77, 113] on section "Proyectos Activos La información contenida en este sitio es confidencial y para…" at bounding box center [181, 178] width 362 height 356
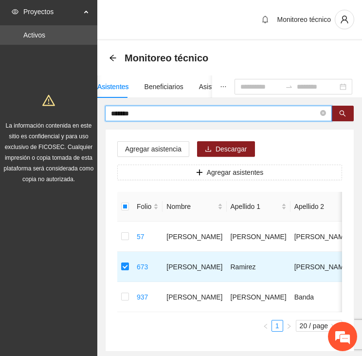
drag, startPoint x: 152, startPoint y: 112, endPoint x: 73, endPoint y: 108, distance: 79.5
click at [73, 108] on section "Proyectos Activos La información contenida en este sitio es confidencial y para…" at bounding box center [181, 205] width 362 height 410
type input "*******"
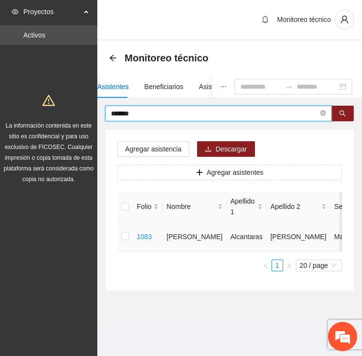
click at [117, 235] on td at bounding box center [125, 236] width 16 height 30
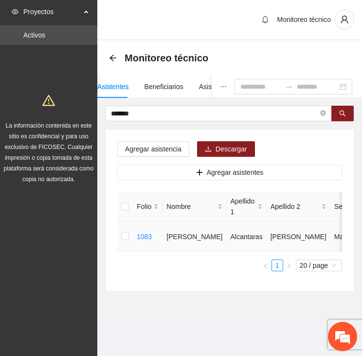
click at [121, 235] on td at bounding box center [125, 236] width 16 height 30
click at [152, 147] on span "Agregar asistencia" at bounding box center [153, 149] width 56 height 11
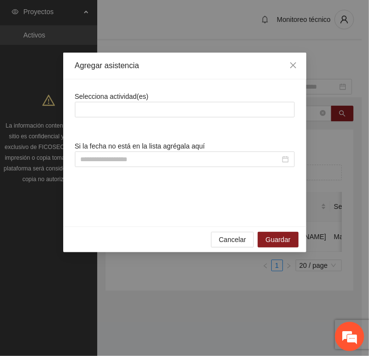
click at [181, 101] on div "Selecciona actividad(es)" at bounding box center [185, 104] width 220 height 26
drag, startPoint x: 180, startPoint y: 106, endPoint x: 184, endPoint y: 112, distance: 7.7
click at [184, 110] on div at bounding box center [184, 110] width 215 height 12
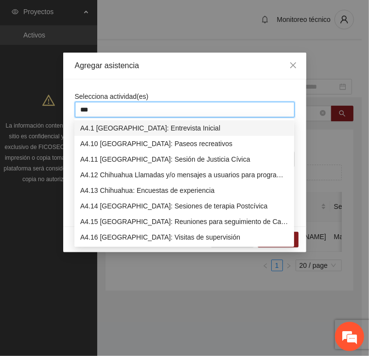
type input "****"
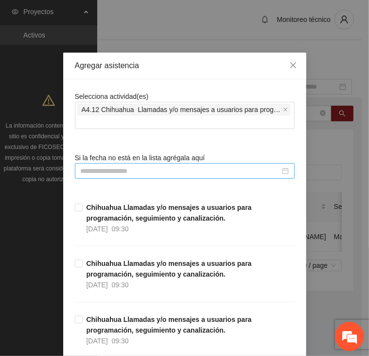
click at [199, 167] on input at bounding box center [181, 171] width 200 height 11
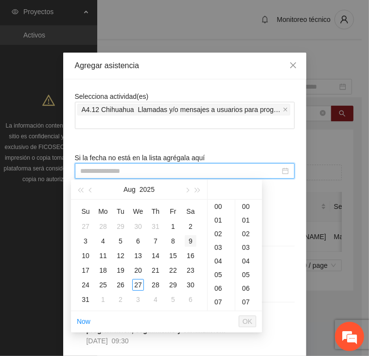
click at [193, 240] on div "9" at bounding box center [191, 241] width 12 height 12
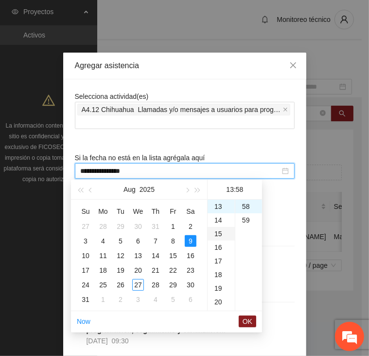
click at [221, 233] on div "15" at bounding box center [221, 234] width 27 height 14
click at [246, 254] on div "20" at bounding box center [249, 257] width 27 height 14
type input "**********"
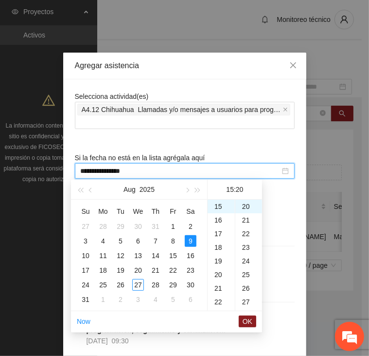
click at [246, 319] on span "OK" at bounding box center [248, 321] width 10 height 11
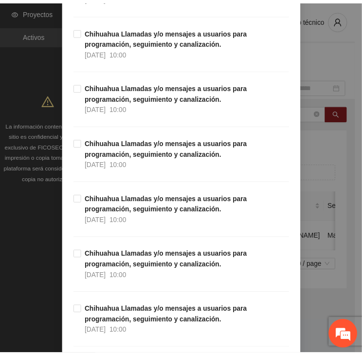
scroll to position [8803, 0]
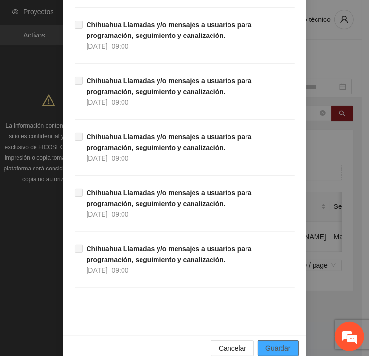
click at [261, 340] on button "Guardar" at bounding box center [278, 348] width 40 height 16
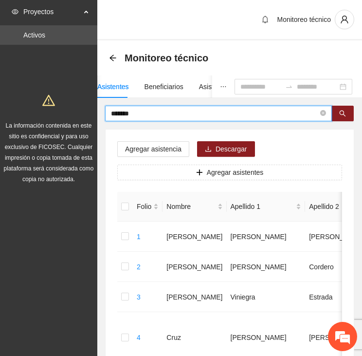
drag, startPoint x: 134, startPoint y: 114, endPoint x: 49, endPoint y: 107, distance: 86.0
click at [220, 113] on input "text" at bounding box center [214, 113] width 207 height 11
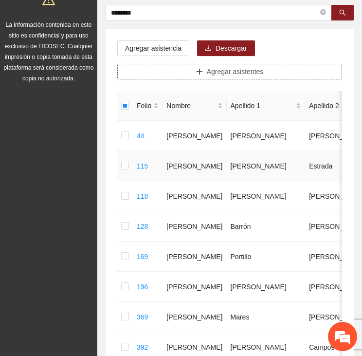
scroll to position [97, 0]
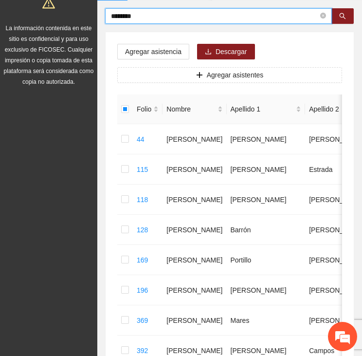
drag, startPoint x: 141, startPoint y: 16, endPoint x: 71, endPoint y: 27, distance: 70.5
click at [71, 27] on section "Proyectos Activos La información contenida en este sitio es confidencial y para…" at bounding box center [181, 289] width 362 height 772
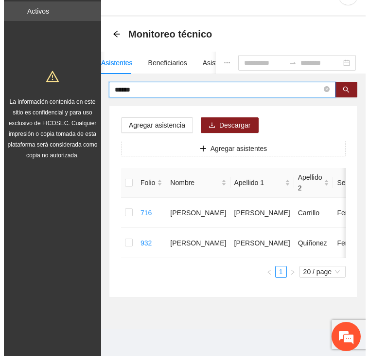
scroll to position [31, 0]
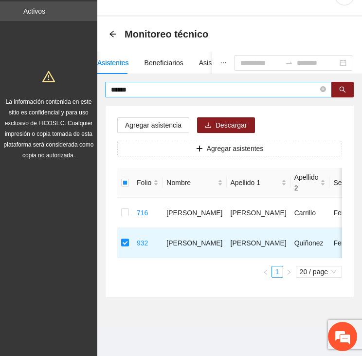
drag, startPoint x: 144, startPoint y: 83, endPoint x: 132, endPoint y: 83, distance: 11.7
click at [133, 84] on input "******" at bounding box center [214, 89] width 207 height 11
drag, startPoint x: 153, startPoint y: 81, endPoint x: 80, endPoint y: 89, distance: 73.4
click at [80, 89] on section "Proyectos Activos La información contenida en este sitio es confidencial y para…" at bounding box center [181, 166] width 362 height 380
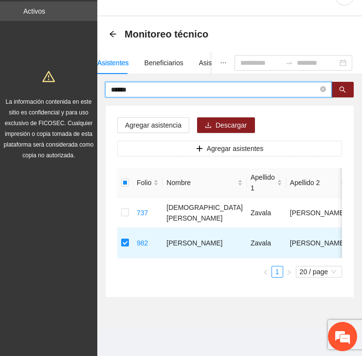
drag, startPoint x: 141, startPoint y: 79, endPoint x: 88, endPoint y: 79, distance: 53.5
click at [88, 79] on section "Proyectos Activos La información contenida en este sitio es confidencial y para…" at bounding box center [181, 166] width 362 height 380
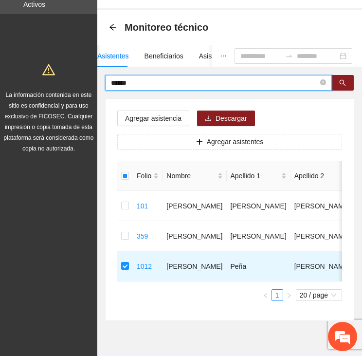
drag, startPoint x: 136, startPoint y: 85, endPoint x: 36, endPoint y: 92, distance: 100.5
click at [36, 92] on section "Proyectos Activos La información contenida en este sitio es confidencial y para…" at bounding box center [181, 174] width 362 height 410
type input "******"
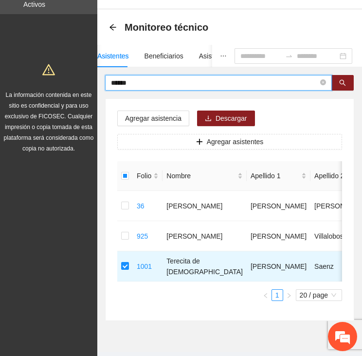
drag, startPoint x: 134, startPoint y: 86, endPoint x: 102, endPoint y: 86, distance: 32.6
click at [102, 86] on div "****** Agregar asistencia Descargar Agregar asistentes Folio Nombre Apellido 1 …" at bounding box center [229, 198] width 265 height 246
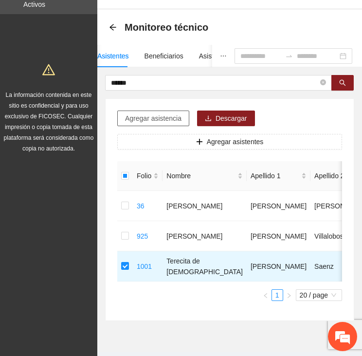
click at [163, 116] on span "Agregar asistencia" at bounding box center [153, 118] width 56 height 11
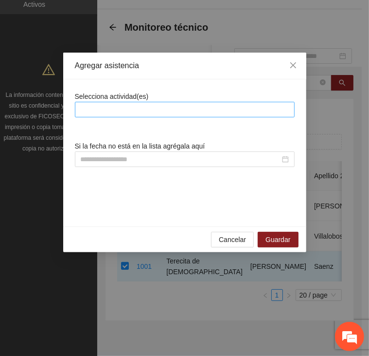
click at [149, 108] on div at bounding box center [184, 110] width 215 height 12
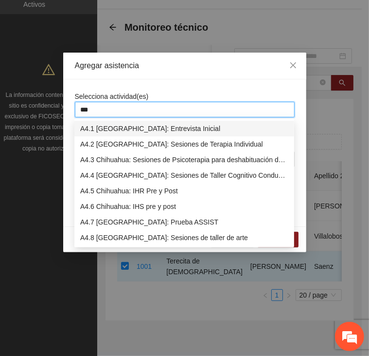
type input "****"
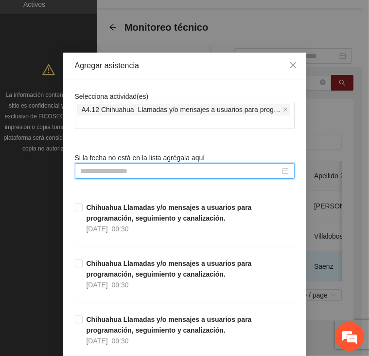
click at [136, 171] on input at bounding box center [181, 171] width 200 height 11
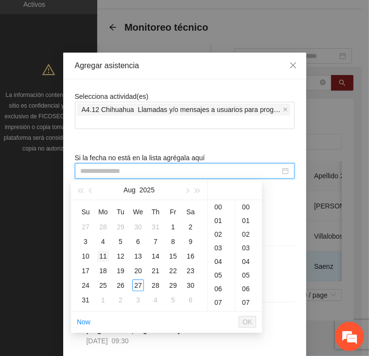
click at [105, 254] on div "11" at bounding box center [103, 256] width 12 height 12
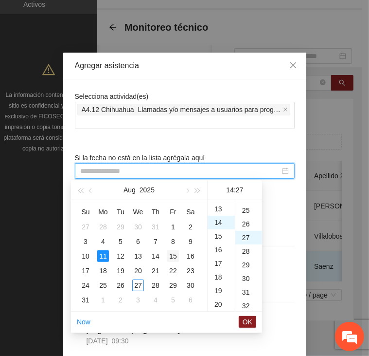
scroll to position [368, 0]
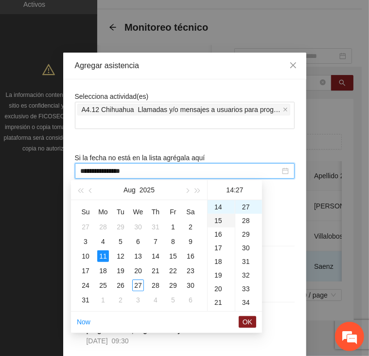
click at [218, 222] on div "15" at bounding box center [221, 221] width 27 height 14
click at [247, 244] on div "30" at bounding box center [249, 248] width 27 height 14
type input "**********"
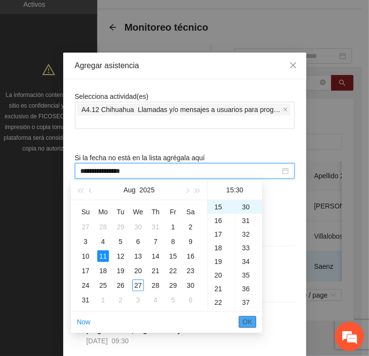
click at [247, 317] on span "OK" at bounding box center [248, 321] width 10 height 11
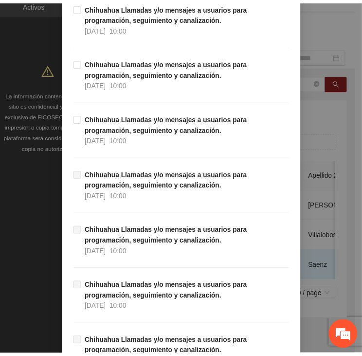
scroll to position [8803, 0]
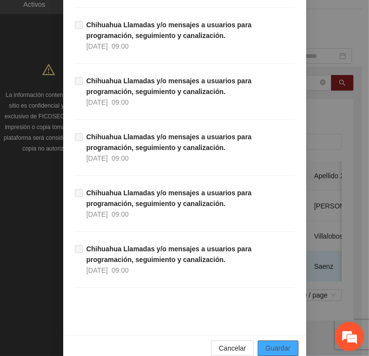
click at [271, 343] on span "Guardar" at bounding box center [278, 348] width 25 height 11
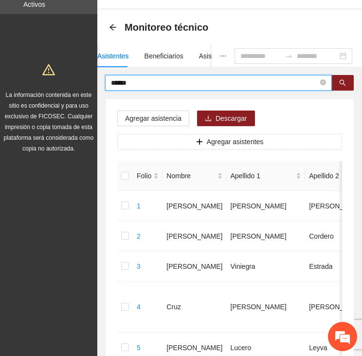
drag, startPoint x: 134, startPoint y: 80, endPoint x: 92, endPoint y: 81, distance: 42.8
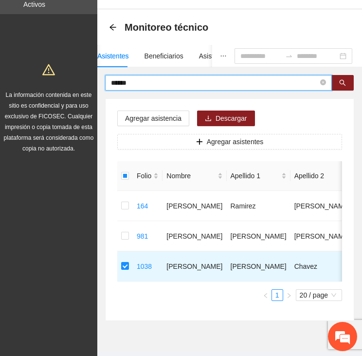
drag, startPoint x: 131, startPoint y: 83, endPoint x: 68, endPoint y: 87, distance: 63.4
click at [66, 84] on section "Proyectos Activos La información contenida en este sitio es confidencial y para…" at bounding box center [181, 174] width 362 height 410
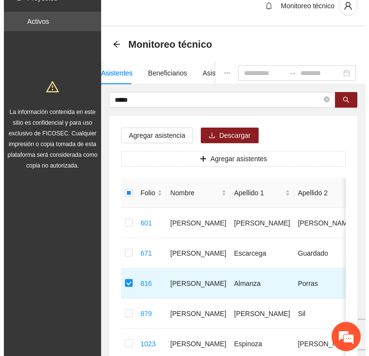
scroll to position [0, 0]
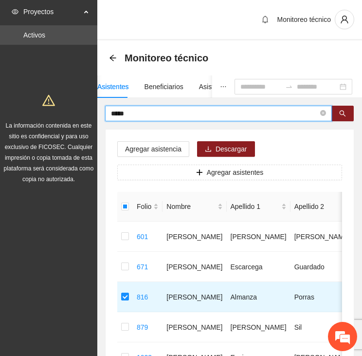
drag, startPoint x: 134, startPoint y: 113, endPoint x: 78, endPoint y: 110, distance: 56.1
click at [78, 110] on section "Proyectos Activos La información contenida en este sitio es confidencial y para…" at bounding box center [181, 250] width 362 height 500
type input "*****"
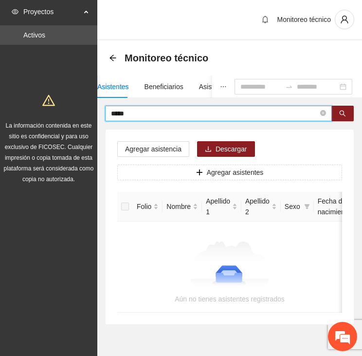
drag, startPoint x: 129, startPoint y: 113, endPoint x: 74, endPoint y: 120, distance: 55.4
click at [74, 120] on section "Proyectos Activos La información contenida en este sitio es confidencial y para…" at bounding box center [181, 191] width 362 height 383
drag, startPoint x: 131, startPoint y: 111, endPoint x: 81, endPoint y: 114, distance: 49.8
click at [81, 114] on section "Proyectos Activos La información contenida en este sitio es confidencial y para…" at bounding box center [181, 191] width 362 height 383
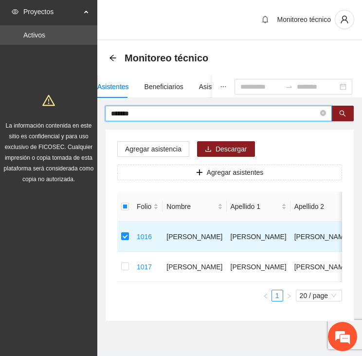
drag, startPoint x: 142, startPoint y: 112, endPoint x: 73, endPoint y: 117, distance: 69.3
click at [73, 117] on section "Proyectos Activos La información contenida en este sitio es confidencial y para…" at bounding box center [181, 190] width 362 height 380
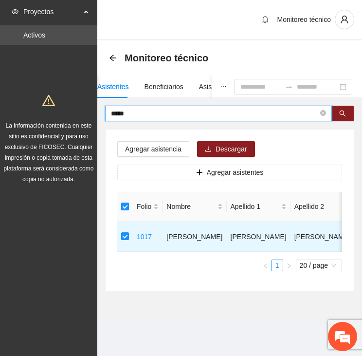
drag, startPoint x: 107, startPoint y: 113, endPoint x: 34, endPoint y: 113, distance: 73.5
click at [34, 113] on section "Proyectos Activos La información contenida en este sitio es confidencial y para…" at bounding box center [181, 178] width 362 height 356
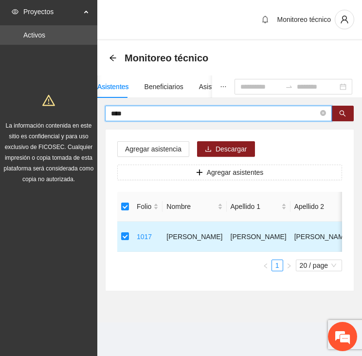
type input "****"
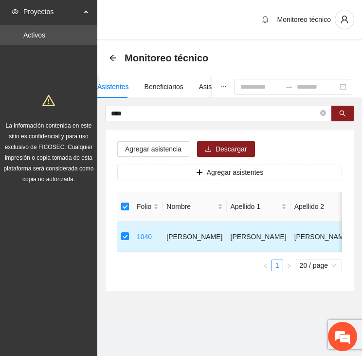
click at [121, 239] on td at bounding box center [125, 236] width 16 height 30
click at [131, 242] on td at bounding box center [125, 236] width 16 height 30
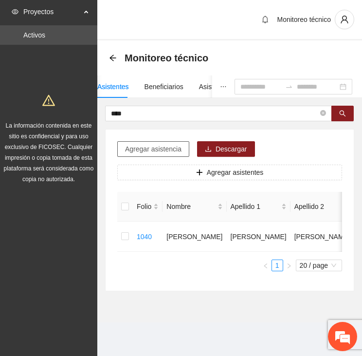
click at [150, 152] on span "Agregar asistencia" at bounding box center [153, 149] width 56 height 11
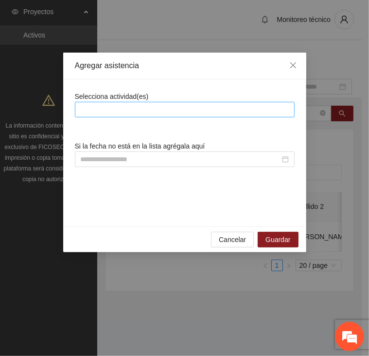
click at [167, 112] on div at bounding box center [184, 110] width 215 height 12
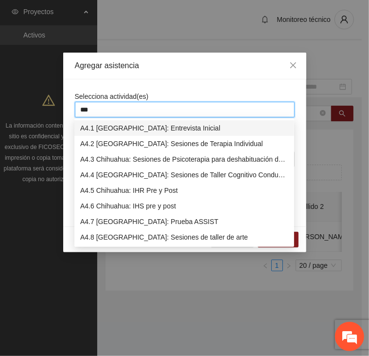
type input "****"
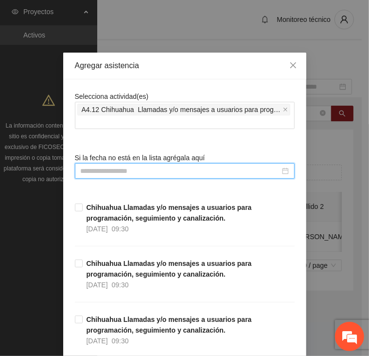
click at [140, 173] on input at bounding box center [181, 171] width 200 height 11
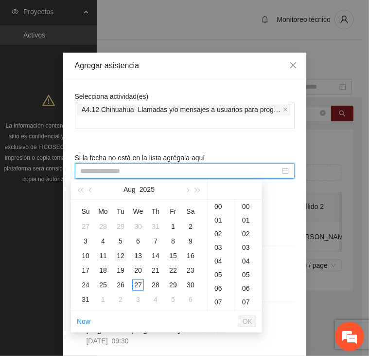
click at [121, 254] on div "12" at bounding box center [121, 256] width 12 height 12
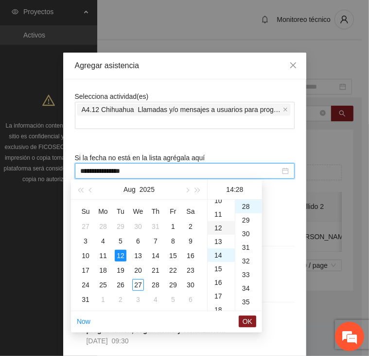
click at [220, 228] on div "12" at bounding box center [221, 228] width 27 height 14
click at [247, 230] on div "30" at bounding box center [249, 234] width 27 height 14
type input "**********"
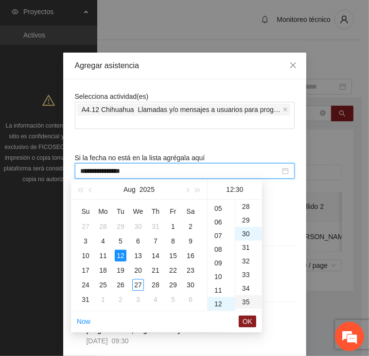
scroll to position [409, 0]
click at [251, 321] on span "OK" at bounding box center [248, 321] width 10 height 11
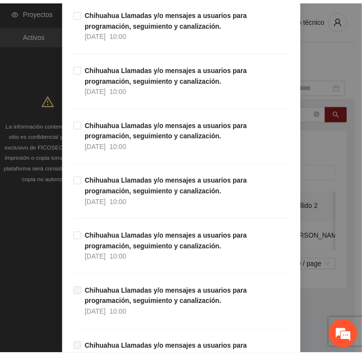
scroll to position [8803, 0]
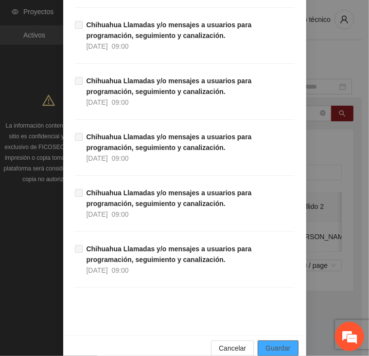
click at [266, 343] on span "Guardar" at bounding box center [278, 348] width 25 height 11
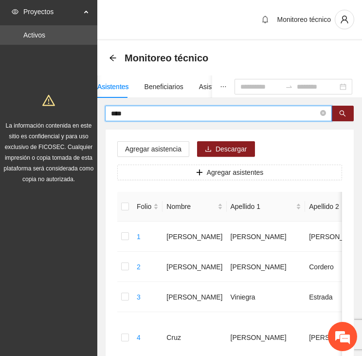
drag, startPoint x: 130, startPoint y: 112, endPoint x: 87, endPoint y: 110, distance: 43.4
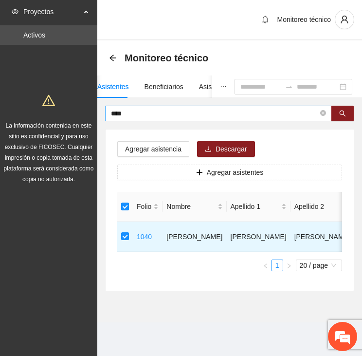
click at [125, 109] on input "****" at bounding box center [214, 113] width 207 height 11
drag, startPoint x: 137, startPoint y: 113, endPoint x: 84, endPoint y: 116, distance: 52.7
click at [84, 116] on section "Proyectos Activos La información contenida en este sitio es confidencial y para…" at bounding box center [181, 178] width 362 height 356
drag, startPoint x: 134, startPoint y: 115, endPoint x: 107, endPoint y: 120, distance: 27.2
click at [107, 120] on span "****" at bounding box center [218, 114] width 227 height 16
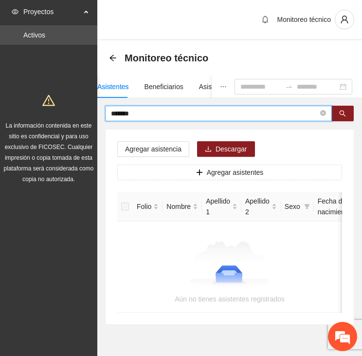
drag, startPoint x: 89, startPoint y: 113, endPoint x: 78, endPoint y: 113, distance: 10.2
click at [78, 113] on section "Proyectos Activos La información contenida en este sitio es confidencial y para…" at bounding box center [181, 191] width 362 height 383
type input "*"
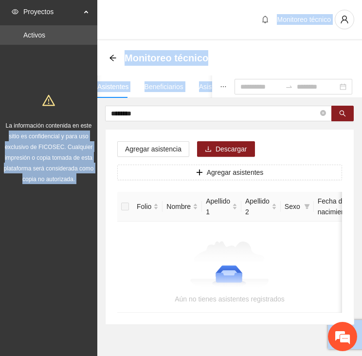
drag, startPoint x: 145, startPoint y: 119, endPoint x: 92, endPoint y: 118, distance: 53.6
click at [92, 118] on section "Proyectos Activos La información contenida en este sitio es confidencial y para…" at bounding box center [181, 191] width 362 height 383
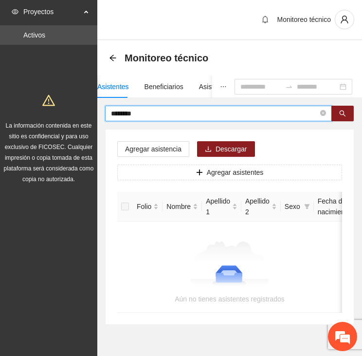
drag, startPoint x: 92, startPoint y: 118, endPoint x: 134, endPoint y: 114, distance: 43.1
click at [136, 111] on input "********" at bounding box center [214, 113] width 207 height 11
drag, startPoint x: 134, startPoint y: 112, endPoint x: 96, endPoint y: 116, distance: 38.2
click at [95, 117] on section "Proyectos Activos La información contenida en este sitio es confidencial y para…" at bounding box center [181, 191] width 362 height 383
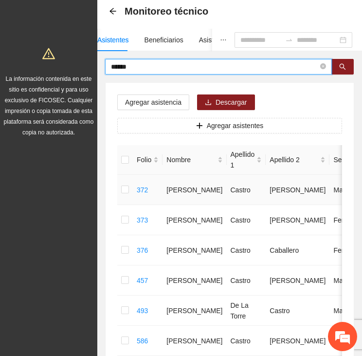
scroll to position [151, 0]
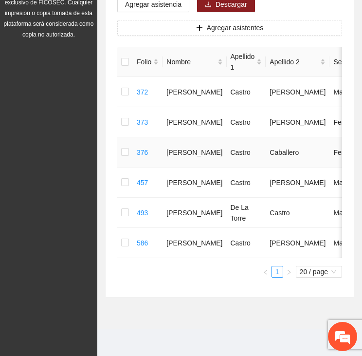
click at [119, 144] on td at bounding box center [125, 152] width 16 height 30
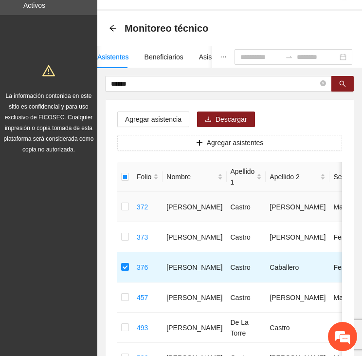
scroll to position [5, 0]
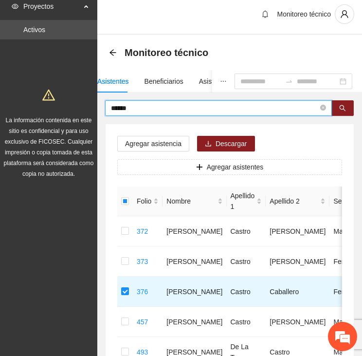
drag, startPoint x: 141, startPoint y: 110, endPoint x: 96, endPoint y: 112, distance: 45.3
click at [96, 112] on section "Proyectos Activos La información contenida en este sitio es confidencial y para…" at bounding box center [181, 245] width 362 height 500
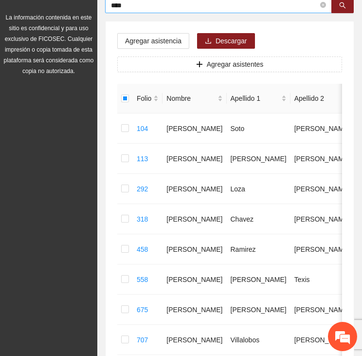
scroll to position [0, 0]
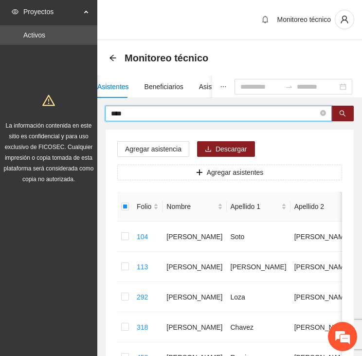
drag, startPoint x: 146, startPoint y: 114, endPoint x: 51, endPoint y: 118, distance: 95.0
click at [51, 118] on section "Proyectos Activos La información contenida en este sitio es confidencial y para…" at bounding box center [181, 340] width 362 height 681
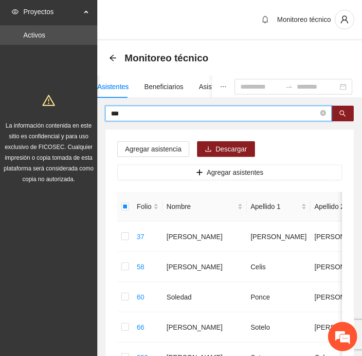
drag, startPoint x: 117, startPoint y: 112, endPoint x: 74, endPoint y: 118, distance: 44.1
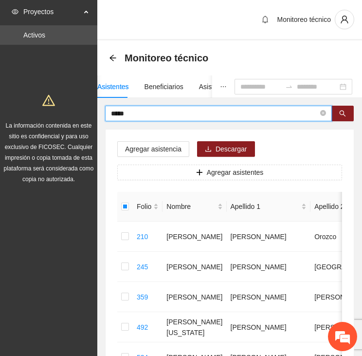
drag, startPoint x: 139, startPoint y: 112, endPoint x: 76, endPoint y: 100, distance: 64.5
click at [99, 108] on div "***** Agregar asistencia Descargar Agregar asistentes Folio Nombre Apellido 1 A…" at bounding box center [229, 319] width 265 height 427
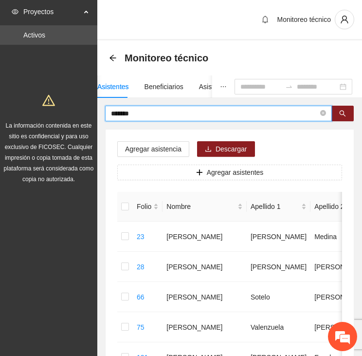
drag, startPoint x: 147, startPoint y: 113, endPoint x: 66, endPoint y: 111, distance: 80.8
type input "*********"
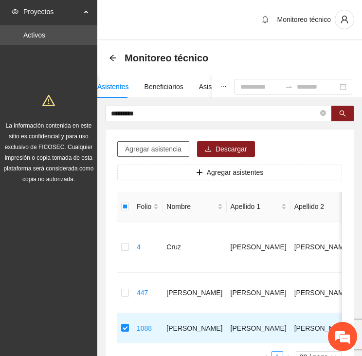
click at [164, 147] on span "Agregar asistencia" at bounding box center [153, 149] width 56 height 11
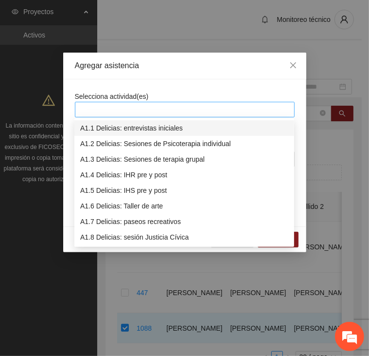
click at [140, 107] on div at bounding box center [184, 110] width 215 height 12
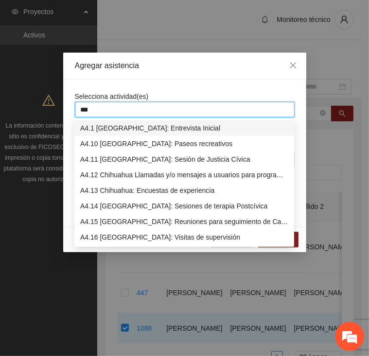
type input "****"
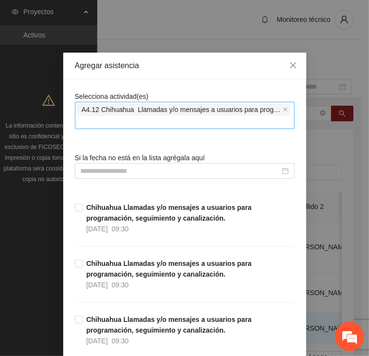
drag, startPoint x: 149, startPoint y: 84, endPoint x: 154, endPoint y: 109, distance: 25.2
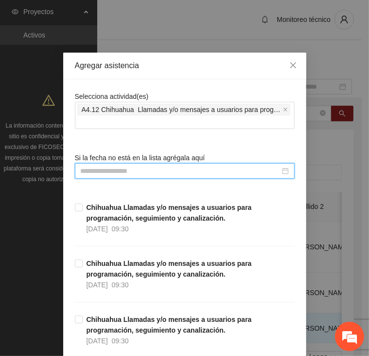
click at [141, 169] on input at bounding box center [181, 171] width 200 height 11
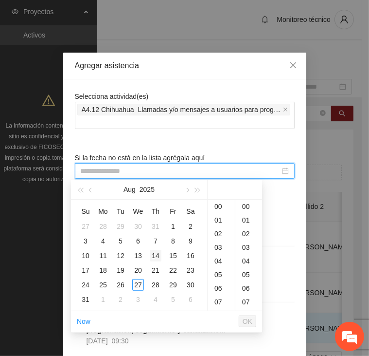
click at [154, 259] on div "14" at bounding box center [156, 256] width 12 height 12
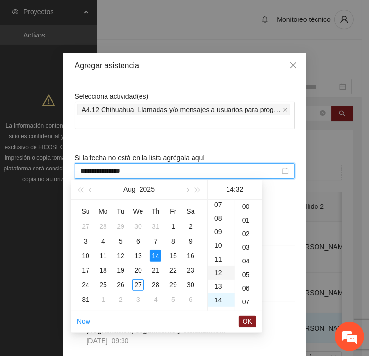
click at [215, 245] on div "10" at bounding box center [221, 246] width 27 height 14
type input "**********"
click at [249, 320] on span "OK" at bounding box center [248, 321] width 10 height 11
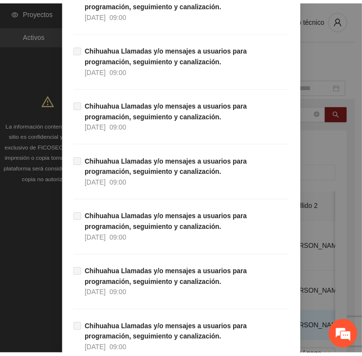
scroll to position [8803, 0]
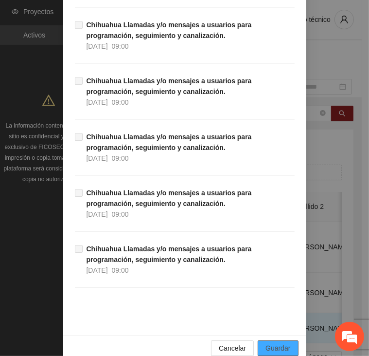
click at [275, 343] on span "Guardar" at bounding box center [278, 348] width 25 height 11
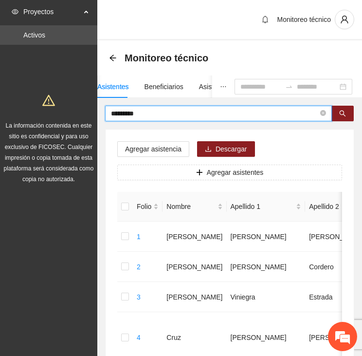
drag, startPoint x: 153, startPoint y: 113, endPoint x: 87, endPoint y: 110, distance: 66.8
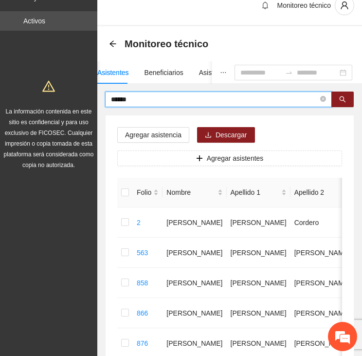
scroll to position [0, 0]
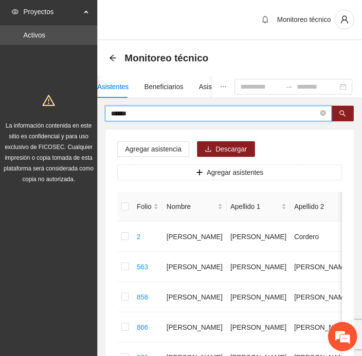
drag, startPoint x: 153, startPoint y: 113, endPoint x: 58, endPoint y: 114, distance: 94.9
click at [58, 114] on section "Proyectos Activos La información contenida en este sitio es confidencial y para…" at bounding box center [181, 265] width 362 height 531
drag, startPoint x: 97, startPoint y: 118, endPoint x: 43, endPoint y: 124, distance: 54.8
click at [43, 124] on section "Proyectos Activos La información contenida en este sitio es confidencial y para…" at bounding box center [181, 325] width 362 height 651
drag, startPoint x: 127, startPoint y: 111, endPoint x: 19, endPoint y: 111, distance: 108.1
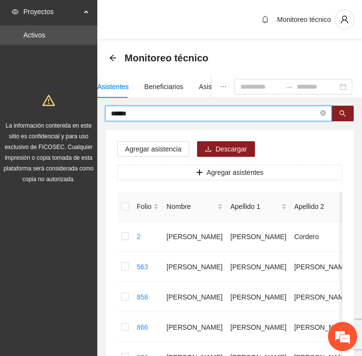
click at [19, 111] on section "Proyectos Activos La información contenida en este sitio es confidencial y para…" at bounding box center [181, 265] width 362 height 531
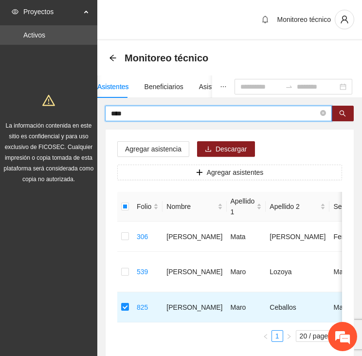
drag, startPoint x: 114, startPoint y: 115, endPoint x: 88, endPoint y: 115, distance: 26.3
click at [88, 115] on section "Proyectos Activos La información contenida en este sitio es confidencial y para…" at bounding box center [181, 210] width 362 height 420
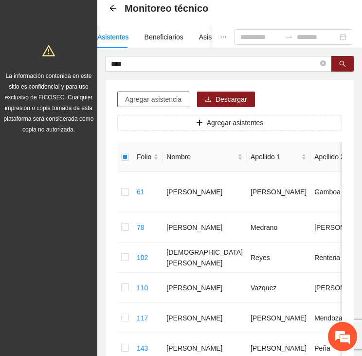
scroll to position [49, 0]
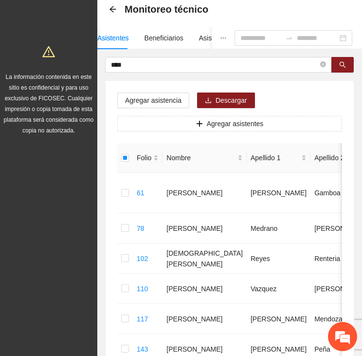
drag, startPoint x: 37, startPoint y: 60, endPoint x: 19, endPoint y: 60, distance: 17.5
click at [19, 60] on section "Proyectos Activos La información contenida en este sitio es confidencial y para…" at bounding box center [181, 327] width 362 height 752
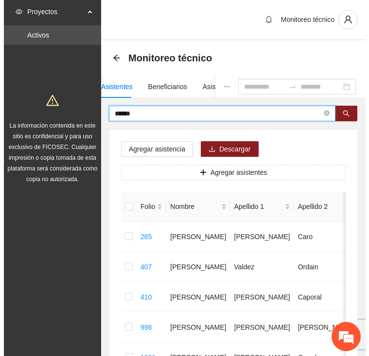
scroll to position [0, 0]
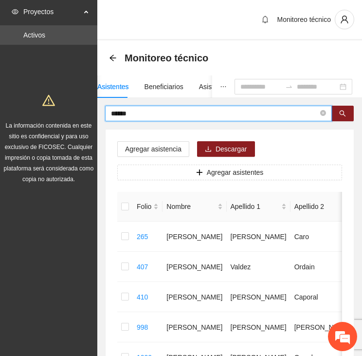
drag, startPoint x: 147, startPoint y: 116, endPoint x: 70, endPoint y: 118, distance: 77.4
click at [70, 118] on section "Proyectos Activos La información contenida en este sitio es confidencial y para…" at bounding box center [181, 265] width 362 height 531
click at [156, 110] on input "******" at bounding box center [214, 113] width 207 height 11
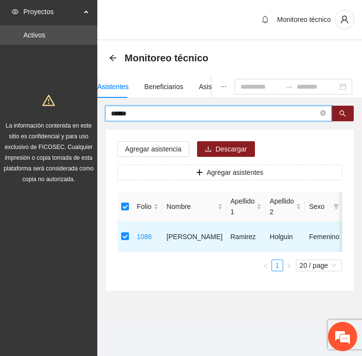
drag, startPoint x: 135, startPoint y: 116, endPoint x: 89, endPoint y: 120, distance: 46.4
click at [89, 120] on section "Proyectos Activos La información contenida en este sitio es confidencial y para…" at bounding box center [181, 178] width 362 height 356
type input "*****"
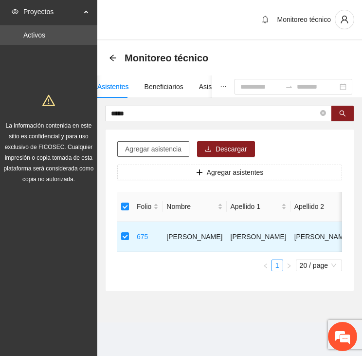
click at [152, 146] on span "Agregar asistencia" at bounding box center [153, 149] width 56 height 11
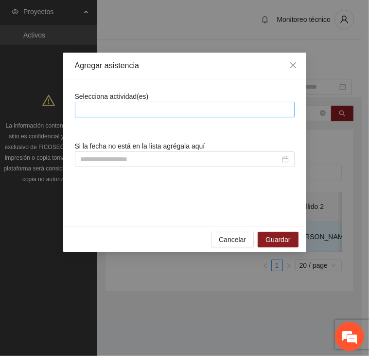
click at [158, 111] on div at bounding box center [184, 110] width 215 height 12
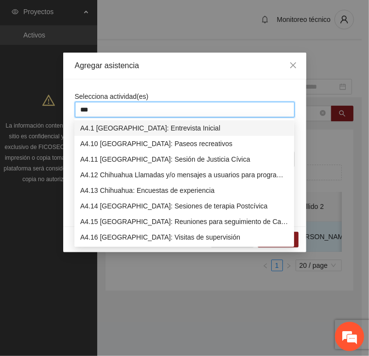
type input "****"
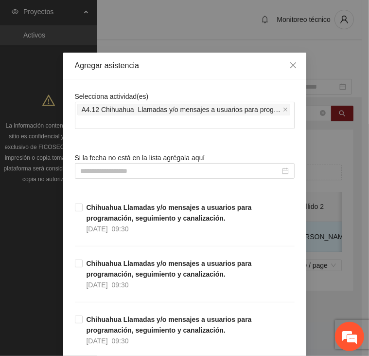
click at [169, 176] on div at bounding box center [185, 171] width 220 height 16
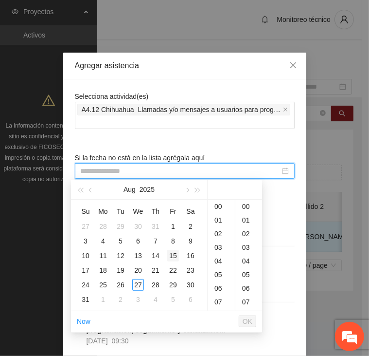
click at [175, 256] on div "15" at bounding box center [173, 256] width 12 height 12
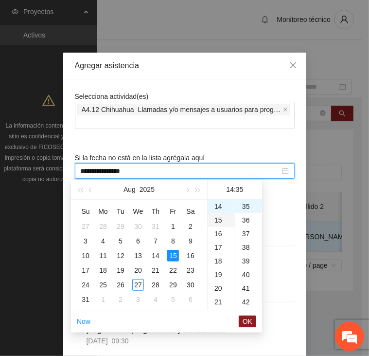
scroll to position [477, 0]
click at [248, 275] on div "40" at bounding box center [249, 275] width 27 height 14
type input "**********"
drag, startPoint x: 257, startPoint y: 323, endPoint x: 249, endPoint y: 323, distance: 8.3
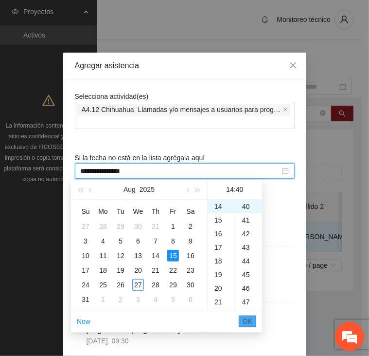
click at [257, 323] on ul "Now OK" at bounding box center [166, 321] width 191 height 20
click at [249, 323] on span "OK" at bounding box center [248, 321] width 10 height 11
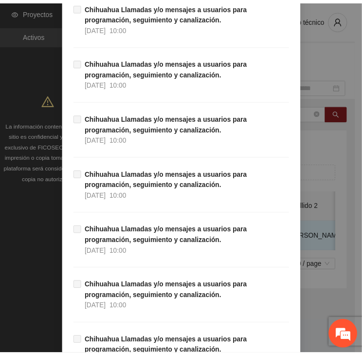
scroll to position [8803, 0]
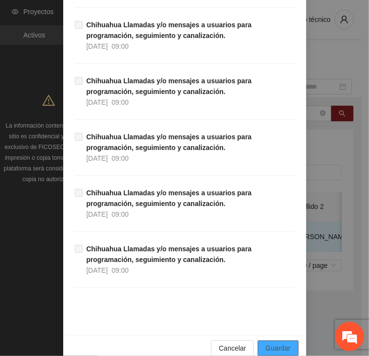
click at [274, 343] on span "Guardar" at bounding box center [278, 348] width 25 height 11
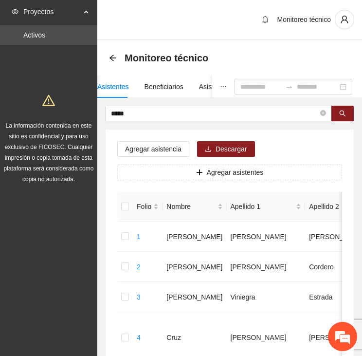
drag, startPoint x: 142, startPoint y: 112, endPoint x: 35, endPoint y: 107, distance: 107.2
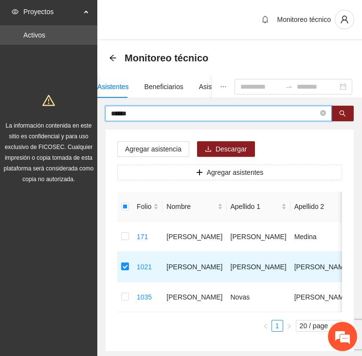
drag, startPoint x: 150, startPoint y: 110, endPoint x: 97, endPoint y: 111, distance: 53.1
click at [97, 111] on section "Proyectos Activos La información contenida en este sitio es confidencial y para…" at bounding box center [181, 205] width 362 height 410
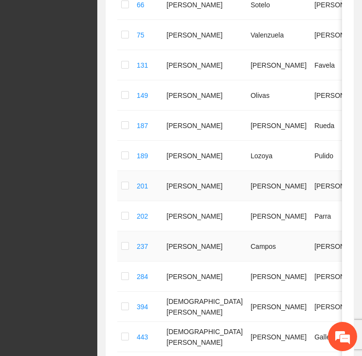
scroll to position [0, 0]
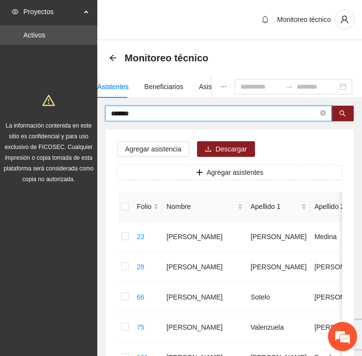
drag, startPoint x: 138, startPoint y: 114, endPoint x: 83, endPoint y: 106, distance: 56.2
type input "*****"
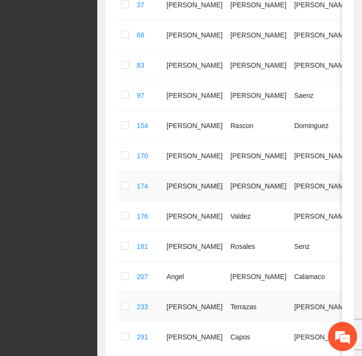
scroll to position [584, 0]
